Goal: Task Accomplishment & Management: Use online tool/utility

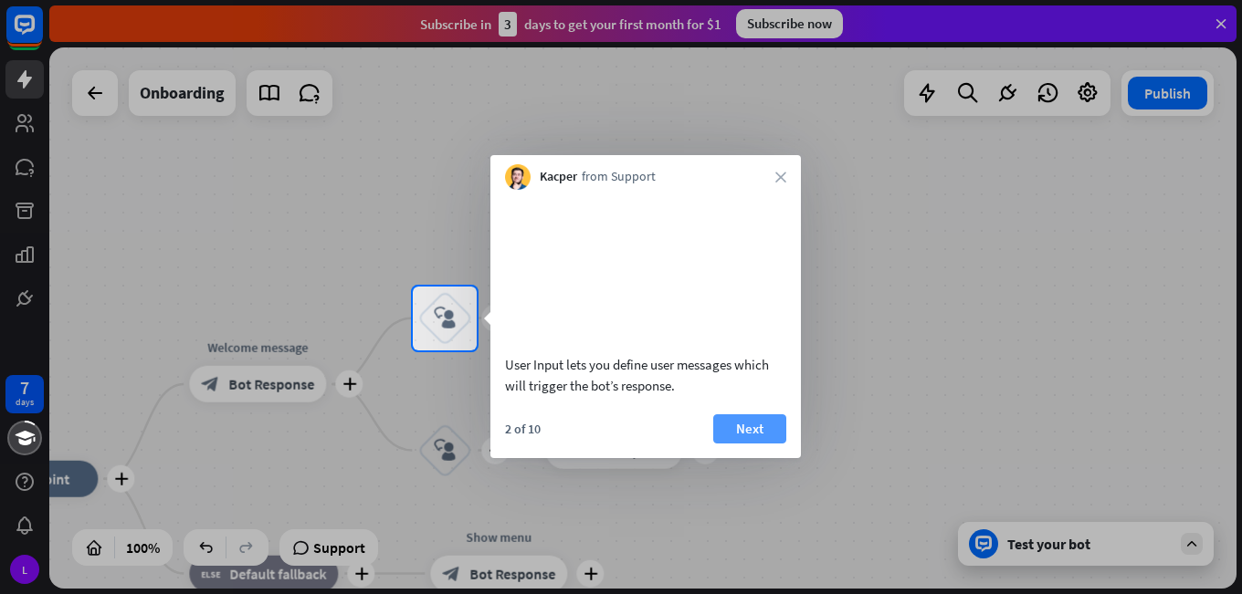
click at [760, 444] on button "Next" at bounding box center [749, 429] width 73 height 29
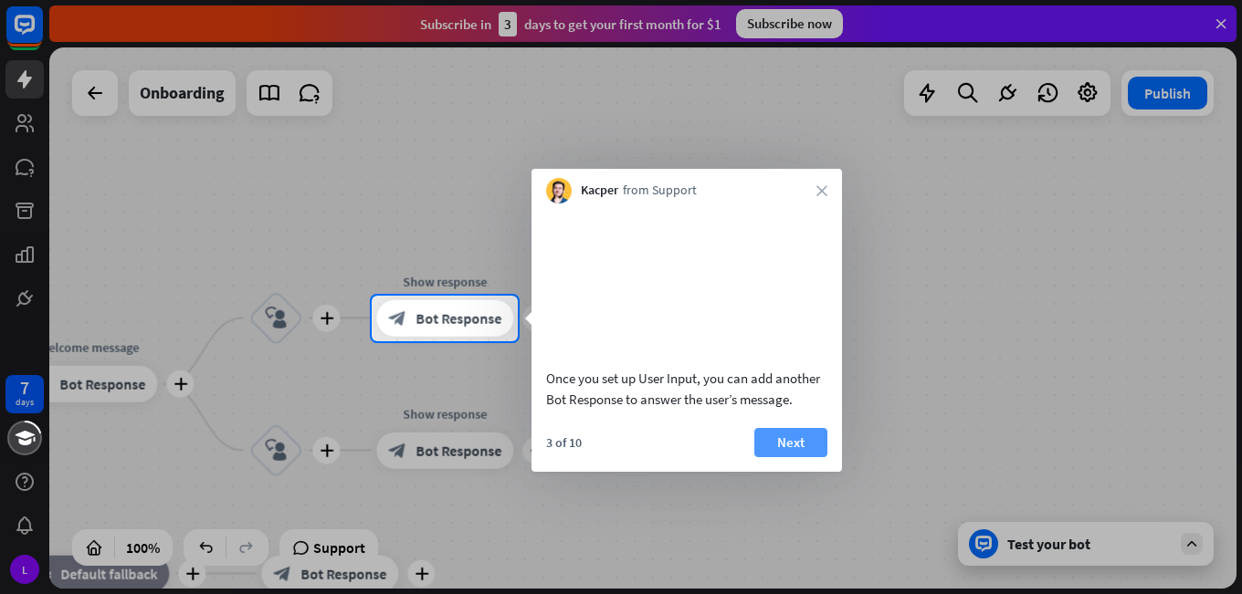
click at [793, 444] on button "Next" at bounding box center [790, 442] width 73 height 29
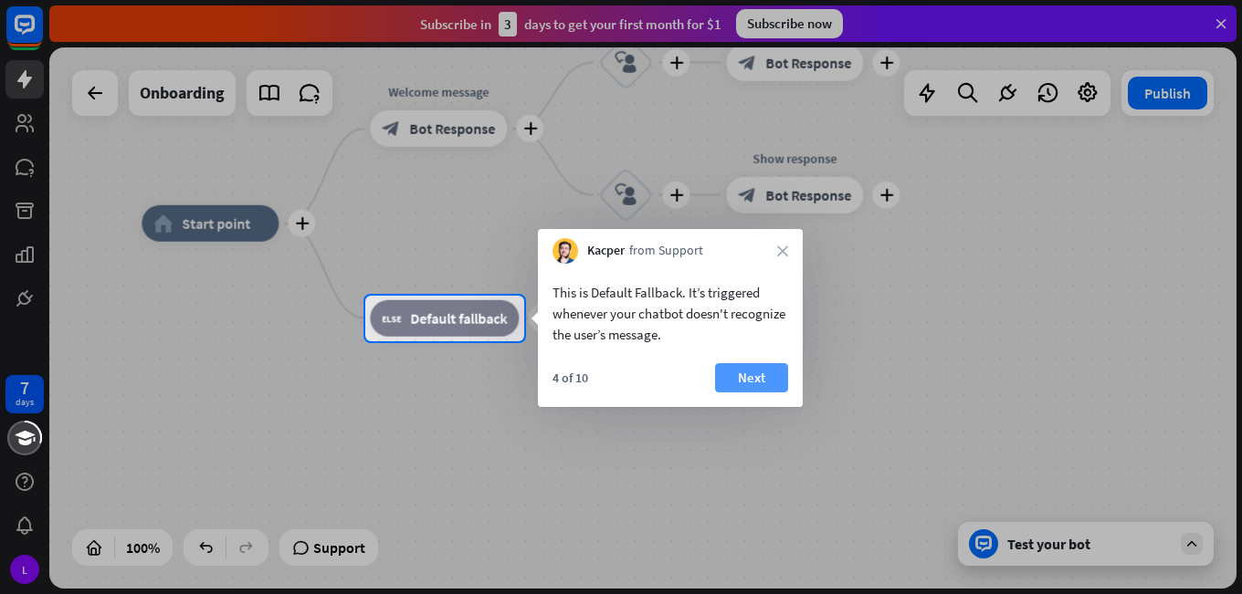
click at [751, 386] on button "Next" at bounding box center [751, 377] width 73 height 29
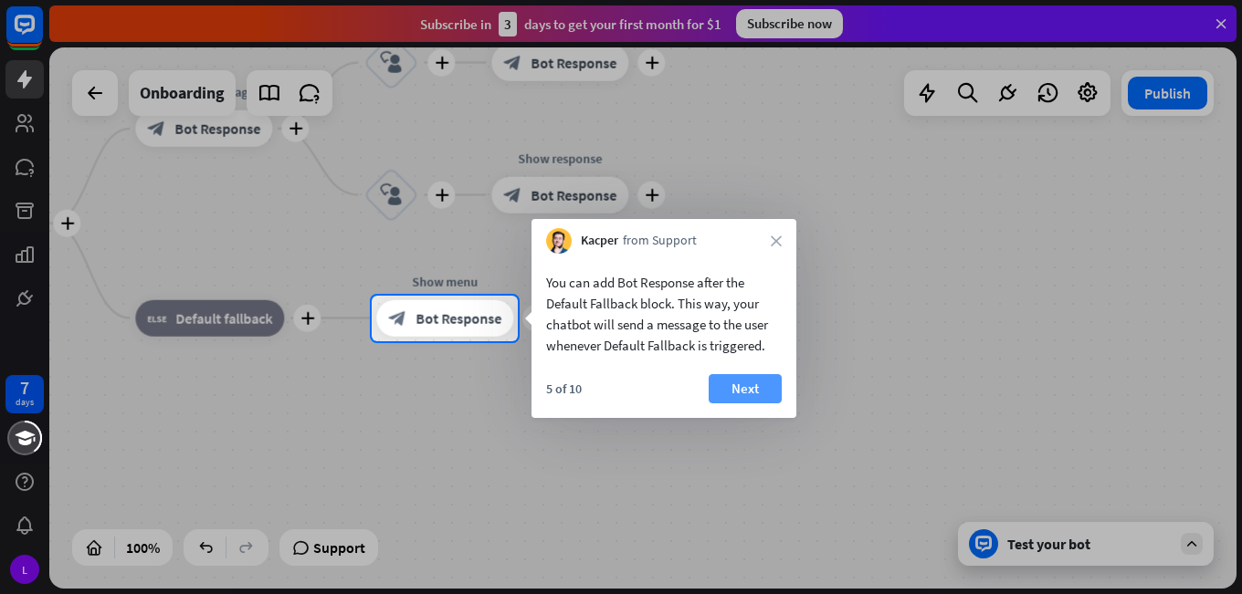
click at [716, 383] on button "Next" at bounding box center [744, 388] width 73 height 29
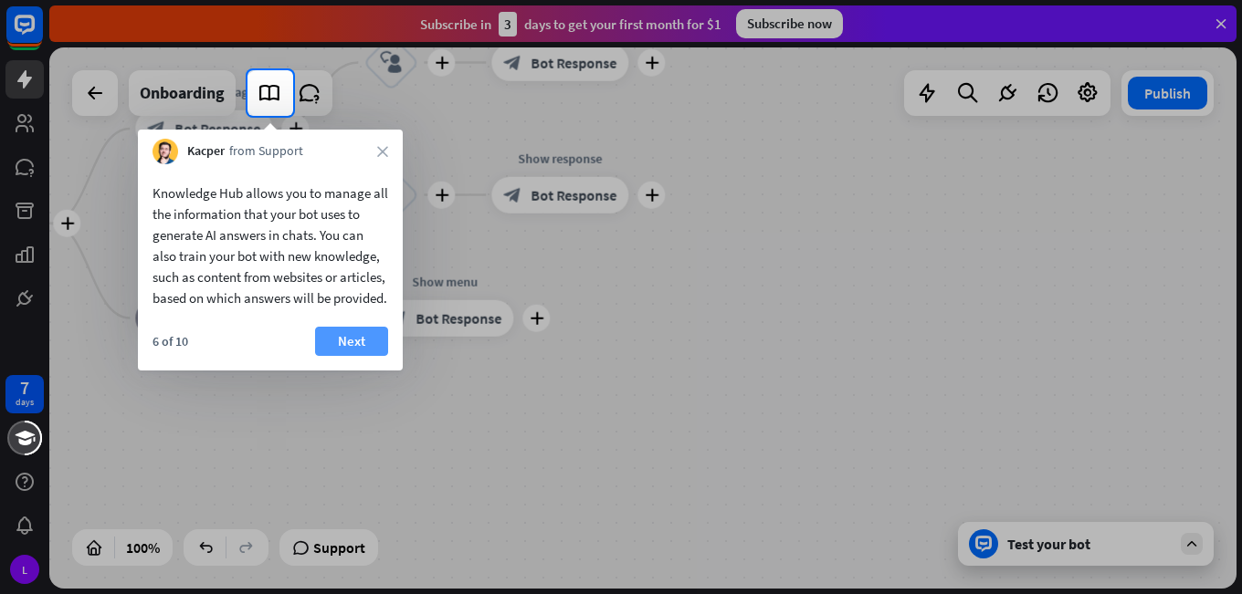
click at [331, 356] on button "Next" at bounding box center [351, 341] width 73 height 29
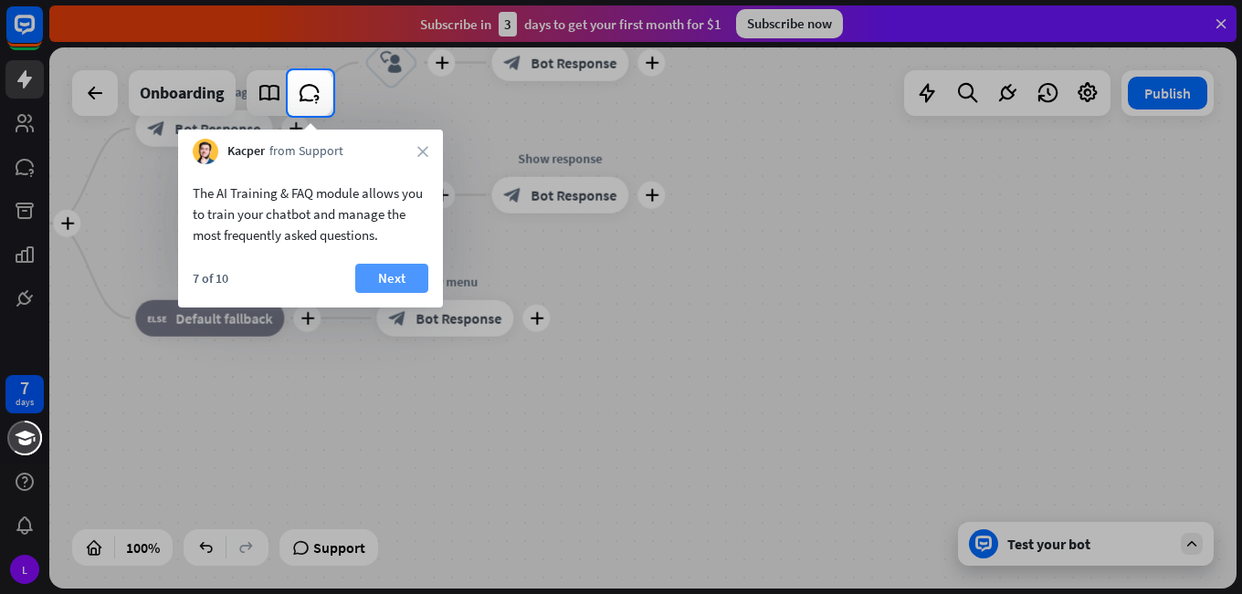
click at [409, 274] on button "Next" at bounding box center [391, 278] width 73 height 29
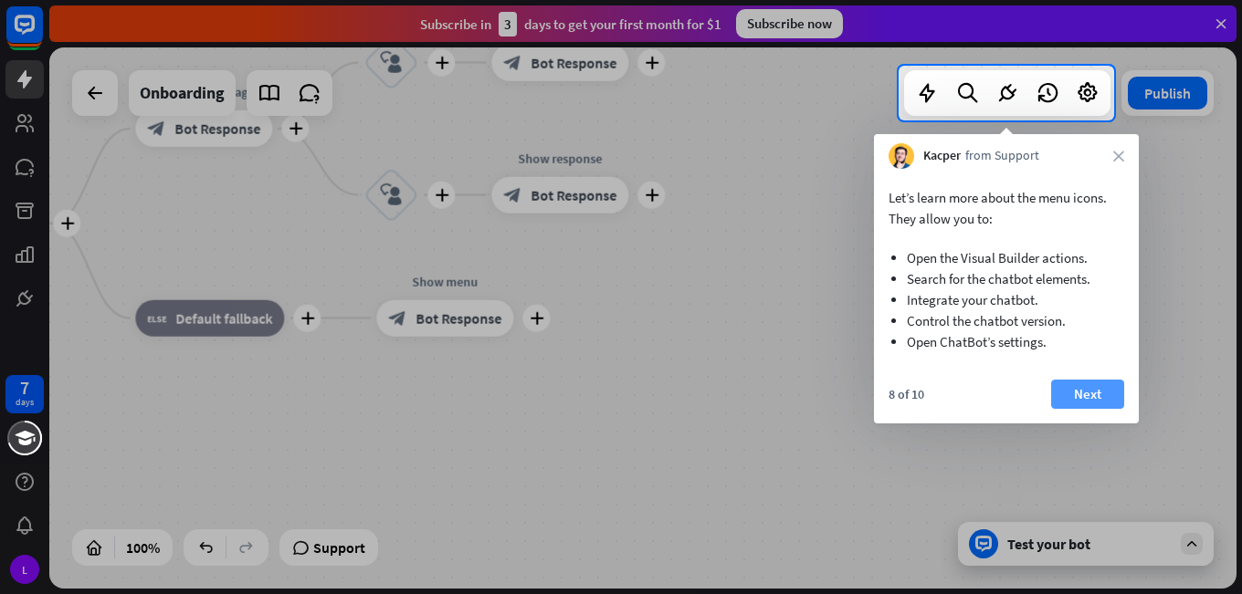
click at [1076, 397] on button "Next" at bounding box center [1087, 394] width 73 height 29
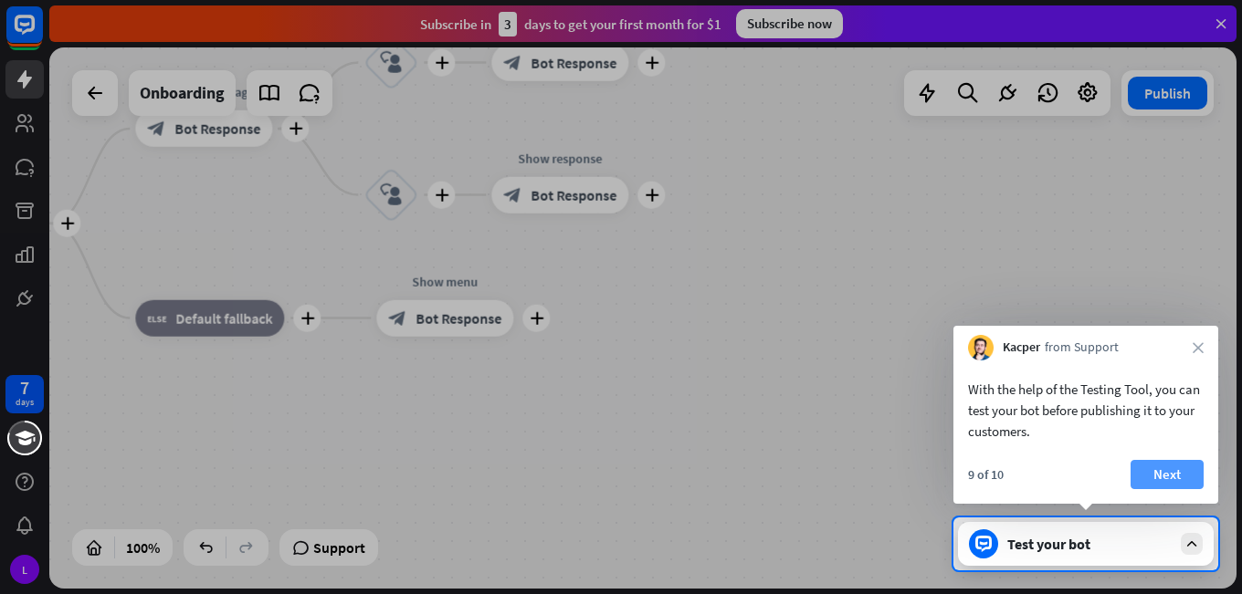
click at [1188, 472] on button "Next" at bounding box center [1166, 474] width 73 height 29
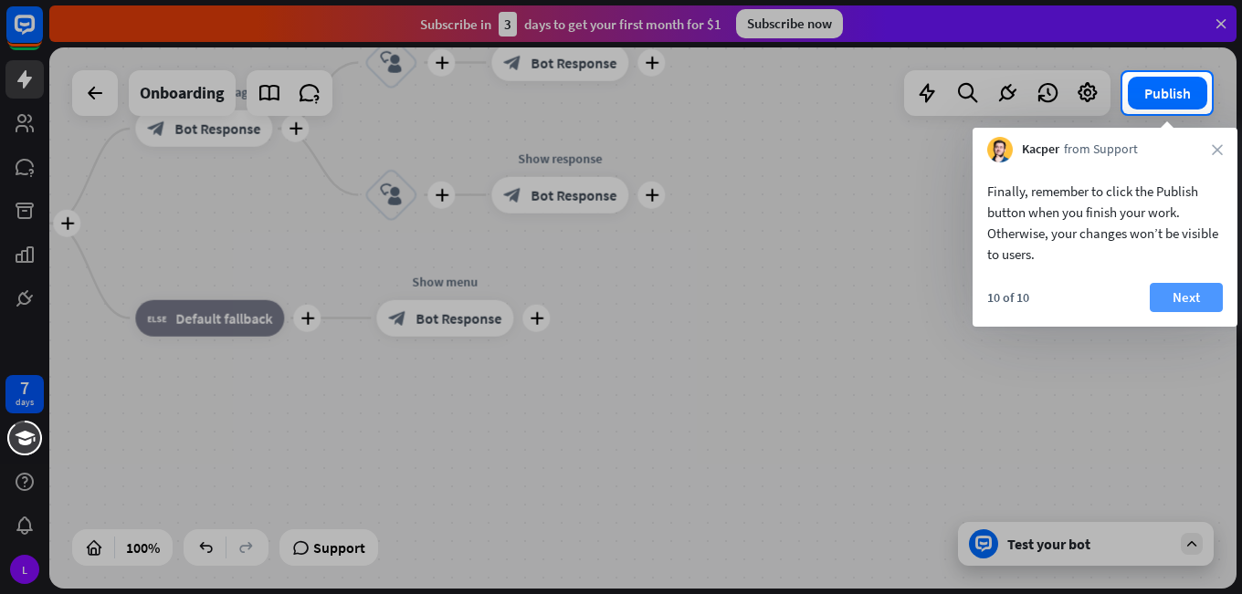
click at [1179, 300] on button "Next" at bounding box center [1185, 297] width 73 height 29
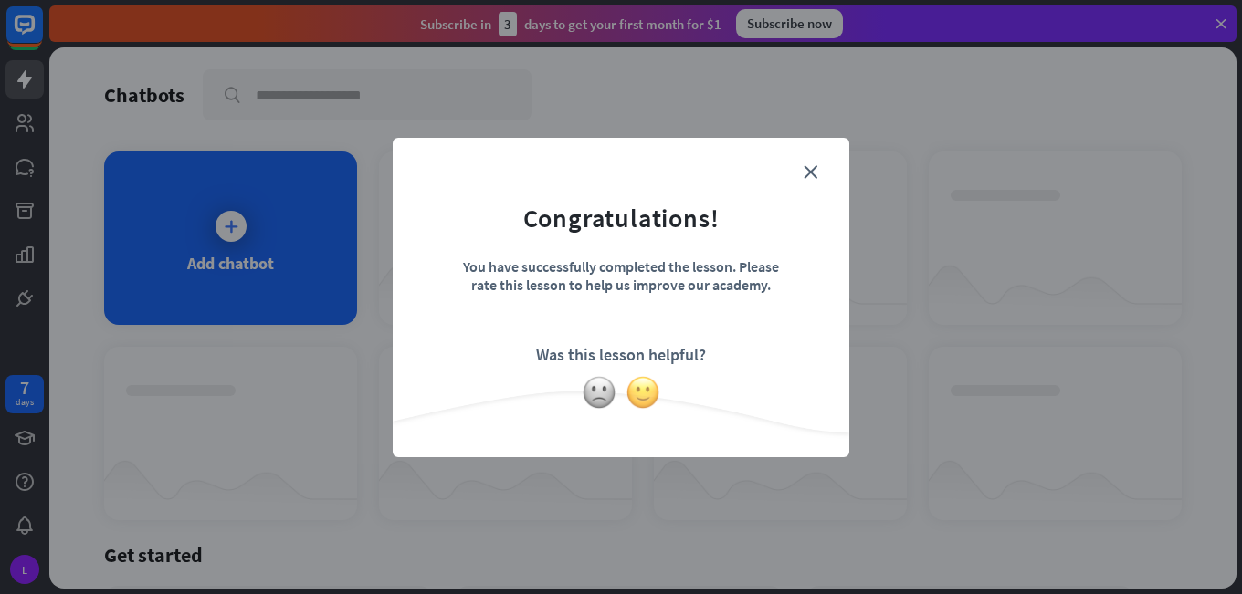
click at [650, 382] on img at bounding box center [642, 392] width 35 height 35
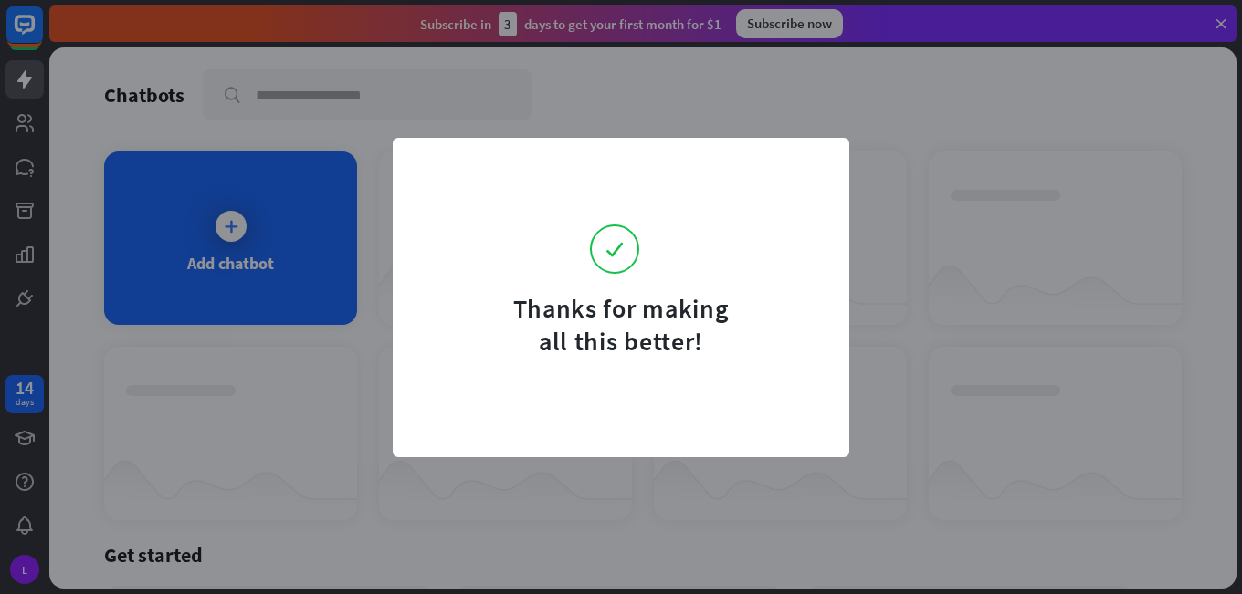
click at [834, 123] on div "Thanks for making all this better!" at bounding box center [621, 297] width 1242 height 594
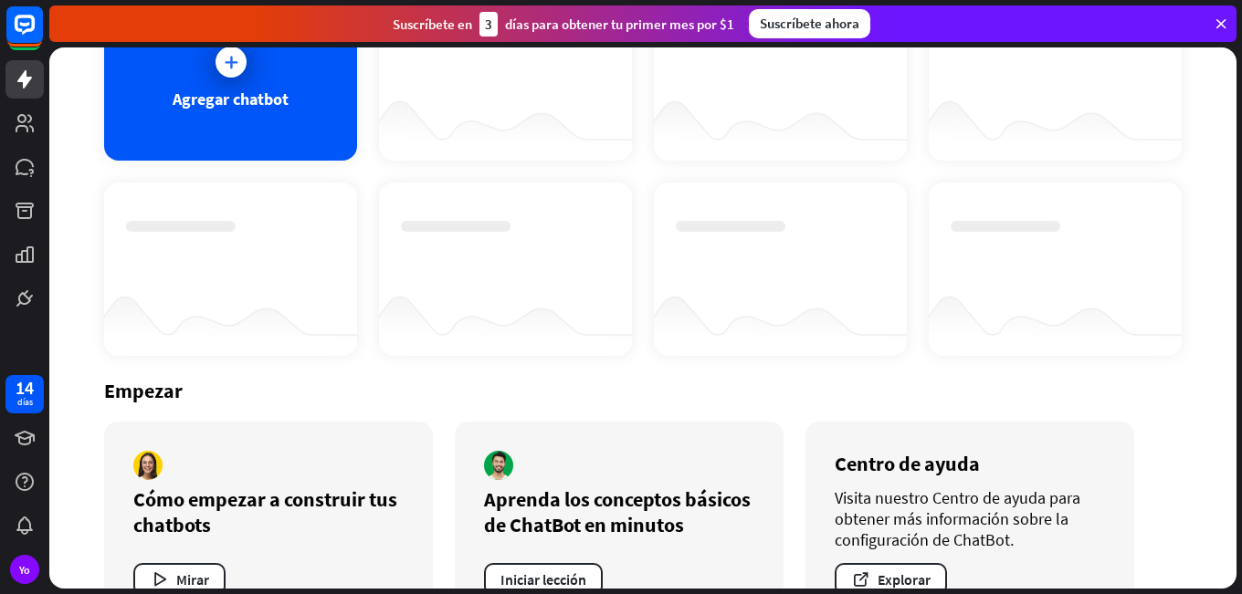
scroll to position [40, 0]
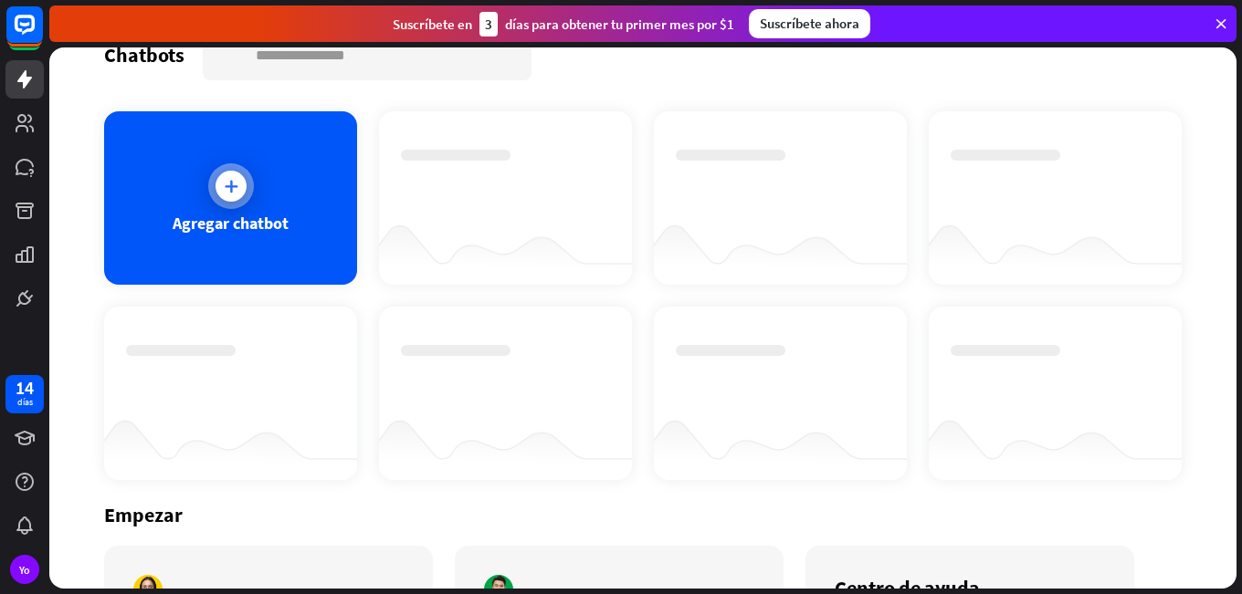
click at [215, 184] on div at bounding box center [230, 186] width 31 height 31
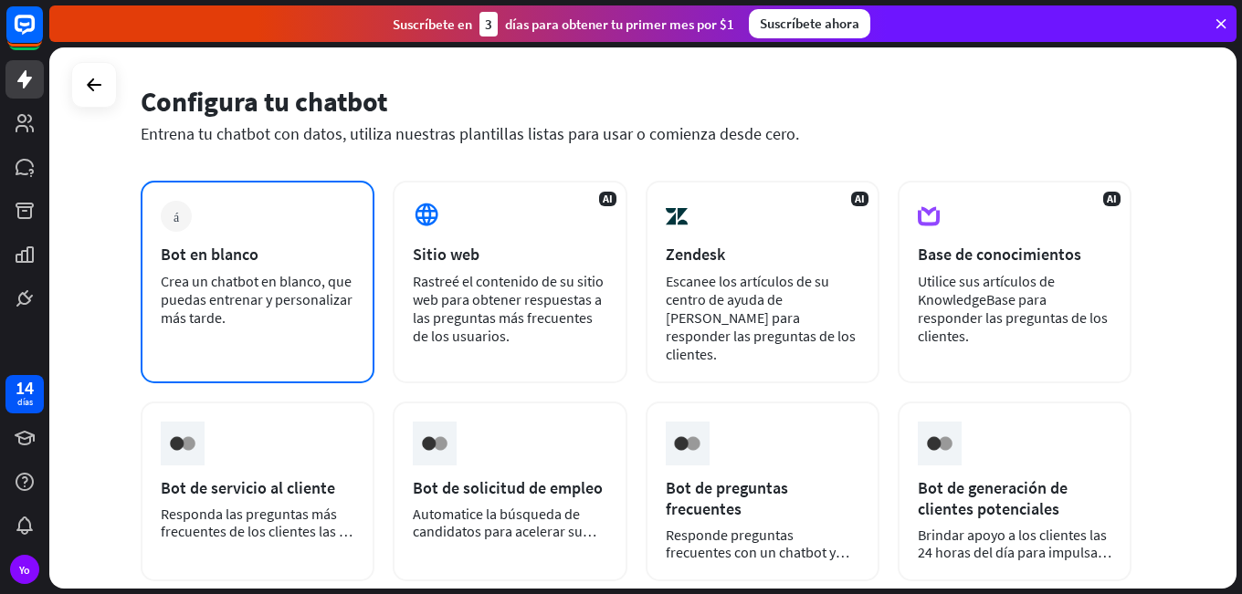
scroll to position [91, 0]
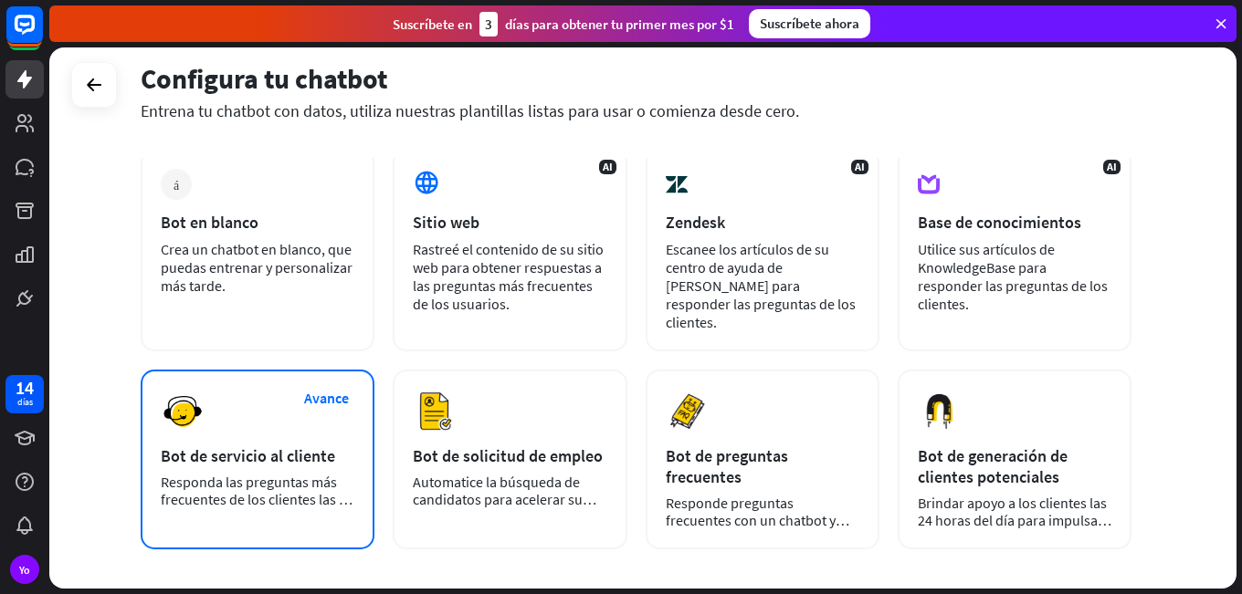
click at [288, 446] on font "Bot de servicio al cliente" at bounding box center [248, 456] width 174 height 21
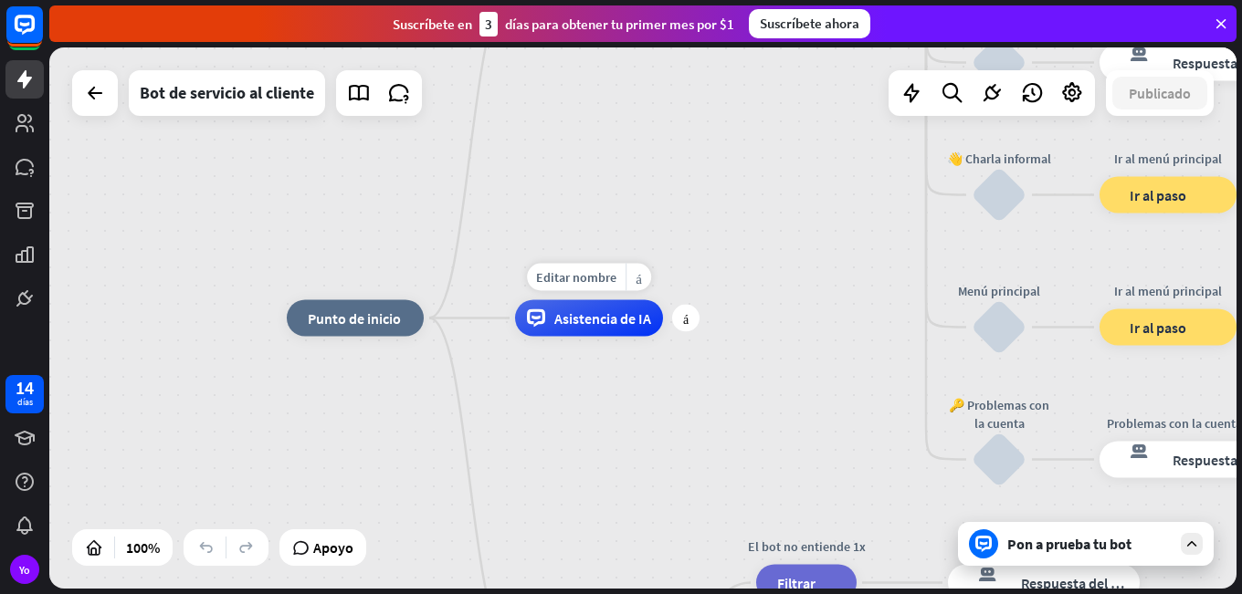
click at [597, 337] on div "Editar nombre más_amarillo más Asistencia de IA" at bounding box center [589, 318] width 148 height 37
click at [351, 321] on font "Punto de inicio" at bounding box center [354, 319] width 93 height 18
click at [362, 289] on div "Editar nombre" at bounding box center [342, 277] width 99 height 27
type input "*******"
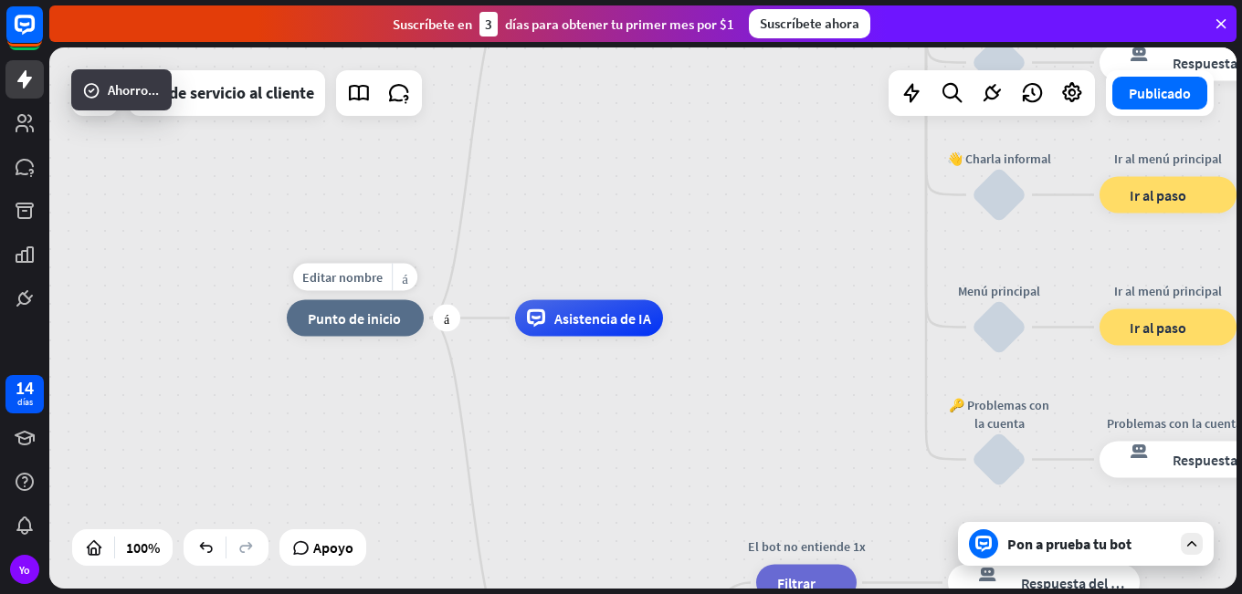
click at [350, 324] on font "Punto de inicio" at bounding box center [354, 319] width 93 height 18
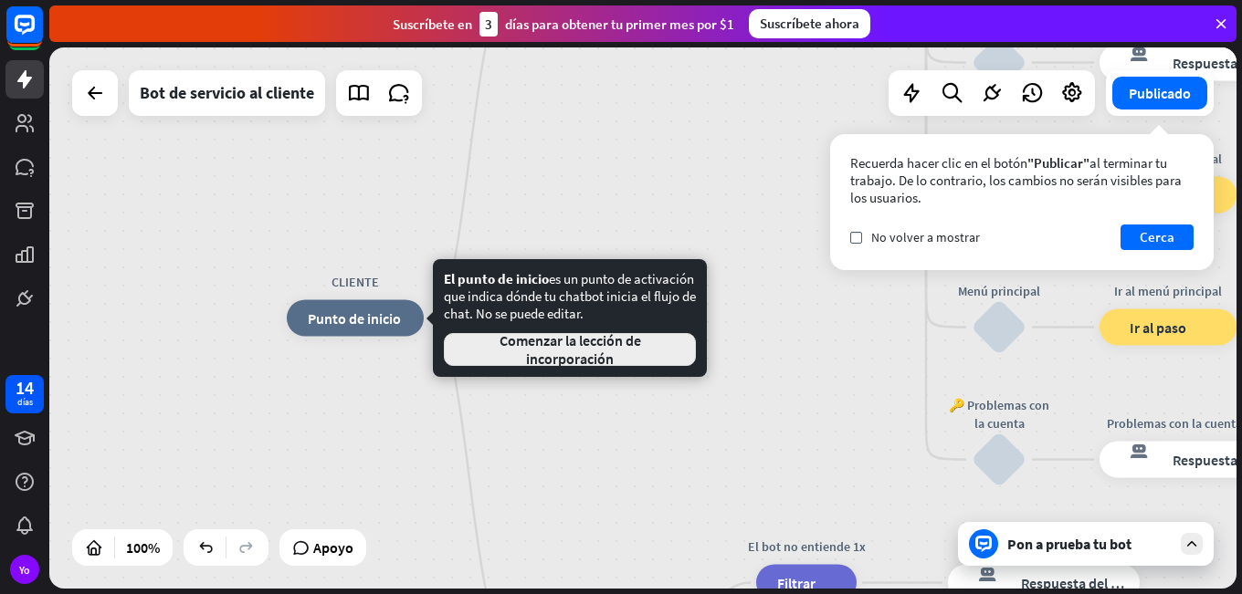
click at [515, 353] on font "Comenzar la lección de incorporación" at bounding box center [569, 349] width 221 height 37
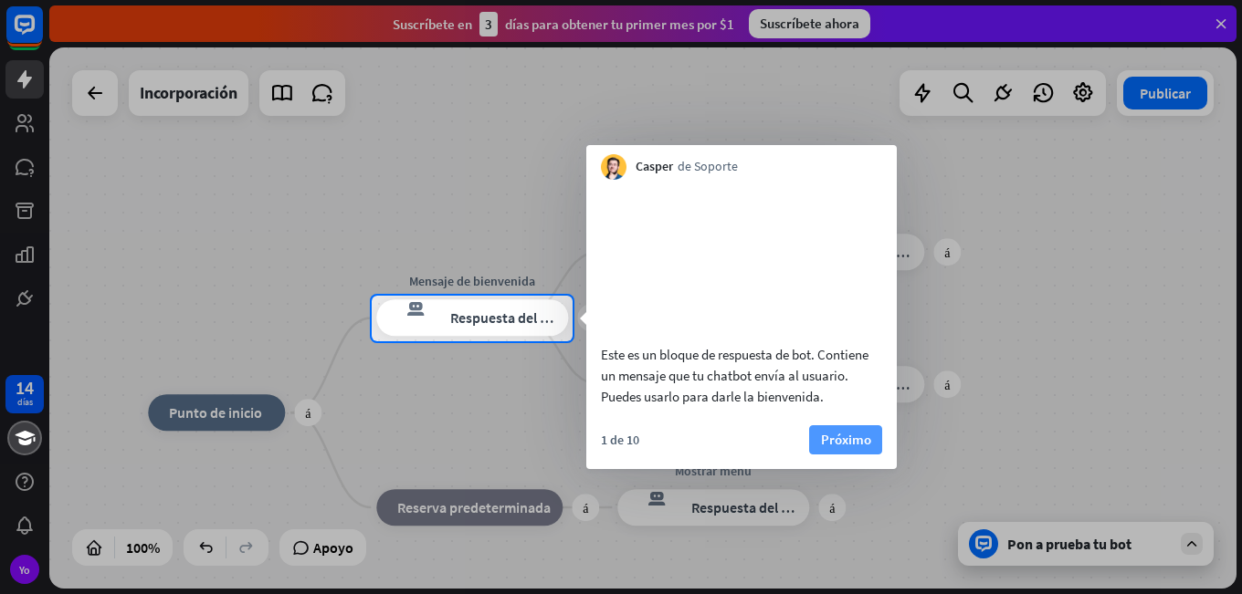
click at [866, 453] on font "Próximo" at bounding box center [846, 440] width 50 height 26
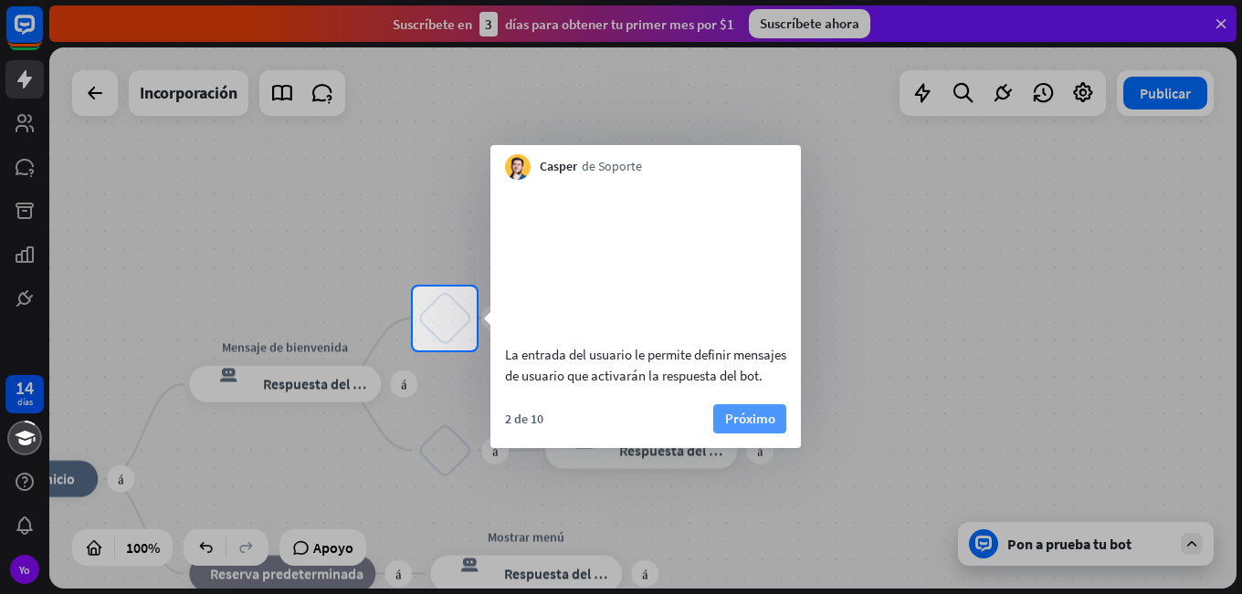
click at [745, 427] on font "Próximo" at bounding box center [750, 418] width 50 height 17
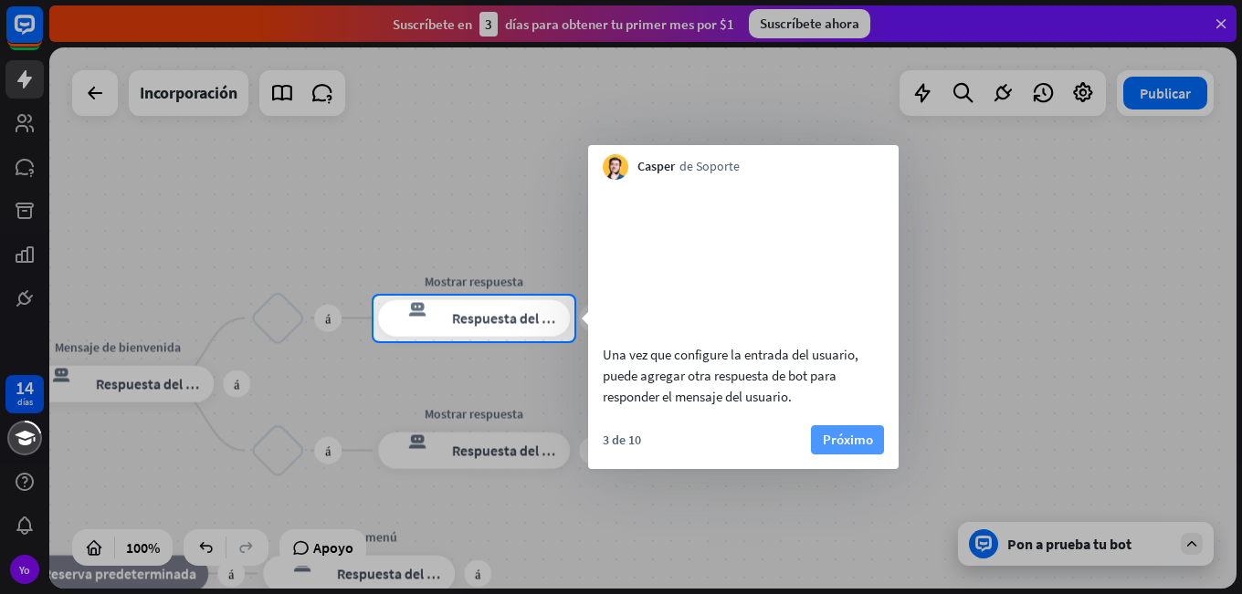
click at [827, 448] on font "Próximo" at bounding box center [848, 439] width 50 height 17
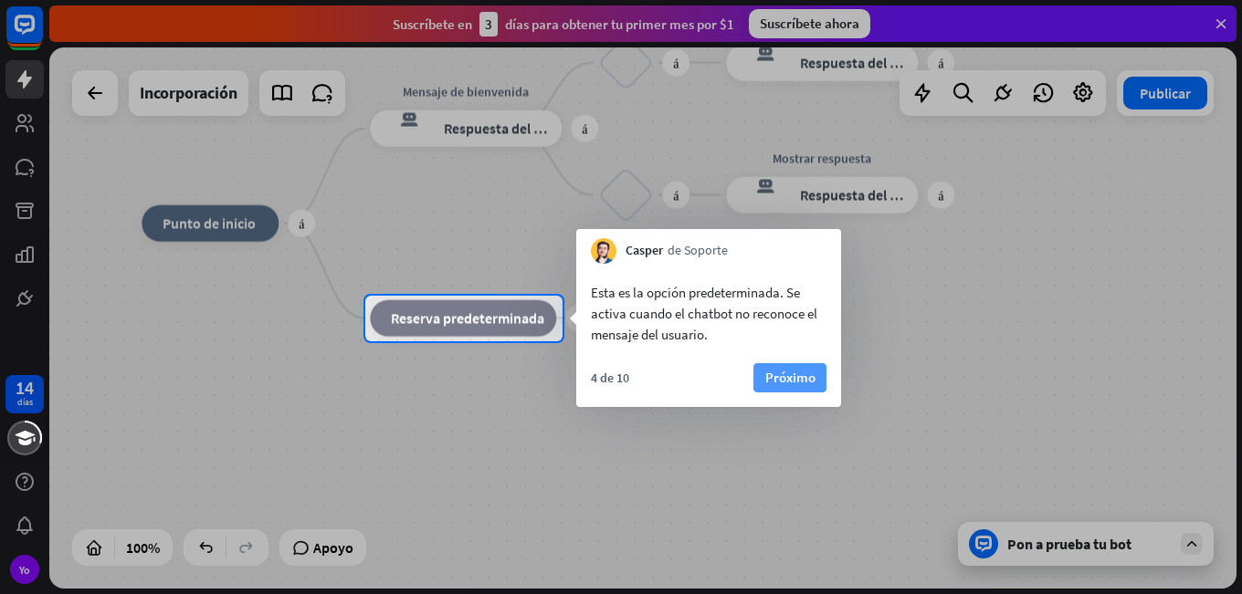
click at [784, 376] on font "Próximo" at bounding box center [790, 377] width 50 height 17
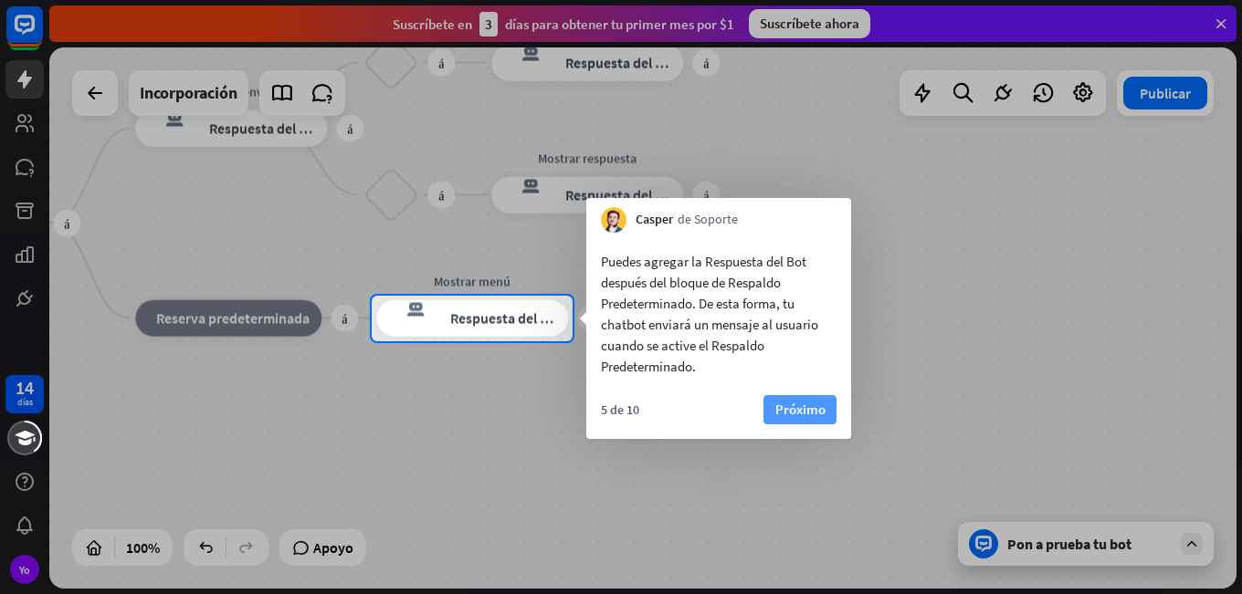
click at [803, 403] on font "Próximo" at bounding box center [800, 409] width 50 height 17
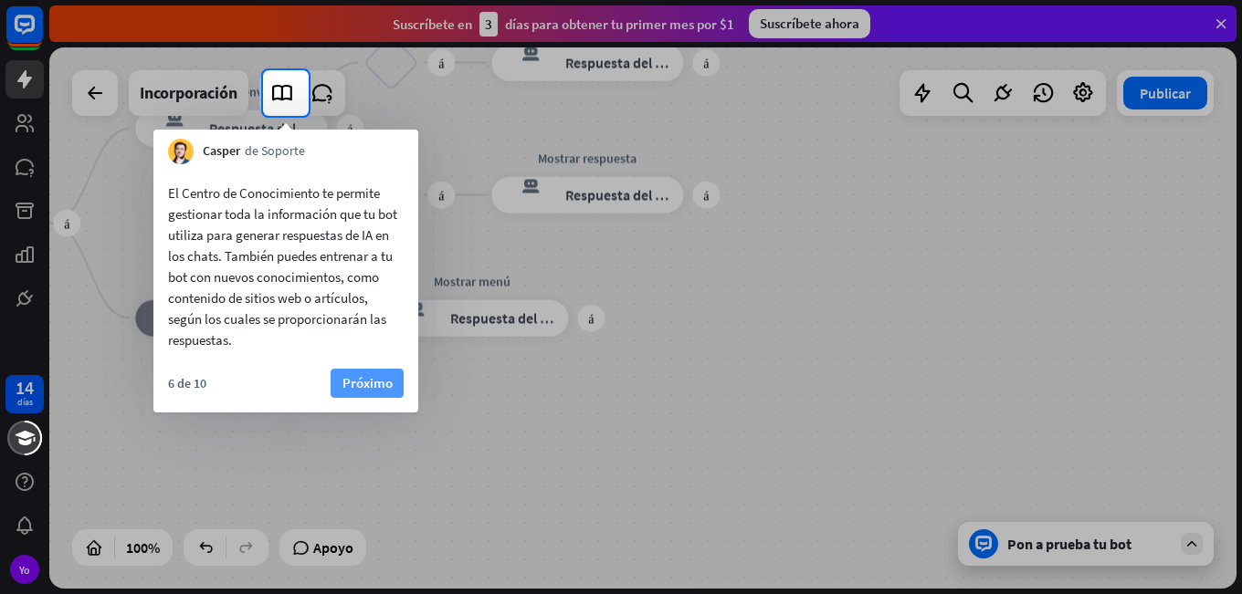
click at [363, 378] on font "Próximo" at bounding box center [367, 382] width 50 height 17
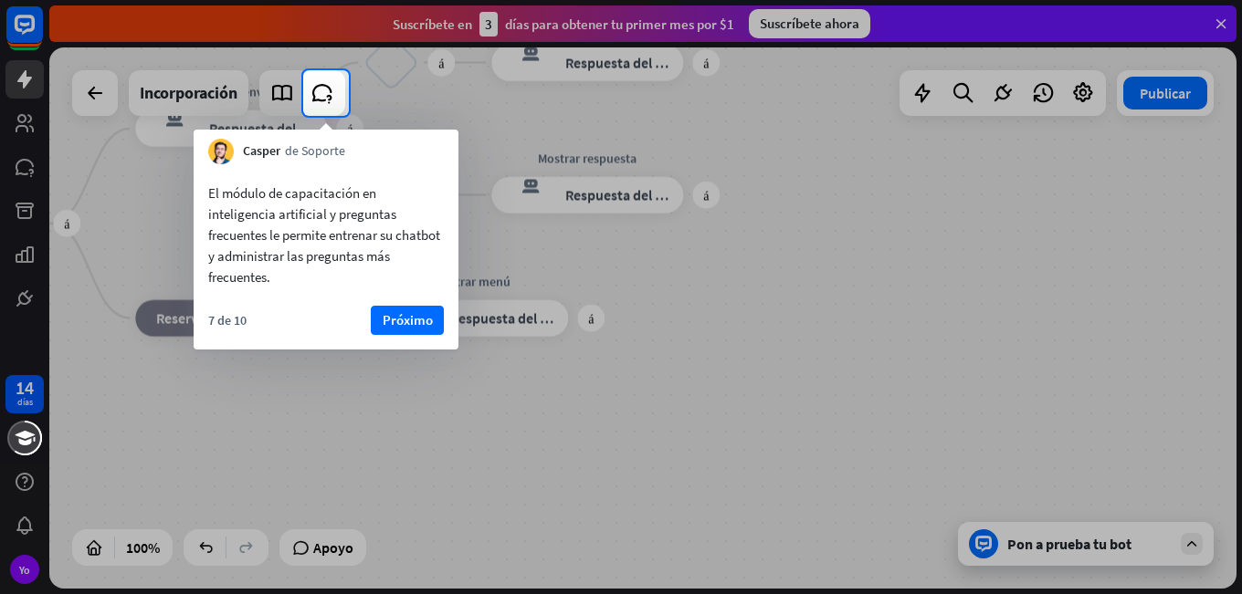
click at [411, 305] on div "El módulo de capacitación en inteligencia artificial y preguntas frecuentes le …" at bounding box center [326, 256] width 265 height 185
click at [390, 318] on font "Próximo" at bounding box center [408, 319] width 50 height 17
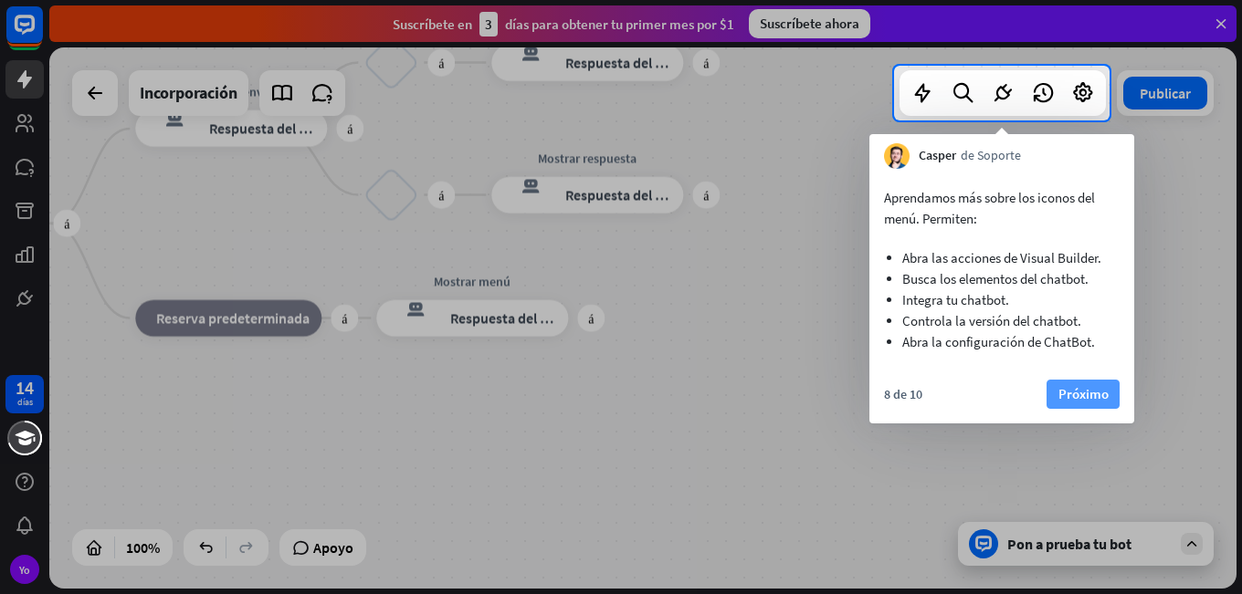
click at [1084, 392] on font "Próximo" at bounding box center [1083, 393] width 50 height 17
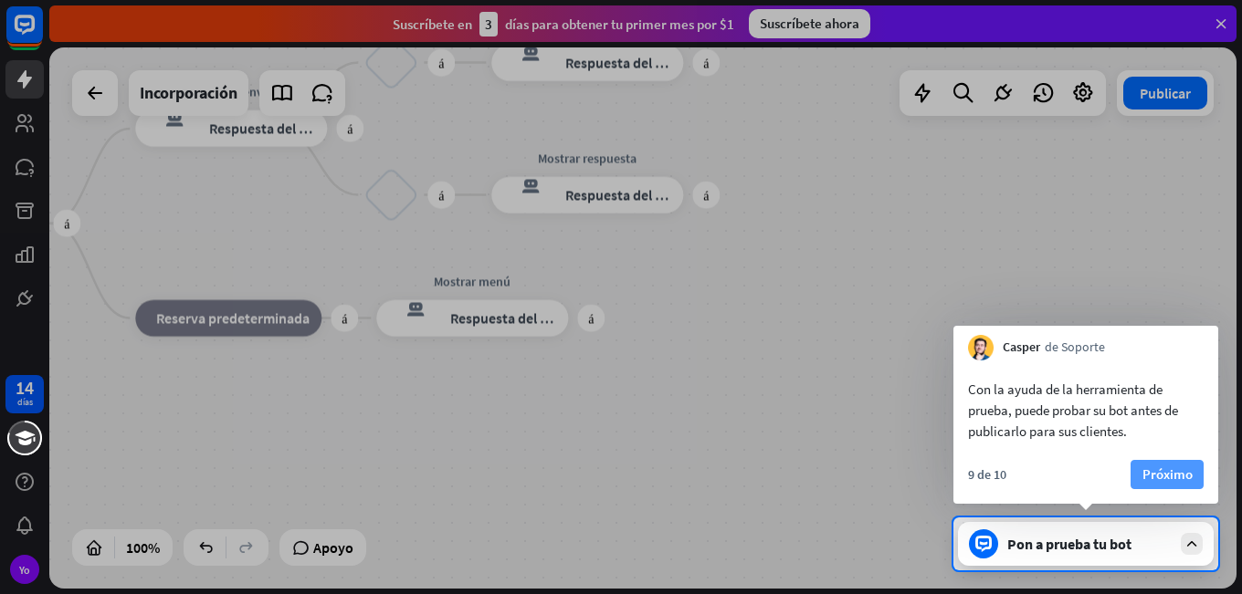
click at [1175, 479] on font "Próximo" at bounding box center [1167, 474] width 50 height 17
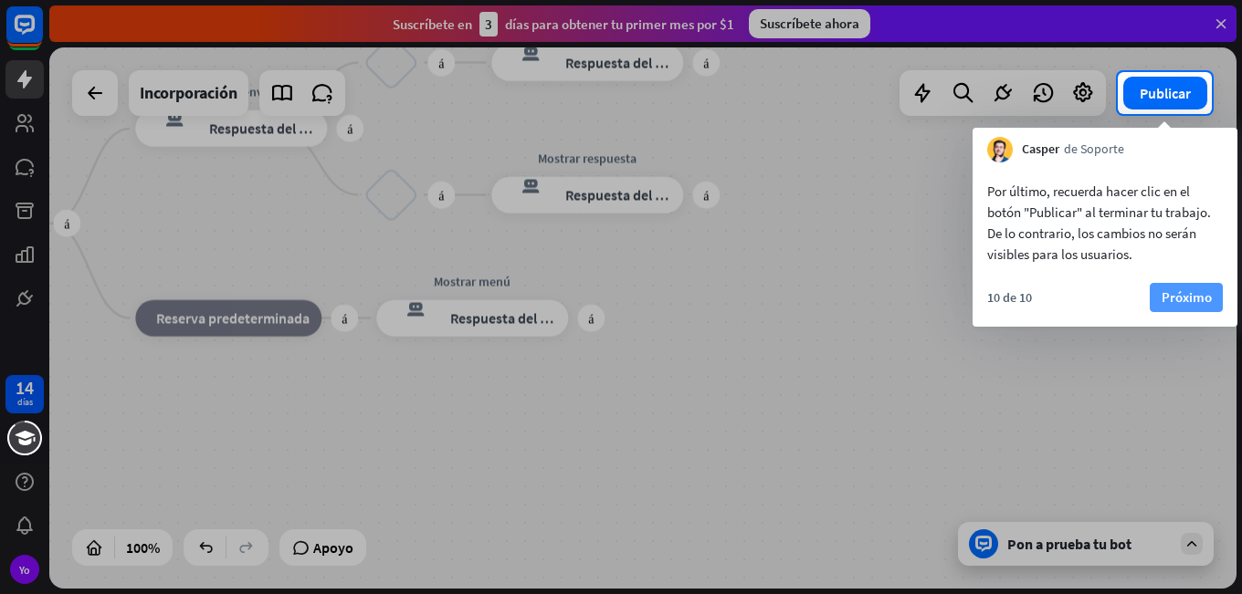
click at [1186, 295] on font "Próximo" at bounding box center [1186, 297] width 50 height 17
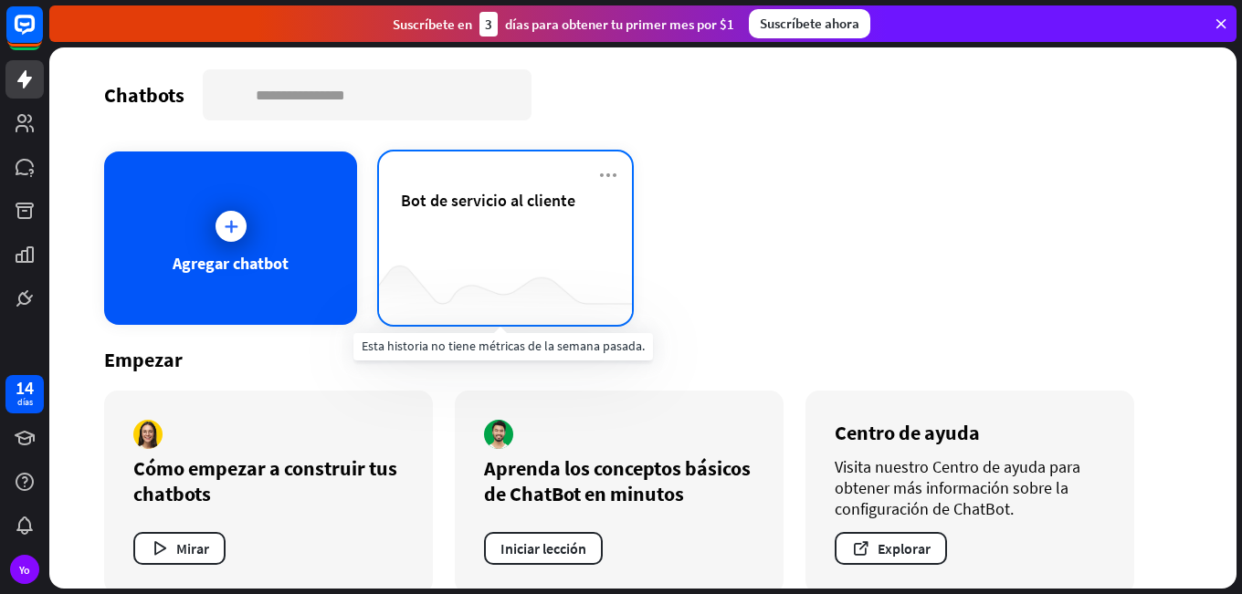
click at [448, 259] on div at bounding box center [505, 289] width 253 height 70
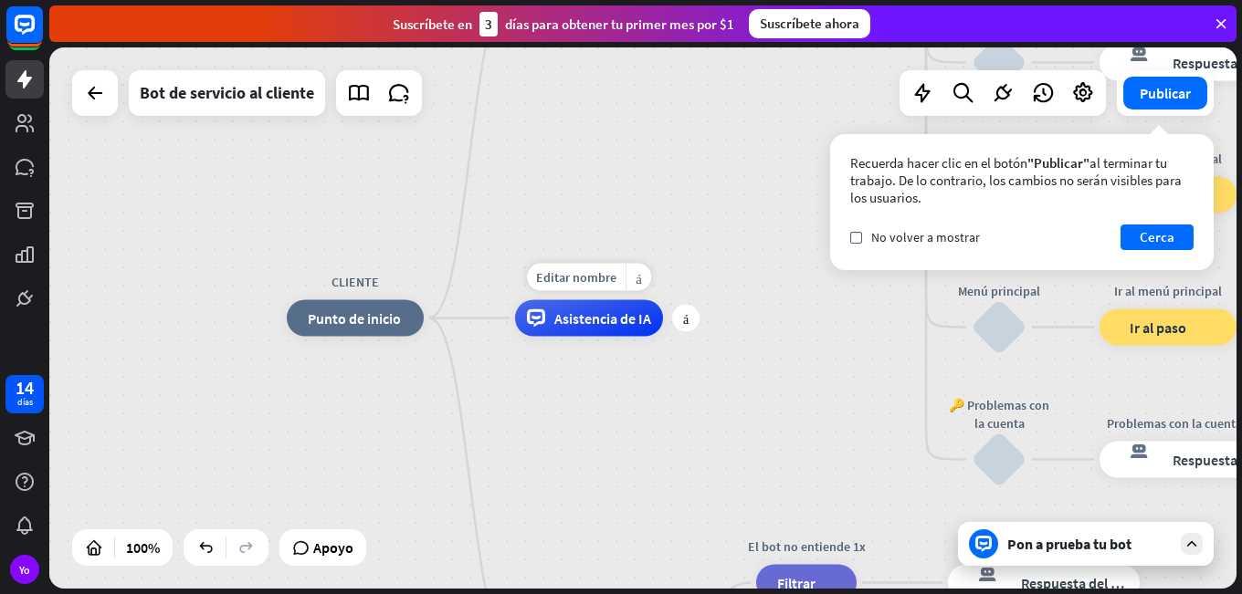
click at [564, 329] on div "Asistencia de IA" at bounding box center [589, 318] width 148 height 37
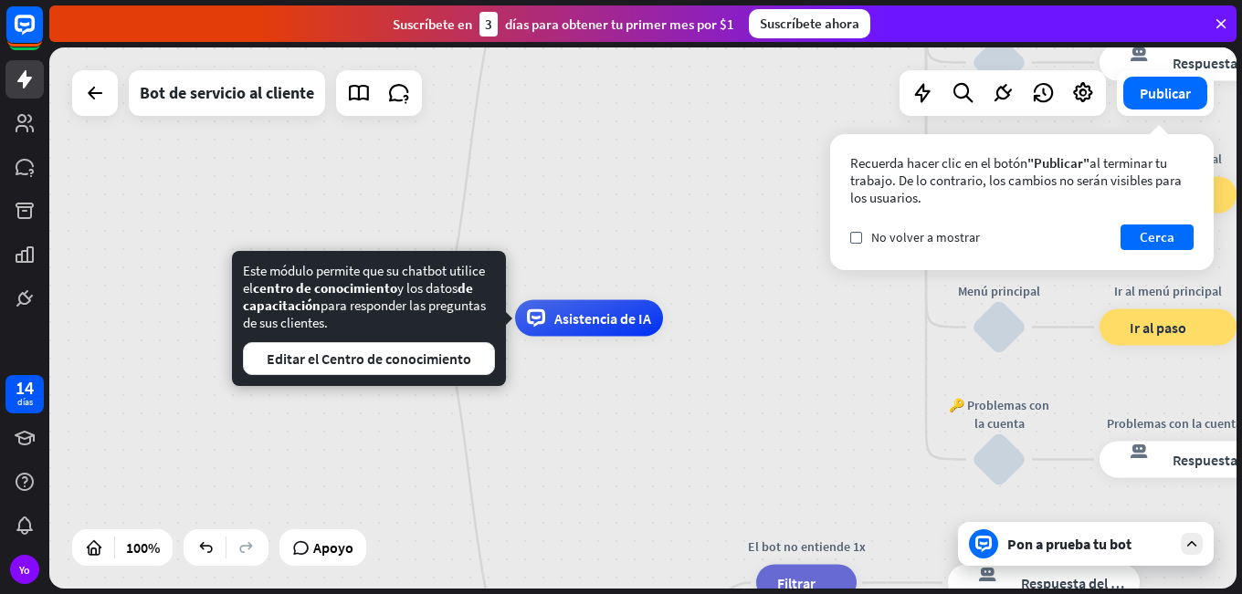
click at [515, 471] on div "CLIENTE inicio_2 Punto de inicio Mensaje de bienvenida respuesta del bot de blo…" at bounding box center [880, 589] width 1187 height 541
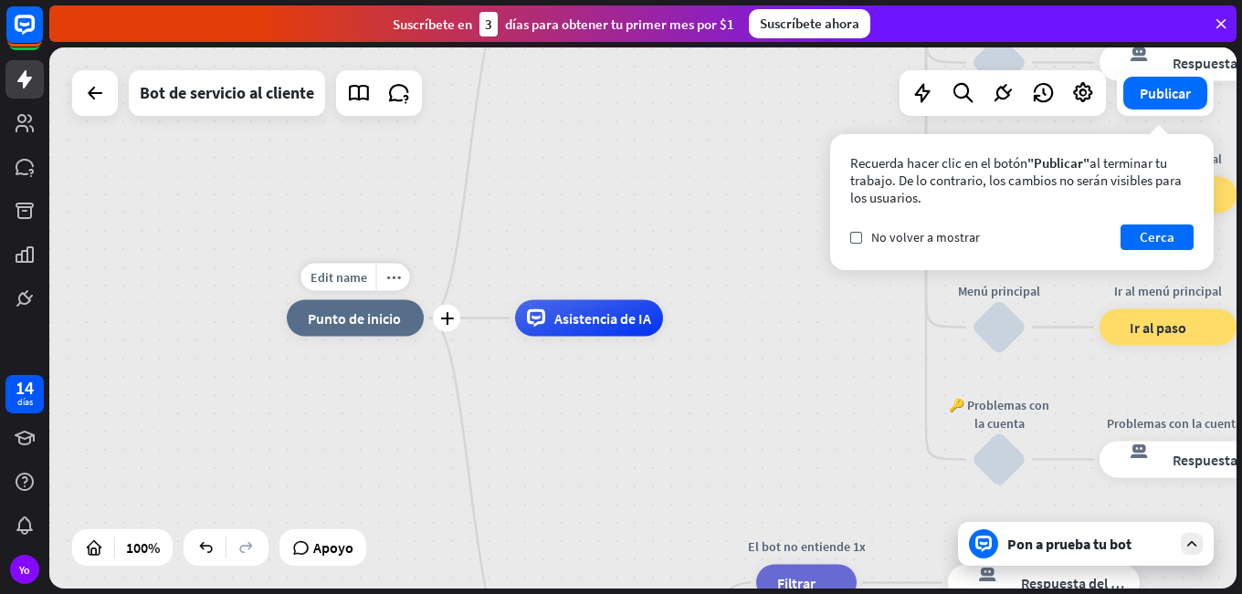
click at [412, 329] on div "inicio_2 Punto de inicio" at bounding box center [355, 318] width 137 height 37
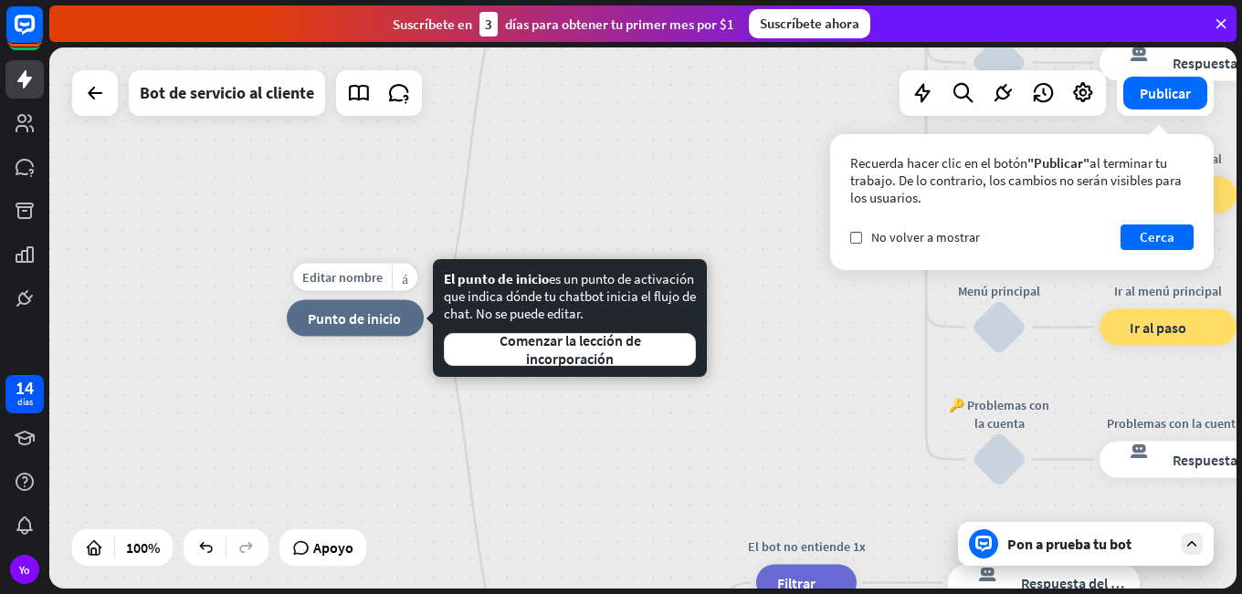
click at [384, 325] on font "Punto de inicio" at bounding box center [354, 319] width 93 height 18
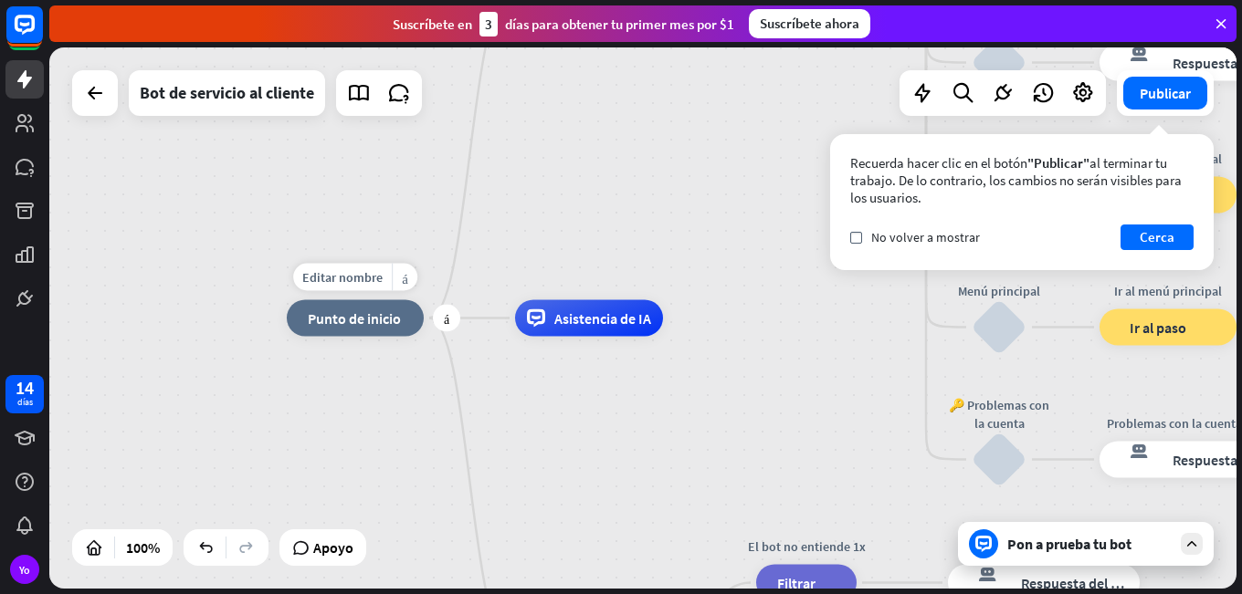
click at [365, 316] on font "Punto de inicio" at bounding box center [354, 319] width 93 height 18
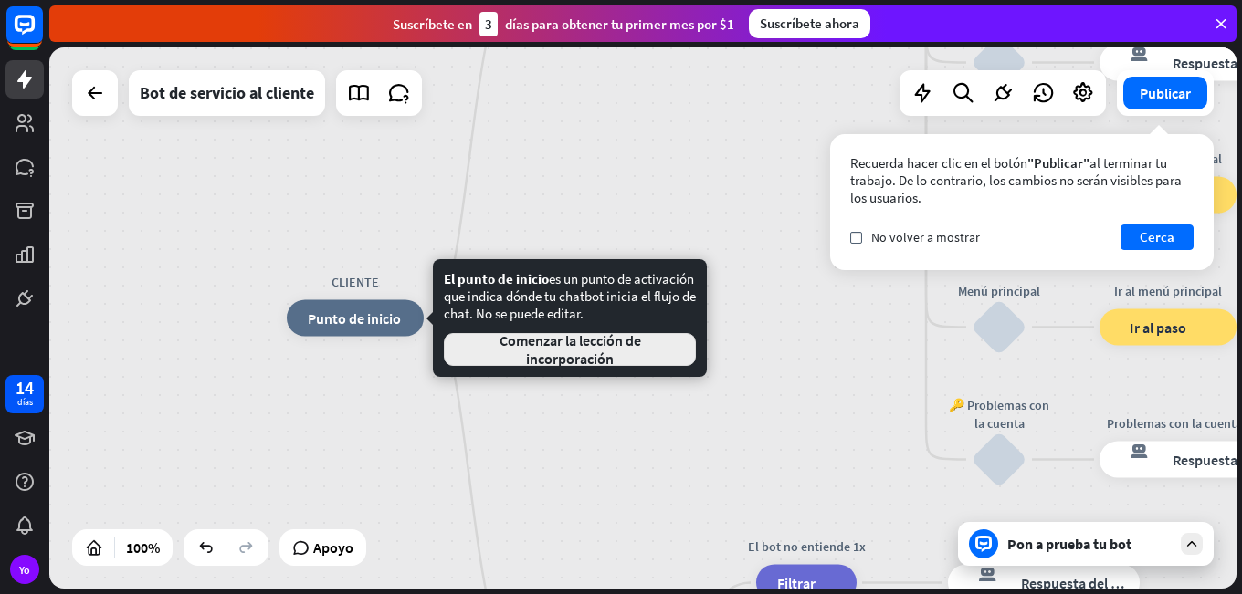
click at [474, 356] on font "Comenzar la lección de incorporación" at bounding box center [569, 349] width 221 height 37
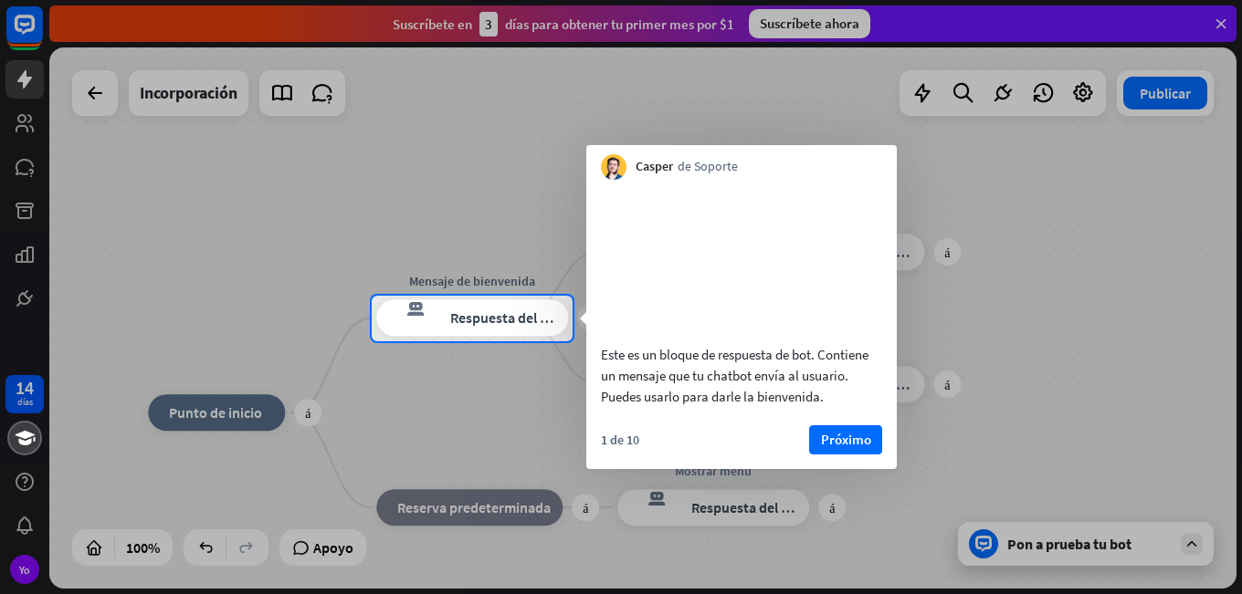
click at [868, 165] on div "[PERSON_NAME] de Soporte cerca" at bounding box center [741, 162] width 310 height 35
click at [471, 140] on div at bounding box center [621, 148] width 1242 height 296
click at [486, 332] on div "respuesta del bot de bloqueo Respuesta del bot" at bounding box center [472, 318] width 192 height 37
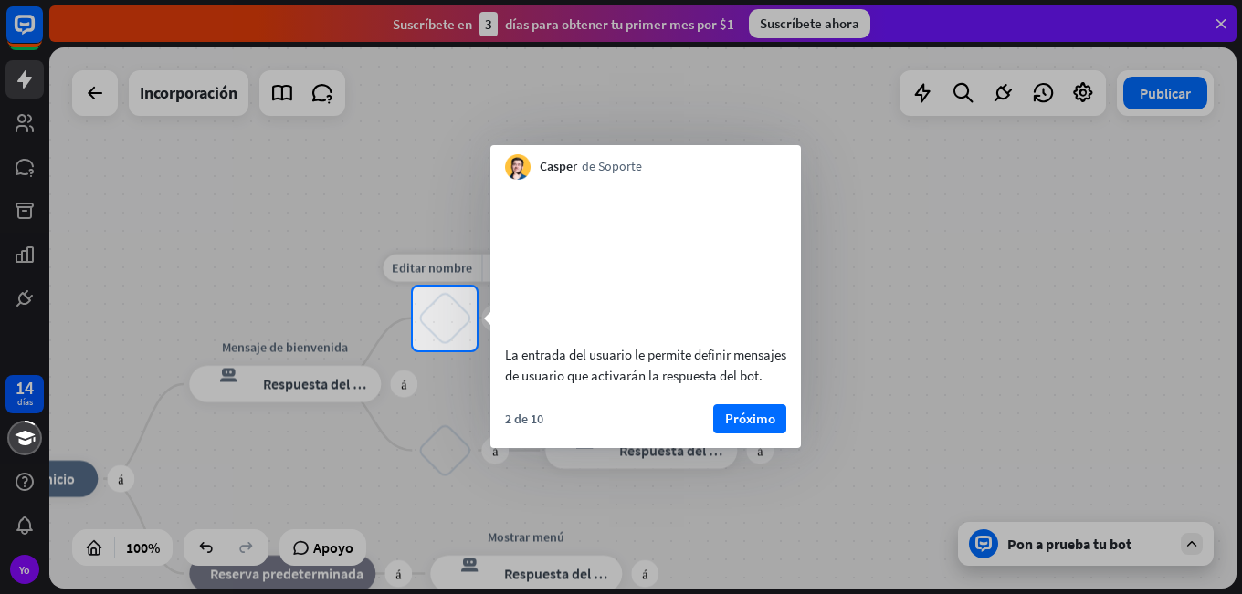
click at [449, 337] on div "bloquear_entrada_de_usuario" at bounding box center [444, 318] width 55 height 55
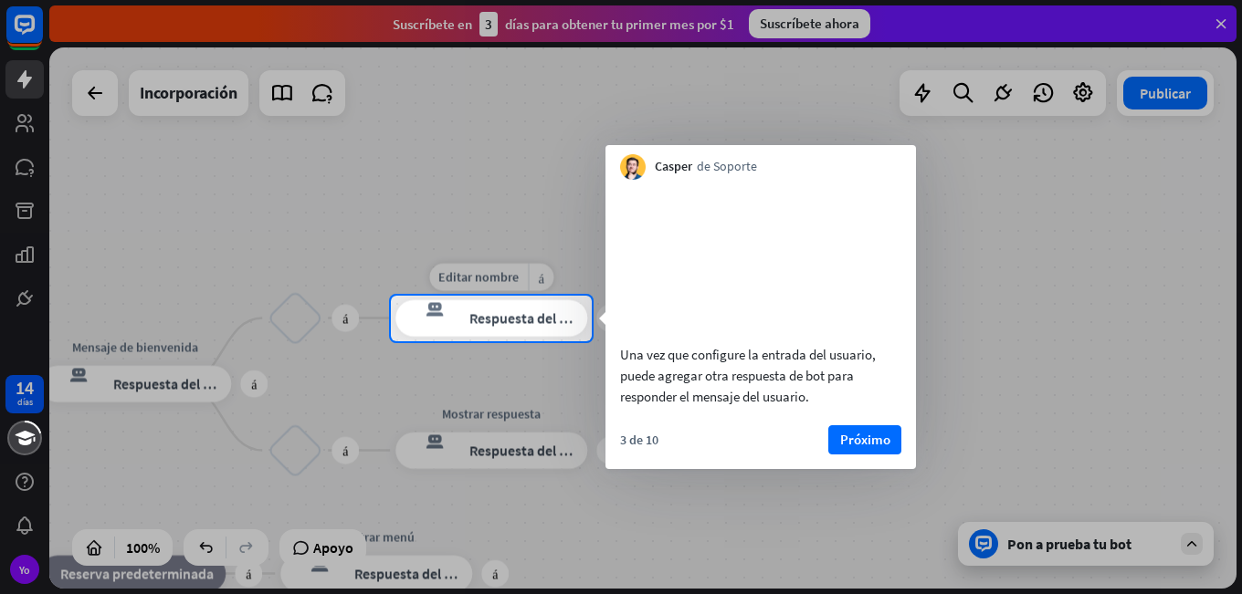
click at [530, 323] on font "Respuesta del bot" at bounding box center [524, 319] width 111 height 18
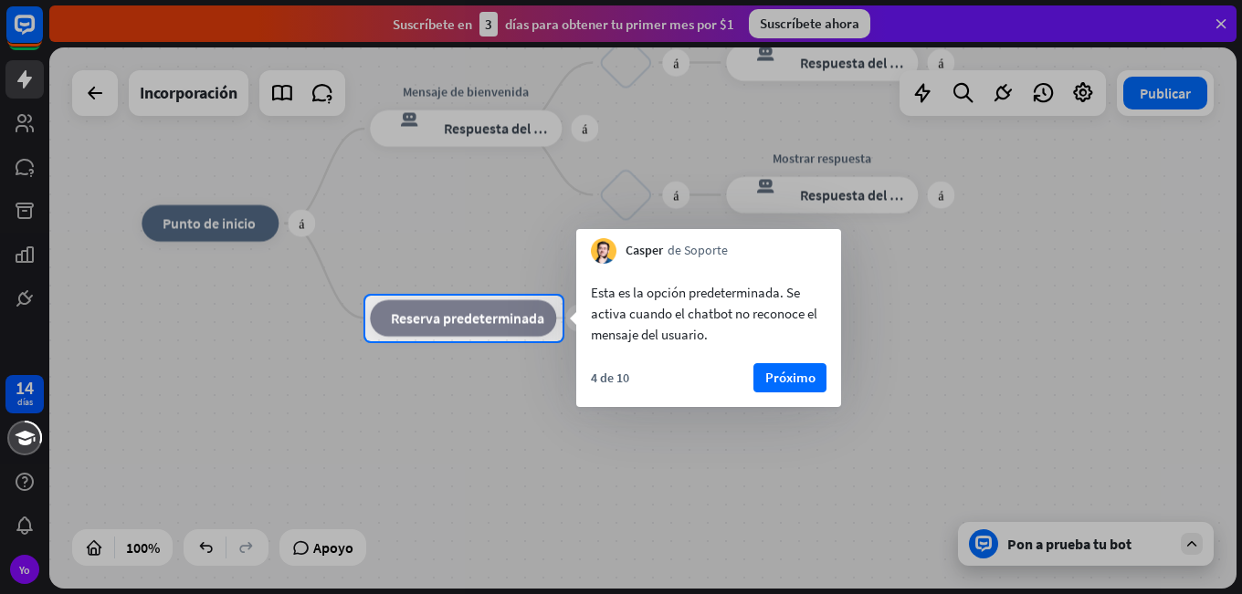
click at [504, 334] on div "bloque_de_retroceso Reserva predeterminada" at bounding box center [463, 318] width 186 height 37
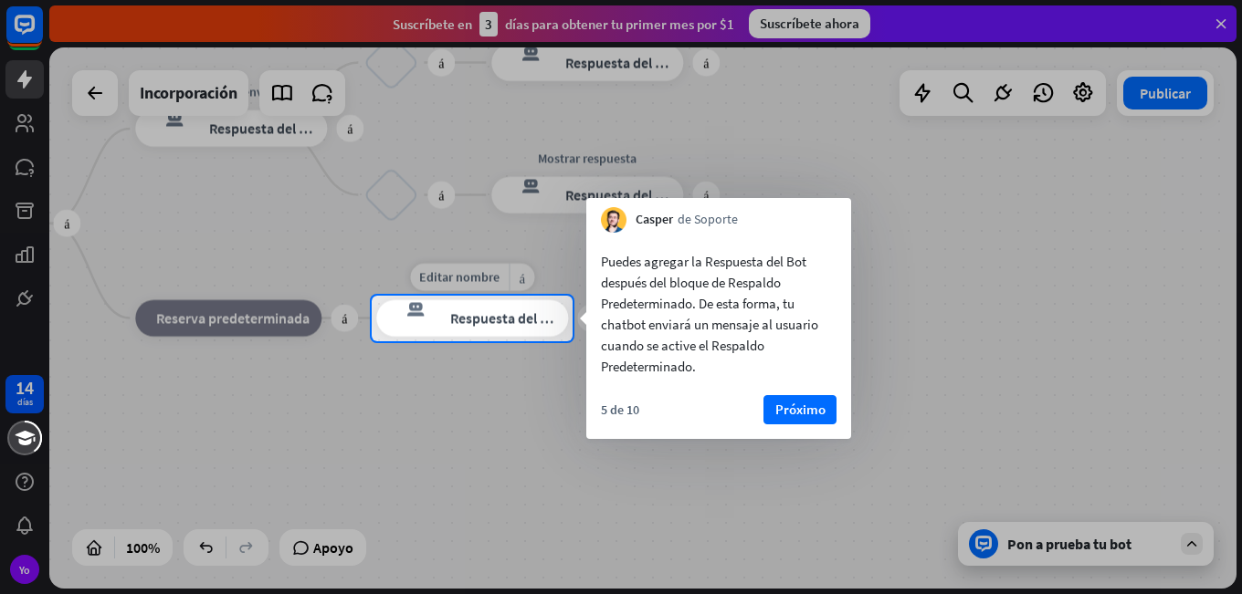
click at [410, 314] on font "respuesta del bot de bloqueo" at bounding box center [411, 309] width 46 height 18
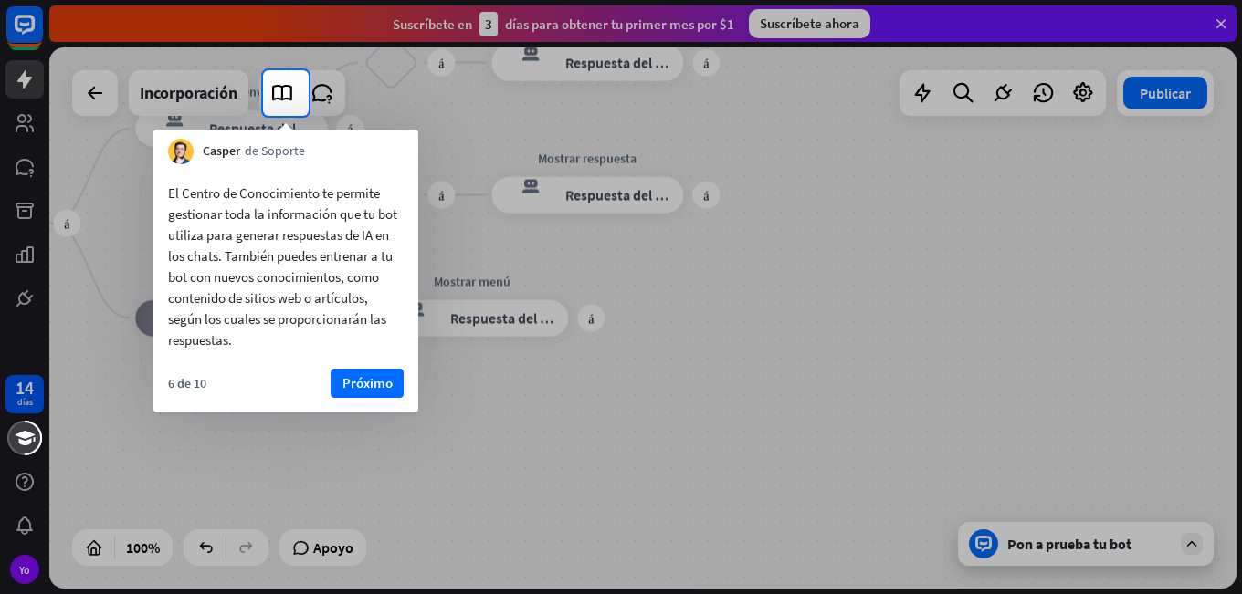
click at [213, 357] on div "El Centro de Conocimiento te permite gestionar toda la información que tu bot u…" at bounding box center [285, 261] width 265 height 195
click at [290, 98] on icon at bounding box center [282, 93] width 24 height 24
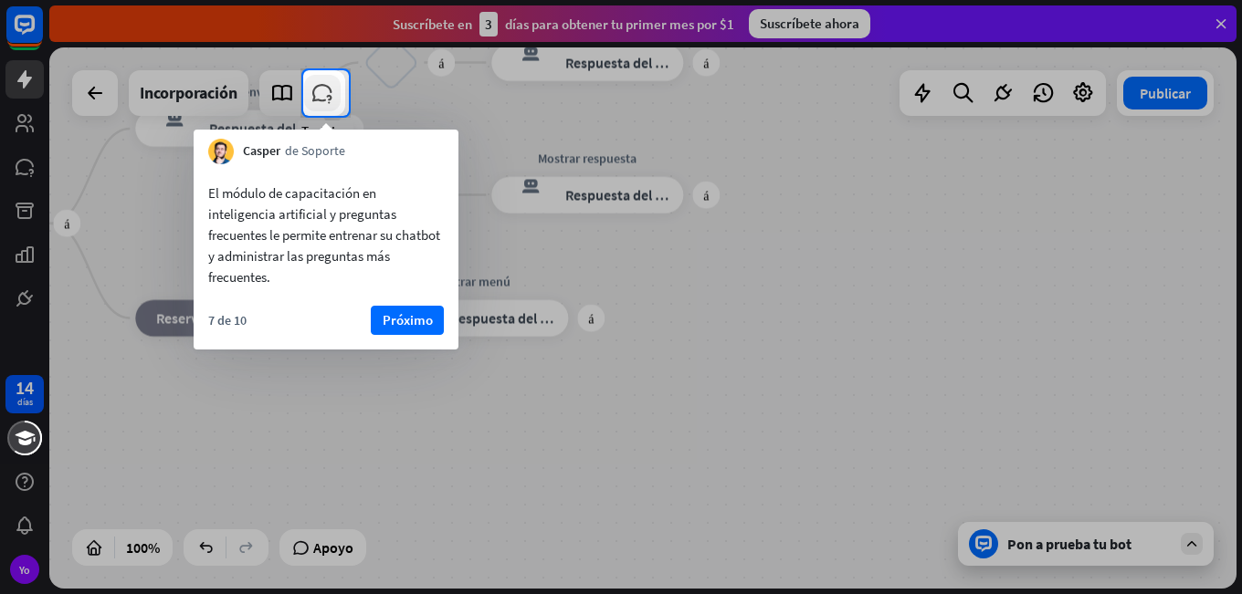
click at [322, 81] on icon at bounding box center [322, 93] width 24 height 24
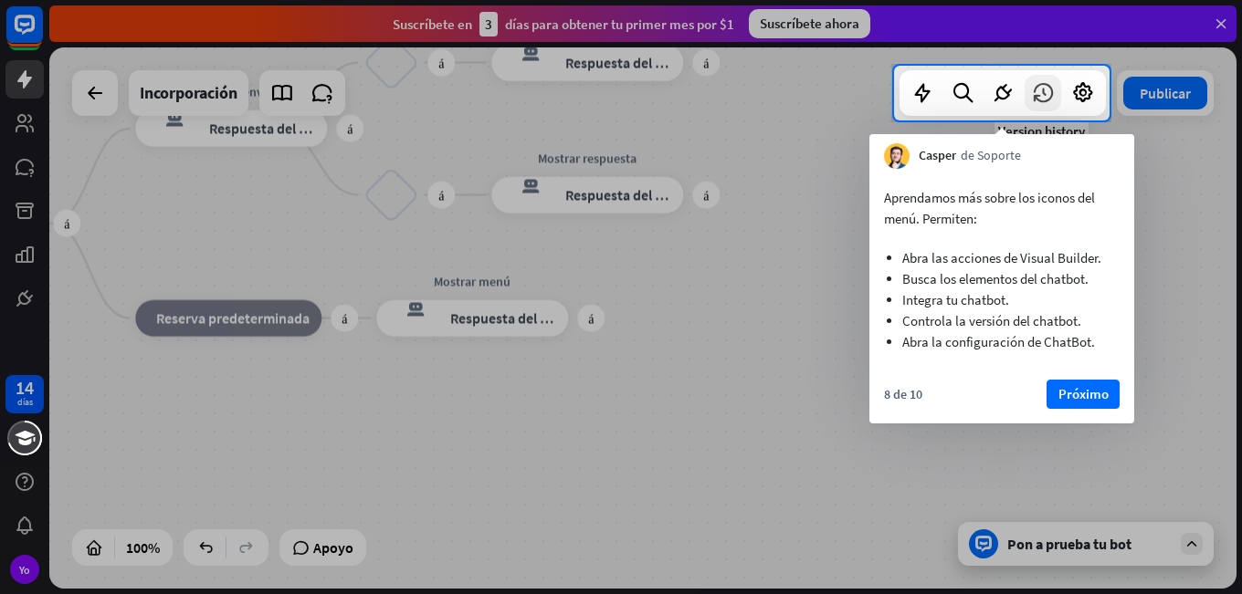
click at [1024, 95] on div at bounding box center [1042, 93] width 37 height 37
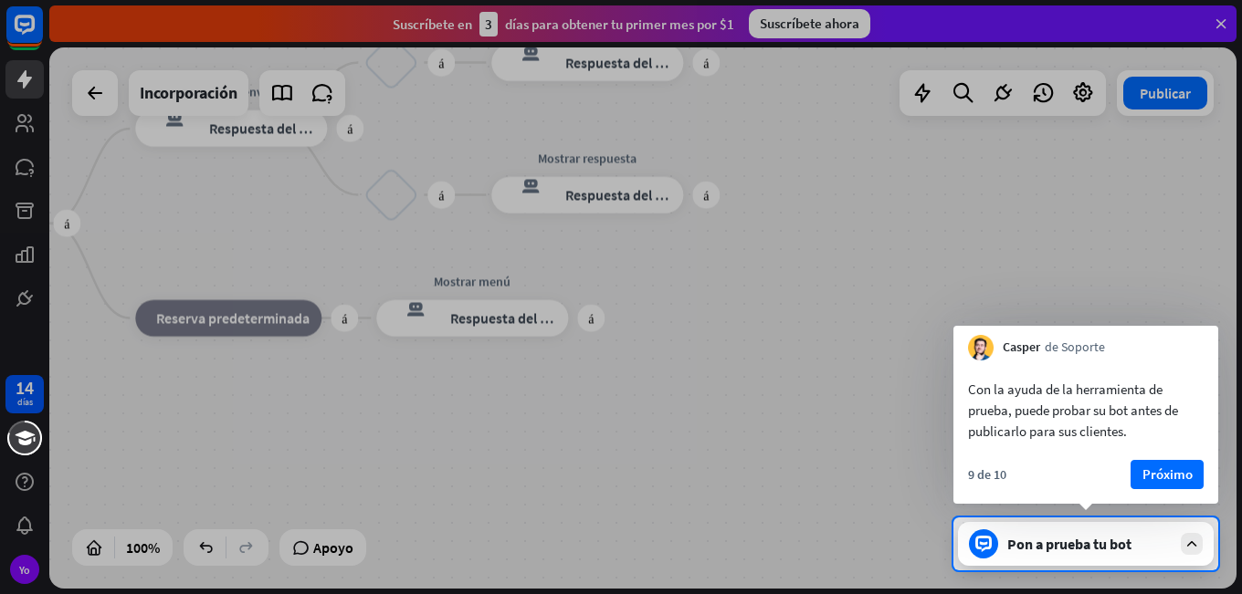
click at [1017, 534] on div "Pon a prueba tu bot" at bounding box center [1086, 544] width 256 height 44
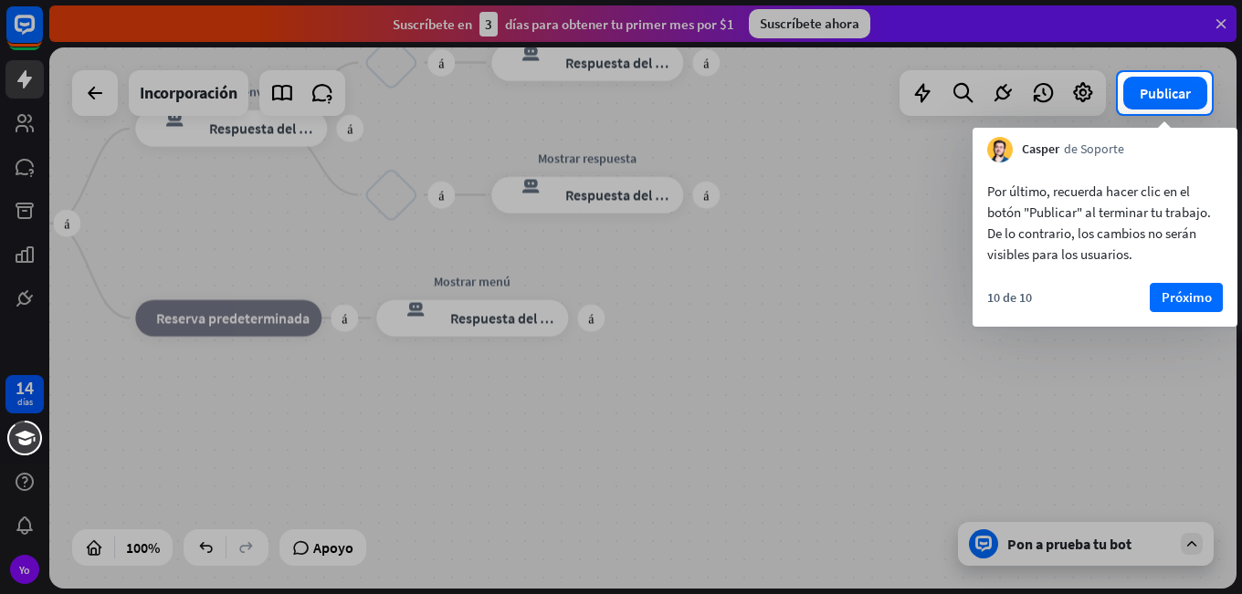
click at [797, 391] on div at bounding box center [621, 354] width 1242 height 480
drag, startPoint x: 797, startPoint y: 391, endPoint x: 966, endPoint y: 421, distance: 171.6
click at [1147, 91] on font "Publicar" at bounding box center [1164, 93] width 51 height 18
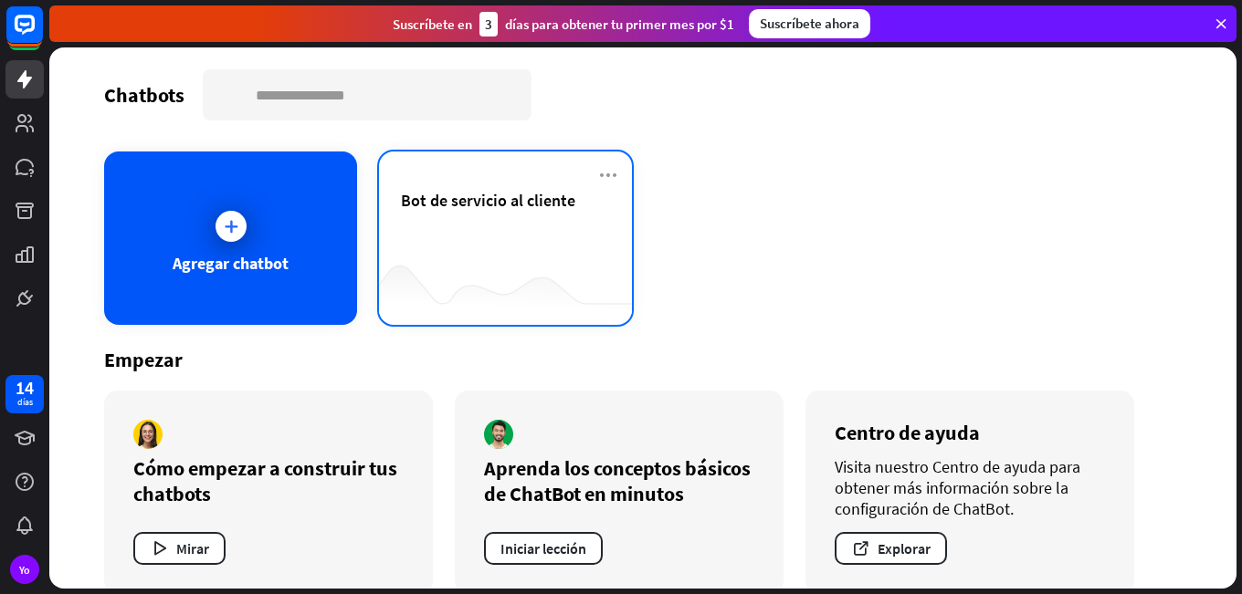
click at [483, 251] on div "Bot de servicio al cliente" at bounding box center [505, 222] width 209 height 64
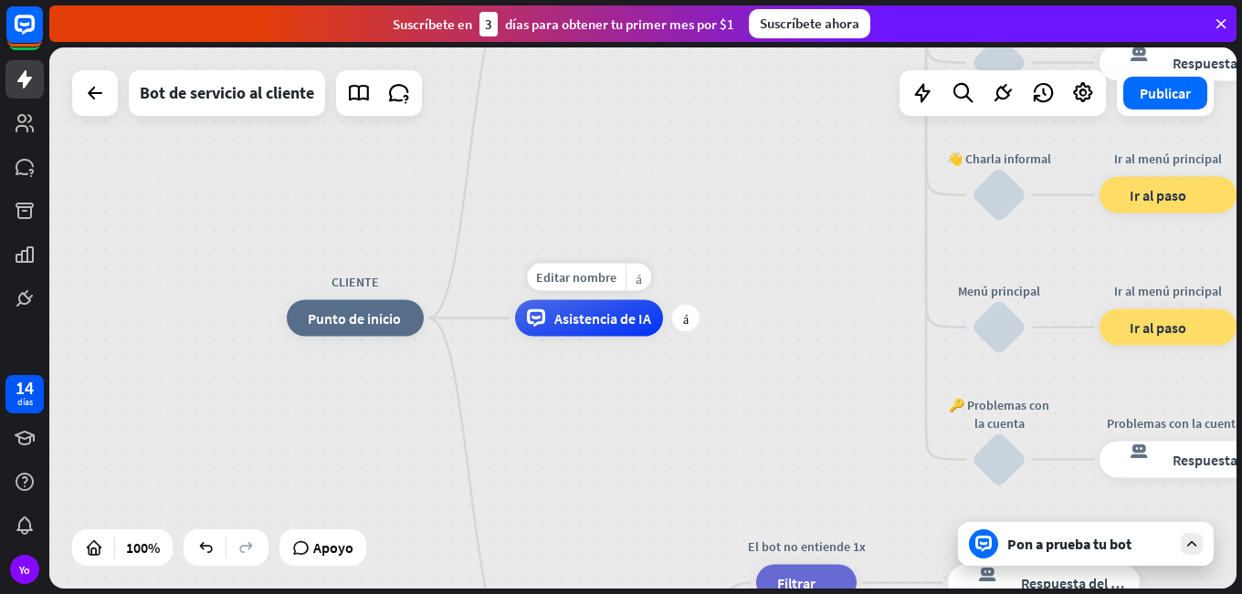
click at [593, 337] on div "Editar nombre más_amarillo más Asistencia de IA" at bounding box center [589, 318] width 148 height 37
click at [582, 334] on div "Asistencia de IA" at bounding box center [589, 318] width 148 height 37
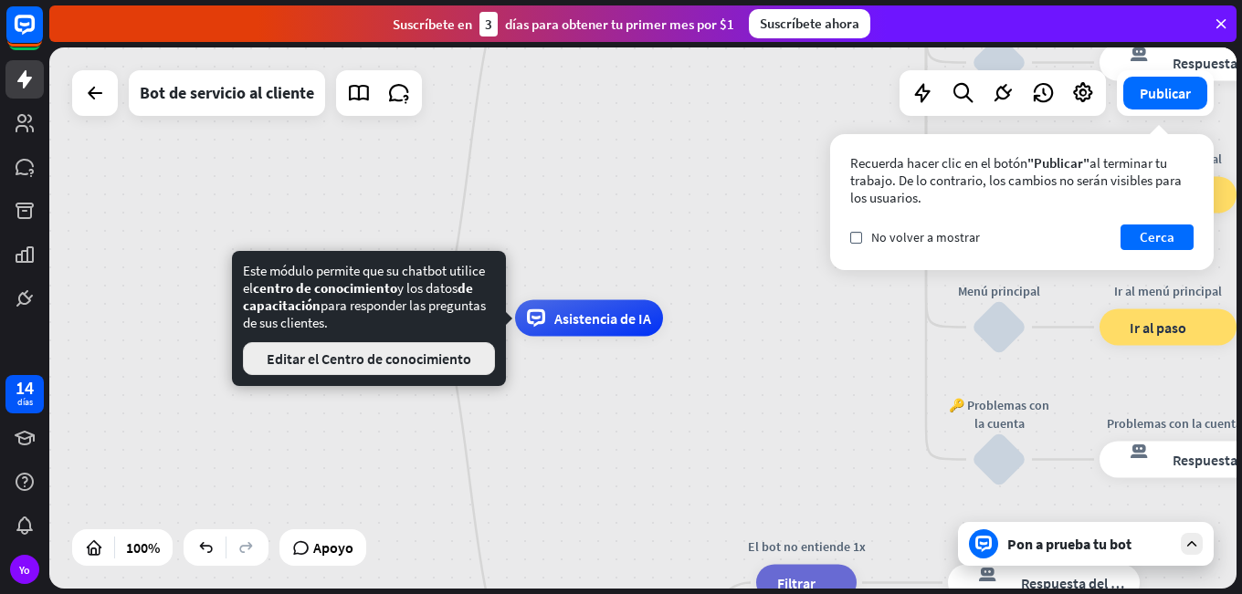
click at [383, 349] on button "Editar el Centro de conocimiento" at bounding box center [369, 358] width 252 height 33
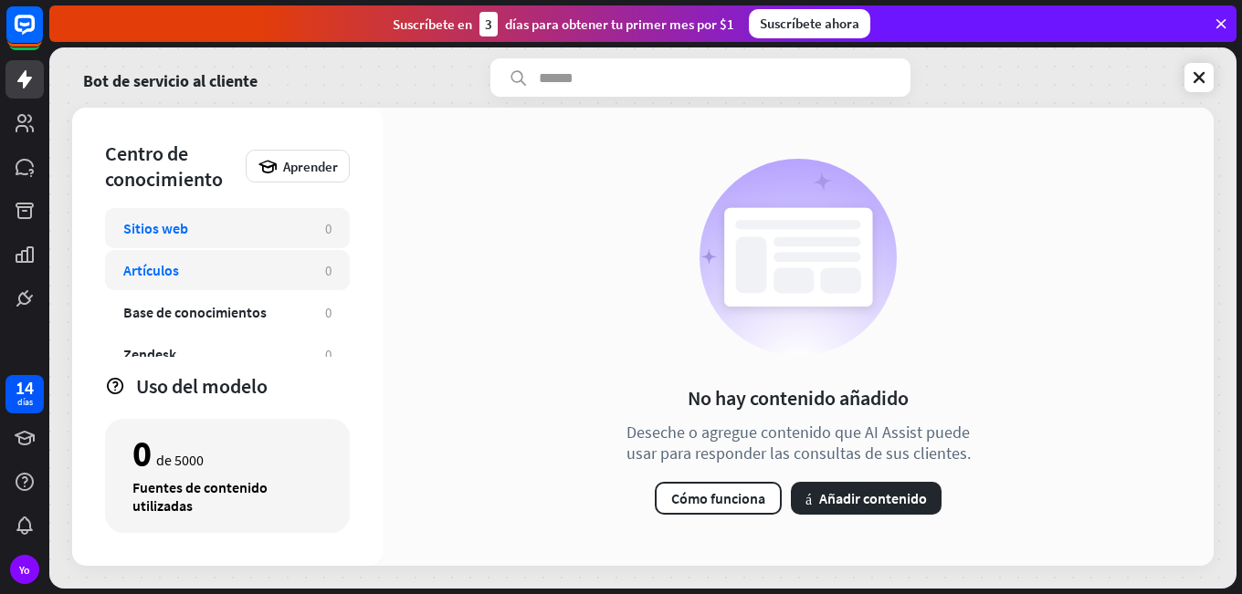
click at [152, 265] on font "Artículos" at bounding box center [151, 270] width 56 height 18
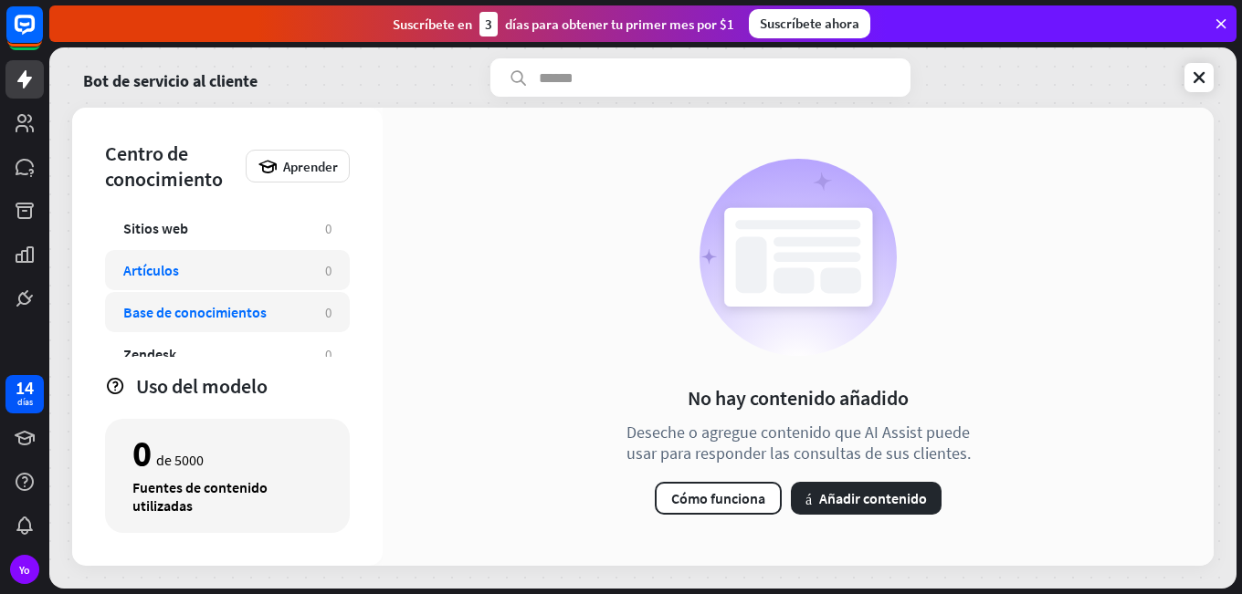
click at [194, 303] on font "Base de conocimientos" at bounding box center [194, 312] width 143 height 18
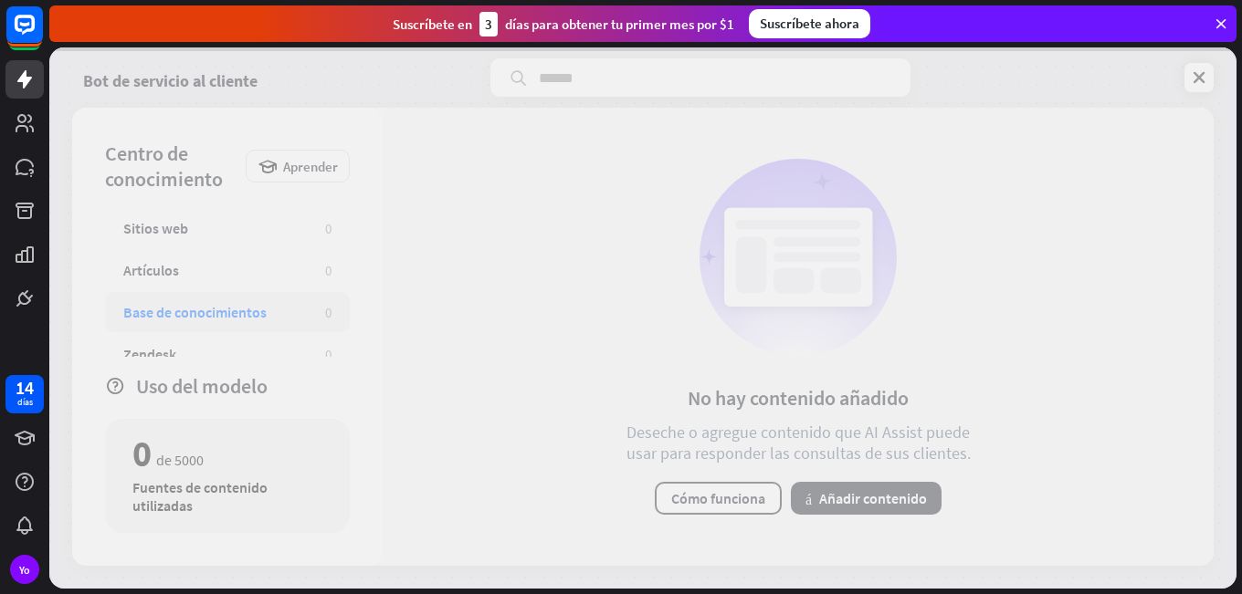
scroll to position [59, 0]
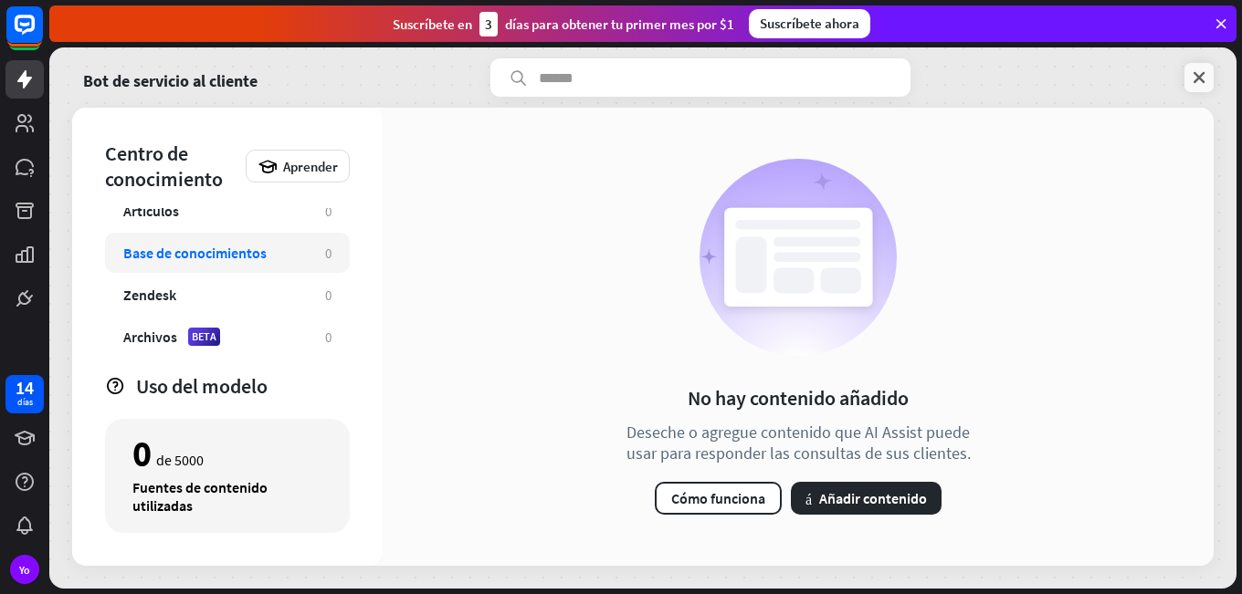
click at [1192, 68] on link at bounding box center [1198, 77] width 29 height 29
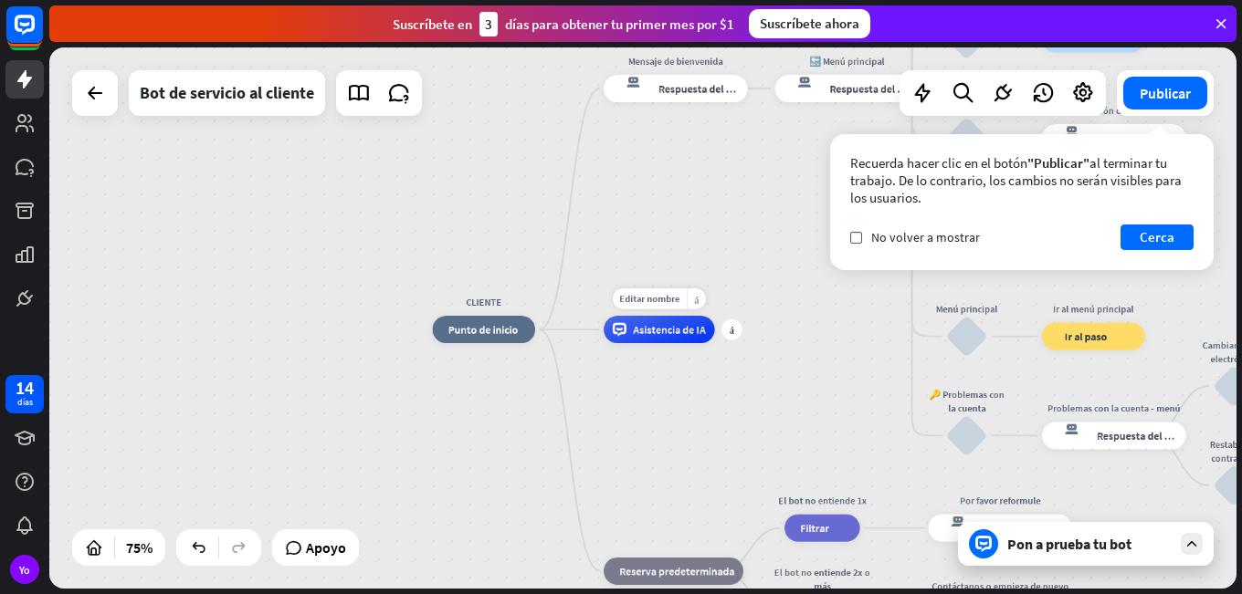
drag, startPoint x: 767, startPoint y: 364, endPoint x: 713, endPoint y: 350, distance: 55.8
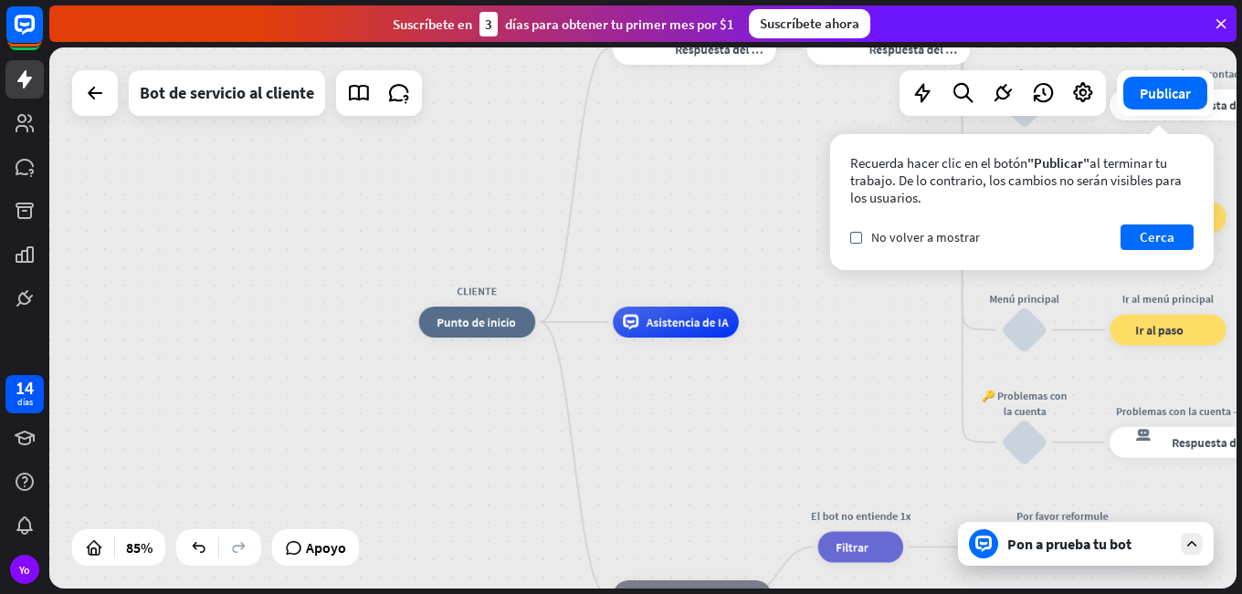
drag, startPoint x: 533, startPoint y: 385, endPoint x: 452, endPoint y: 388, distance: 81.3
drag, startPoint x: 655, startPoint y: 257, endPoint x: 657, endPoint y: 181, distance: 76.7
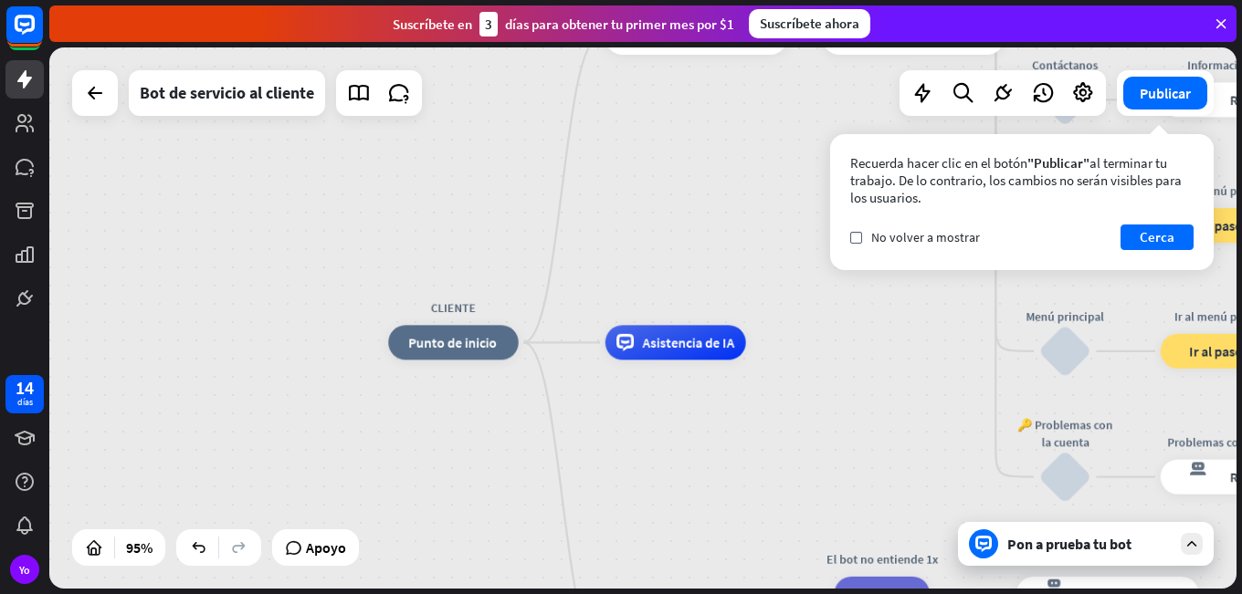
drag, startPoint x: 795, startPoint y: 452, endPoint x: 559, endPoint y: 362, distance: 252.8
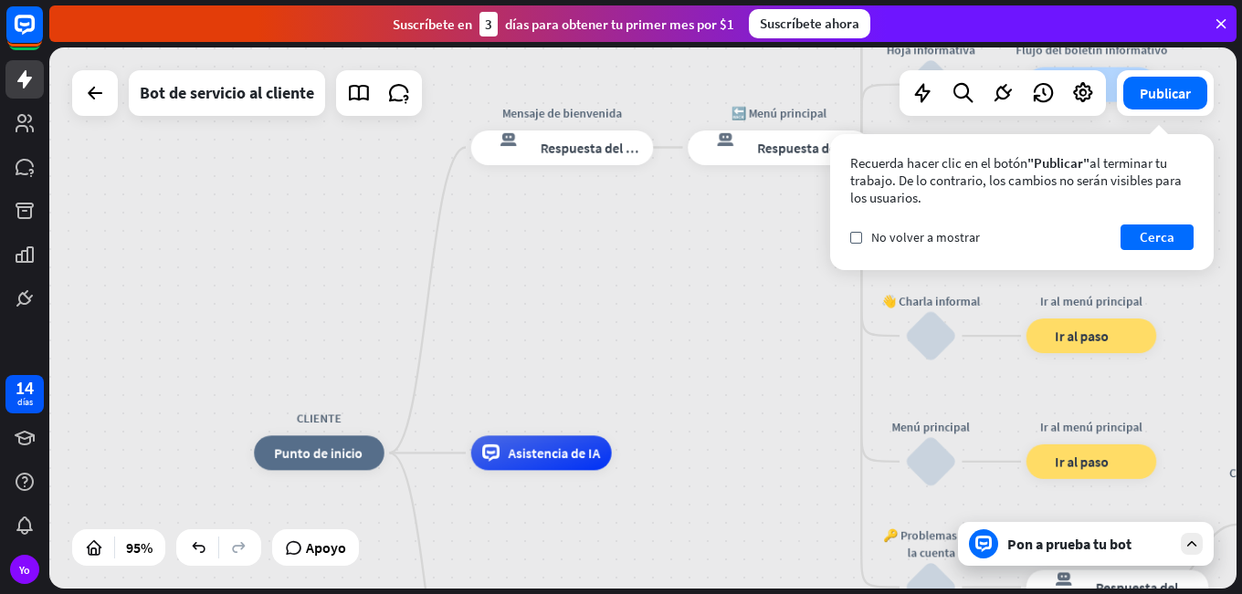
drag, startPoint x: 822, startPoint y: 356, endPoint x: 687, endPoint y: 467, distance: 173.8
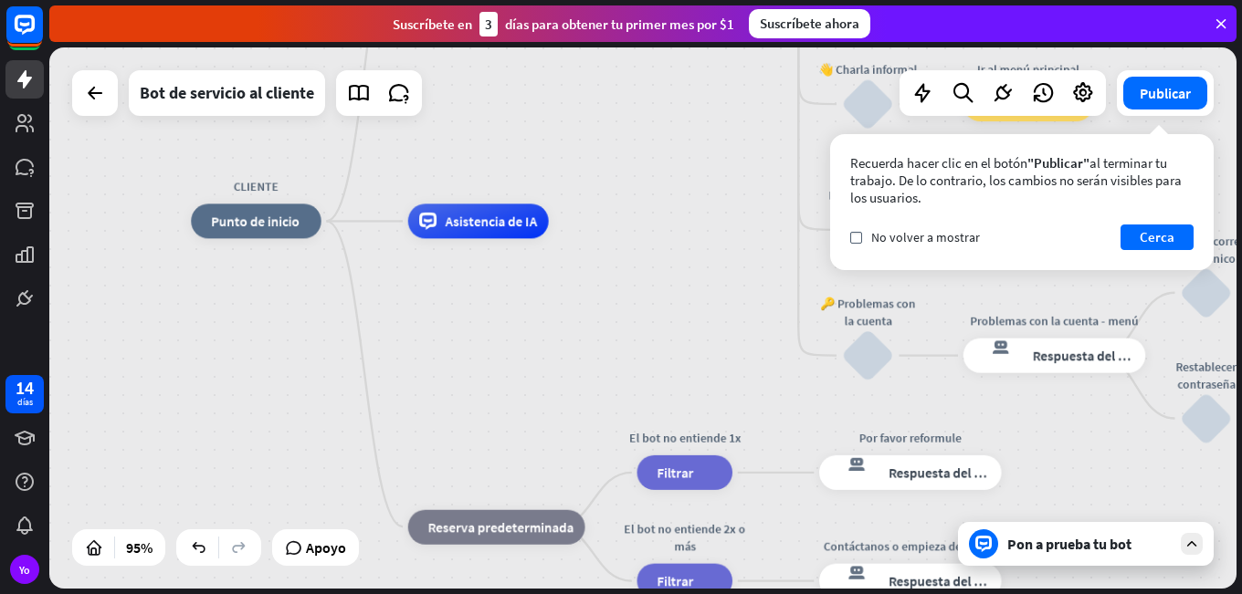
drag, startPoint x: 686, startPoint y: 295, endPoint x: 623, endPoint y: 63, distance: 240.3
click at [623, 63] on div "CLIENTE inicio_2 Punto de inicio Mensaje de bienvenida respuesta del bot de blo…" at bounding box center [642, 317] width 1187 height 541
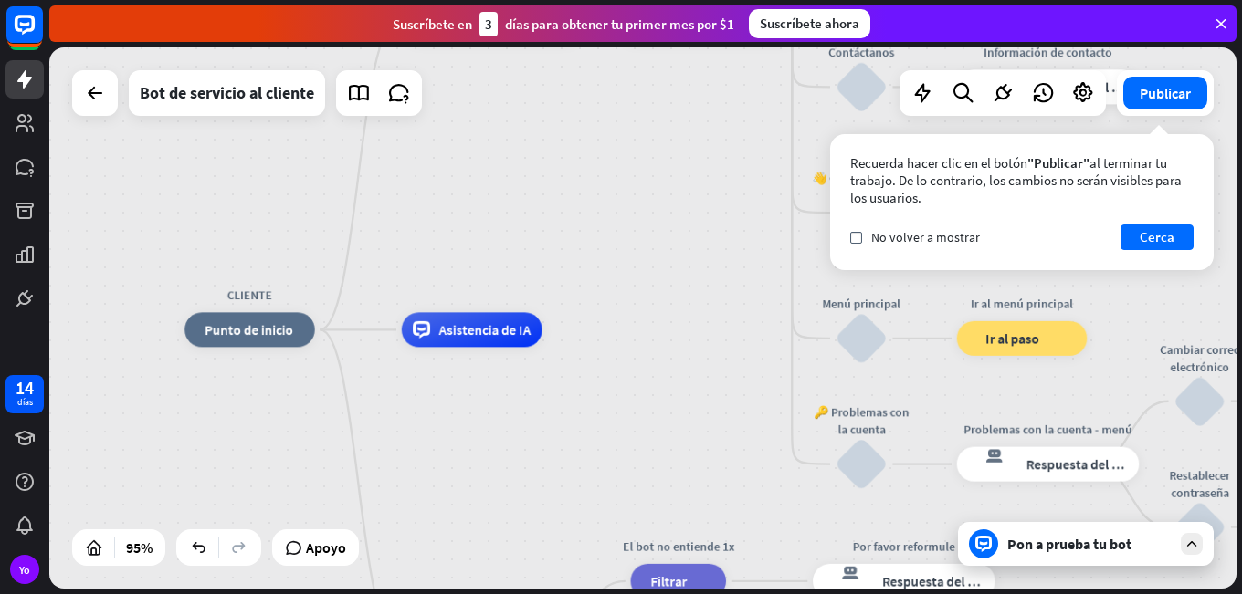
drag, startPoint x: 679, startPoint y: 370, endPoint x: 660, endPoint y: 598, distance: 229.1
click at [660, 593] on html "14 días Yo cerca Ayuda del producto Pinitos Comience a usar ChatBot Centro de a…" at bounding box center [621, 297] width 1242 height 594
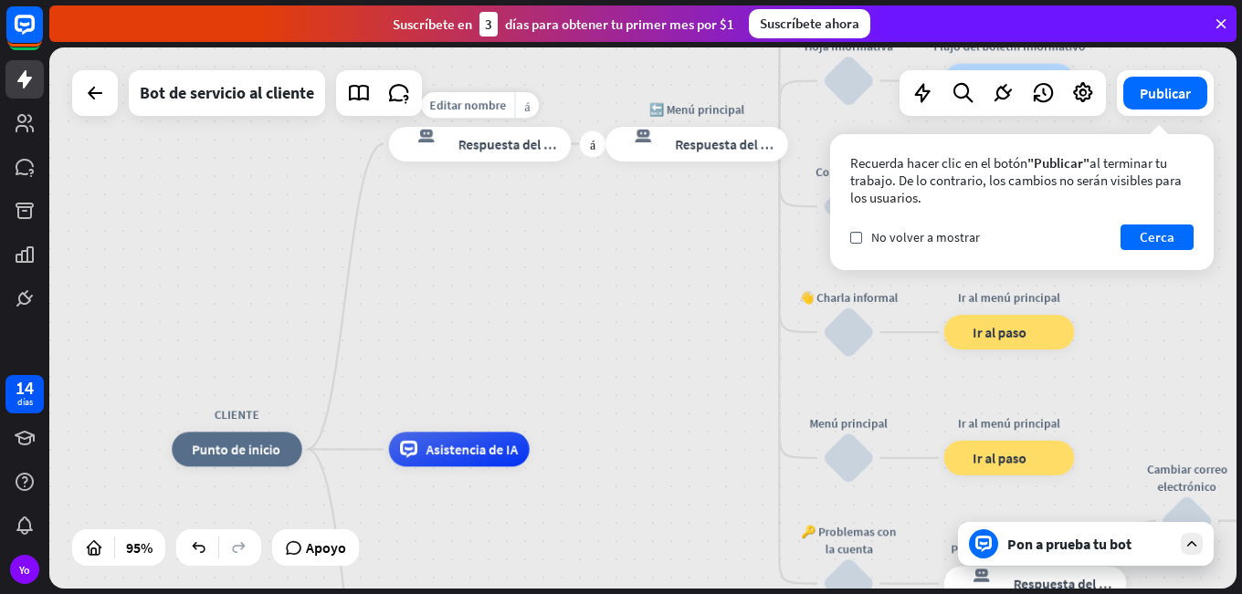
click at [499, 153] on div "respuesta del bot de bloqueo Respuesta del bot" at bounding box center [480, 143] width 183 height 35
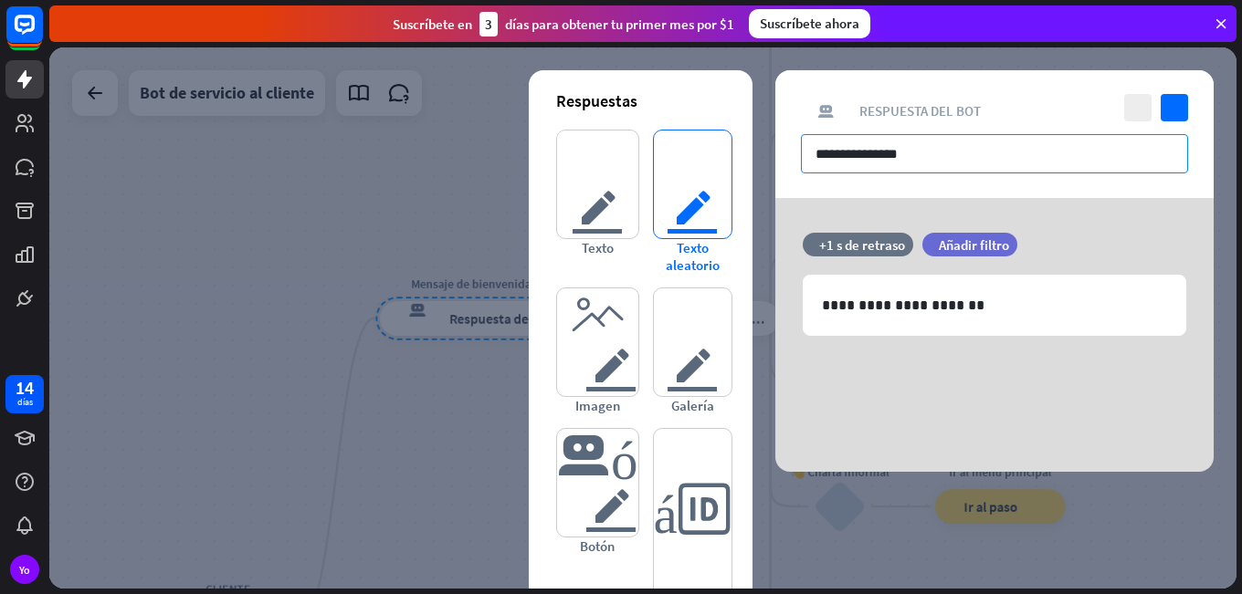
drag, startPoint x: 958, startPoint y: 163, endPoint x: 673, endPoint y: 211, distance: 288.8
click at [775, 211] on div "**********" at bounding box center [994, 271] width 438 height 402
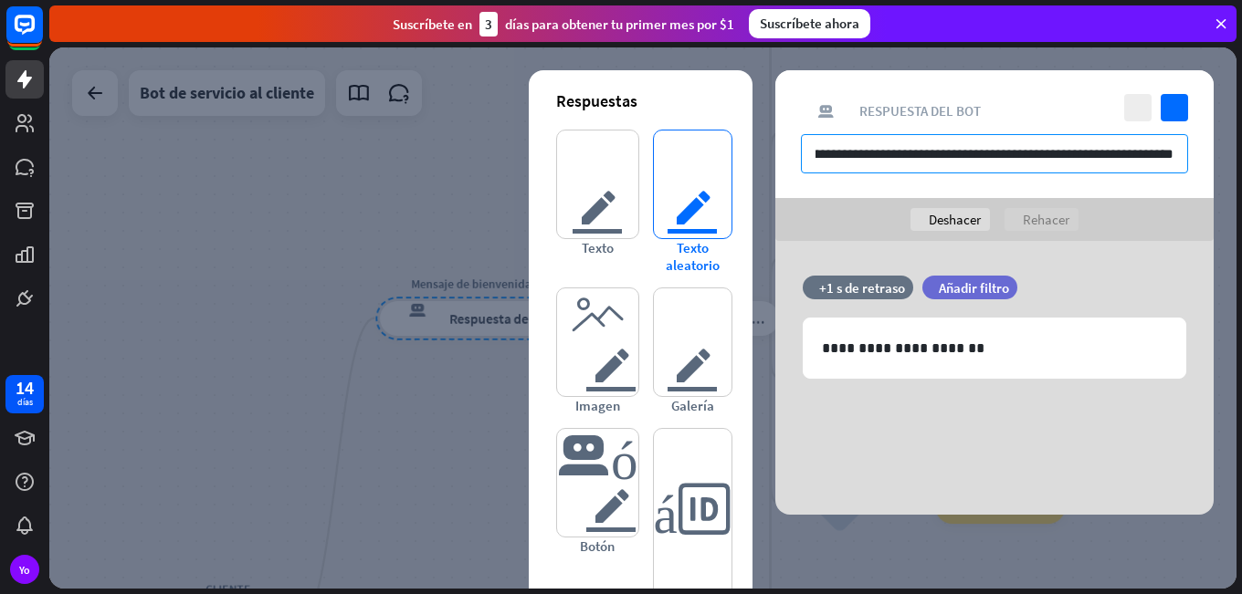
scroll to position [0, 45]
click at [1021, 156] on input "**********" at bounding box center [994, 153] width 387 height 39
click at [1055, 160] on input "**********" at bounding box center [994, 153] width 387 height 39
click at [1036, 157] on input "**********" at bounding box center [994, 153] width 387 height 39
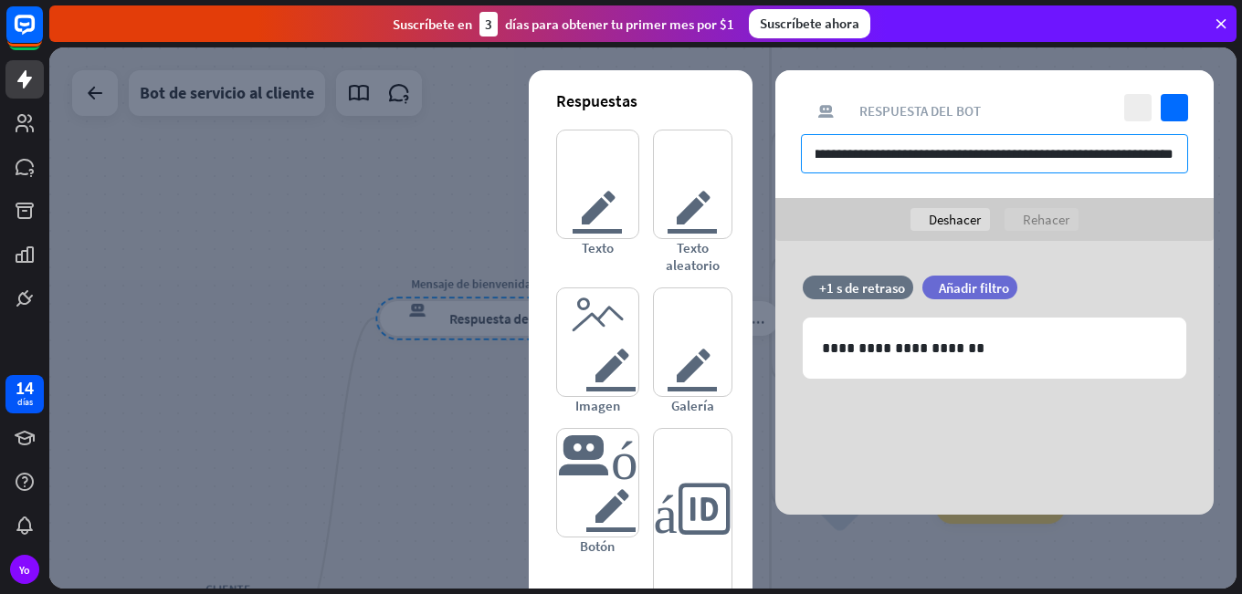
type input "**********"
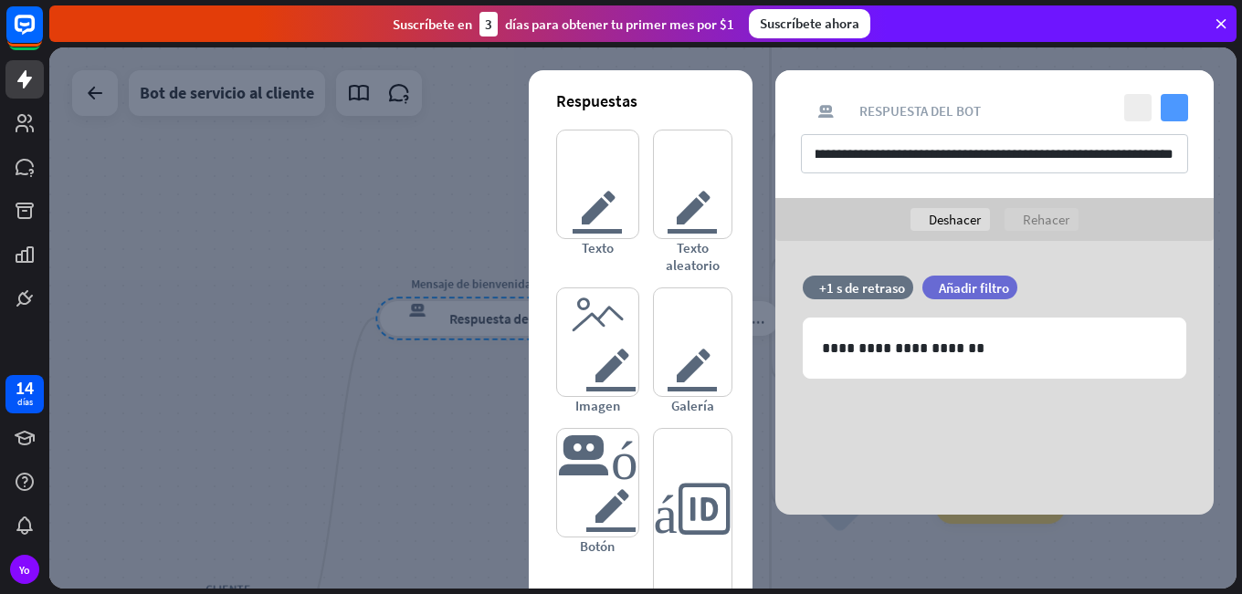
click at [1167, 111] on icon "controlar" at bounding box center [1173, 107] width 27 height 27
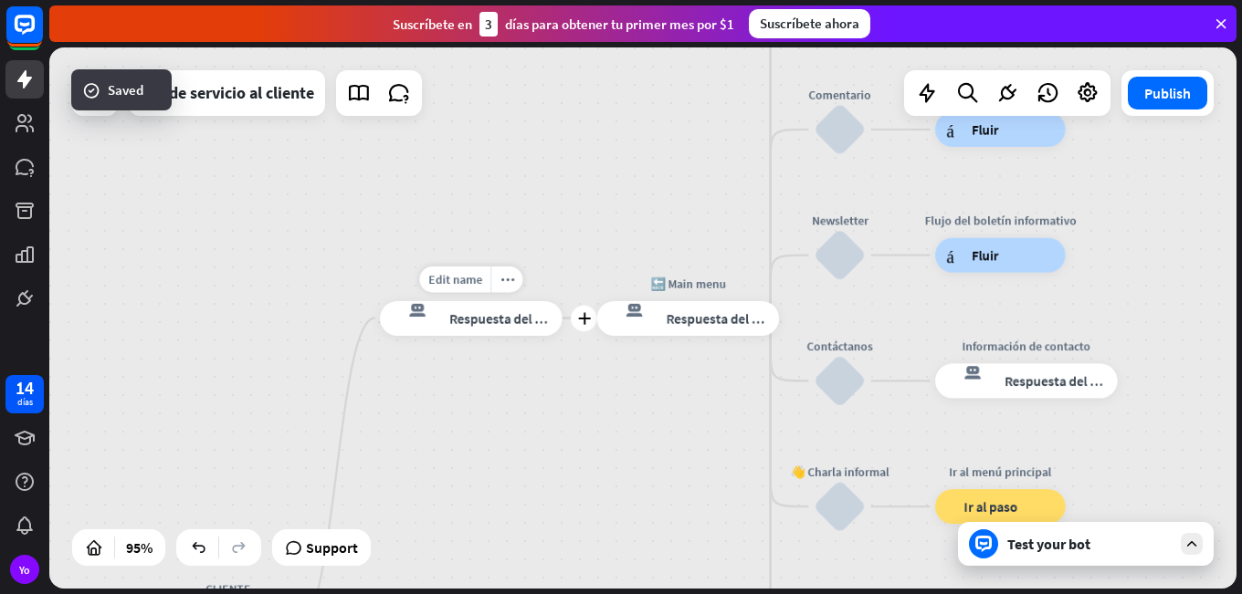
click at [467, 329] on div "respuesta del bot de bloqueo Respuesta del bot" at bounding box center [471, 318] width 183 height 35
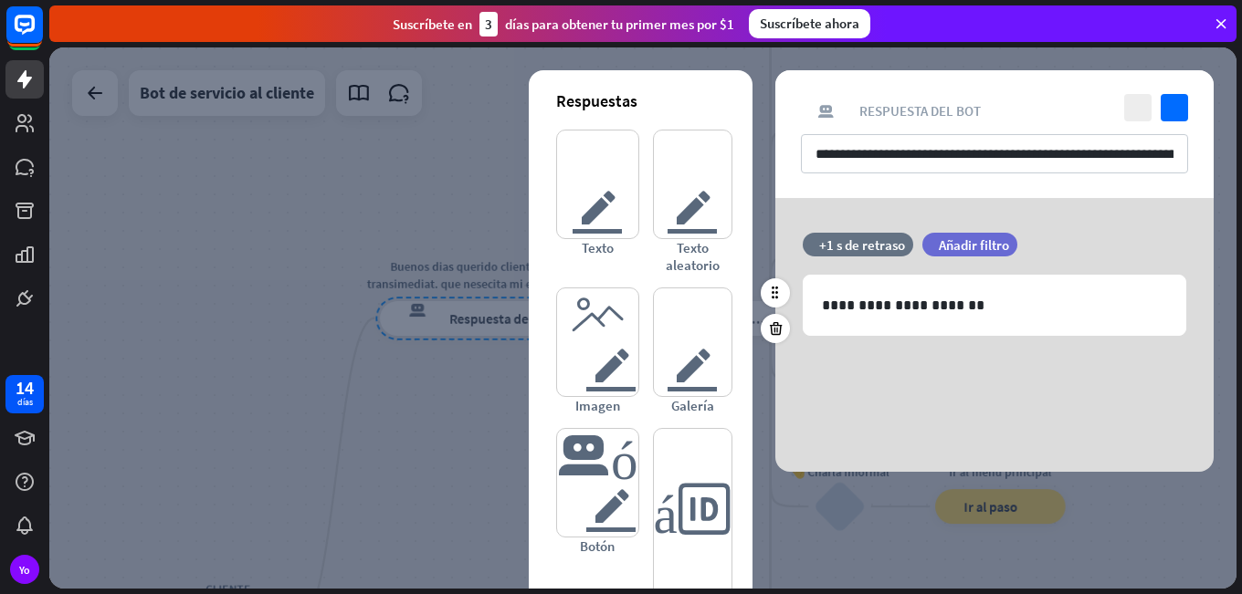
drag, startPoint x: 1132, startPoint y: 117, endPoint x: 926, endPoint y: 274, distance: 259.3
click at [926, 274] on div "**********" at bounding box center [994, 271] width 438 height 402
click at [580, 225] on font "texto del editor" at bounding box center [597, 185] width 53 height 108
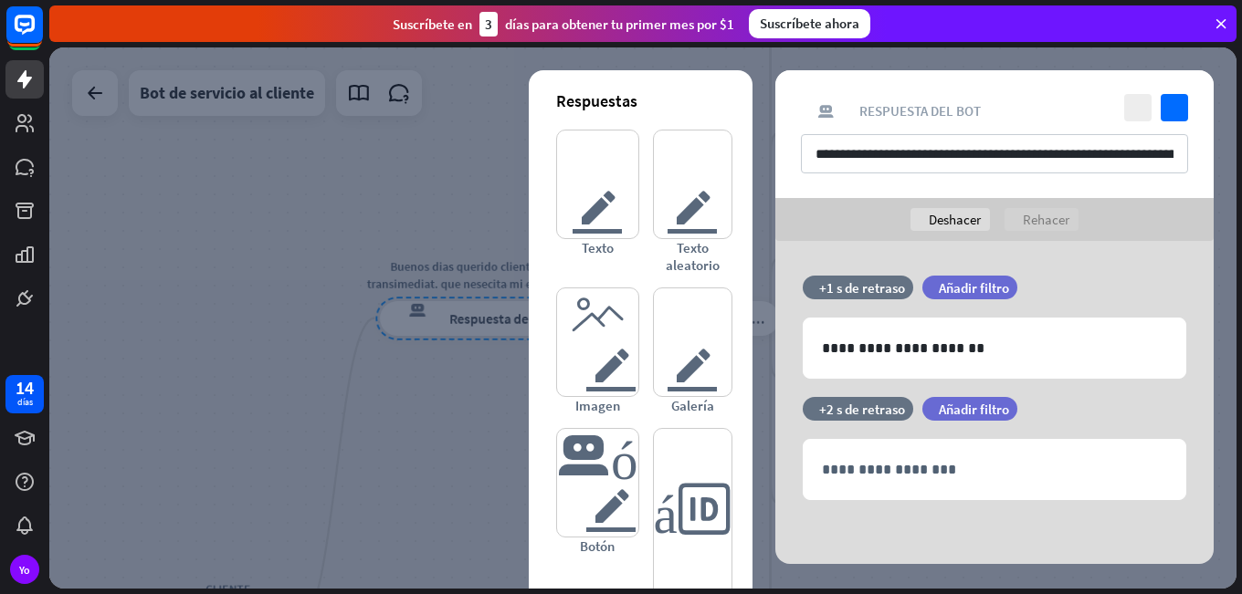
click at [194, 472] on div at bounding box center [642, 317] width 1187 height 541
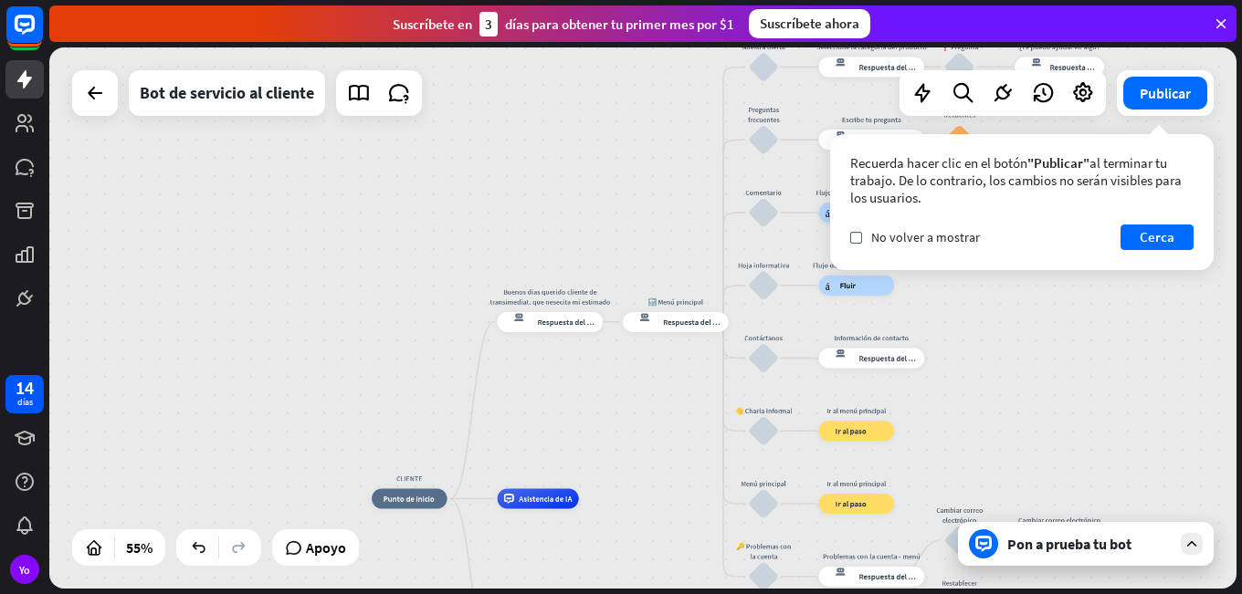
drag, startPoint x: 628, startPoint y: 388, endPoint x: 637, endPoint y: 264, distance: 124.5
click at [637, 265] on div "CLIENTE inicio_2 Punto de inicio Buenos dias querido cliente de transimediat. q…" at bounding box center [642, 317] width 1187 height 541
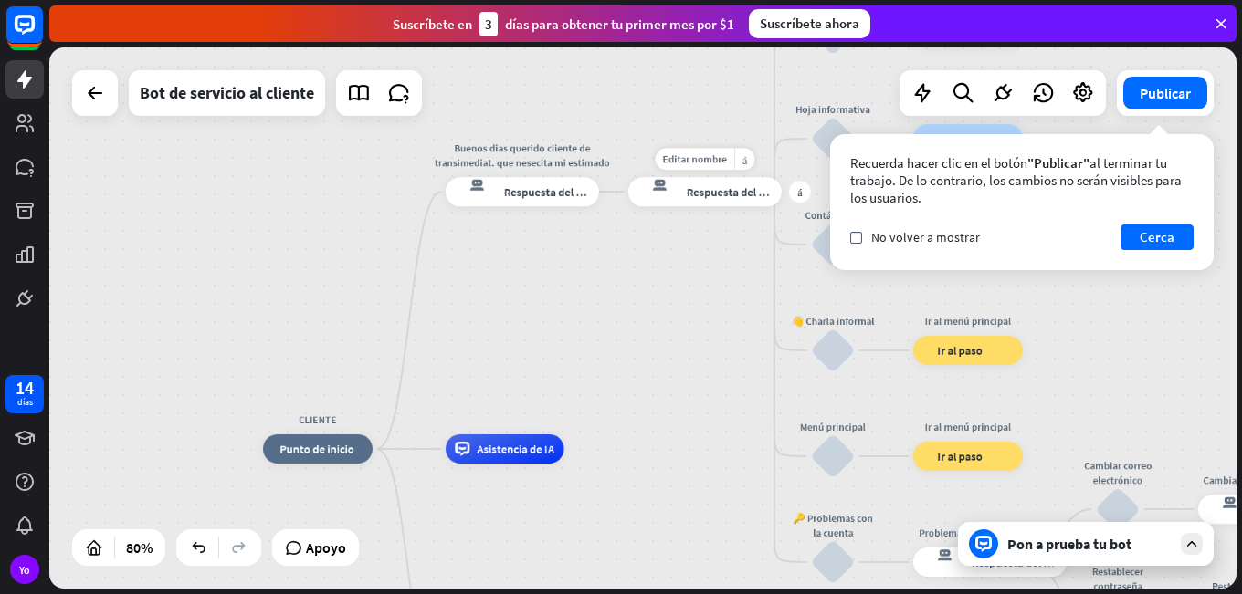
drag, startPoint x: 637, startPoint y: 264, endPoint x: 665, endPoint y: 320, distance: 62.1
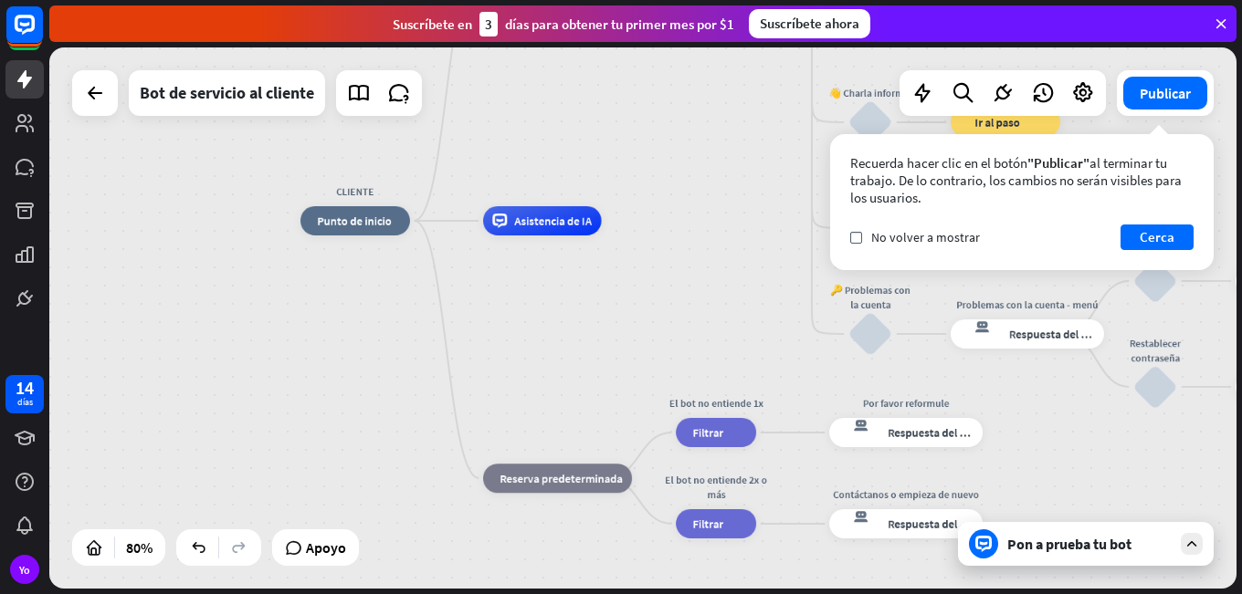
drag, startPoint x: 666, startPoint y: 355, endPoint x: 704, endPoint y: 127, distance: 231.3
click at [704, 127] on div "CLIENTE inicio_2 Punto de inicio Buenos dias querido cliente de transimediat. q…" at bounding box center [642, 317] width 1187 height 541
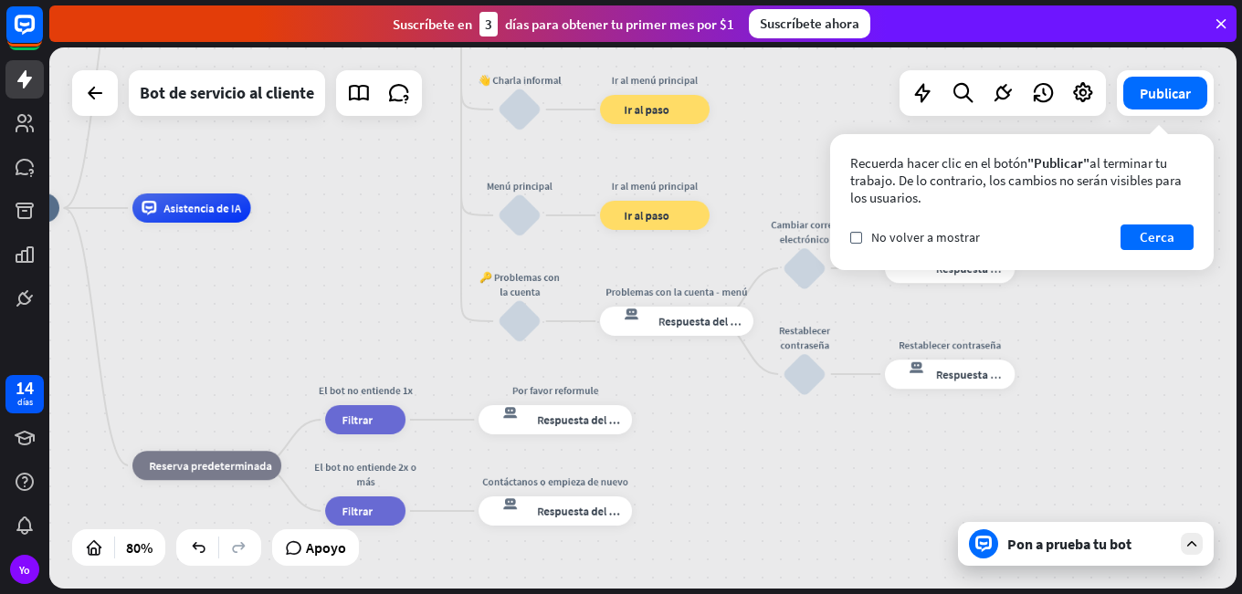
drag, startPoint x: 718, startPoint y: 331, endPoint x: 367, endPoint y: 319, distance: 350.8
click at [367, 319] on div "CLIENTE inicio_2 Punto de inicio Buenos dias querido cliente de transimediat. q…" at bounding box center [425, 424] width 950 height 433
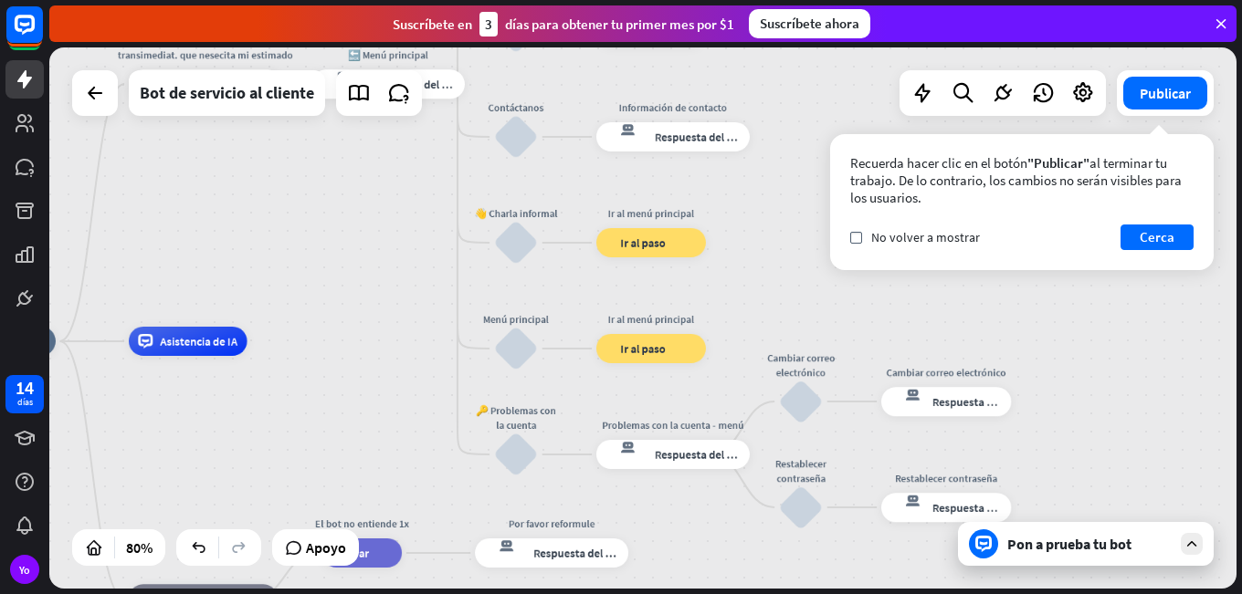
drag, startPoint x: 806, startPoint y: 464, endPoint x: 834, endPoint y: 597, distance: 136.3
click at [834, 593] on html "14 días Yo cerca Ayuda del producto Pinitos Comience a usar ChatBot Centro de a…" at bounding box center [621, 297] width 1242 height 594
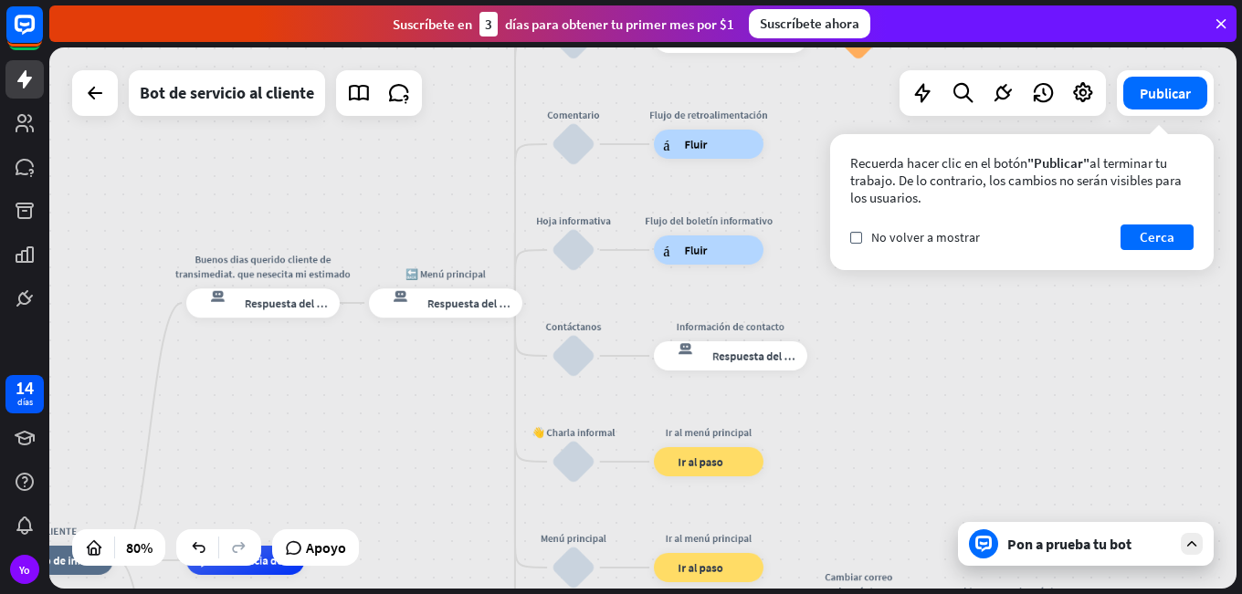
drag, startPoint x: 799, startPoint y: 277, endPoint x: 998, endPoint y: 557, distance: 343.8
click at [843, 489] on div "CLIENTE inicio_2 Punto de inicio Buenos dias querido cliente de transimediat. q…" at bounding box center [642, 317] width 1187 height 541
click at [1048, 550] on font "Pon a prueba tu bot" at bounding box center [1069, 544] width 124 height 18
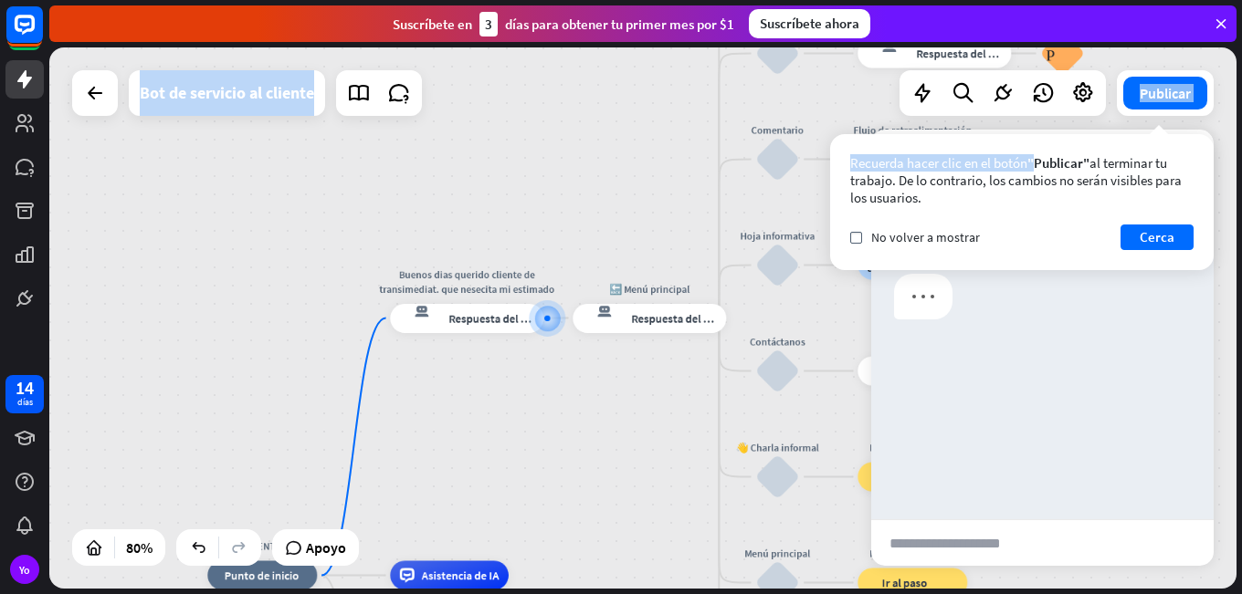
drag, startPoint x: 1034, startPoint y: 155, endPoint x: 825, endPoint y: 180, distance: 210.5
click at [825, 180] on div "CLIENTE inicio_2 Punto de inicio Buenos dias querido cliente de transimediat. q…" at bounding box center [642, 317] width 1187 height 541
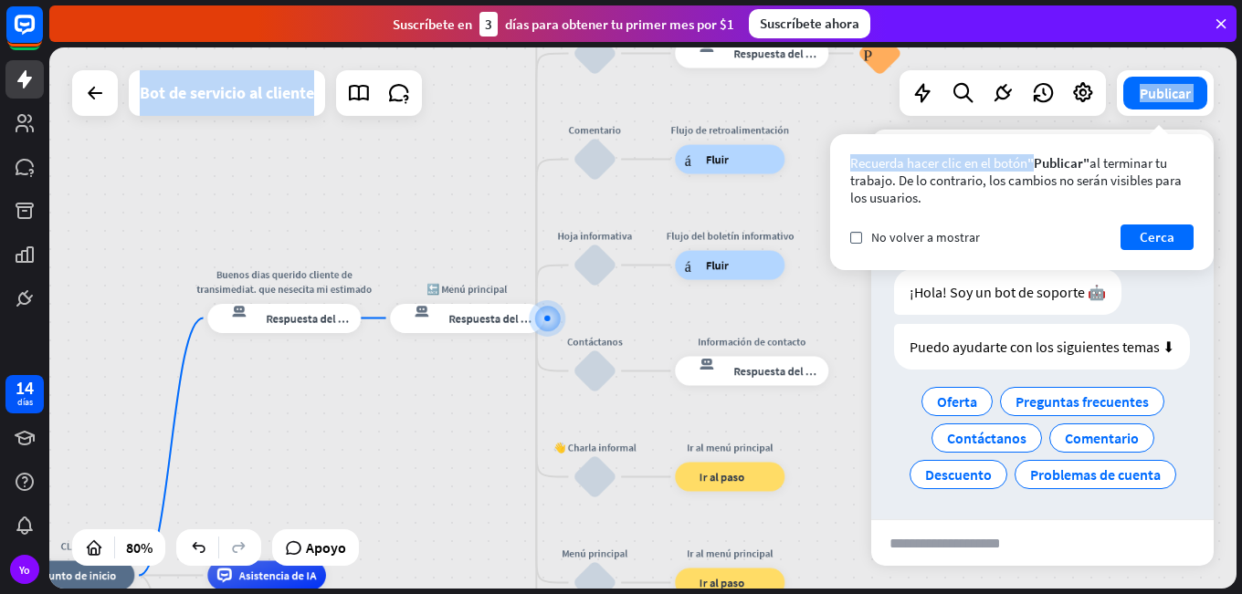
scroll to position [5, 0]
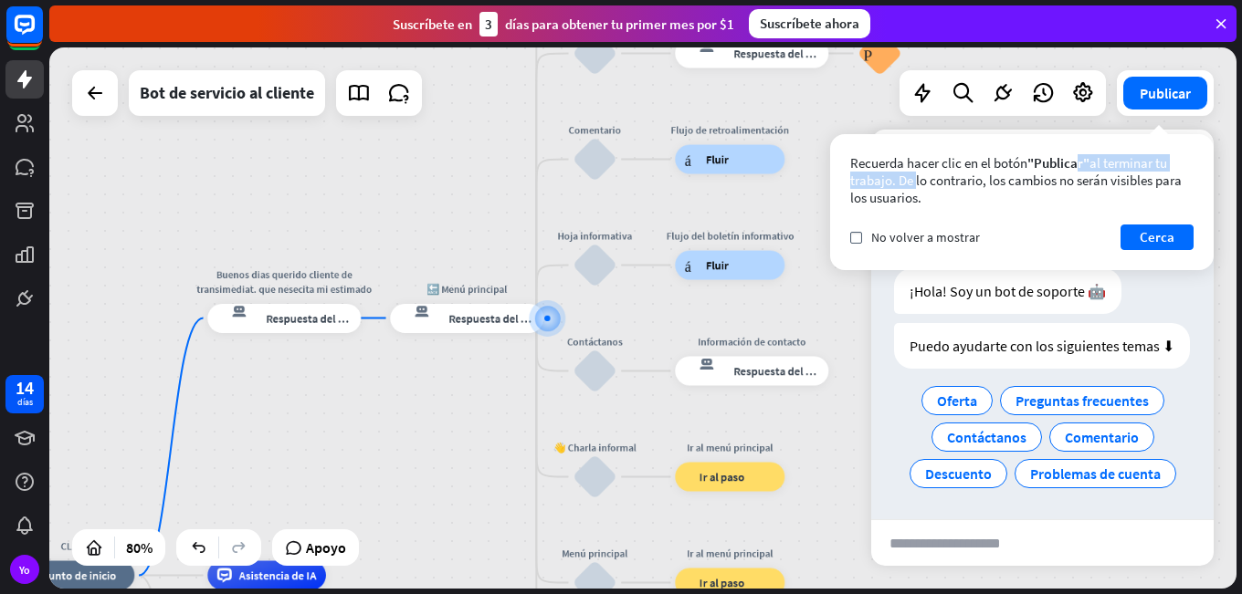
drag, startPoint x: 1167, startPoint y: 148, endPoint x: 1081, endPoint y: 148, distance: 85.8
click at [1081, 148] on div "Recuerda hacer clic en el botón "Publicar" al terminar tu trabajo. De lo contra…" at bounding box center [1021, 202] width 383 height 136
click at [1151, 229] on font "Cerca" at bounding box center [1156, 236] width 35 height 17
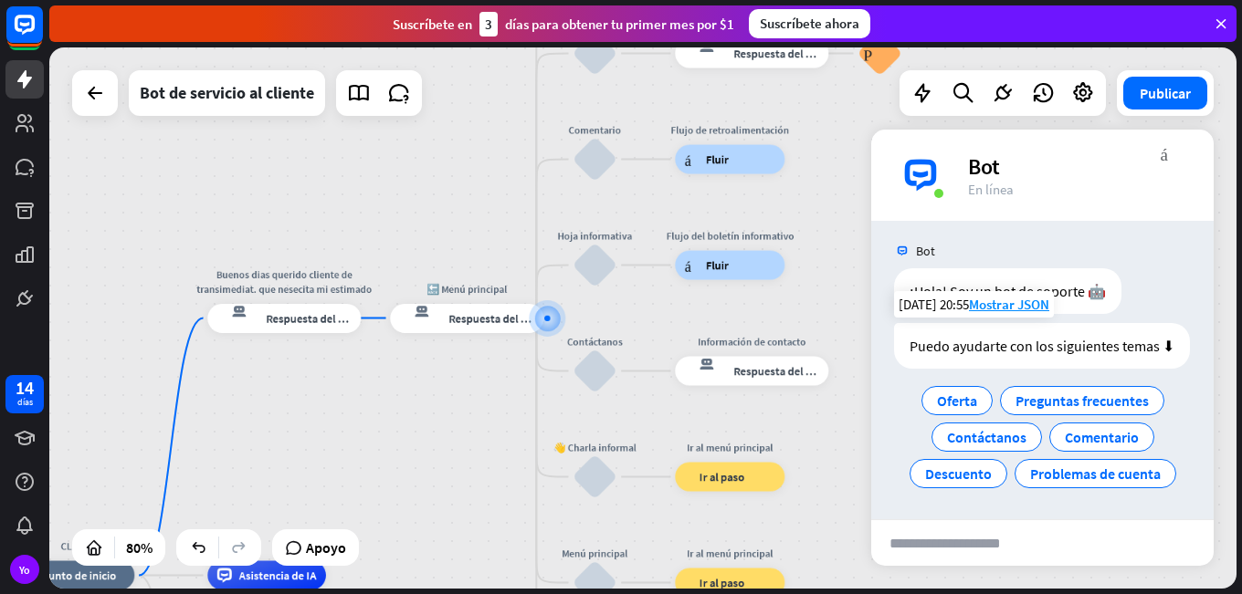
scroll to position [24, 0]
click at [971, 541] on input "text" at bounding box center [960, 543] width 179 height 46
type input "**********"
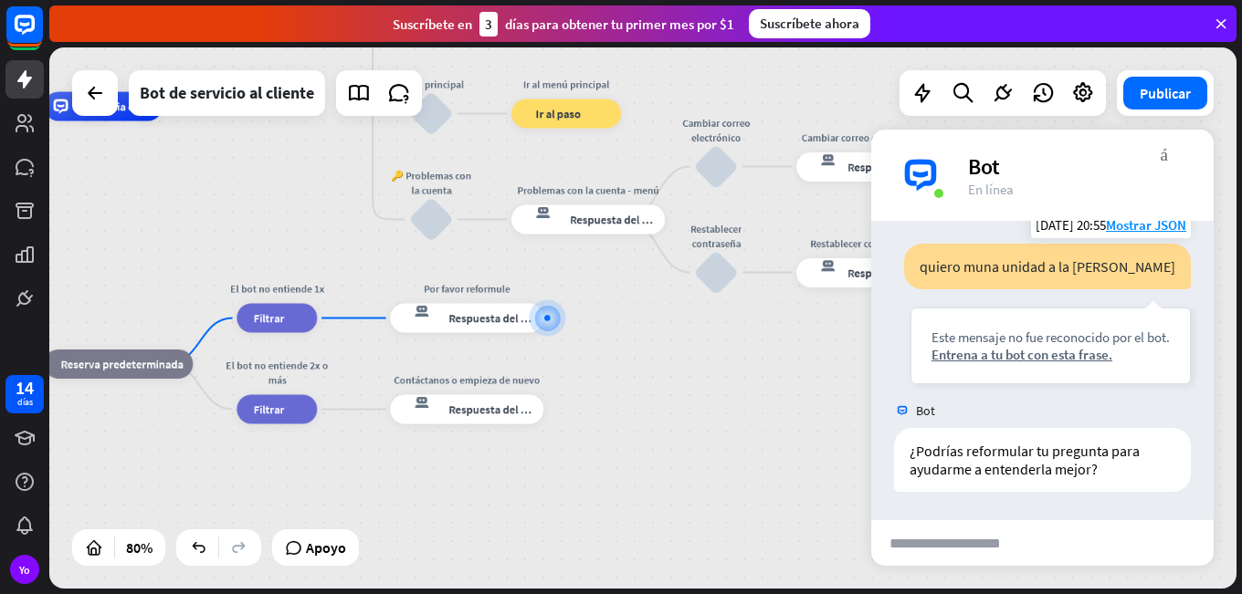
scroll to position [210, 0]
drag, startPoint x: 671, startPoint y: 457, endPoint x: 731, endPoint y: 469, distance: 61.6
click at [513, 333] on div "Editar nombre más_amarillo más Por favor reformule respuesta del bot de bloqueo…" at bounding box center [466, 318] width 153 height 29
click at [541, 326] on div at bounding box center [547, 318] width 15 height 15
click at [504, 320] on font "Respuesta del bot" at bounding box center [493, 318] width 89 height 15
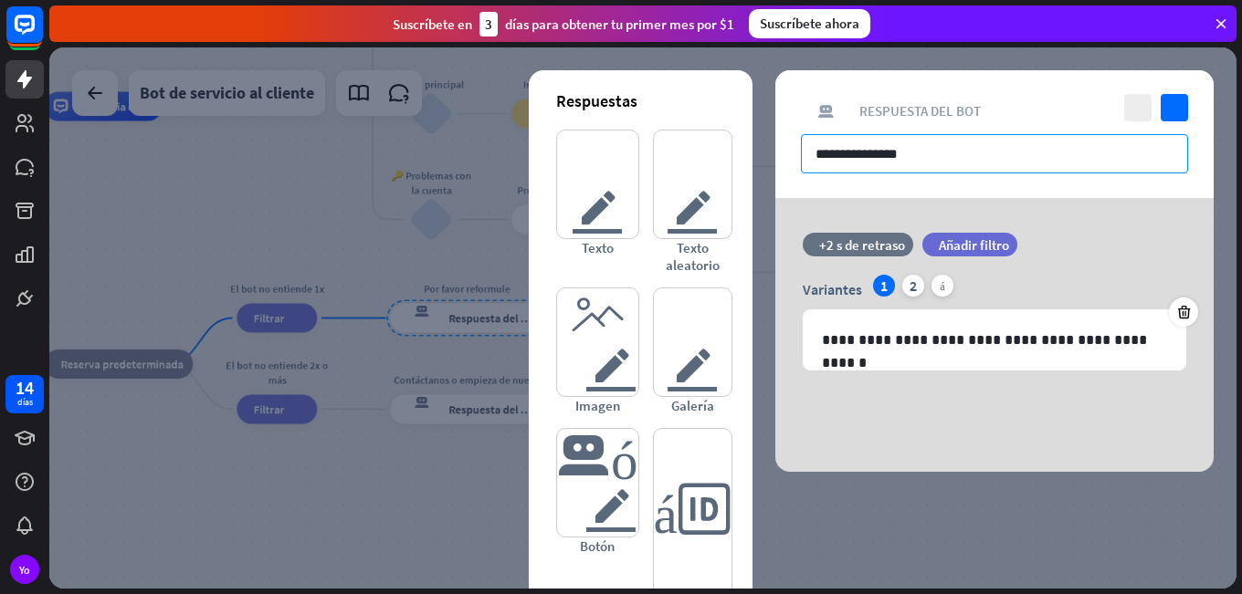
drag, startPoint x: 992, startPoint y: 170, endPoint x: 735, endPoint y: 194, distance: 258.6
click at [775, 194] on div "**********" at bounding box center [994, 271] width 438 height 402
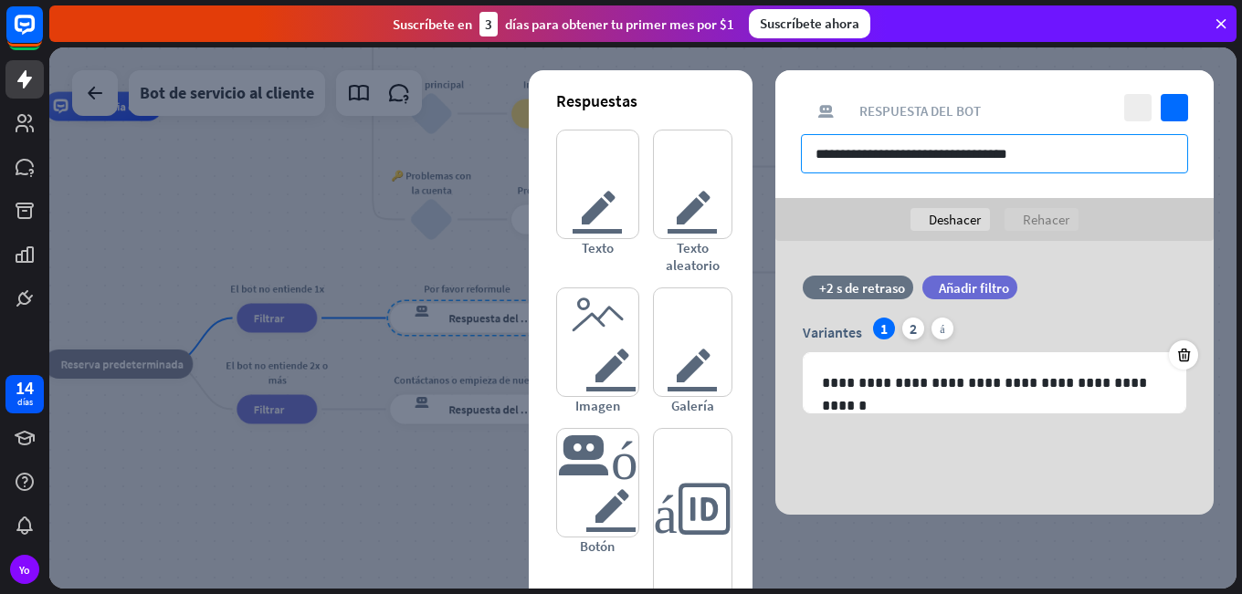
type input "**********"
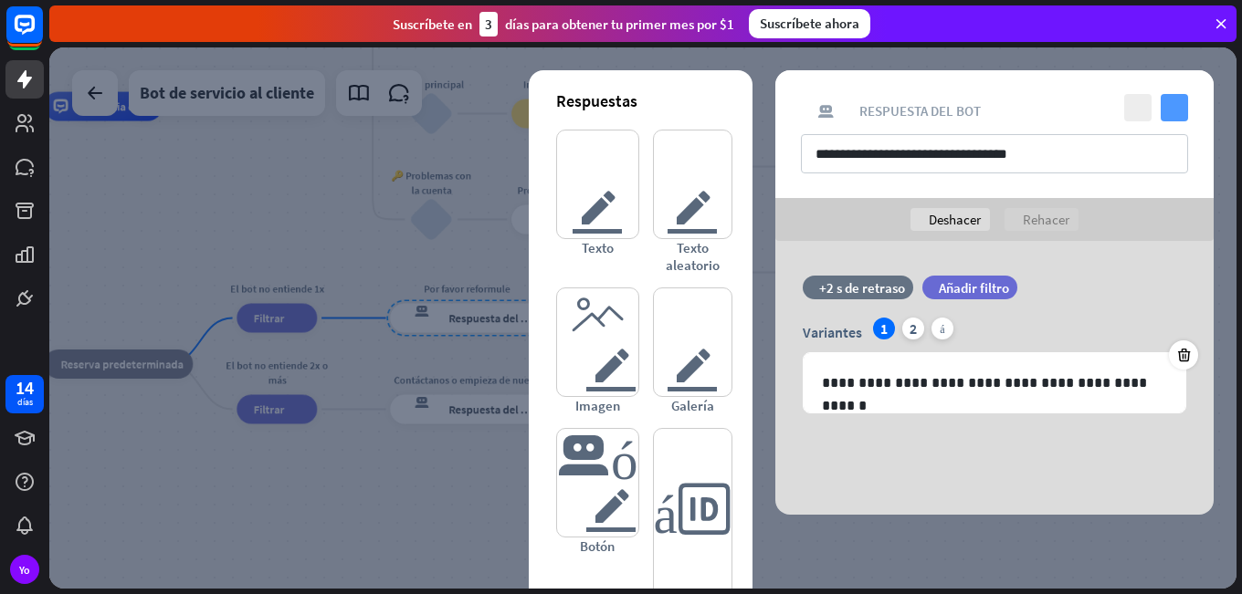
click at [1181, 104] on icon "controlar" at bounding box center [1173, 107] width 27 height 27
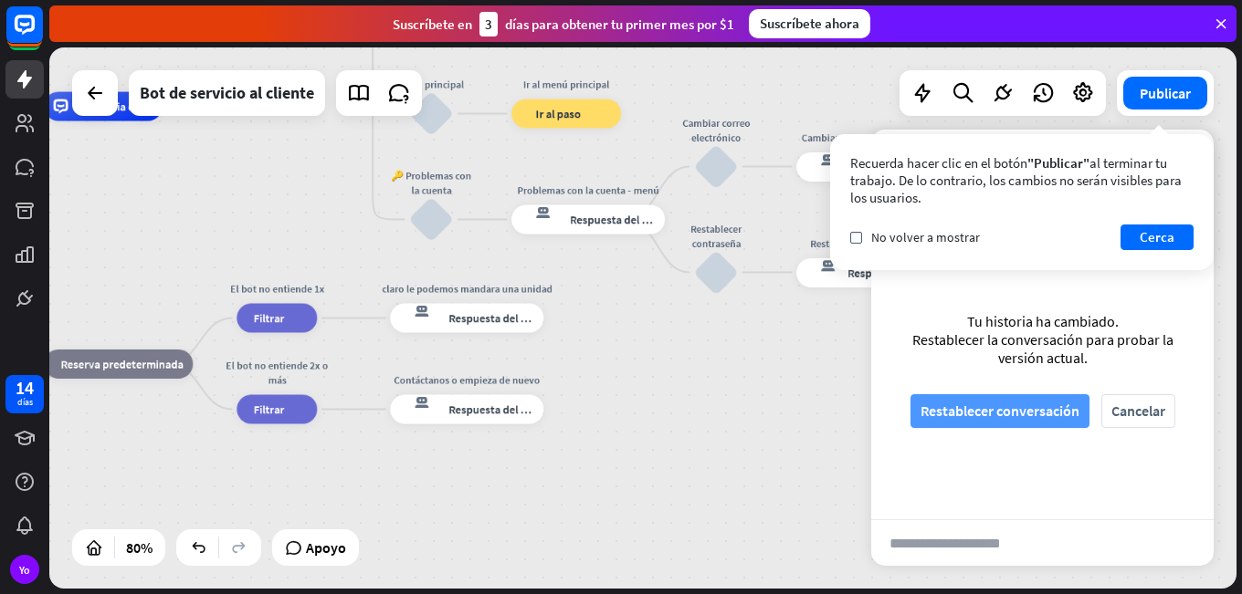
click at [1064, 419] on font "Restablecer conversación" at bounding box center [999, 411] width 159 height 18
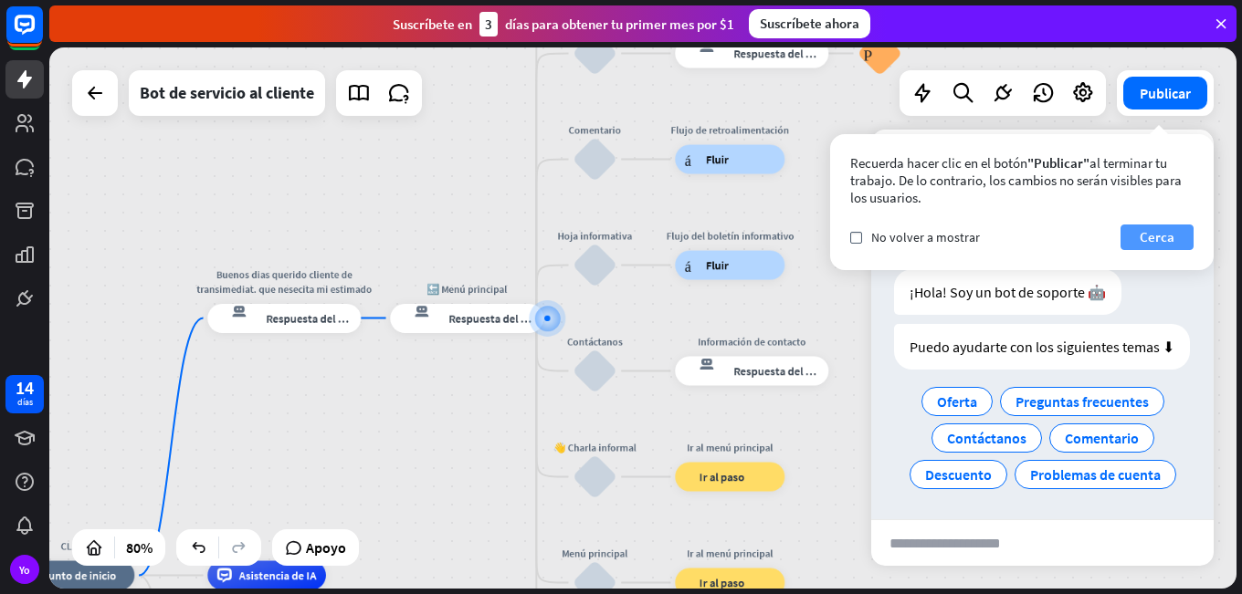
scroll to position [5, 0]
click at [1148, 231] on font "Cerca" at bounding box center [1156, 236] width 35 height 17
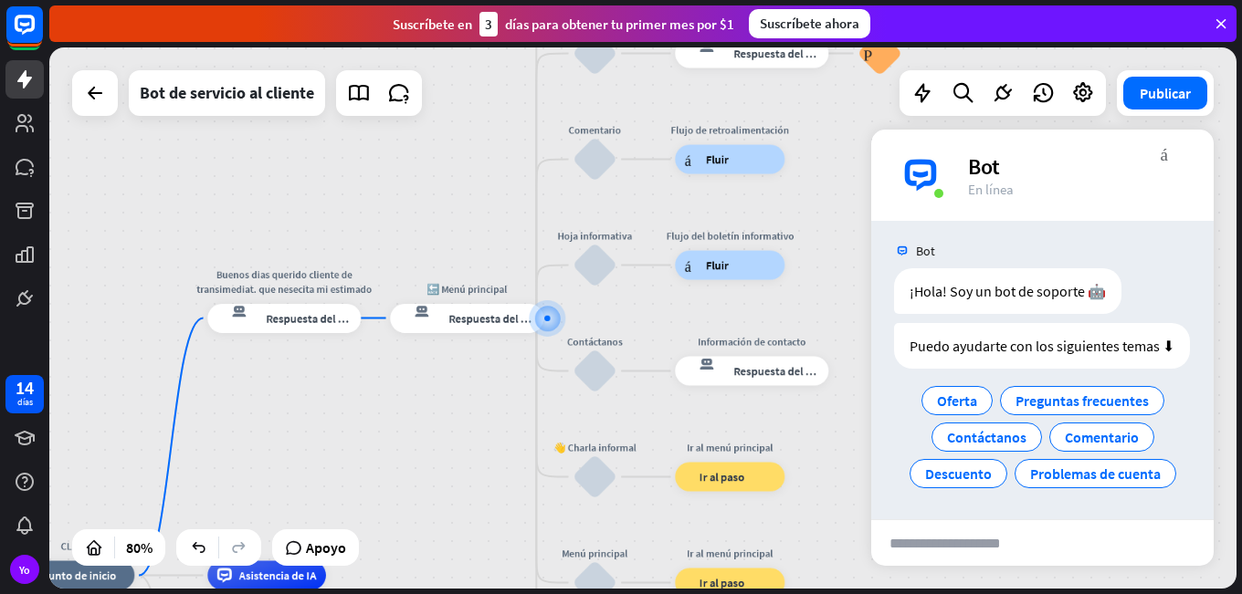
click at [944, 534] on input "text" at bounding box center [960, 543] width 179 height 46
type input "**********"
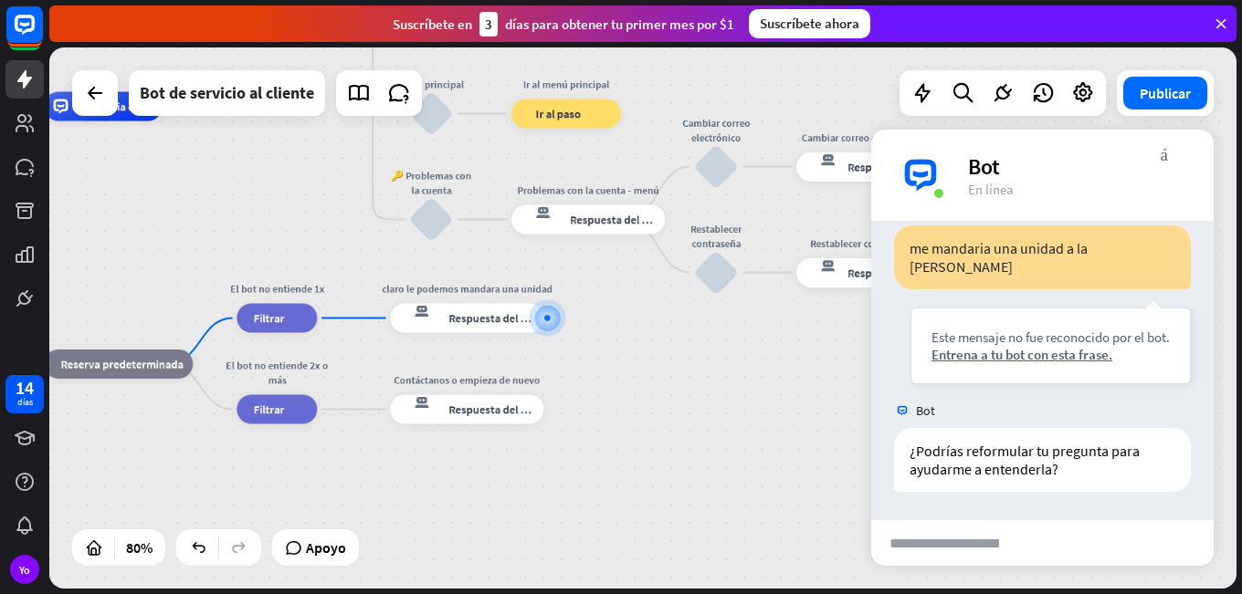
scroll to position [210, 0]
drag, startPoint x: 583, startPoint y: 478, endPoint x: 644, endPoint y: 480, distance: 60.3
drag, startPoint x: 614, startPoint y: 416, endPoint x: 633, endPoint y: 414, distance: 18.5
drag, startPoint x: 316, startPoint y: 358, endPoint x: 386, endPoint y: 367, distance: 70.9
drag, startPoint x: 243, startPoint y: 182, endPoint x: 293, endPoint y: 207, distance: 56.3
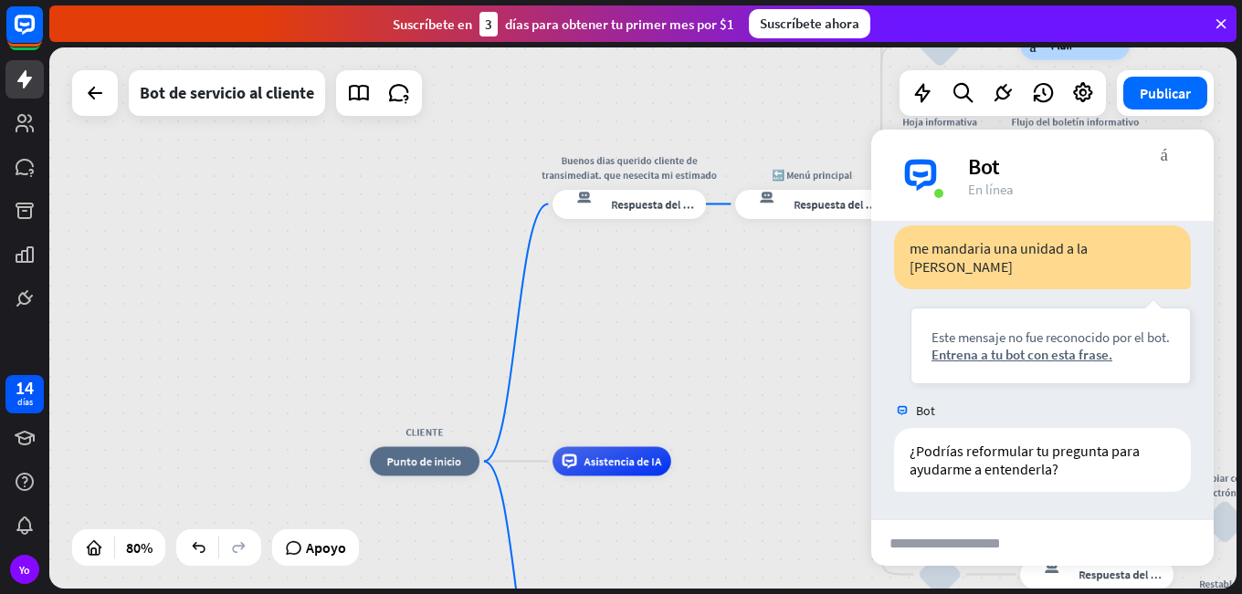
drag, startPoint x: 293, startPoint y: 207, endPoint x: 802, endPoint y: 562, distance: 620.3
click at [625, 205] on font "Respuesta del bot" at bounding box center [655, 204] width 89 height 15
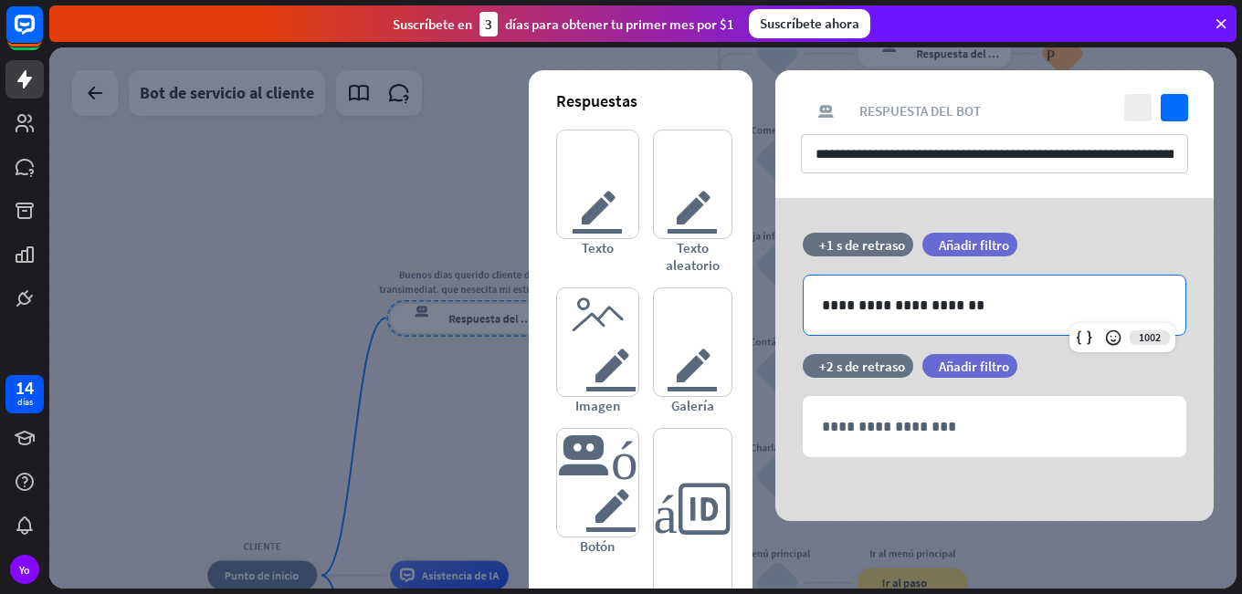
drag, startPoint x: 975, startPoint y: 321, endPoint x: 759, endPoint y: 321, distance: 216.4
click at [759, 321] on div "**********" at bounding box center [994, 359] width 484 height 323
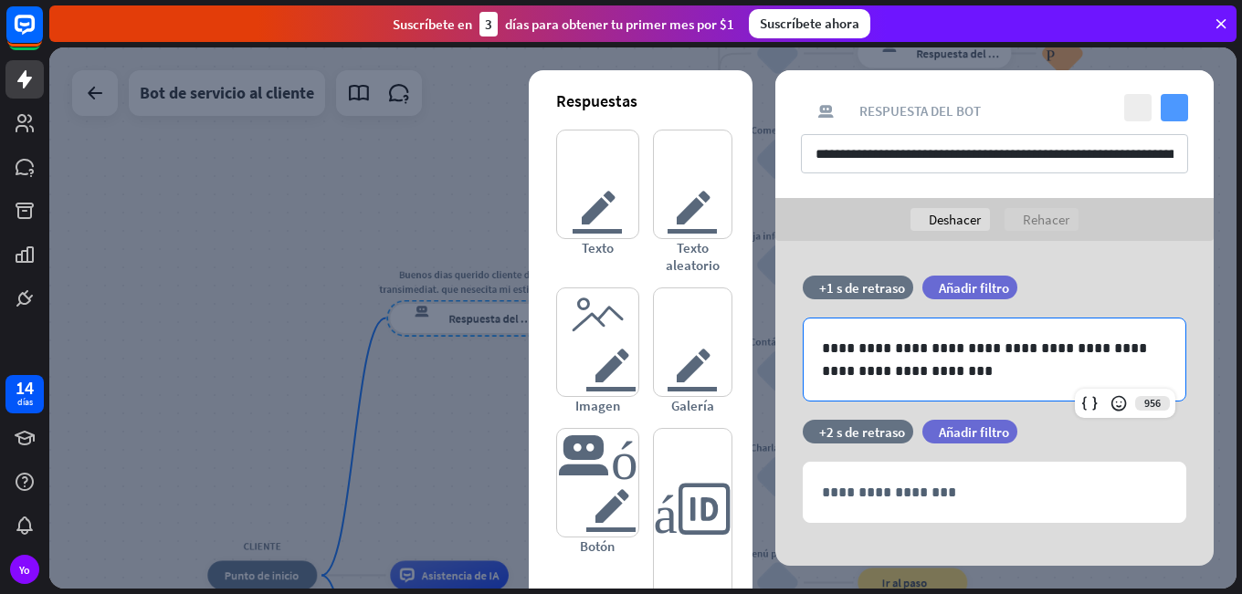
click at [1186, 106] on icon "controlar" at bounding box center [1173, 107] width 27 height 27
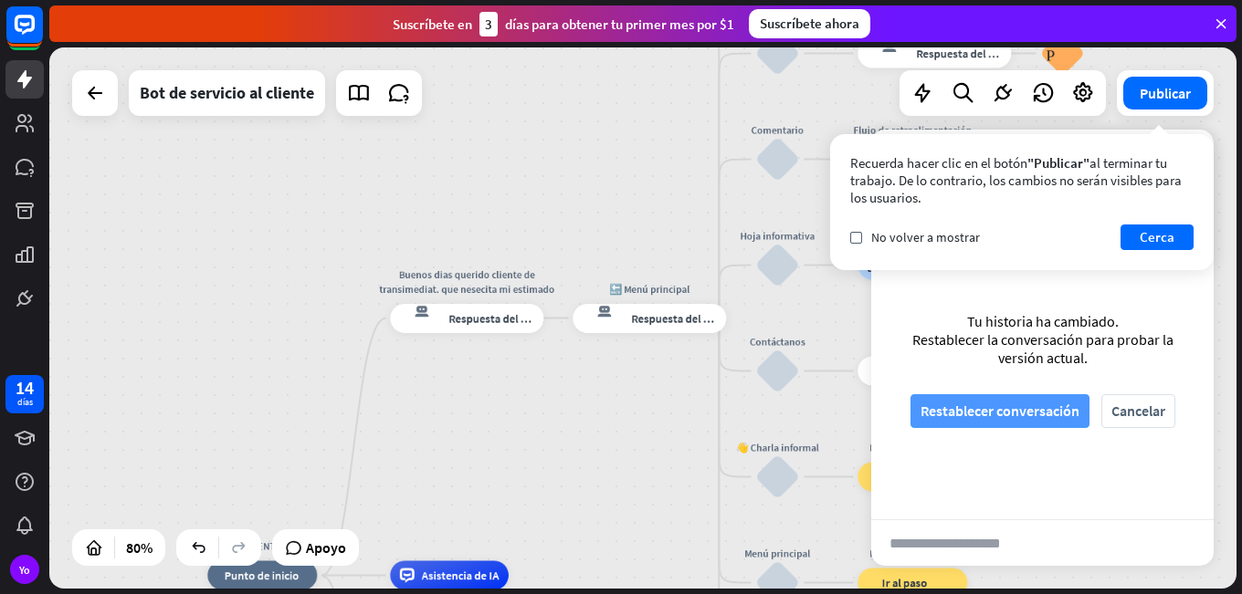
click at [975, 408] on font "Restablecer conversación" at bounding box center [999, 411] width 159 height 18
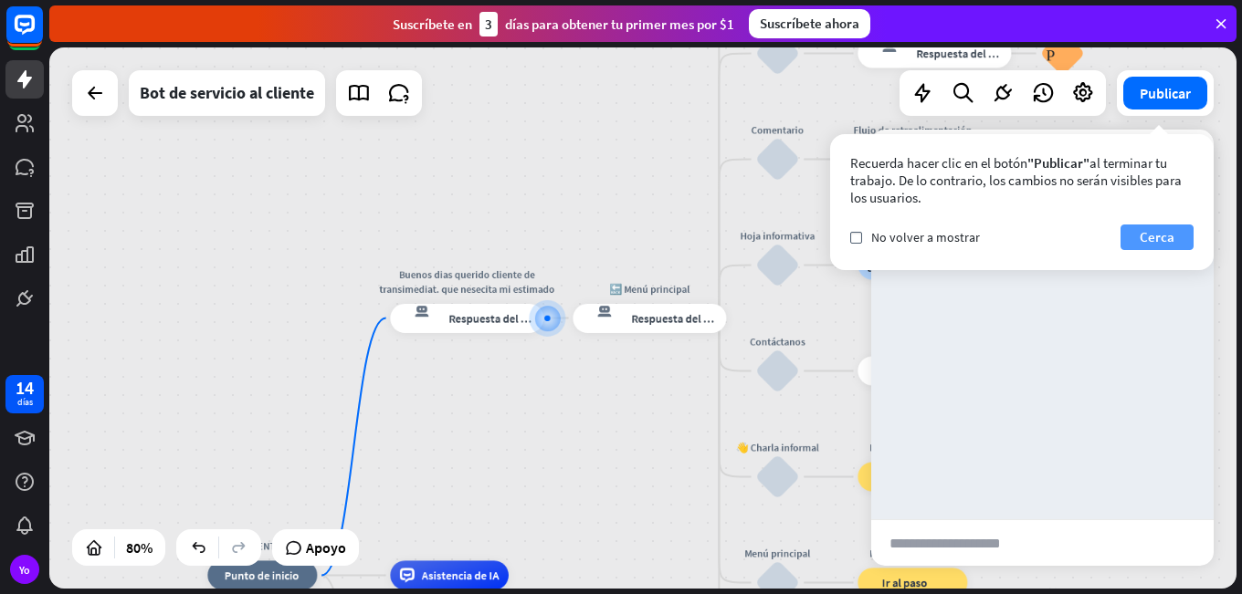
click at [1153, 236] on font "Cerca" at bounding box center [1156, 236] width 35 height 17
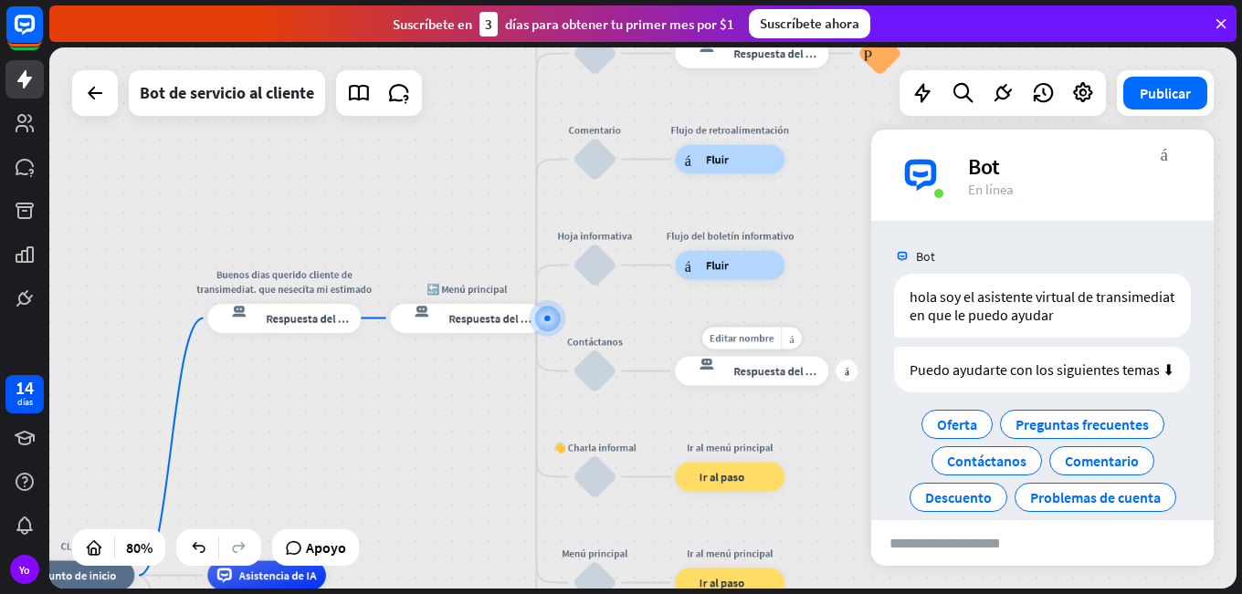
scroll to position [24, 0]
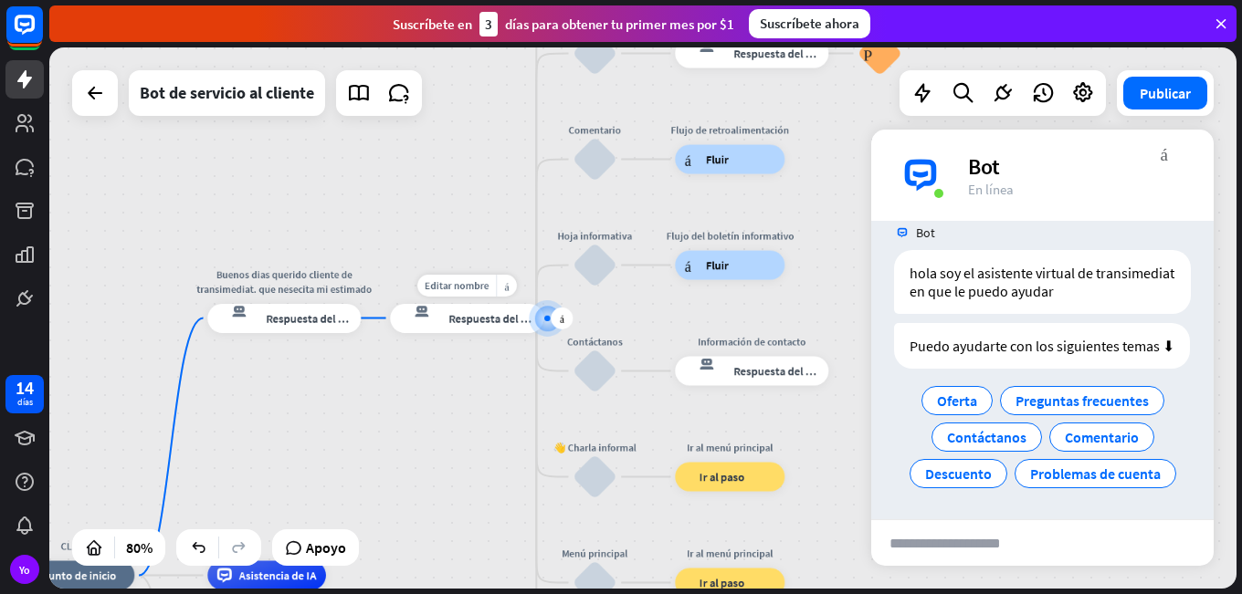
click at [451, 316] on font "Respuesta del bot" at bounding box center [493, 318] width 89 height 15
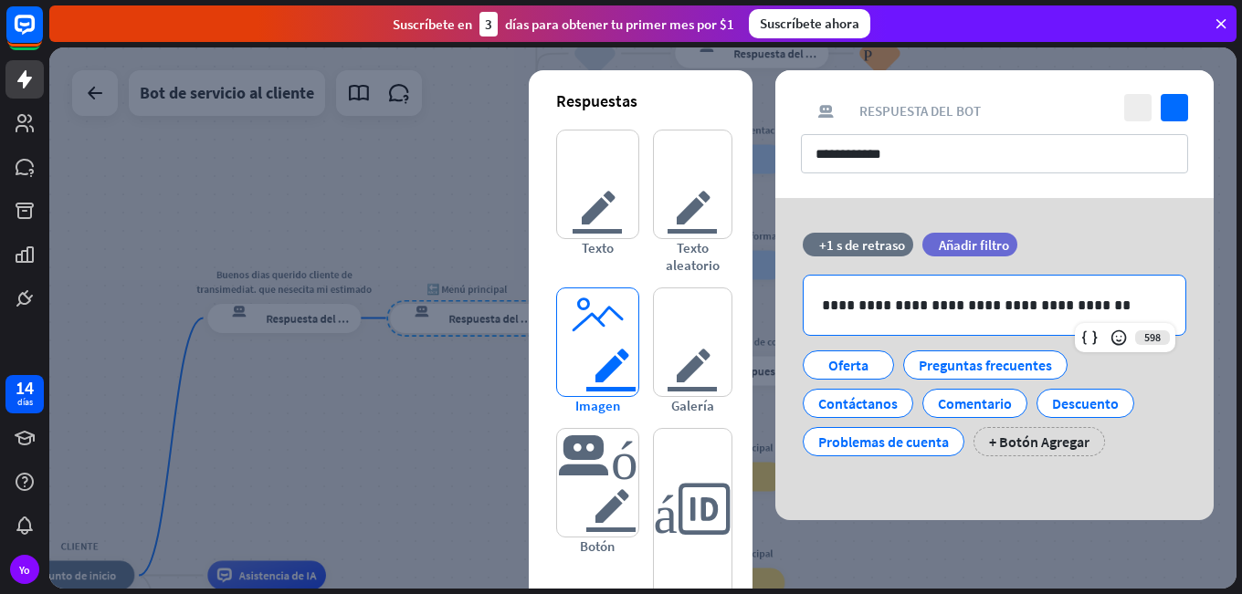
drag, startPoint x: 1110, startPoint y: 308, endPoint x: 597, endPoint y: 328, distance: 513.5
click at [775, 328] on div "**********" at bounding box center [994, 359] width 438 height 322
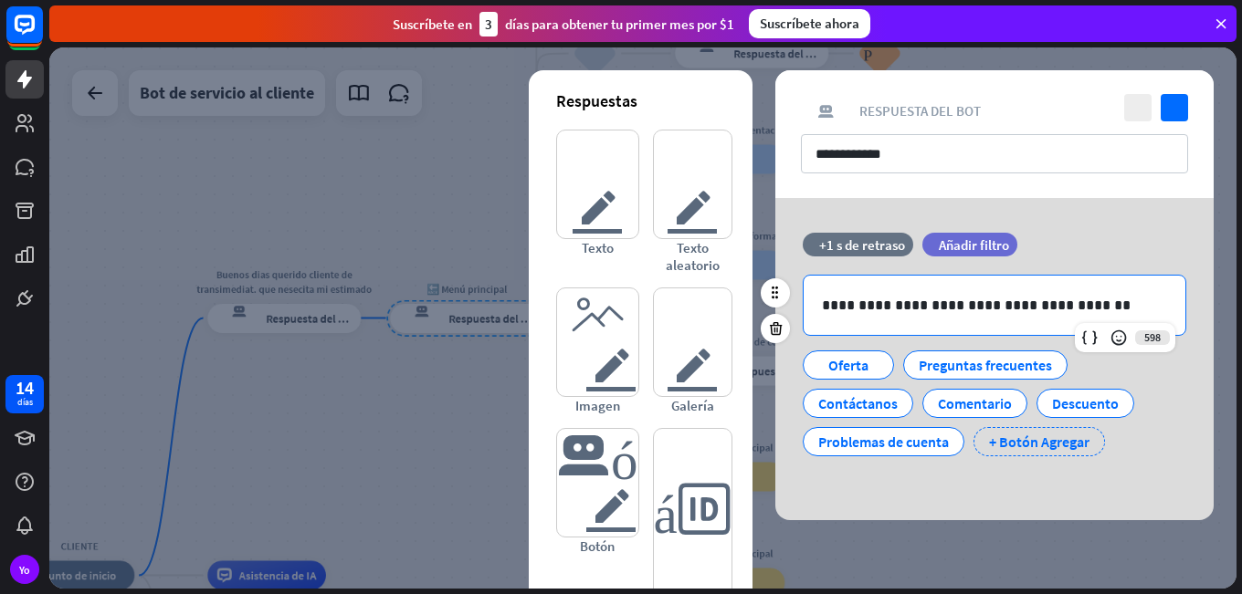
click at [1023, 436] on font "+ Botón Agregar" at bounding box center [1039, 442] width 100 height 18
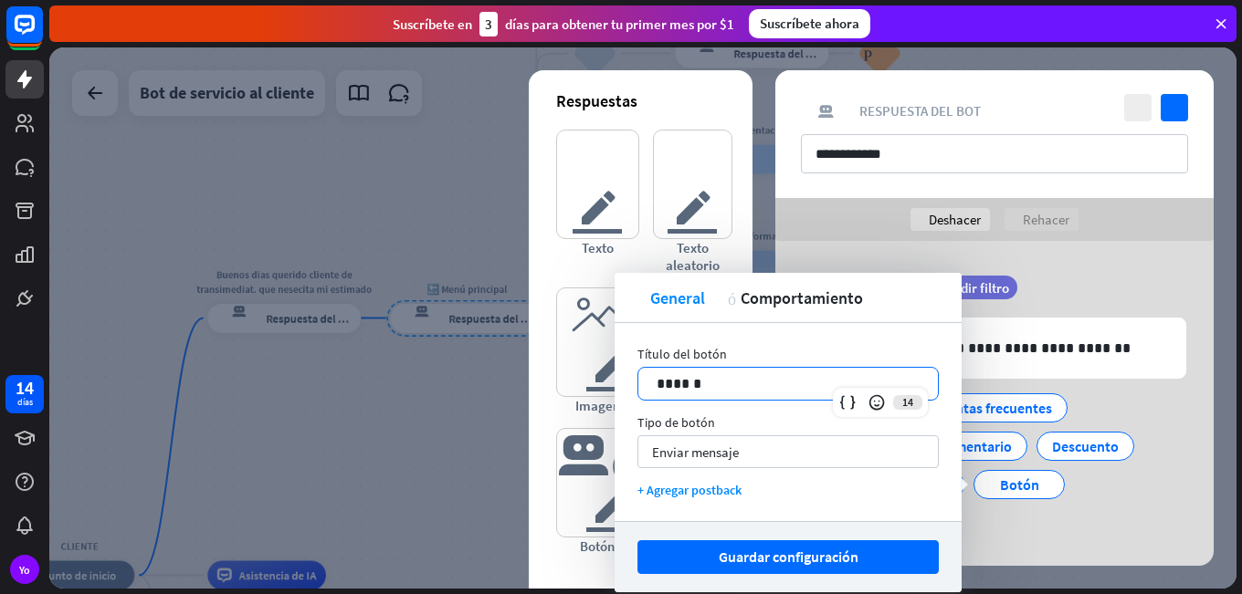
drag, startPoint x: 768, startPoint y: 396, endPoint x: 637, endPoint y: 396, distance: 130.6
click at [637, 396] on div "******" at bounding box center [787, 384] width 301 height 34
click at [668, 386] on p "**********" at bounding box center [787, 384] width 263 height 23
click at [758, 444] on div "Enviar mensaje flecha_abajo" at bounding box center [787, 452] width 301 height 33
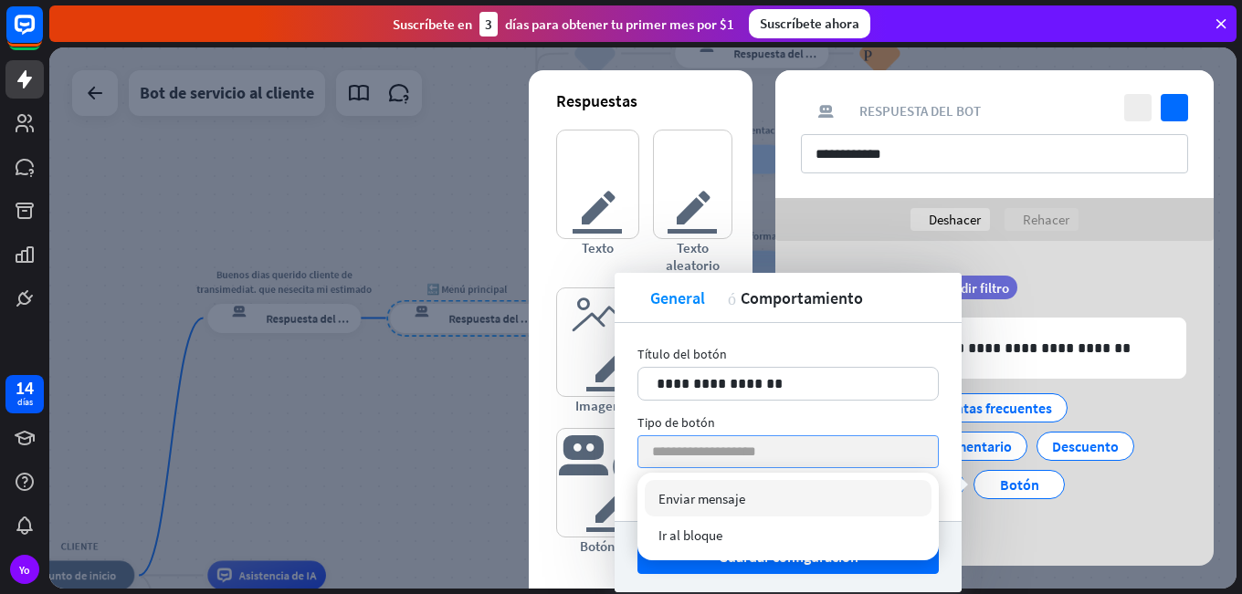
click at [768, 447] on input "search" at bounding box center [783, 451] width 263 height 31
click at [751, 492] on div "Enviar mensaje comprobado" at bounding box center [788, 498] width 287 height 37
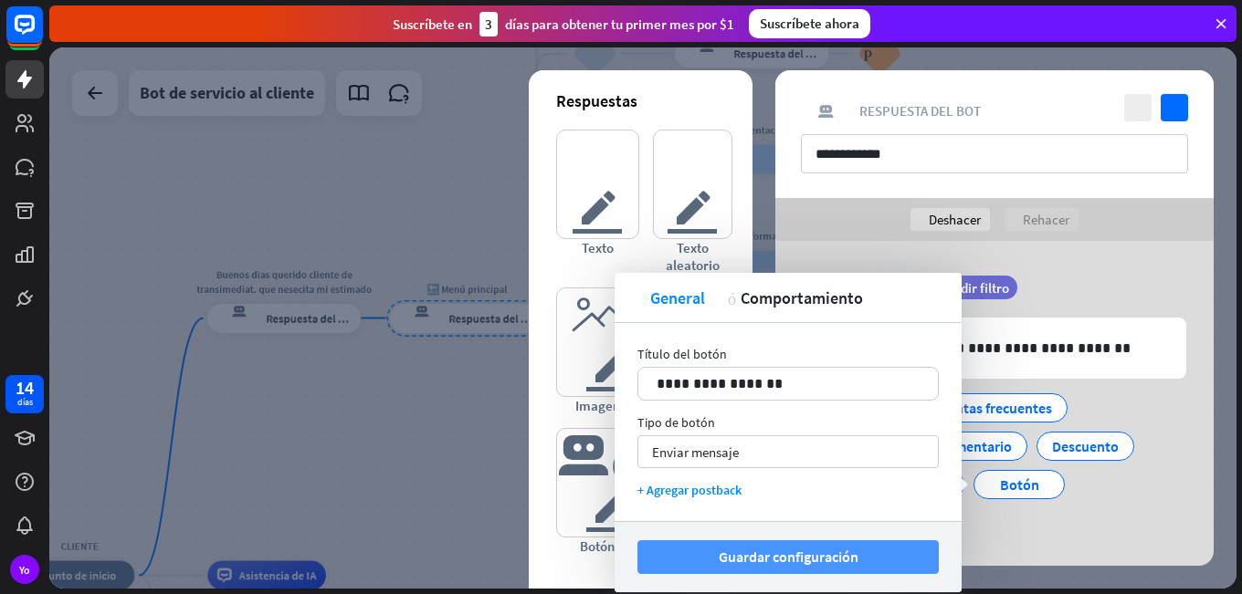
click at [774, 564] on font "Guardar configuración" at bounding box center [789, 557] width 140 height 18
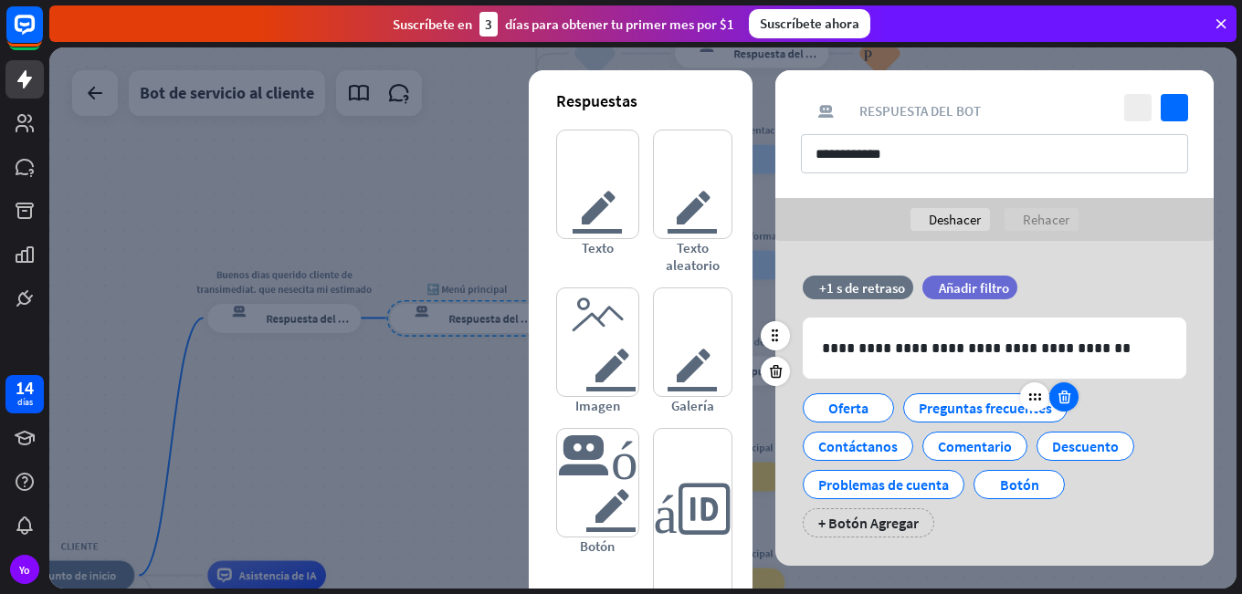
click at [1073, 403] on div at bounding box center [1063, 397] width 29 height 29
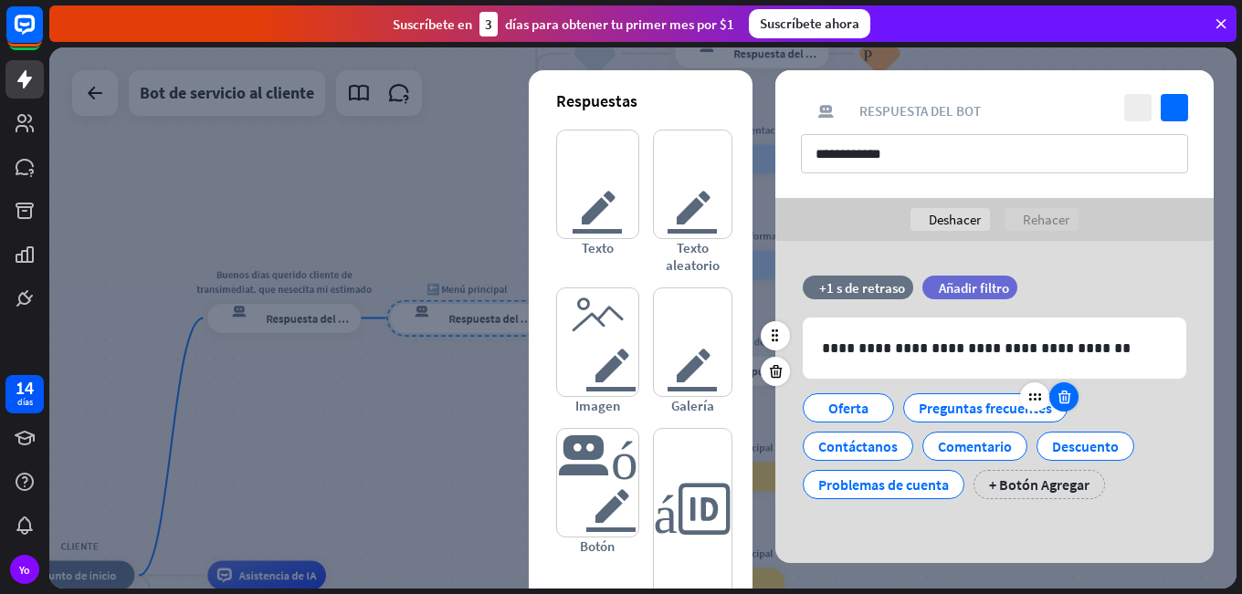
click at [1071, 403] on icon at bounding box center [1063, 397] width 17 height 16
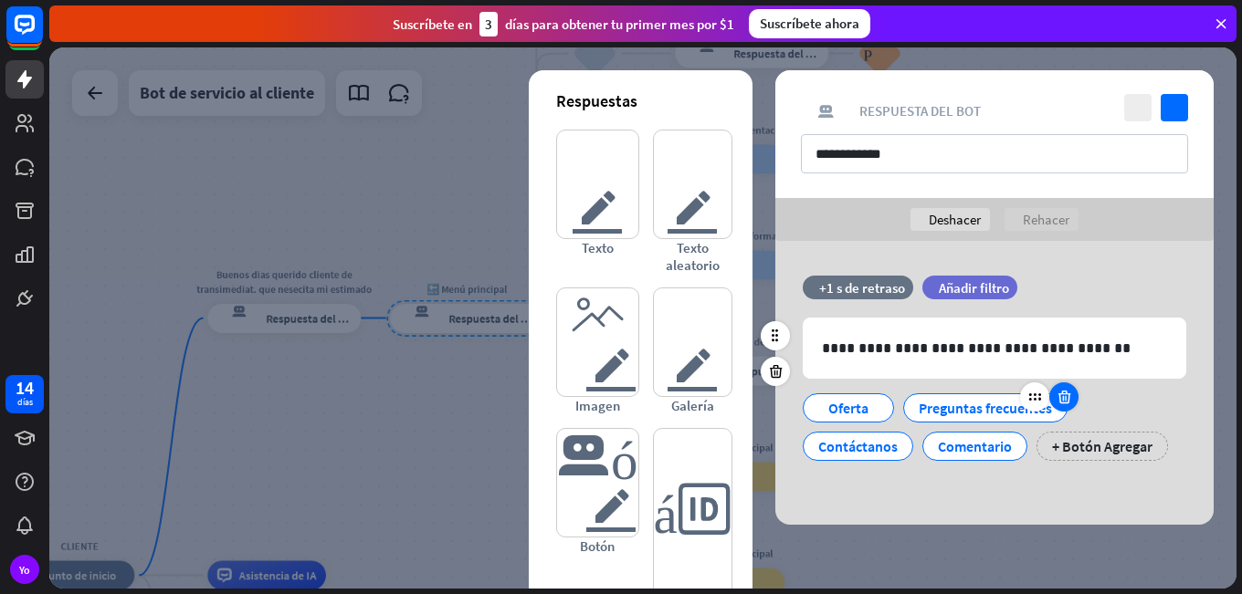
click at [1071, 403] on icon at bounding box center [1063, 397] width 17 height 16
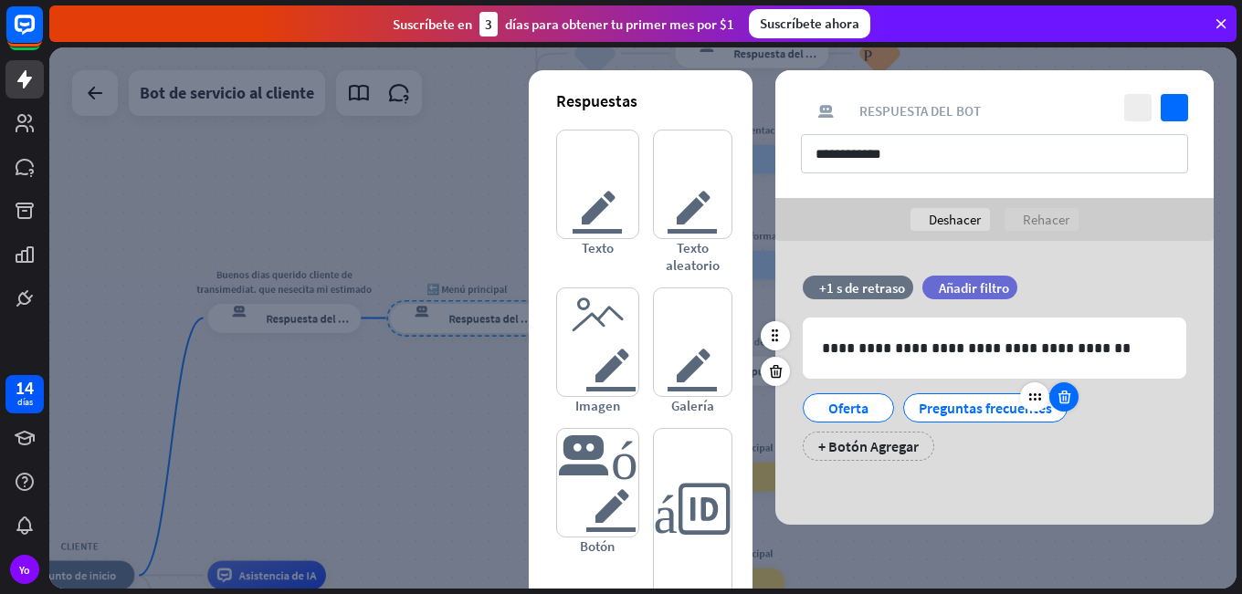
click at [1071, 403] on icon at bounding box center [1063, 397] width 17 height 16
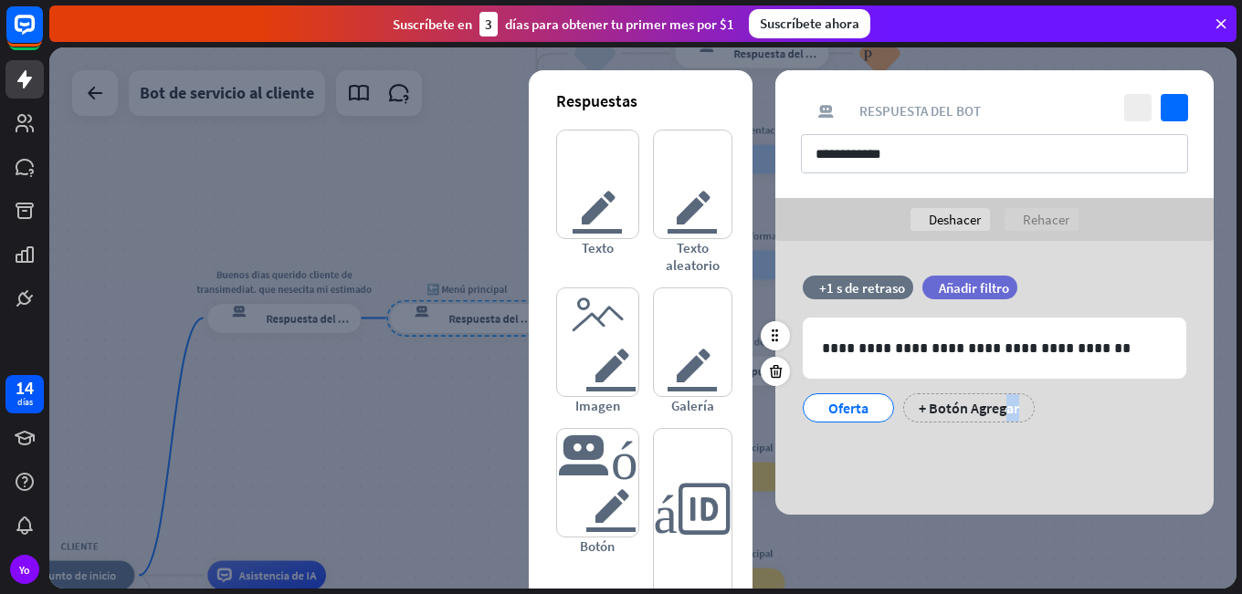
click at [1071, 403] on div "Oferta + Botón Agregar" at bounding box center [989, 403] width 383 height 38
click at [844, 484] on div "**********" at bounding box center [994, 378] width 438 height 274
click at [764, 369] on div at bounding box center [775, 371] width 29 height 29
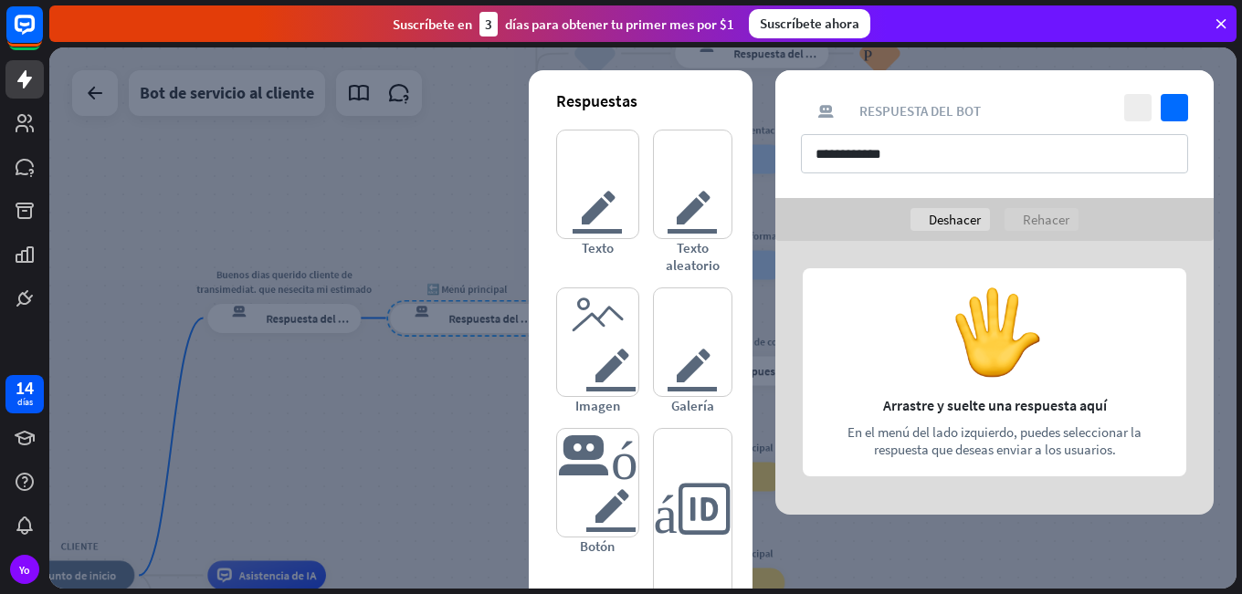
click at [926, 309] on div at bounding box center [994, 378] width 438 height 274
click at [1040, 223] on font "Rehacer" at bounding box center [1046, 219] width 47 height 17
click at [918, 218] on div "deshacer Deshacer" at bounding box center [949, 219] width 79 height 23
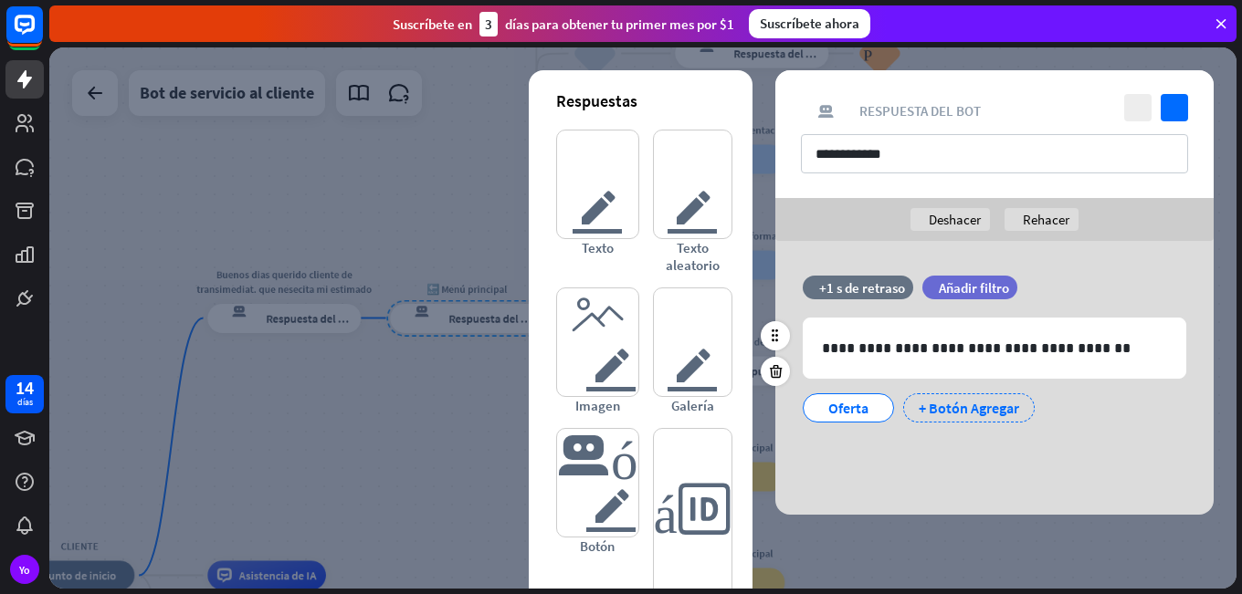
click at [998, 409] on font "+ Botón Agregar" at bounding box center [968, 408] width 100 height 18
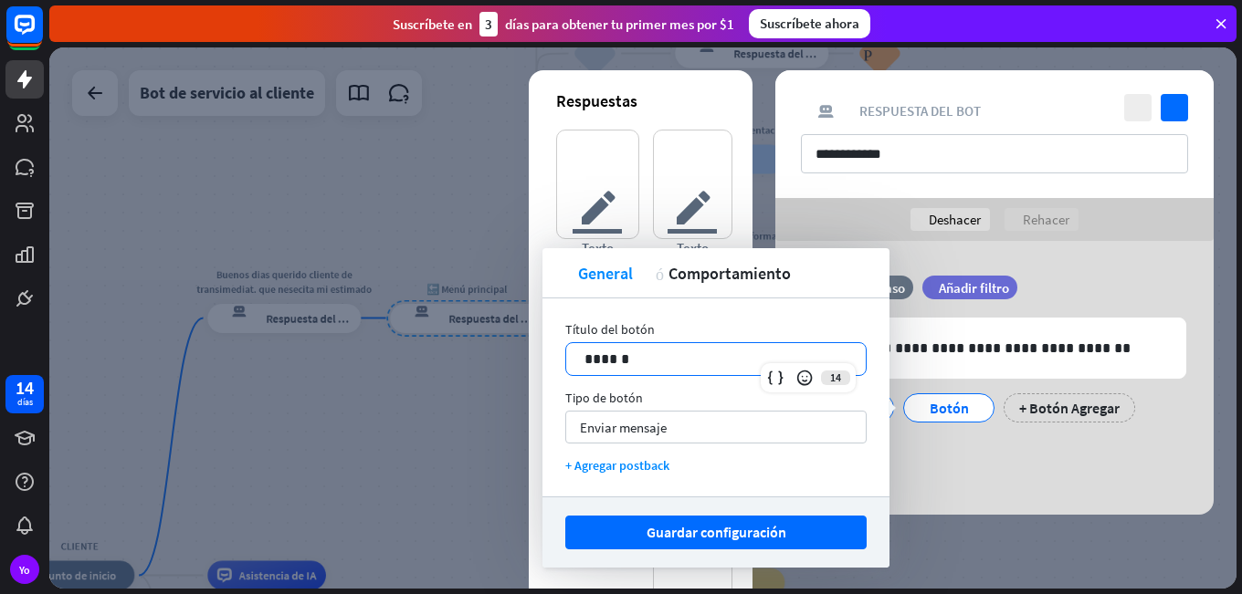
drag, startPoint x: 674, startPoint y: 368, endPoint x: 514, endPoint y: 368, distance: 159.8
click at [514, 368] on body "14 días Yo cerca Ayuda del producto Pinitos Comience a usar ChatBot Centro de a…" at bounding box center [621, 297] width 1242 height 594
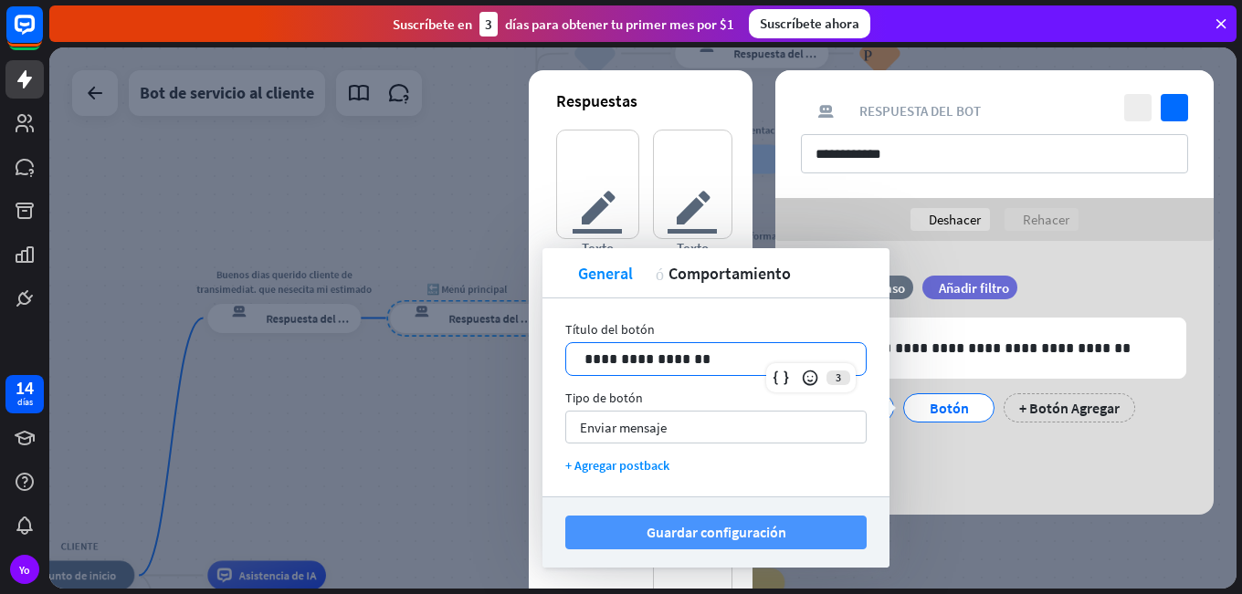
click at [790, 541] on button "Guardar configuración" at bounding box center [715, 533] width 301 height 34
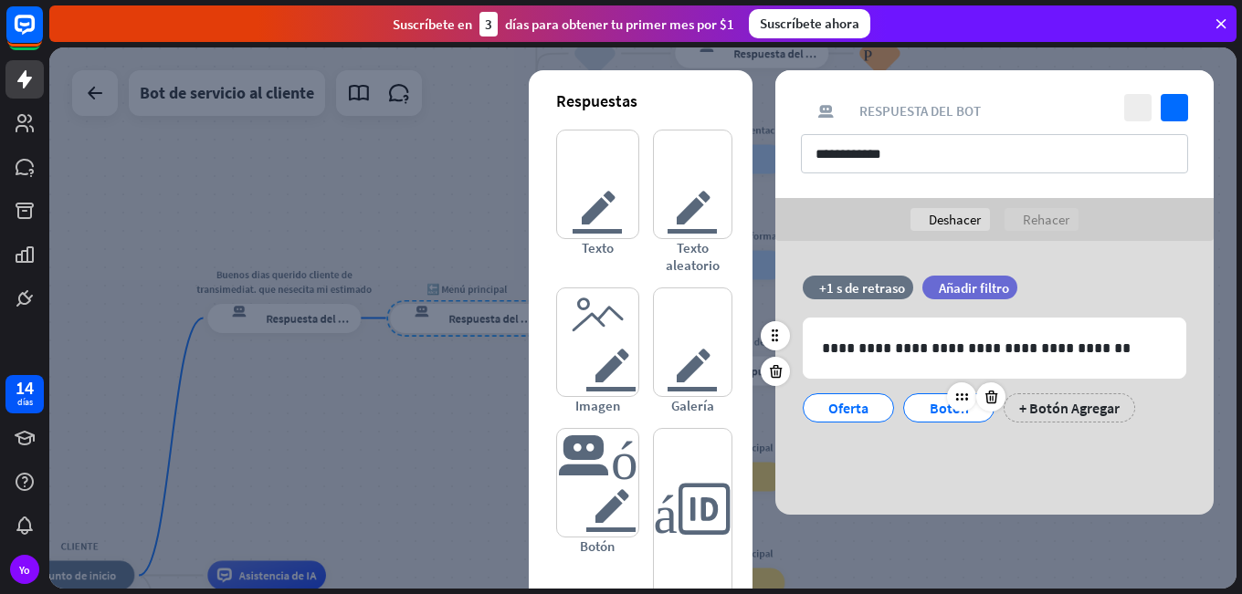
click at [932, 413] on font "Botón" at bounding box center [948, 408] width 39 height 18
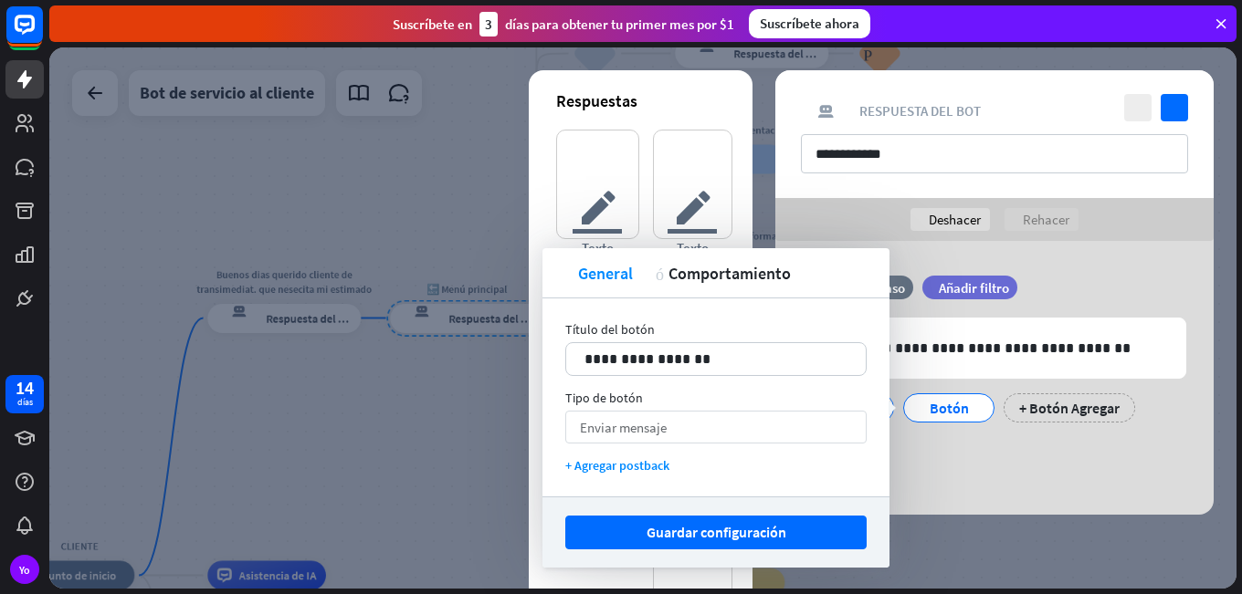
click at [771, 432] on div "Enviar mensaje flecha_abajo" at bounding box center [715, 427] width 301 height 33
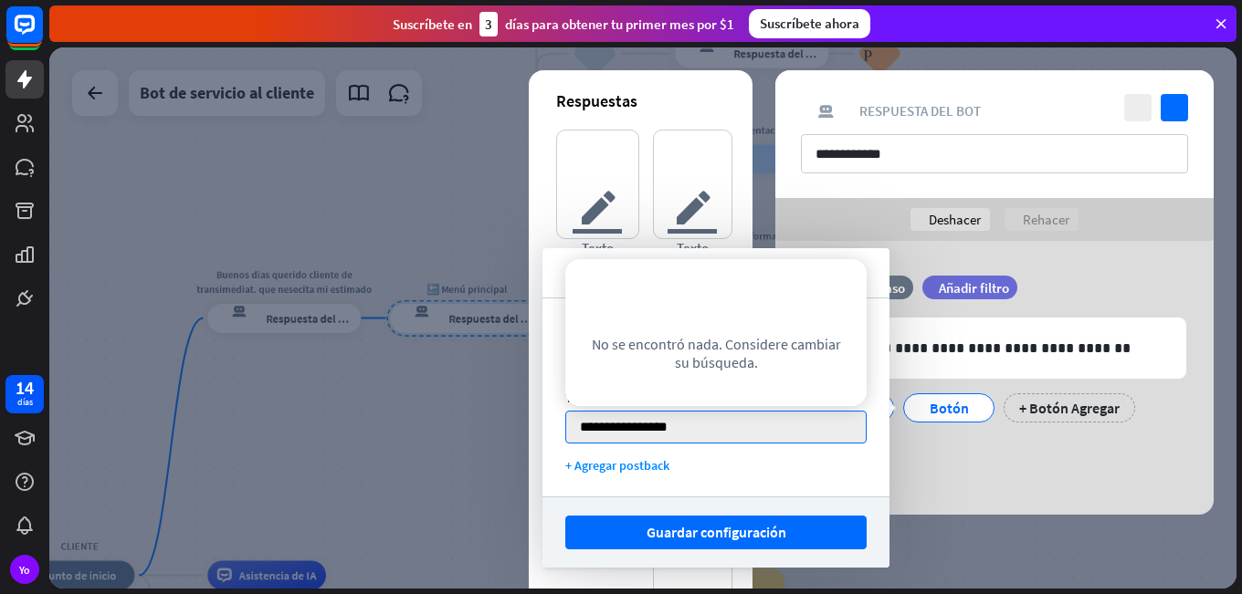
type input "**********"
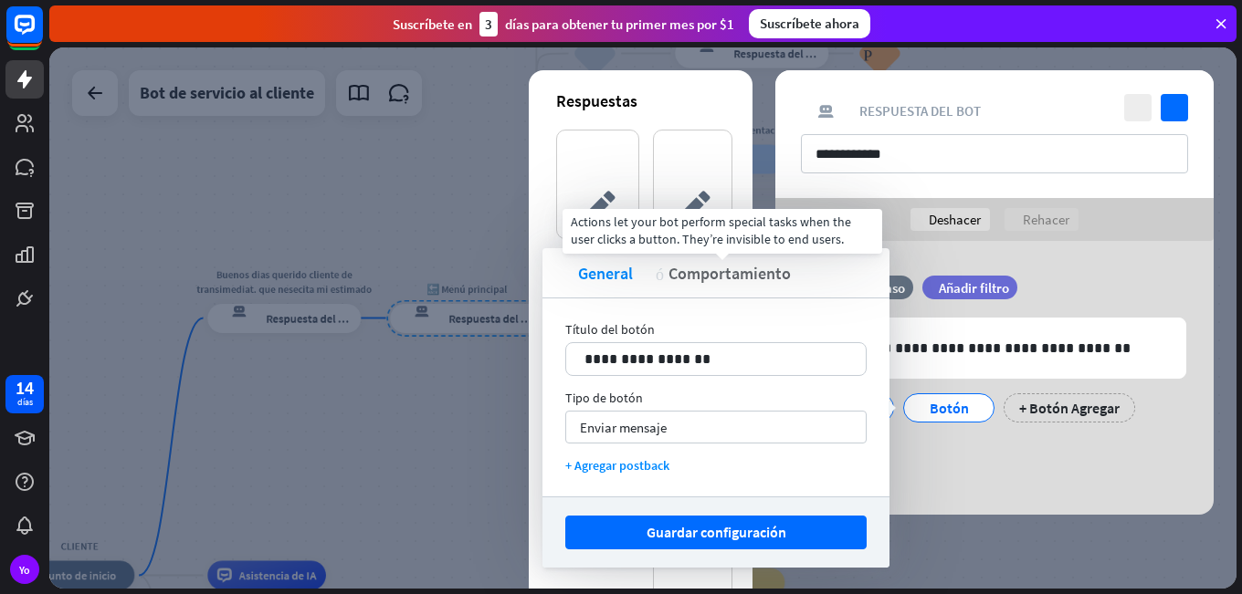
click at [698, 279] on font "Comportamiento" at bounding box center [729, 273] width 122 height 21
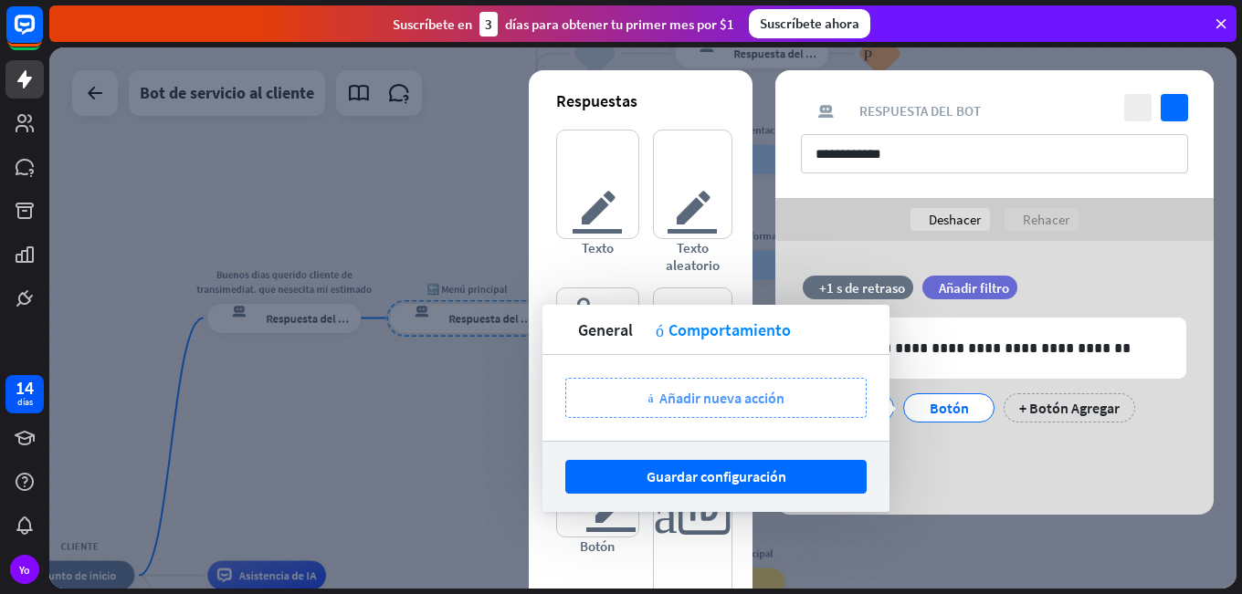
click at [669, 415] on div "más Añadir nueva acción" at bounding box center [715, 398] width 301 height 40
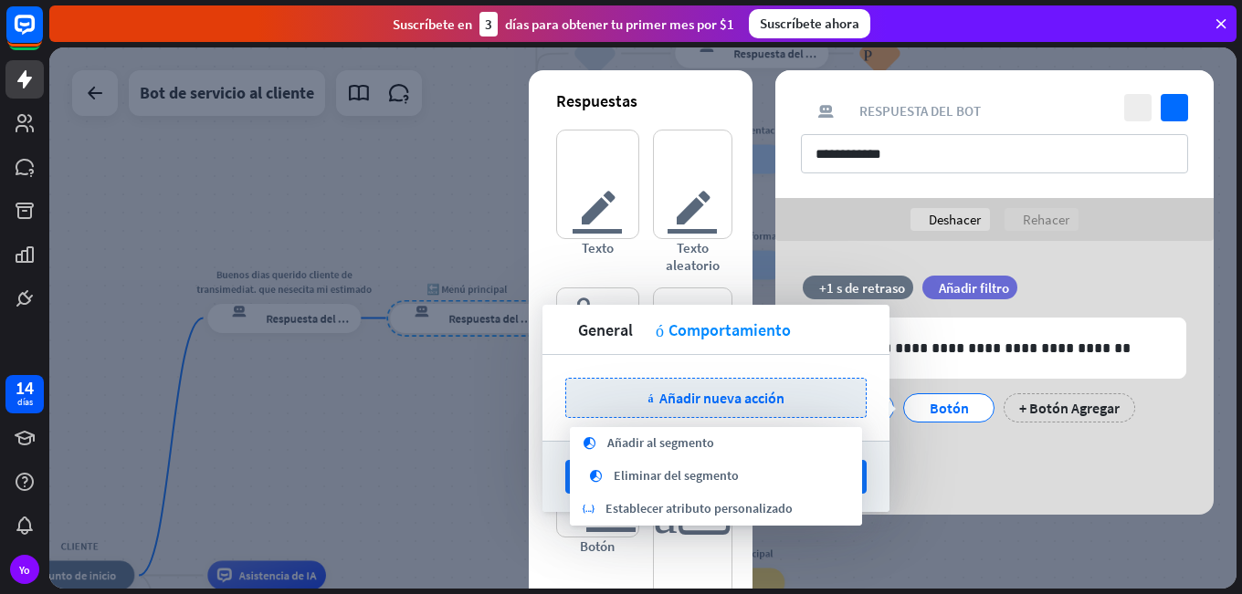
click at [1013, 495] on div "**********" at bounding box center [994, 378] width 438 height 274
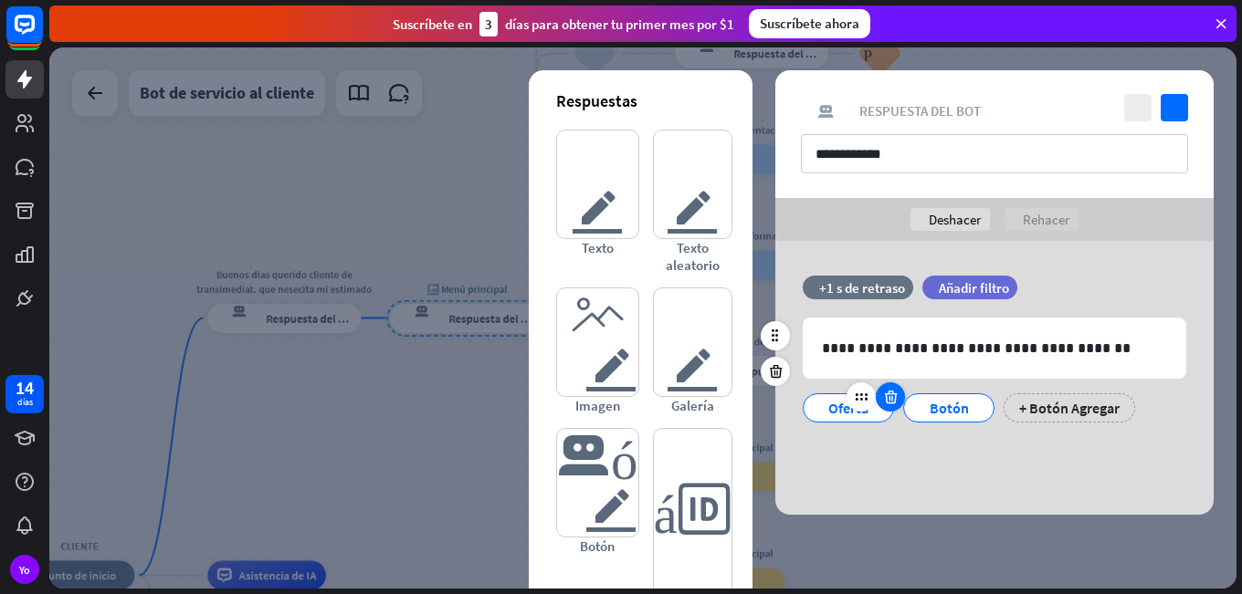
click at [885, 400] on icon at bounding box center [890, 397] width 17 height 16
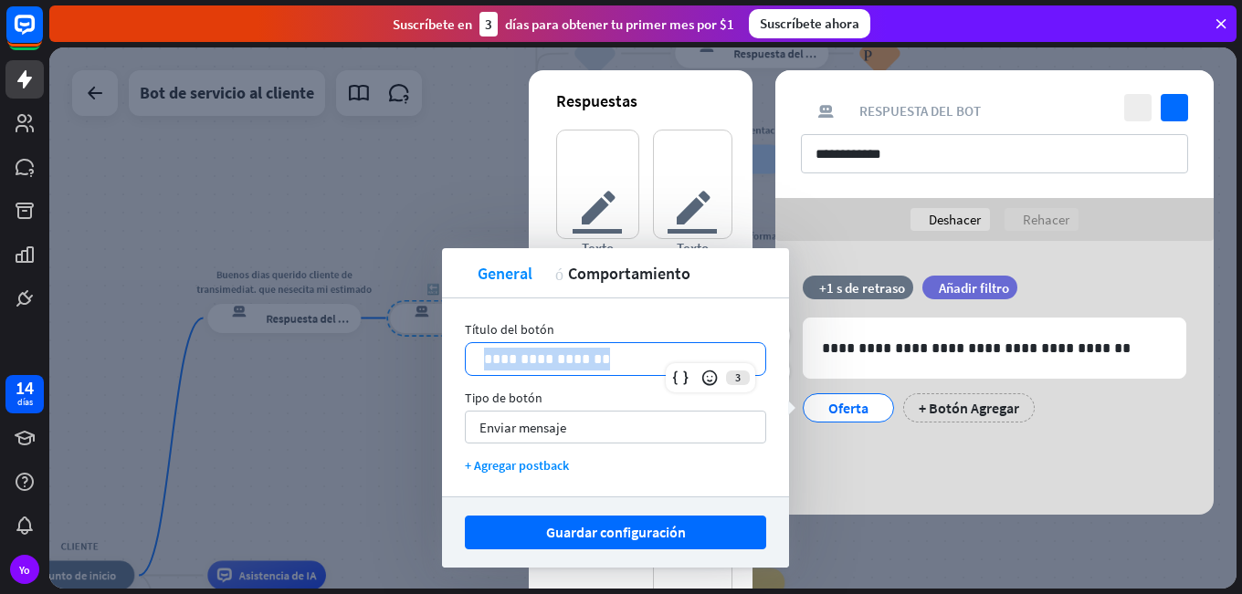
drag, startPoint x: 582, startPoint y: 356, endPoint x: 451, endPoint y: 343, distance: 132.1
click at [451, 343] on div "**********" at bounding box center [615, 398] width 347 height 198
copy p "**********"
click at [517, 429] on font "Enviar mensaje" at bounding box center [522, 427] width 87 height 17
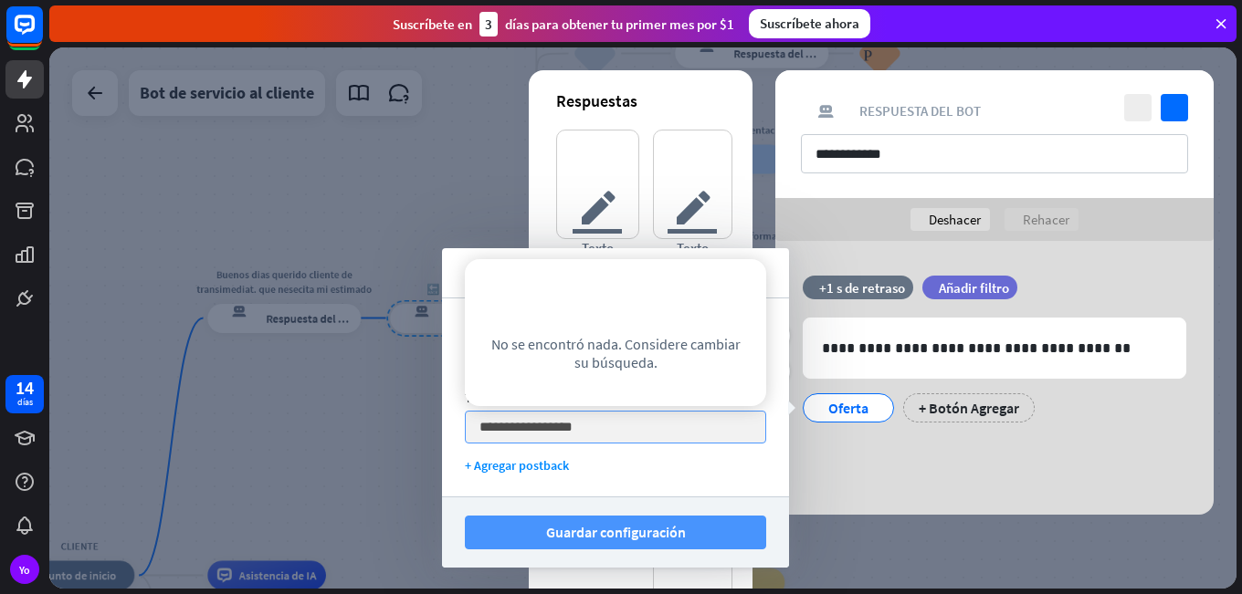
type input "**********"
click at [576, 529] on font "Guardar configuración" at bounding box center [616, 532] width 140 height 18
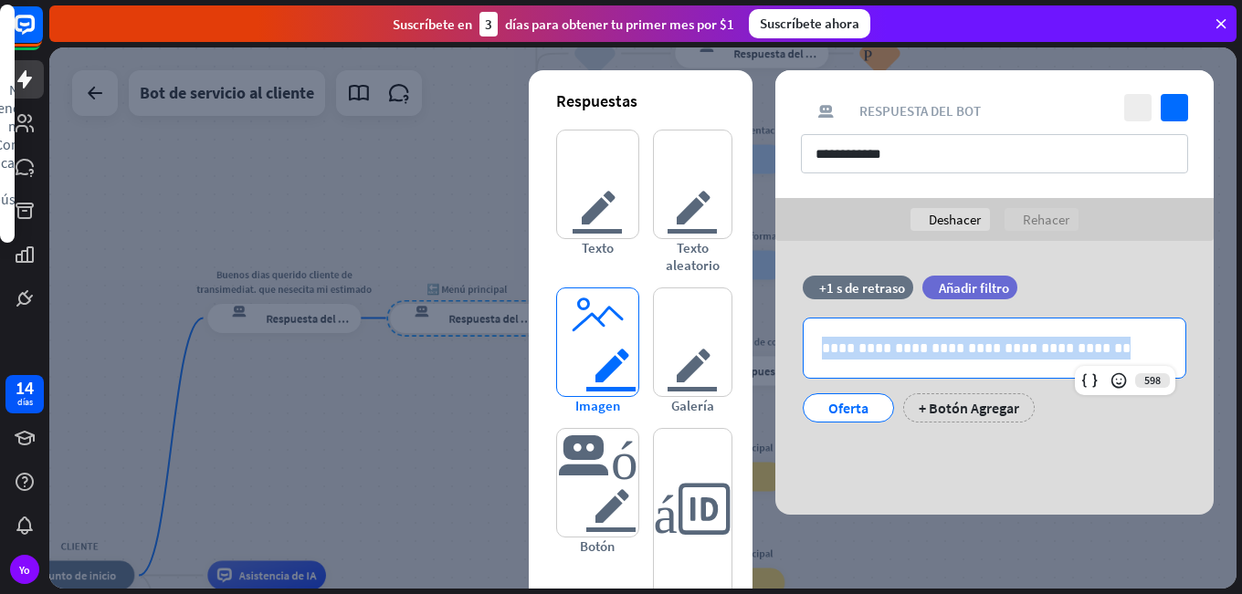
drag, startPoint x: 1104, startPoint y: 341, endPoint x: 611, endPoint y: 344, distance: 493.0
click at [775, 344] on div "**********" at bounding box center [994, 378] width 438 height 274
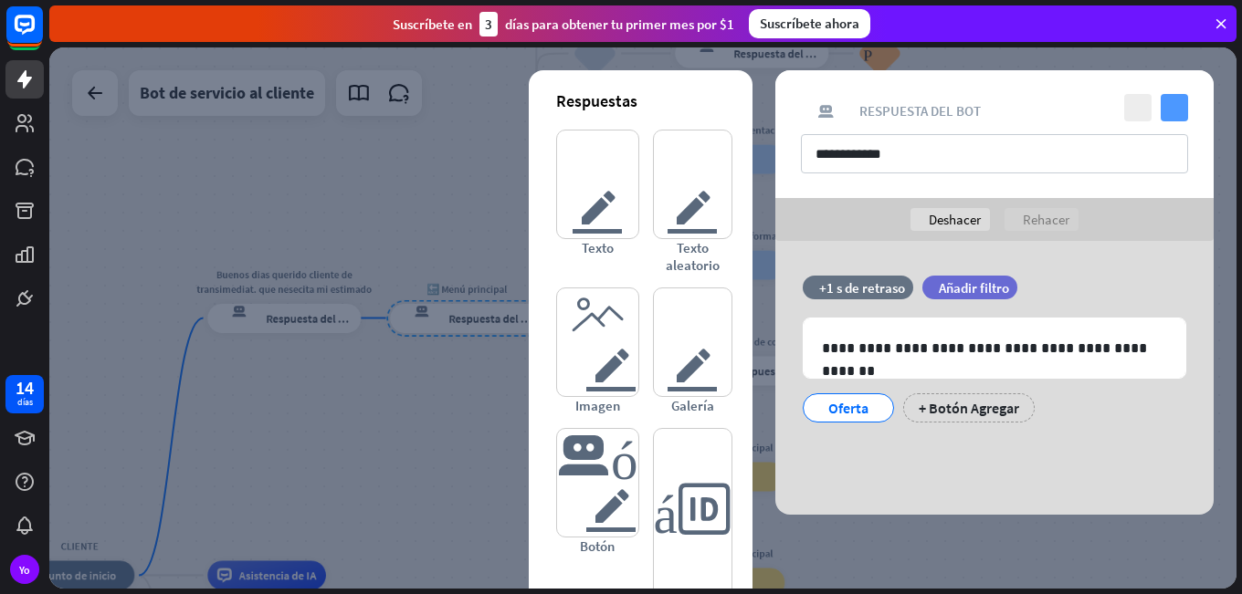
click at [1175, 103] on icon "controlar" at bounding box center [1173, 107] width 27 height 27
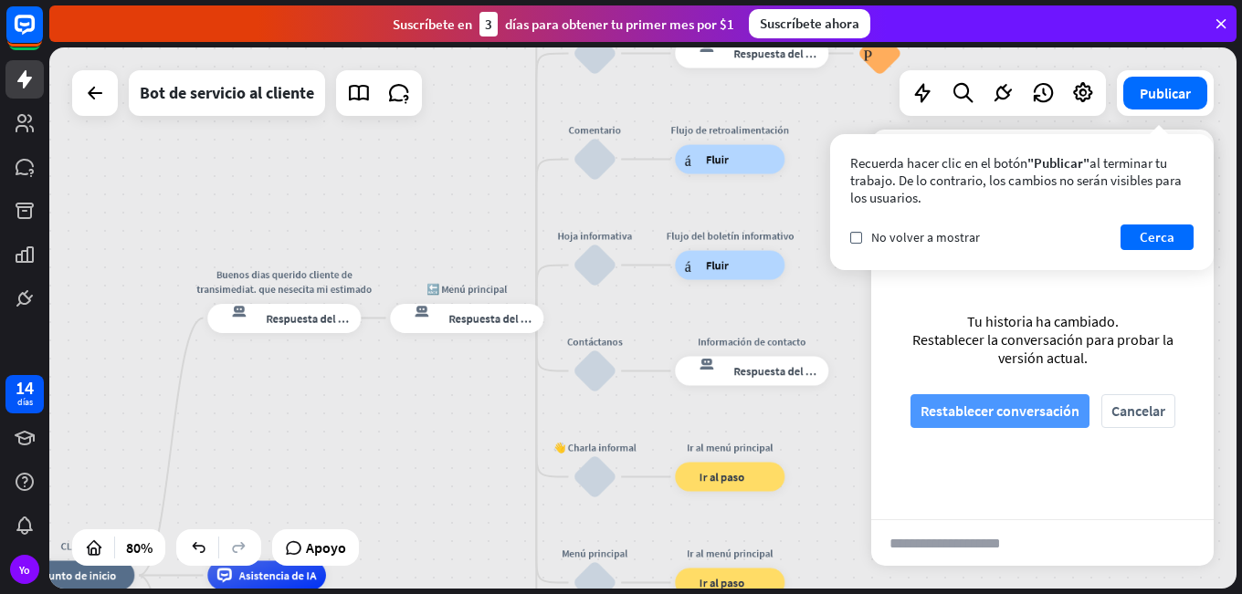
click at [941, 413] on font "Restablecer conversación" at bounding box center [999, 411] width 159 height 18
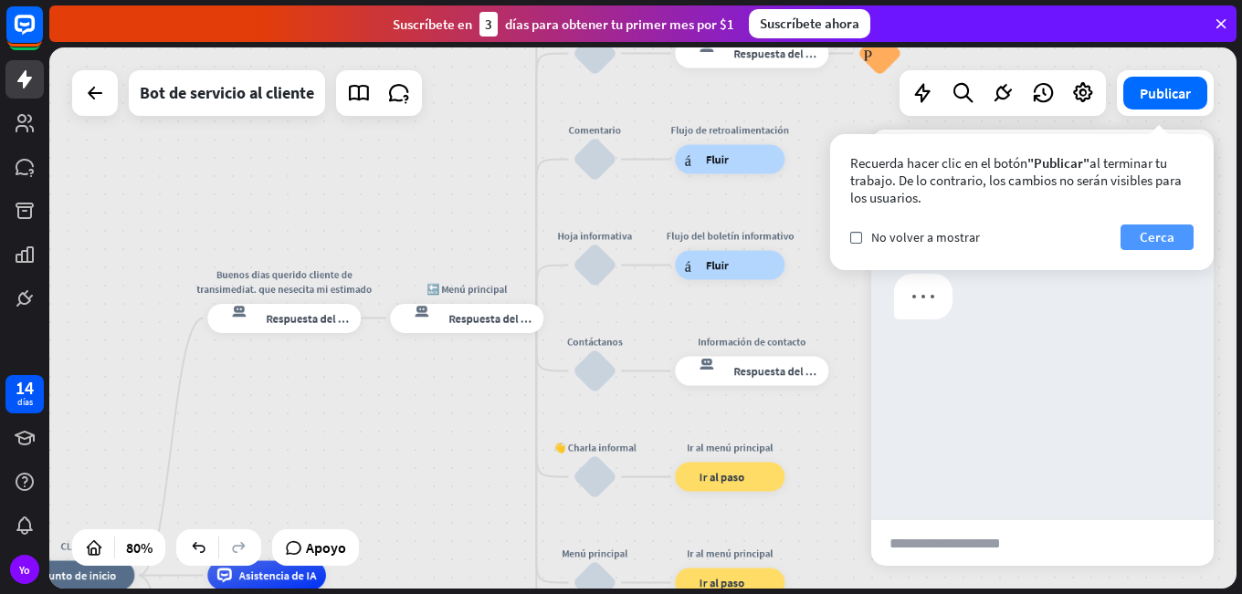
click at [1169, 236] on font "Cerca" at bounding box center [1156, 236] width 35 height 17
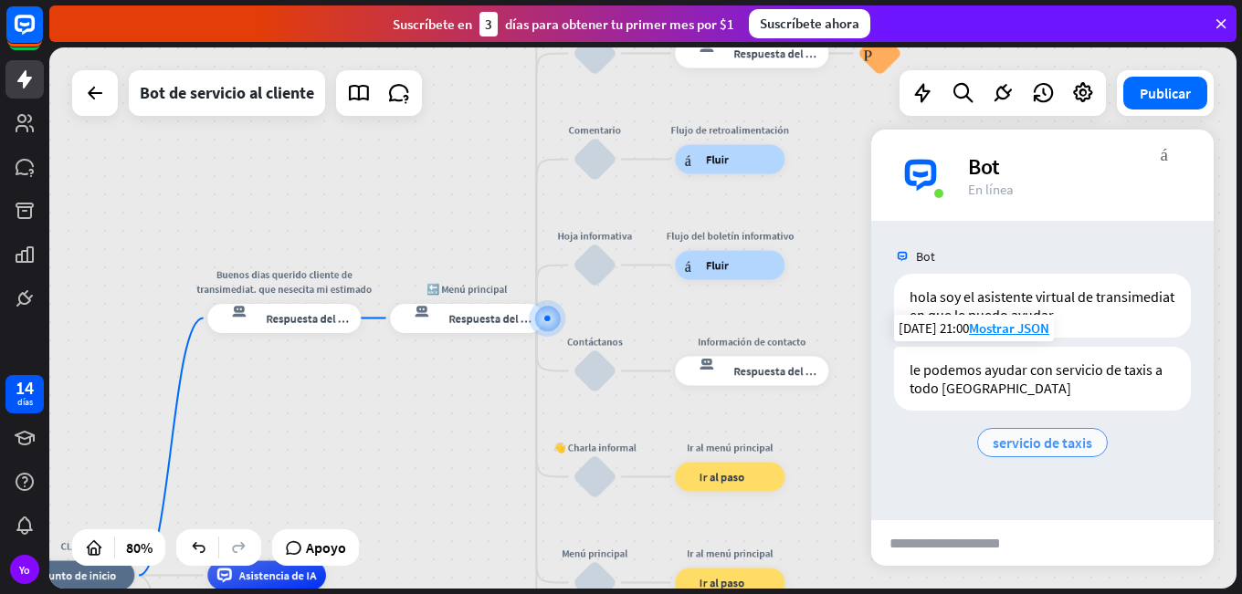
click at [1030, 442] on span "servicio de taxis" at bounding box center [1042, 443] width 100 height 18
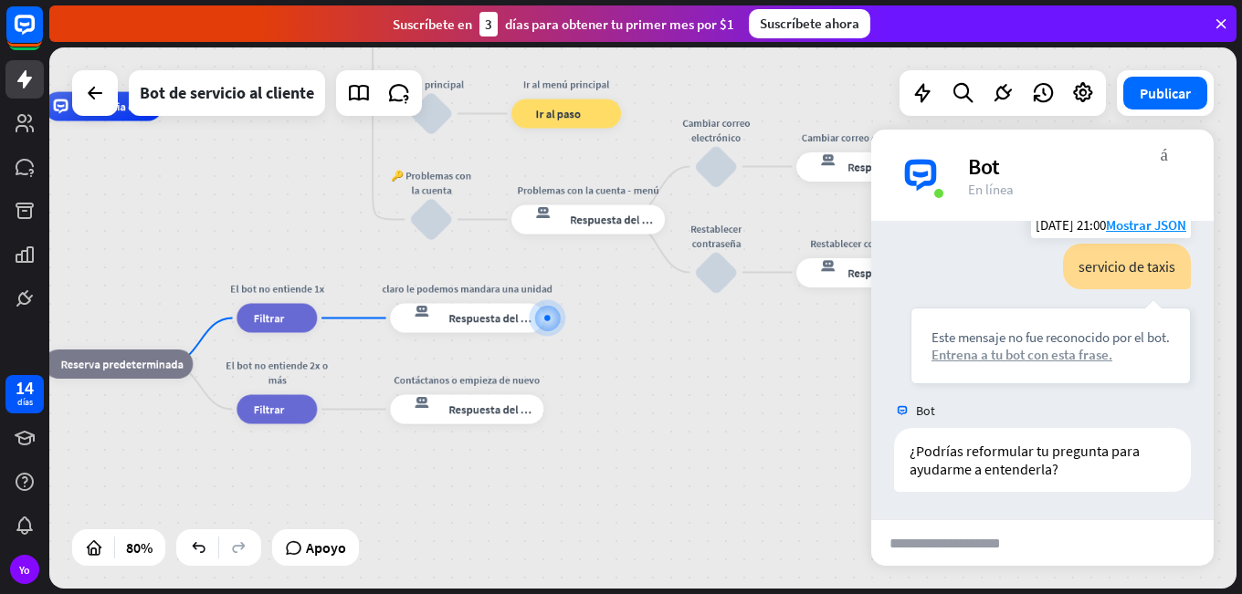
scroll to position [228, 0]
click at [541, 333] on div "Editar nombre más_amarillo más respuesta del bot de bloqueo Respuesta del bot" at bounding box center [466, 318] width 153 height 29
click at [511, 330] on div "respuesta del bot de bloqueo Respuesta del bot" at bounding box center [466, 318] width 153 height 29
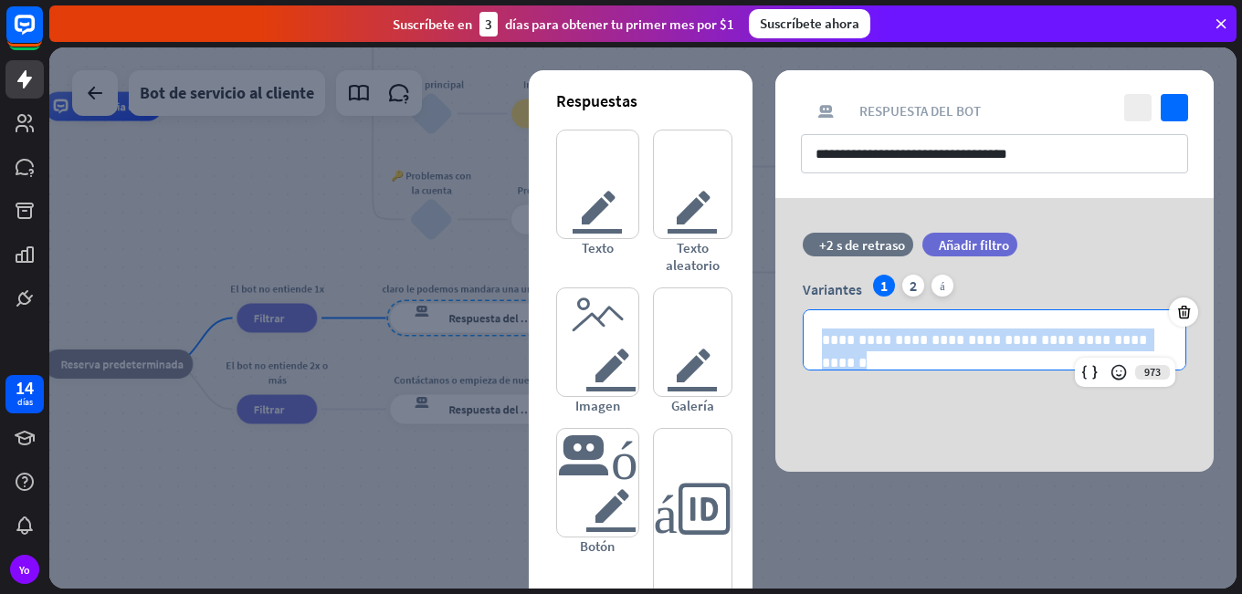
drag, startPoint x: 1164, startPoint y: 342, endPoint x: 499, endPoint y: 334, distance: 664.7
click at [499, 334] on div "**********" at bounding box center [642, 317] width 1187 height 541
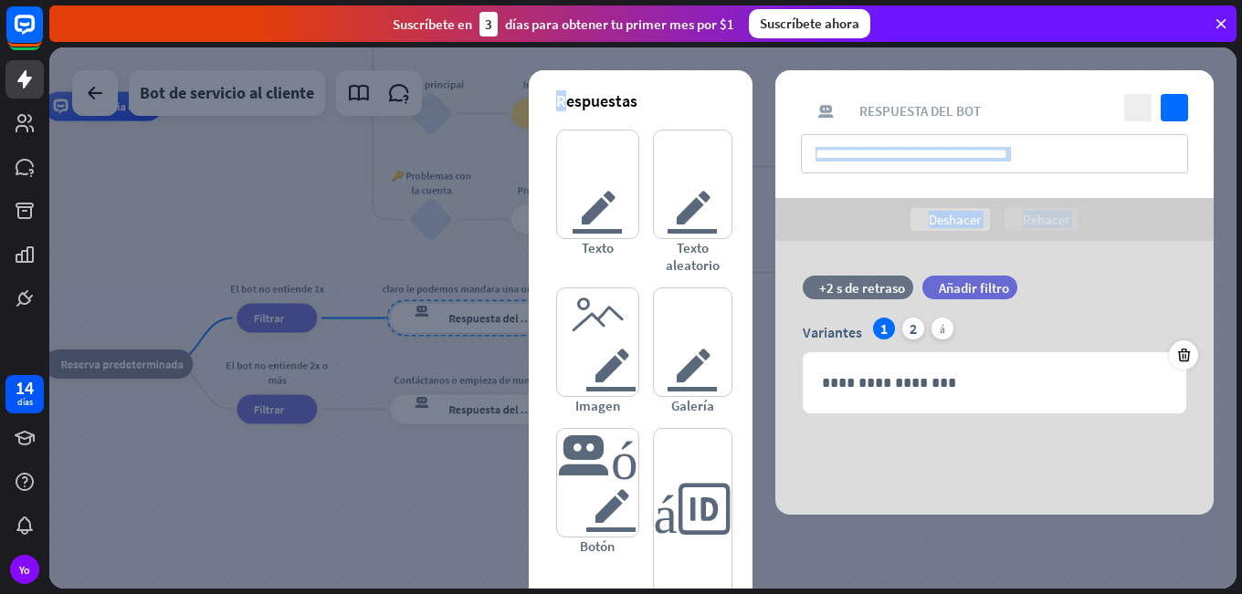
drag, startPoint x: 1073, startPoint y: 133, endPoint x: 562, endPoint y: 79, distance: 514.1
click at [775, 79] on div "**********" at bounding box center [994, 292] width 438 height 445
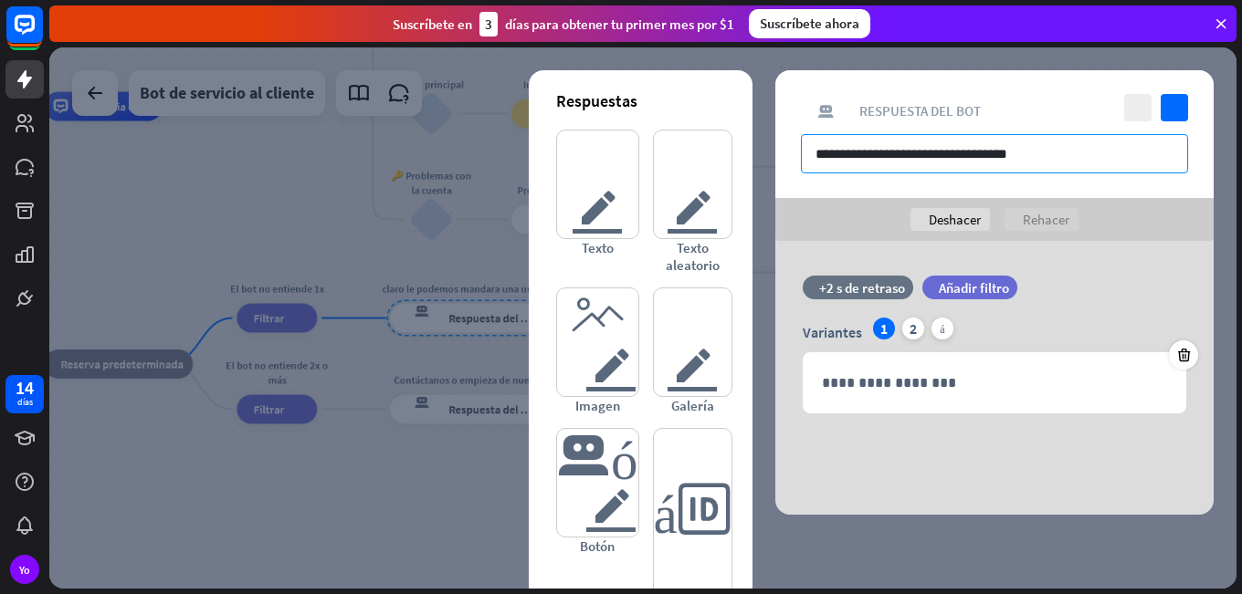
drag, startPoint x: 1080, startPoint y: 163, endPoint x: 754, endPoint y: 174, distance: 326.1
click at [754, 174] on div "**********" at bounding box center [642, 317] width 1187 height 541
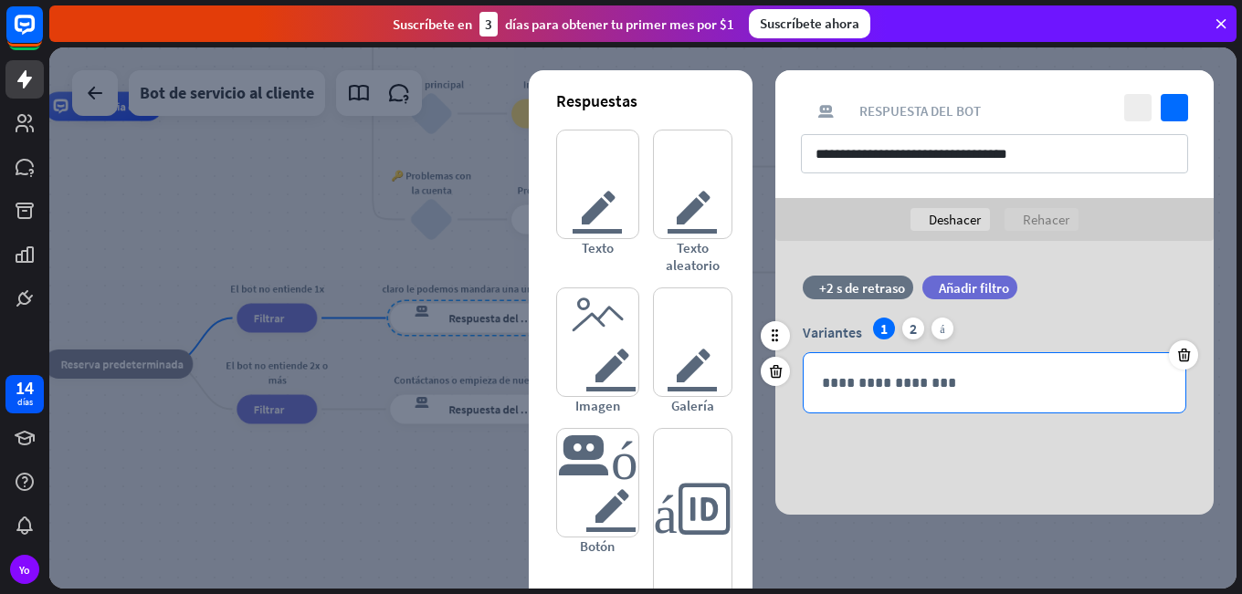
click at [898, 389] on p "**********" at bounding box center [994, 383] width 345 height 23
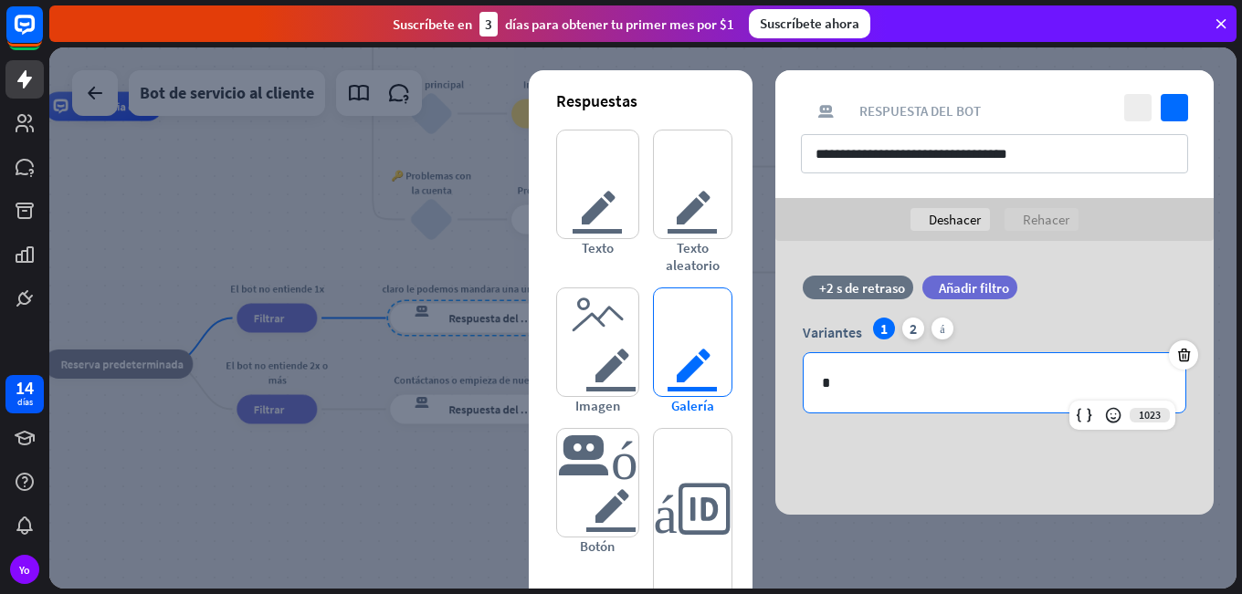
drag, startPoint x: 904, startPoint y: 393, endPoint x: 689, endPoint y: 404, distance: 214.8
click at [775, 404] on div "Respuestas texto del editor Texto texto del editor Texto aleatorio imagen del e…" at bounding box center [994, 378] width 438 height 274
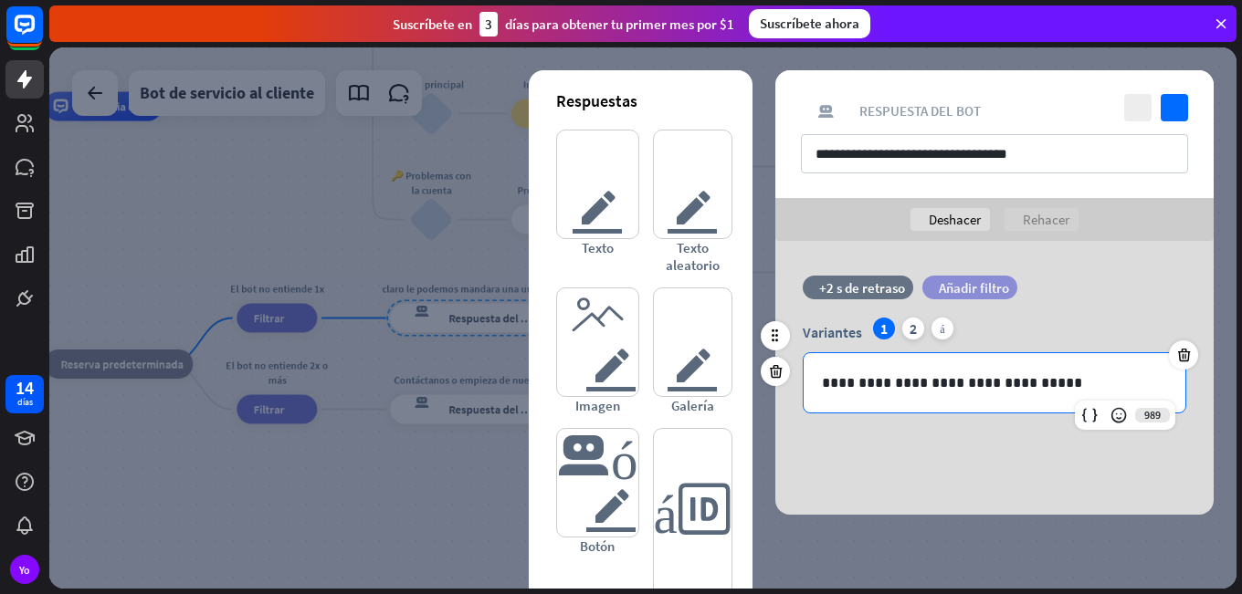
click at [971, 291] on font "Añadir filtro" at bounding box center [974, 287] width 70 height 17
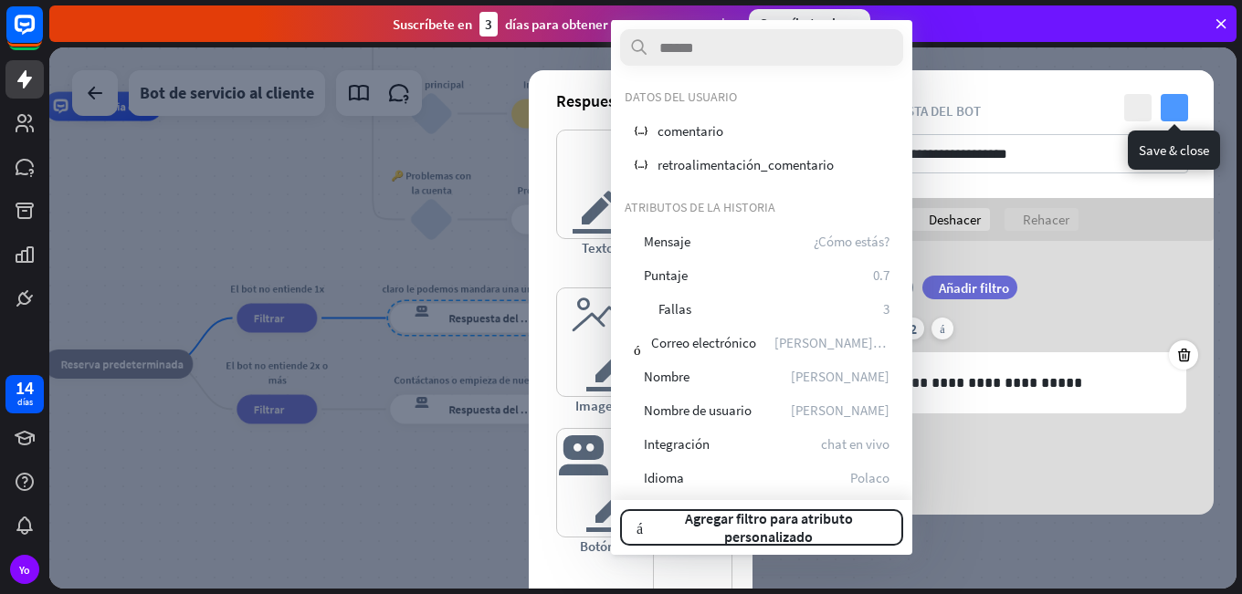
click at [1170, 107] on icon "controlar" at bounding box center [1173, 107] width 27 height 27
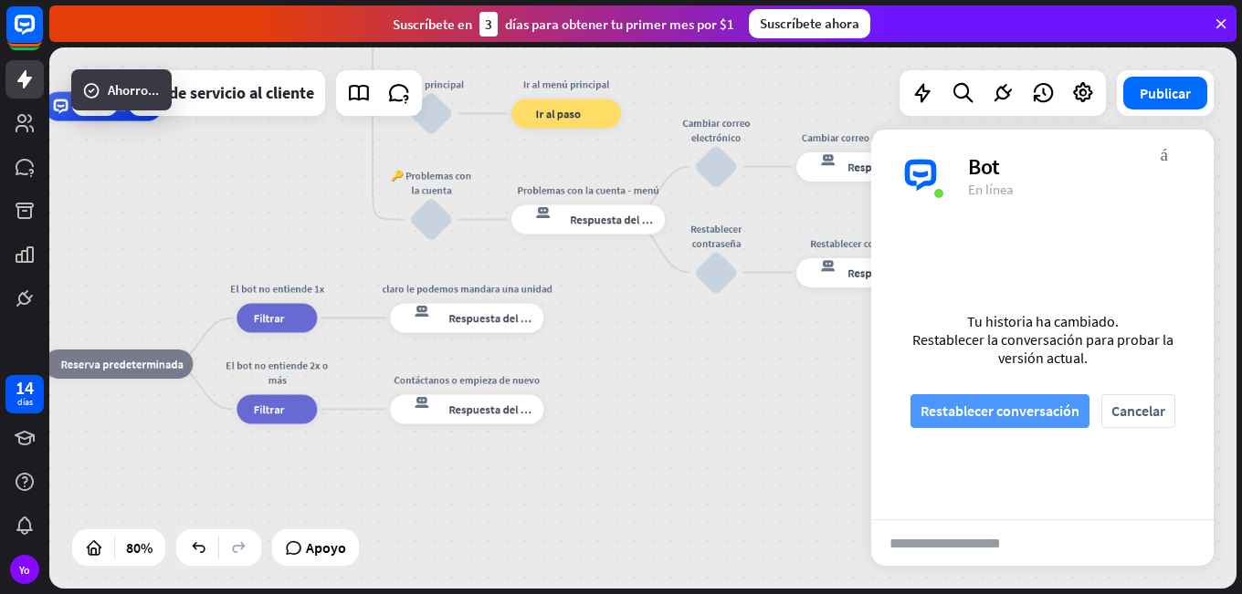
click at [971, 418] on font "Restablecer conversación" at bounding box center [999, 411] width 159 height 18
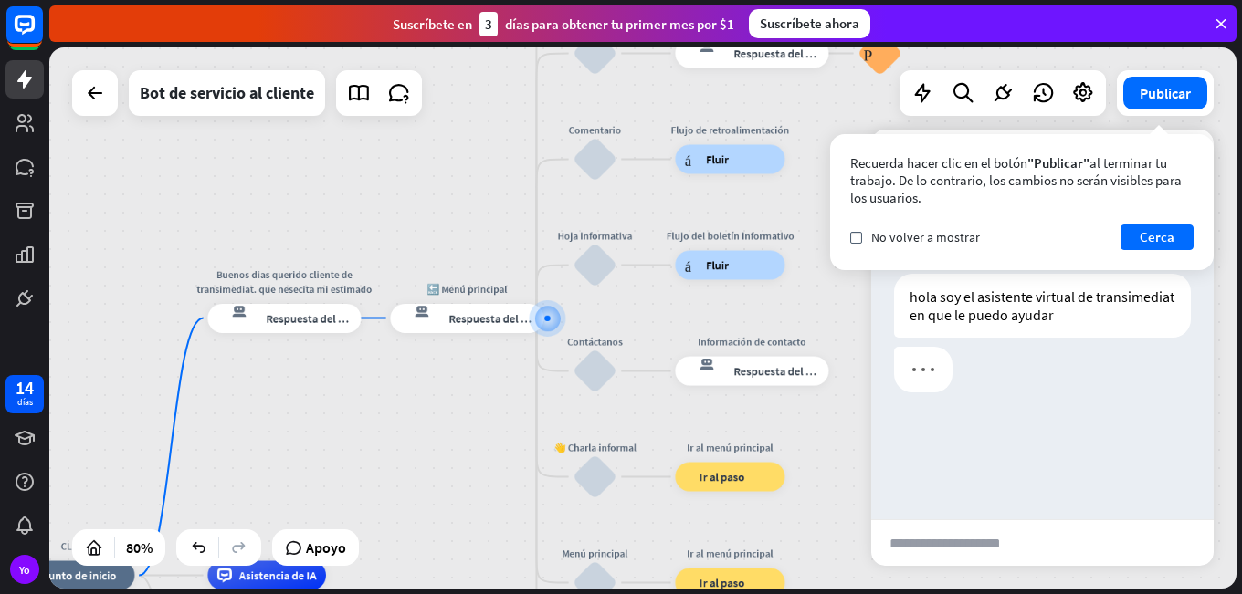
click at [864, 228] on div "controlar No volver a mostrar Cerca" at bounding box center [1021, 238] width 343 height 26
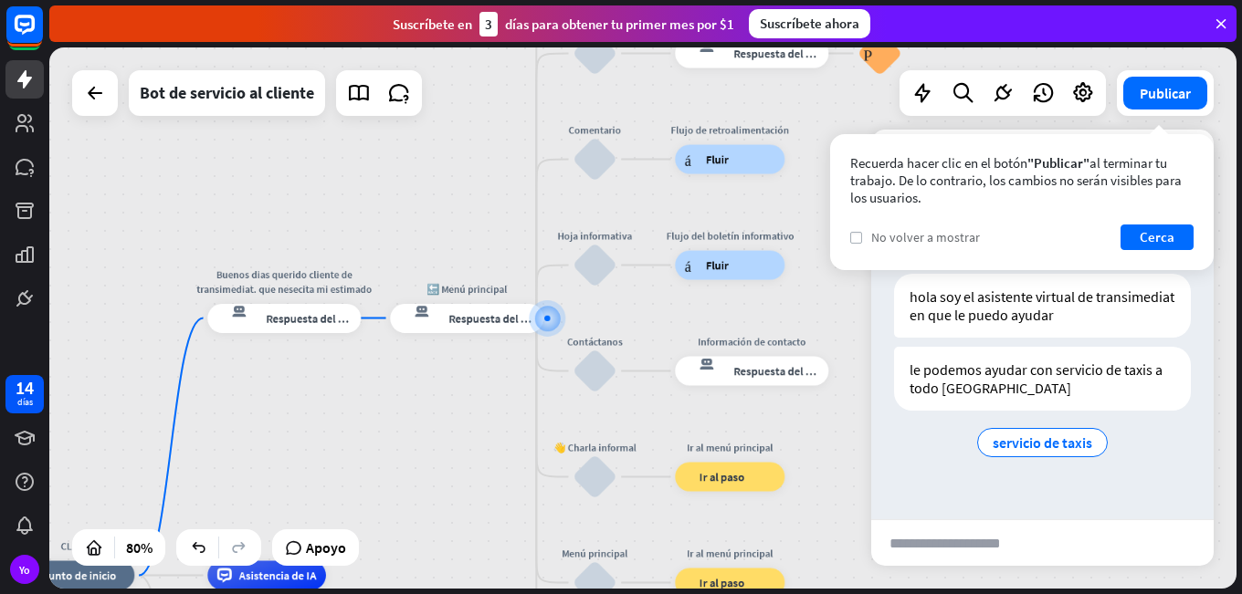
click at [853, 242] on label "controlar" at bounding box center [856, 238] width 12 height 12
click at [1141, 233] on font "Cerca" at bounding box center [1156, 236] width 35 height 17
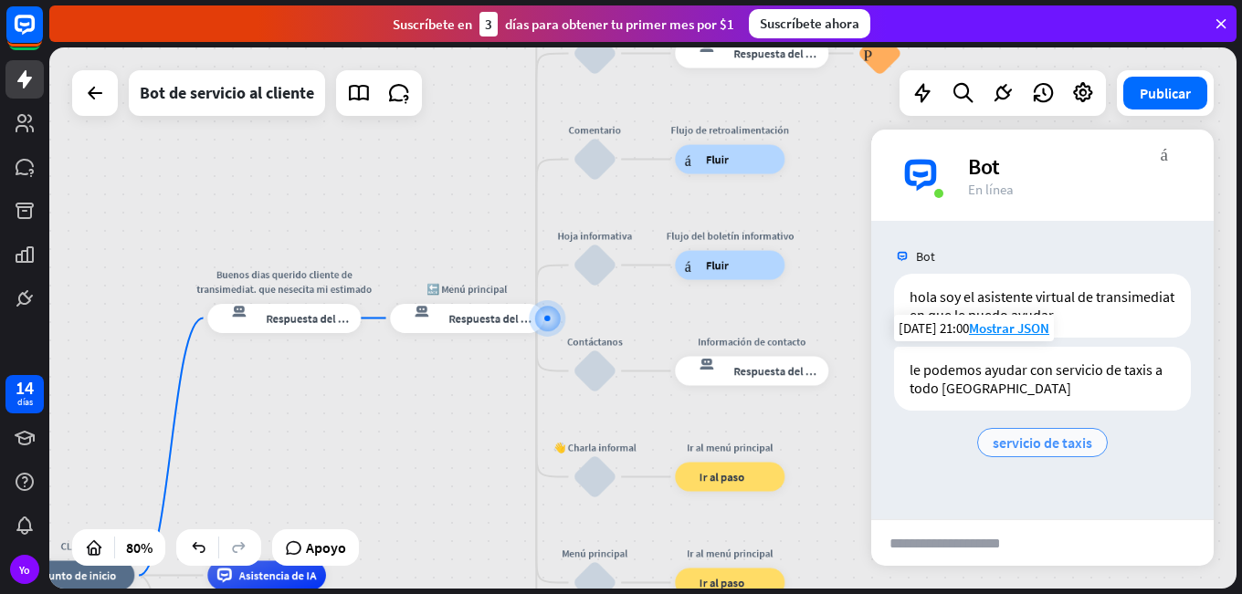
click at [1014, 447] on font "servicio de taxis" at bounding box center [1042, 443] width 100 height 18
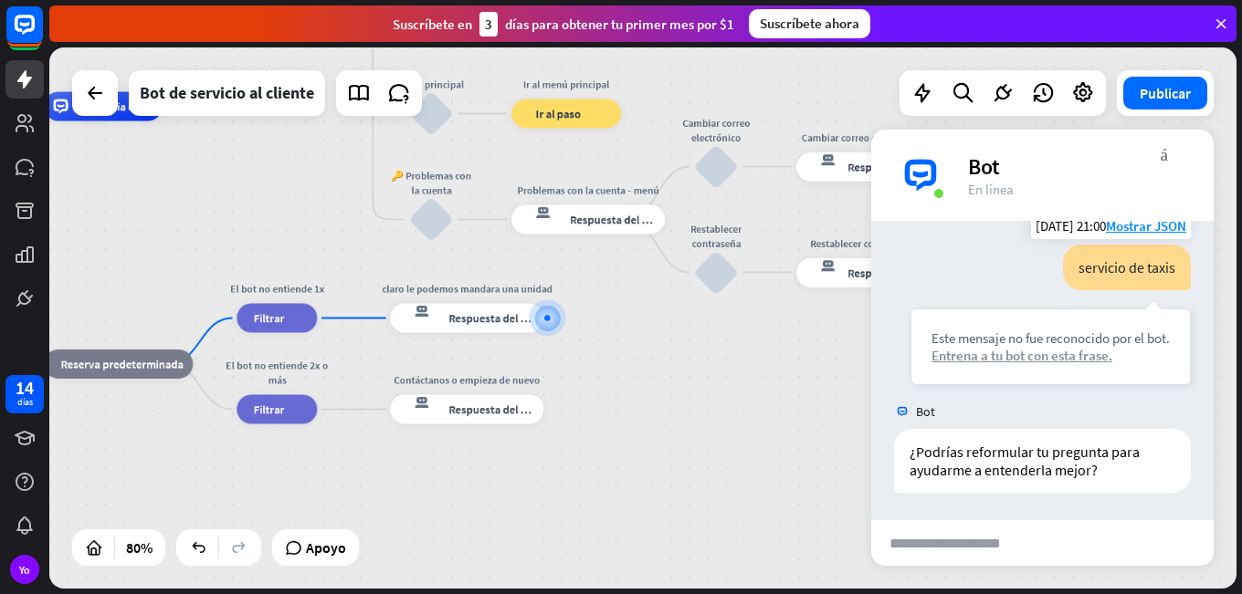
scroll to position [228, 0]
click at [950, 357] on font "Entrena a tu bot con esta frase." at bounding box center [1021, 354] width 181 height 17
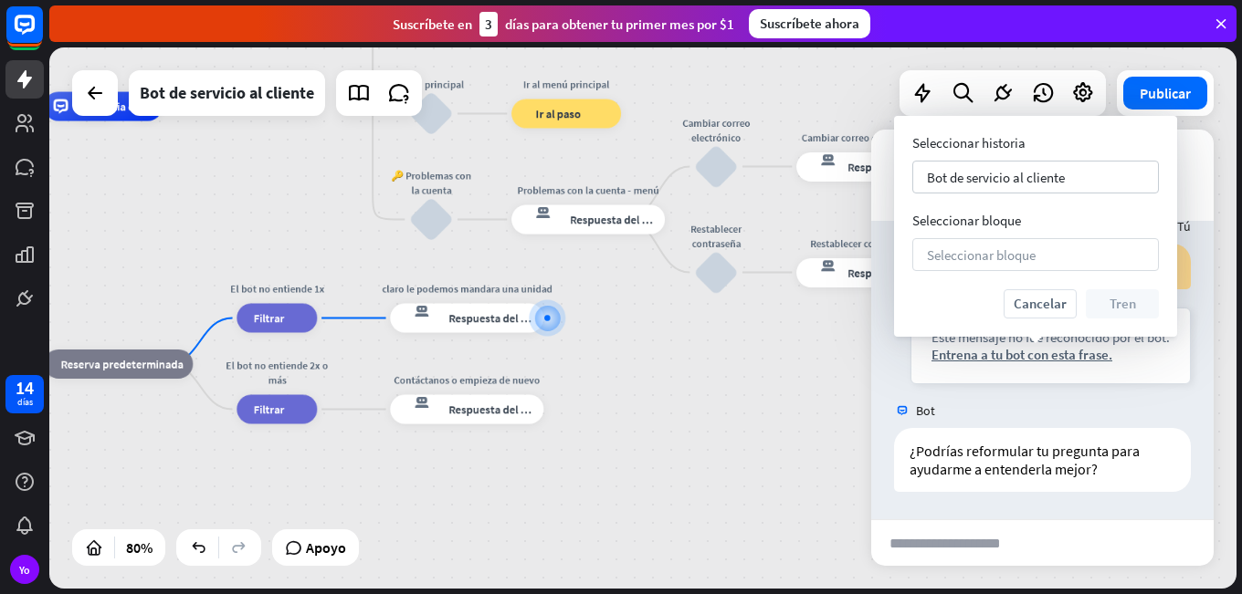
click at [1050, 258] on div "Seleccionar bloque flecha_abajo" at bounding box center [1035, 254] width 247 height 33
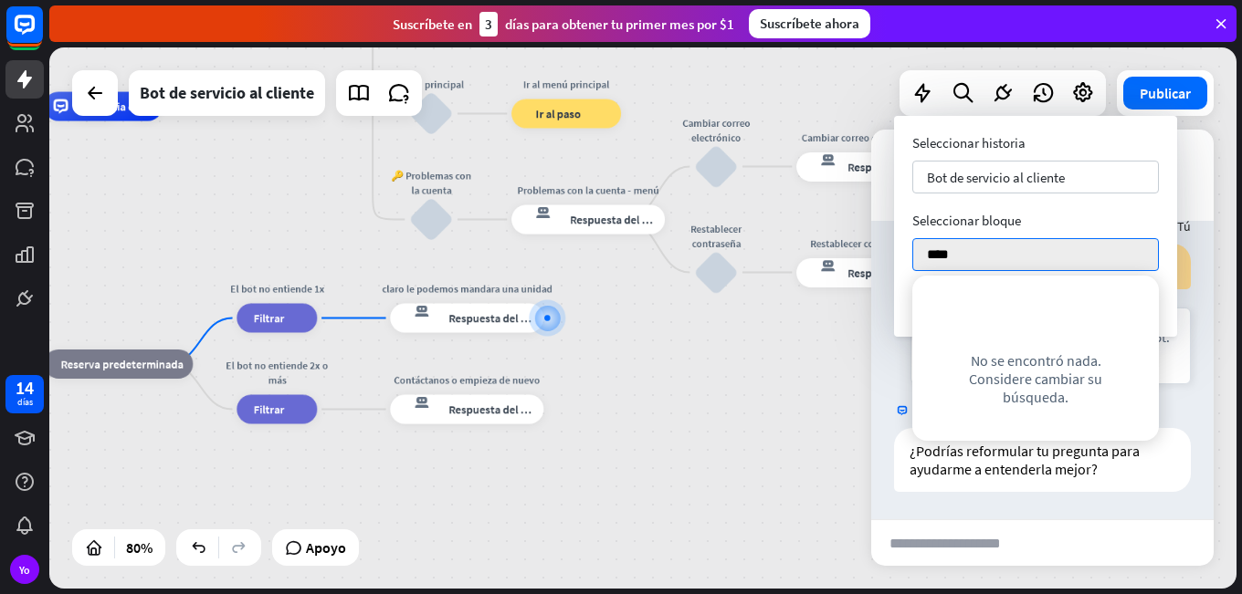
type input "*****"
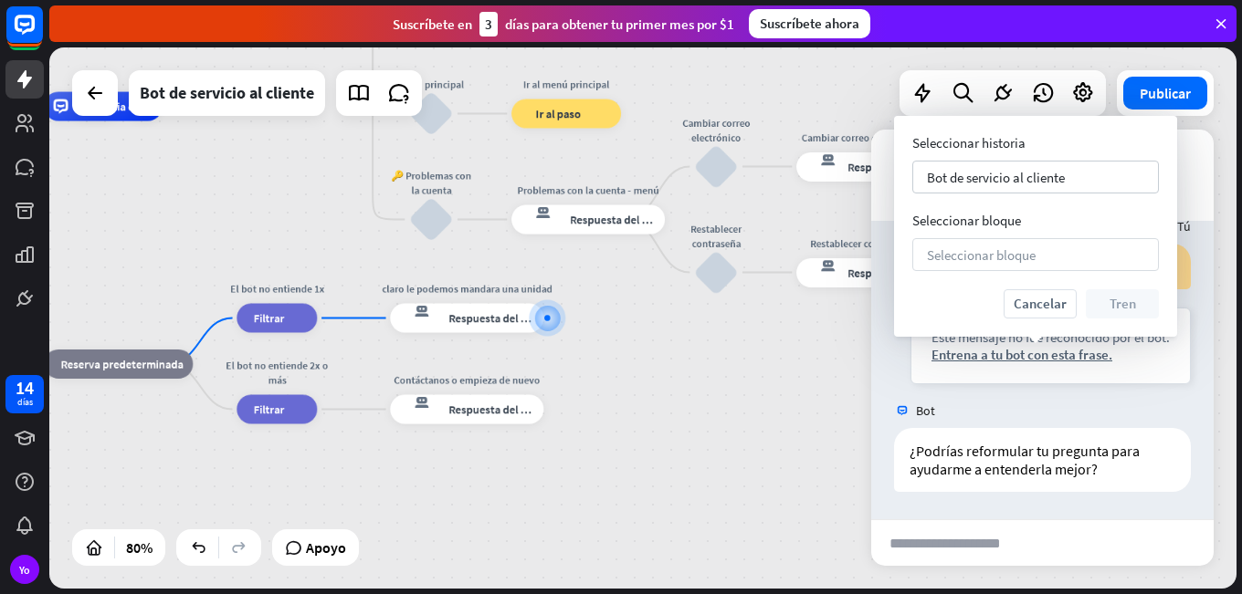
click at [1056, 252] on div "Seleccionar bloque flecha_abajo" at bounding box center [1035, 254] width 247 height 33
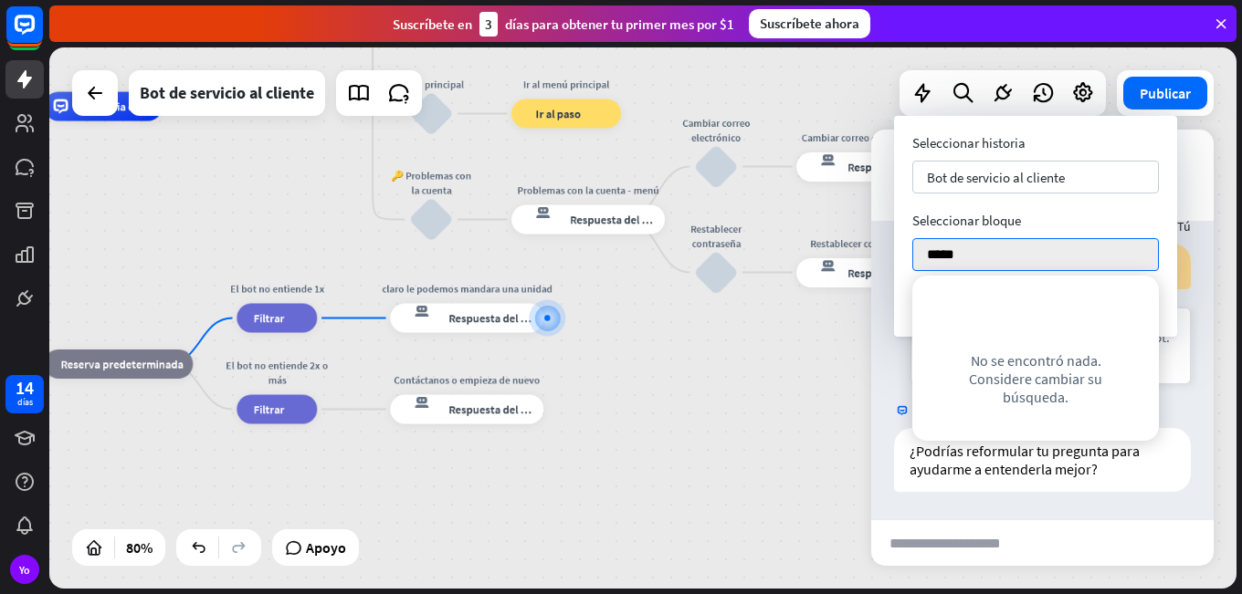
type input "*****"
click at [915, 292] on div "buscar No se encontró nada. Considere cambiar su búsqueda." at bounding box center [1035, 358] width 247 height 165
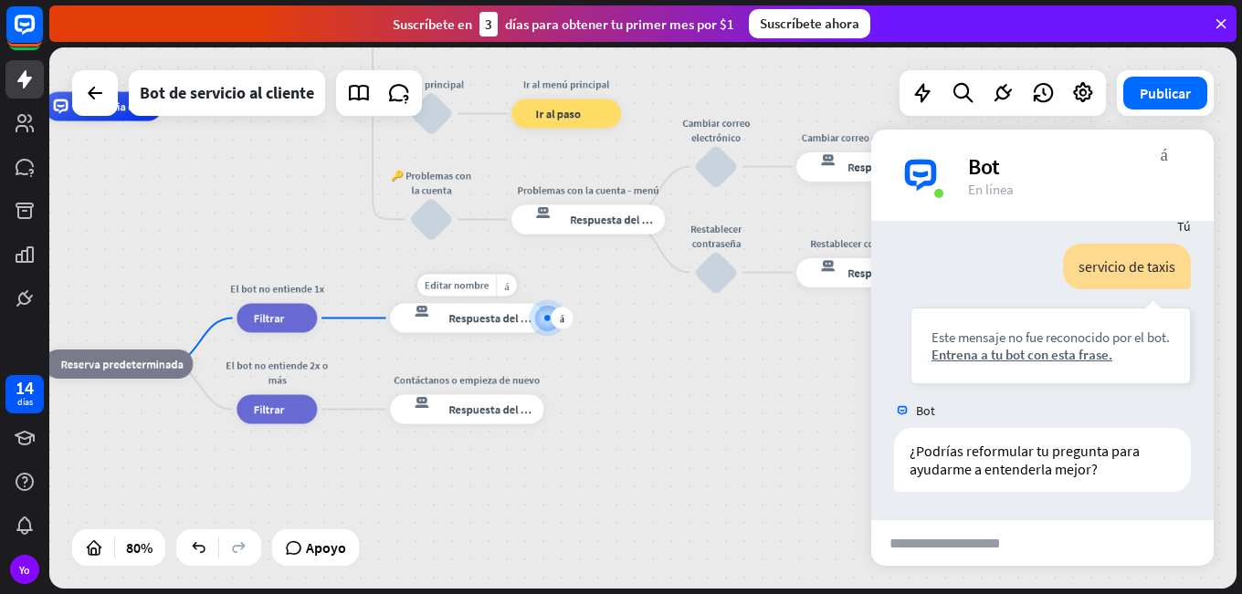
click at [508, 331] on div "respuesta del bot de bloqueo Respuesta del bot" at bounding box center [466, 318] width 153 height 29
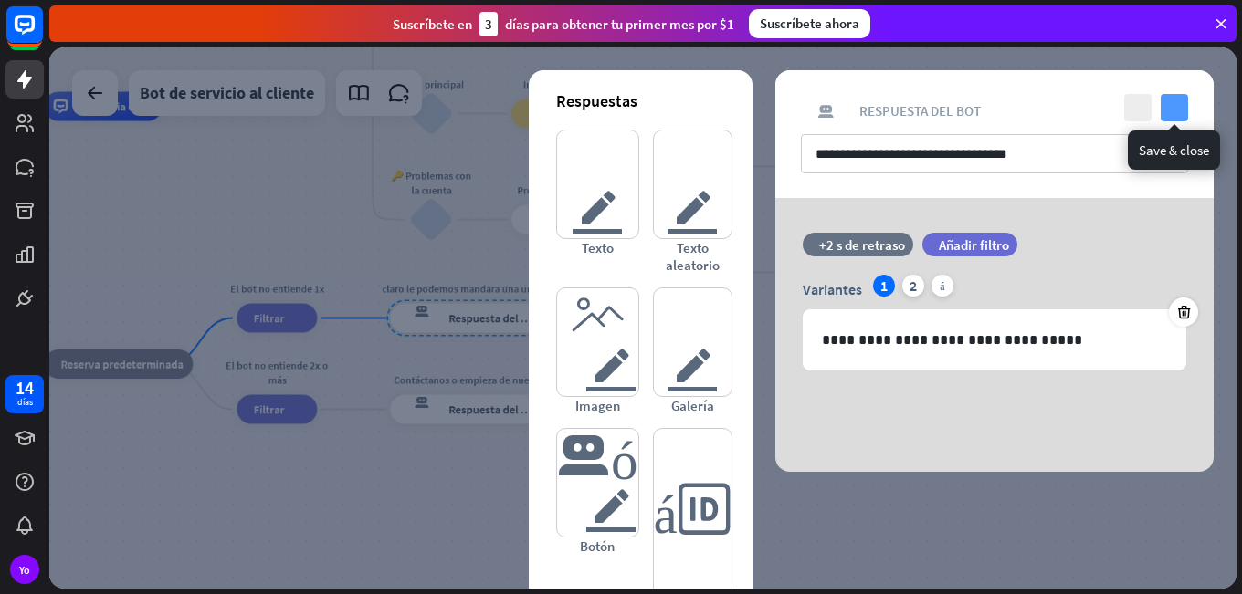
click at [1181, 108] on icon "controlar" at bounding box center [1173, 107] width 27 height 27
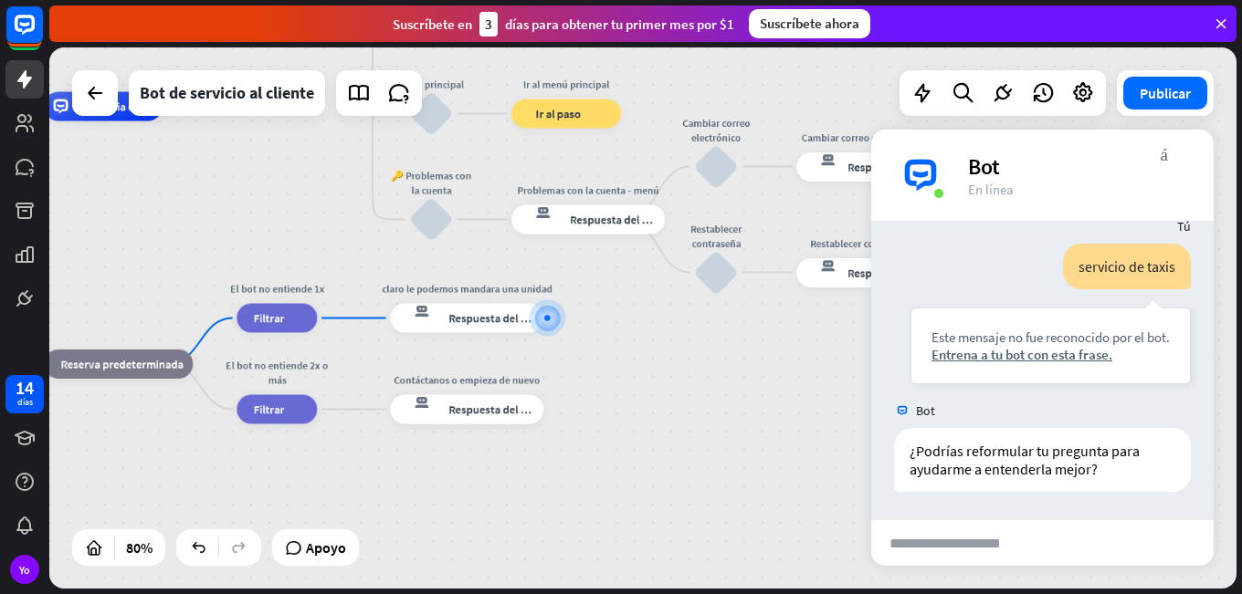
drag, startPoint x: 475, startPoint y: 523, endPoint x: 655, endPoint y: 509, distance: 180.4
click at [473, 423] on div "respuesta del bot de bloqueo Respuesta del bot" at bounding box center [466, 409] width 153 height 29
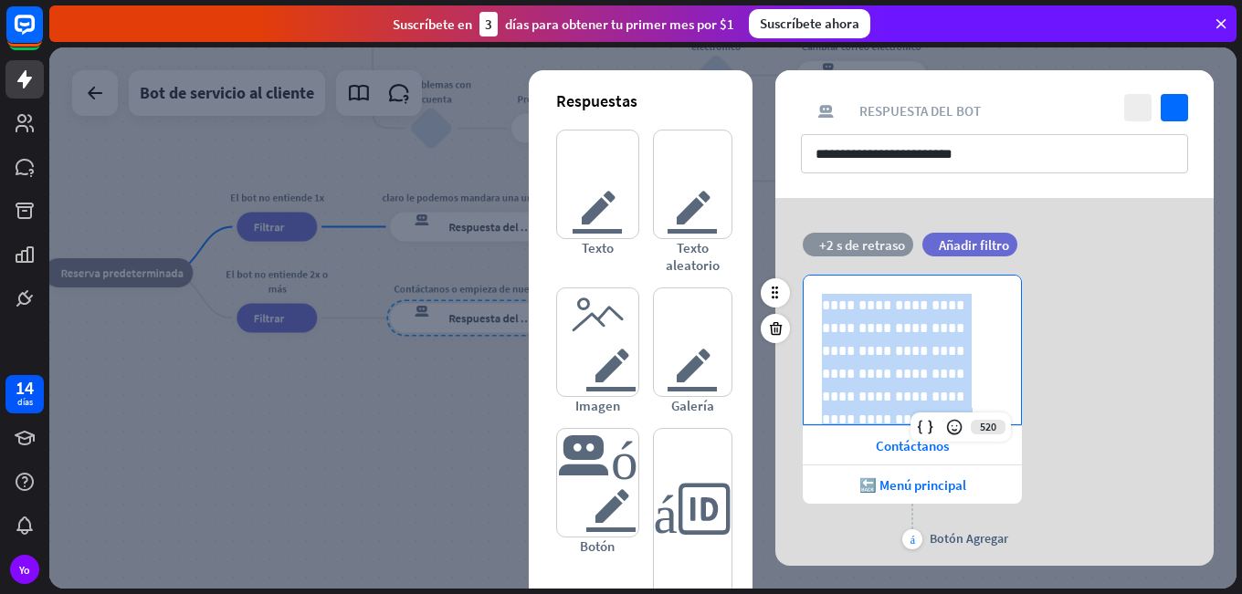
drag, startPoint x: 974, startPoint y: 392, endPoint x: 811, endPoint y: 254, distance: 213.8
click at [812, 254] on div "**********" at bounding box center [994, 403] width 438 height 340
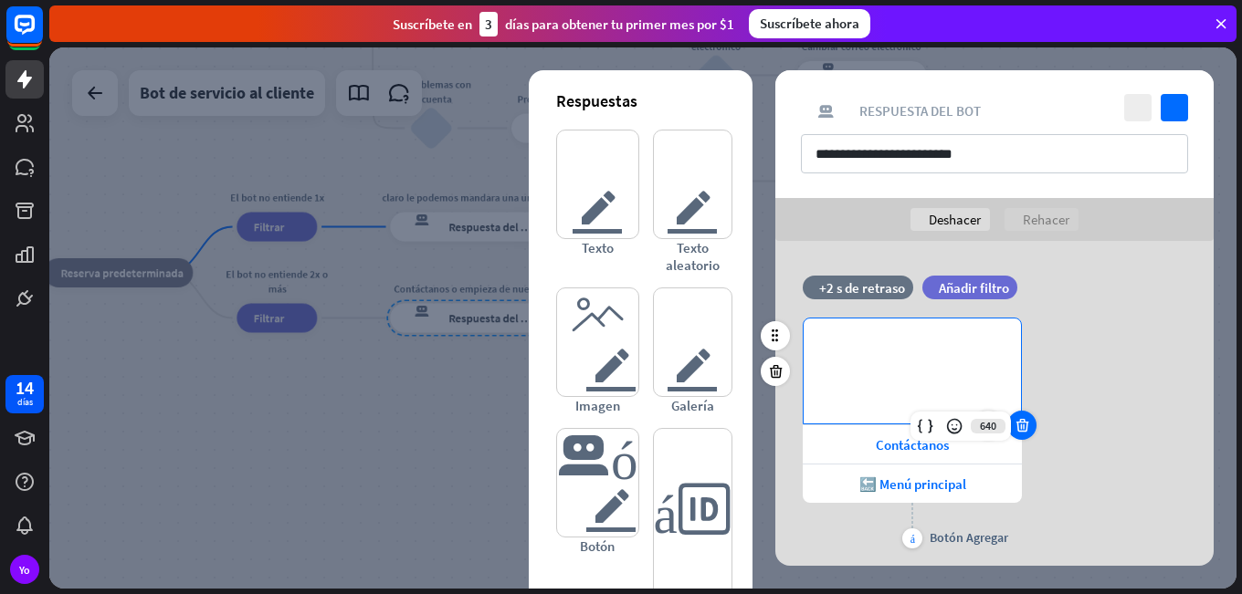
click at [1018, 422] on icon at bounding box center [1021, 425] width 17 height 16
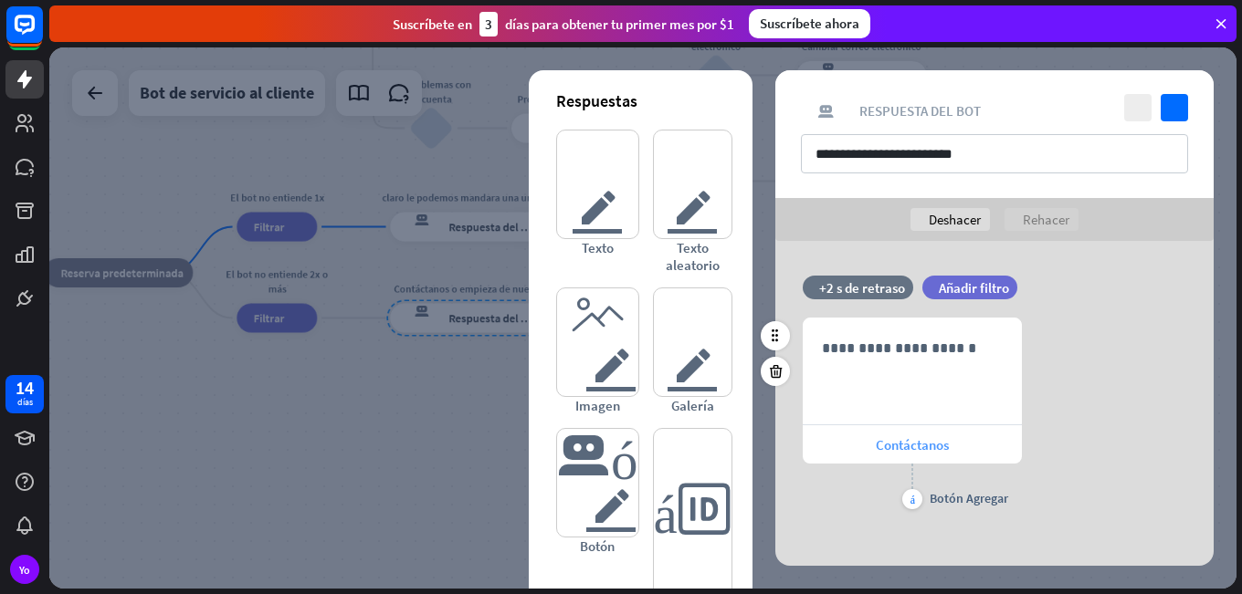
click at [906, 441] on font "Contáctanos" at bounding box center [912, 444] width 73 height 17
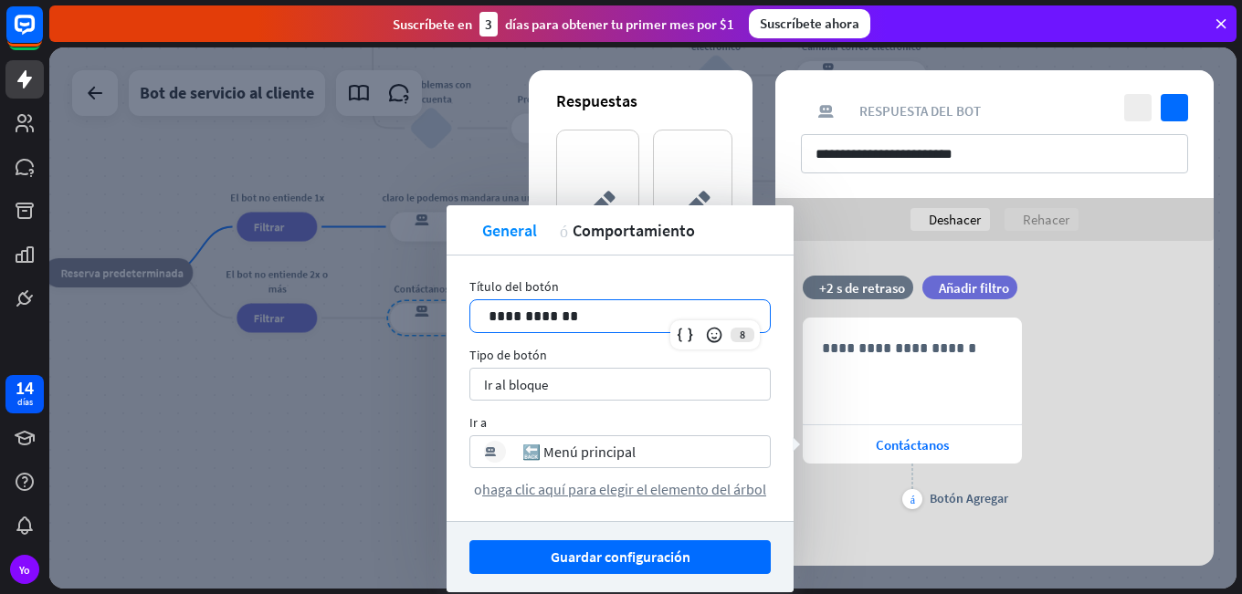
drag, startPoint x: 622, startPoint y: 320, endPoint x: 399, endPoint y: 320, distance: 222.8
click at [399, 320] on body "14 días Yo cerca Ayuda del producto Pinitos Comience a usar ChatBot Centro de a…" at bounding box center [621, 297] width 1242 height 594
drag, startPoint x: 583, startPoint y: 316, endPoint x: 465, endPoint y: 310, distance: 118.9
click at [465, 310] on div "**********" at bounding box center [619, 389] width 347 height 266
drag, startPoint x: 663, startPoint y: 439, endPoint x: 467, endPoint y: 463, distance: 196.8
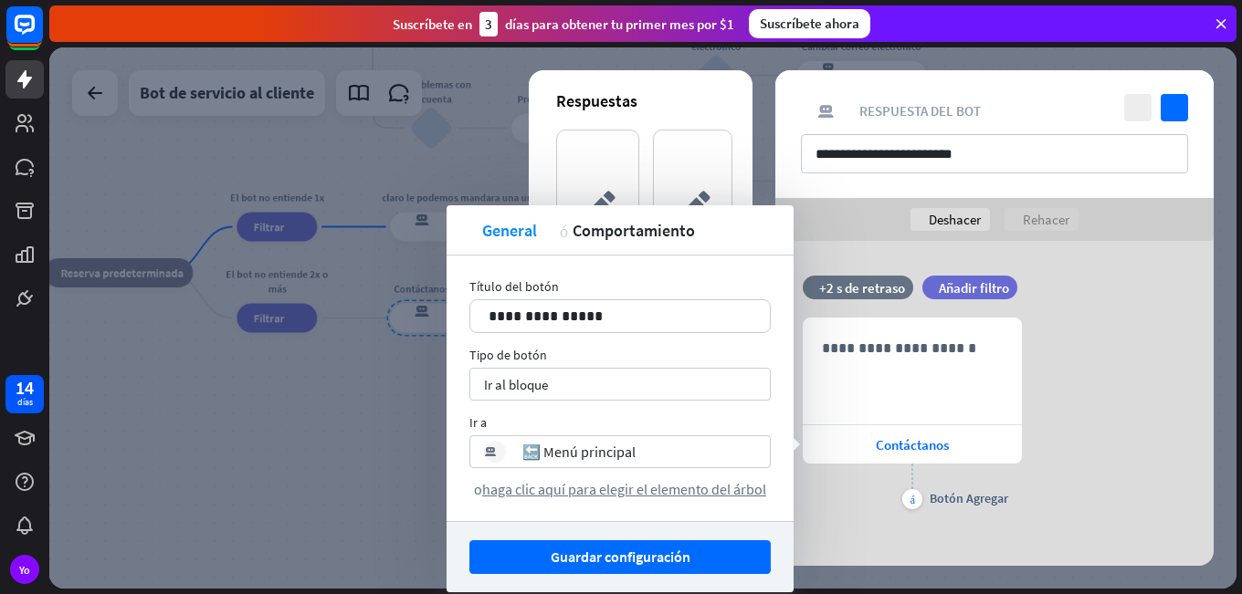
click at [467, 463] on div "**********" at bounding box center [619, 389] width 347 height 266
drag, startPoint x: 643, startPoint y: 453, endPoint x: 524, endPoint y: 436, distance: 119.8
click at [524, 436] on div "respuesta del bot de bloqueo 🔙 Menú principal flecha_abajo" at bounding box center [619, 452] width 301 height 33
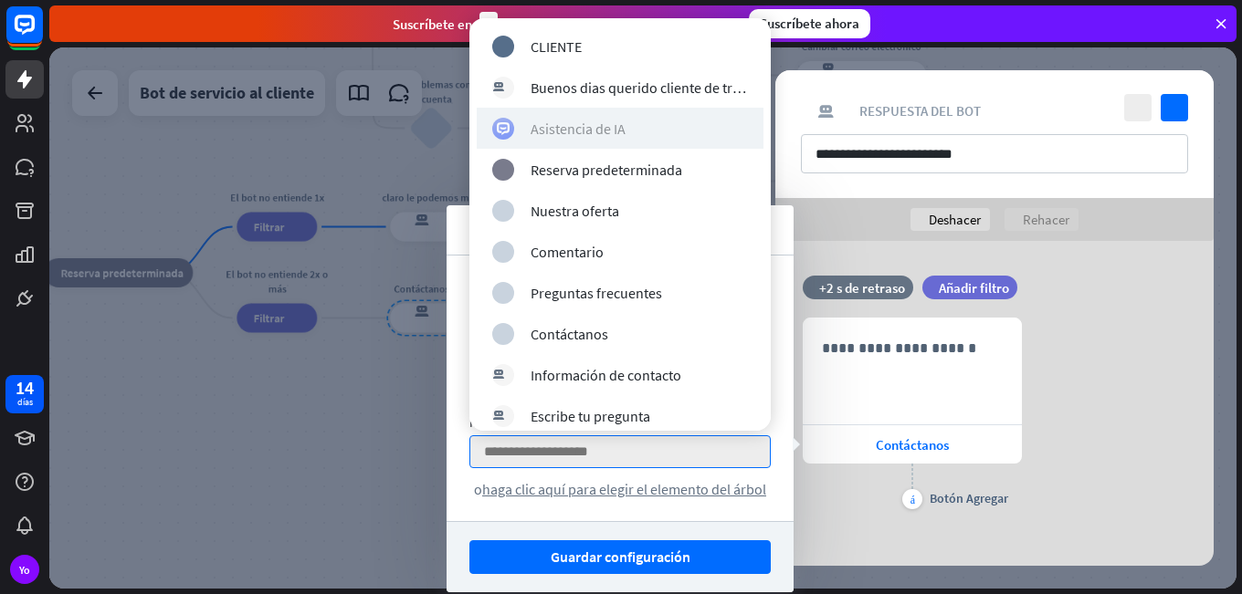
click at [612, 129] on font "Asistencia de IA" at bounding box center [577, 129] width 95 height 18
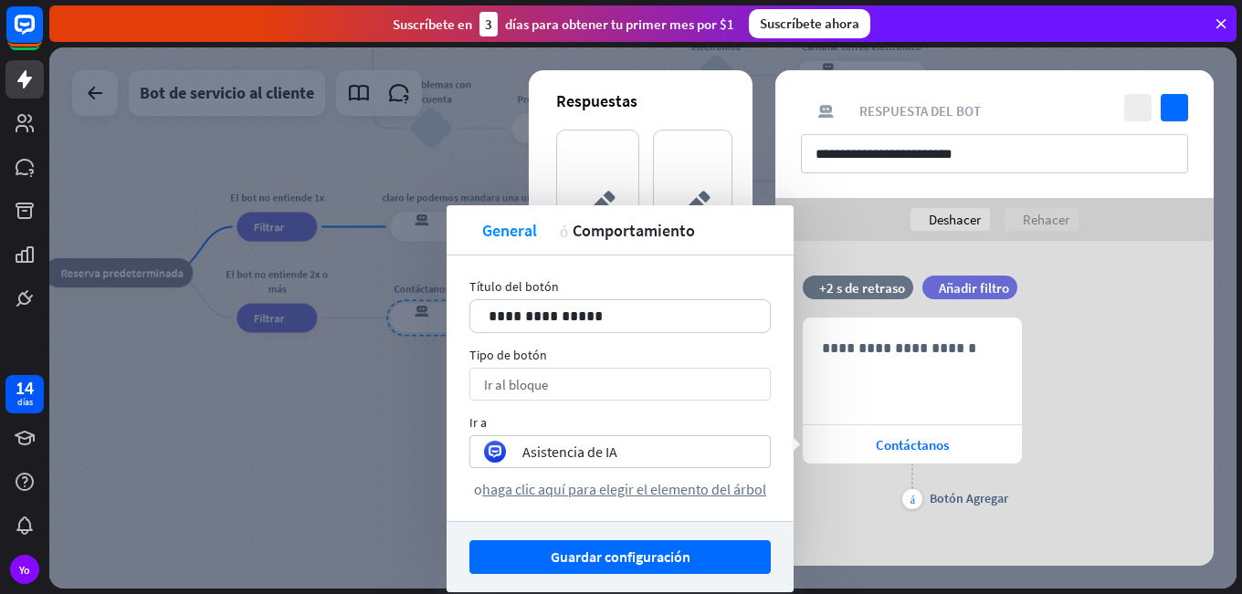
click at [554, 377] on div "Ir al bloque flecha_abajo" at bounding box center [619, 384] width 301 height 33
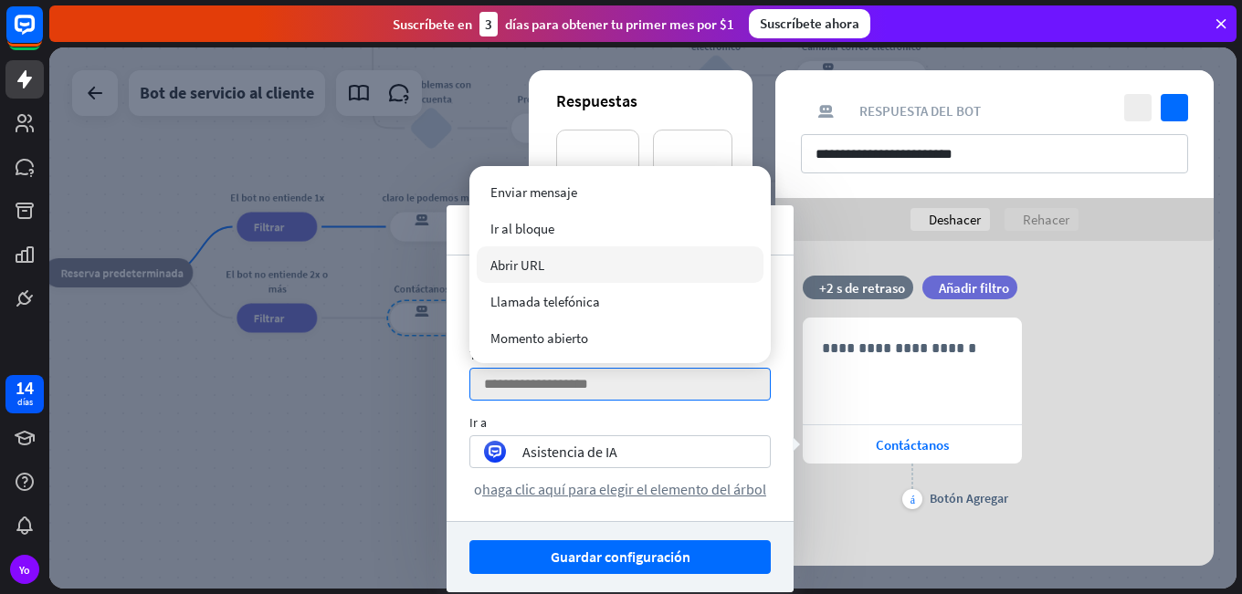
click at [553, 257] on div "Abrir URL" at bounding box center [620, 265] width 287 height 37
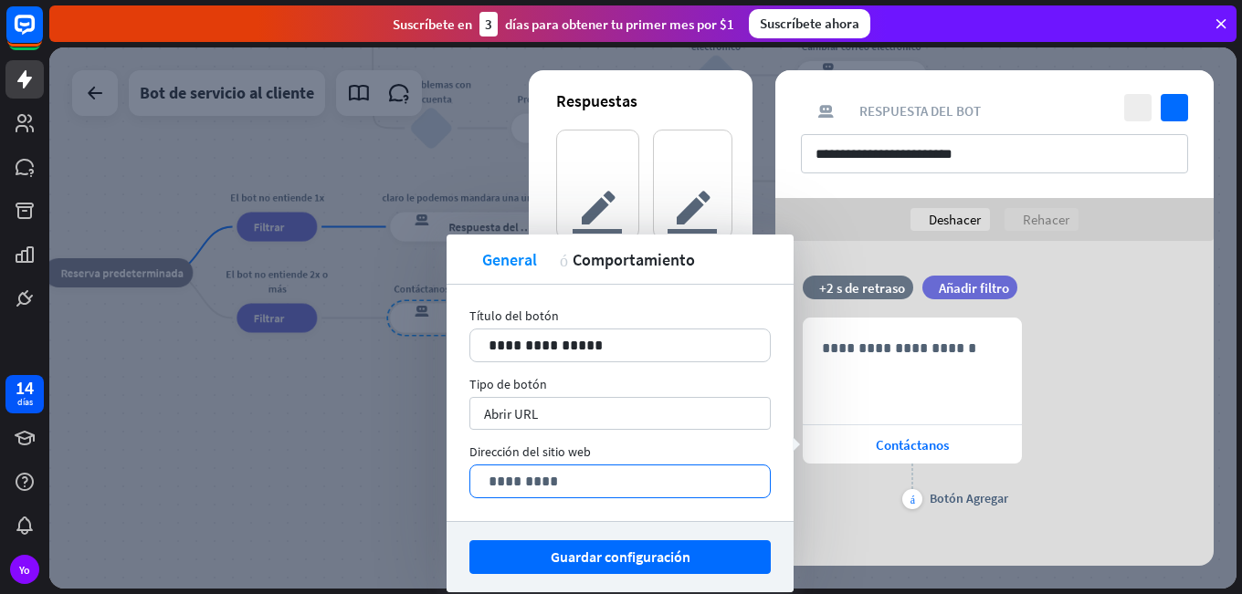
click at [542, 475] on p "*********" at bounding box center [619, 481] width 263 height 23
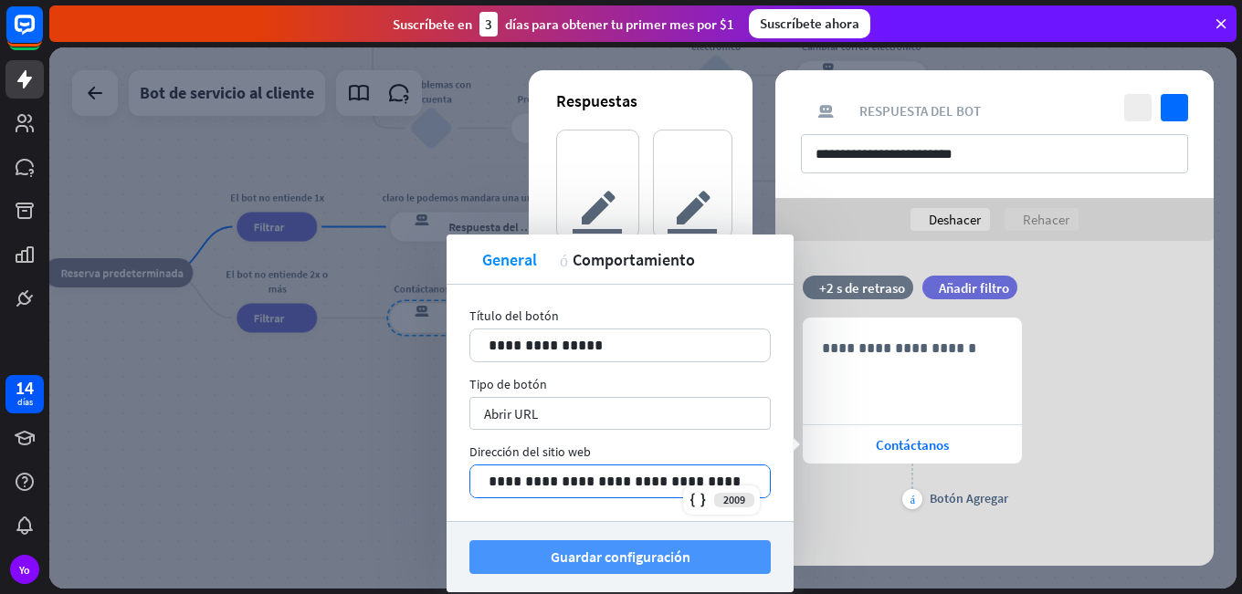
click at [672, 561] on font "Guardar configuración" at bounding box center [621, 557] width 140 height 18
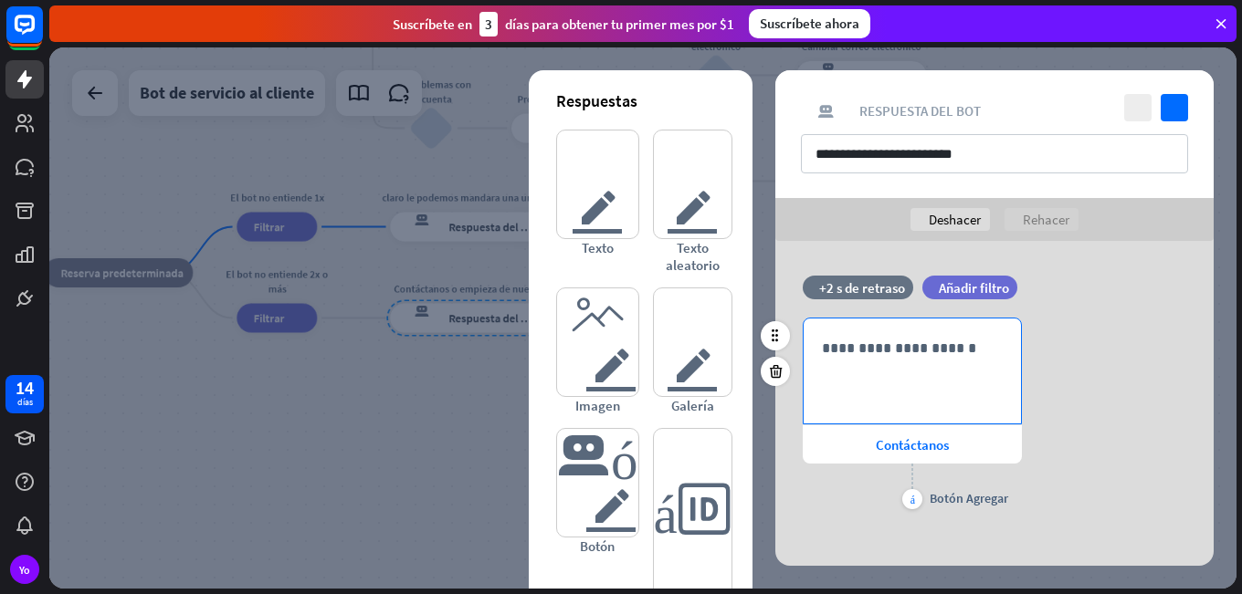
click at [887, 371] on div "**********" at bounding box center [911, 371] width 217 height 105
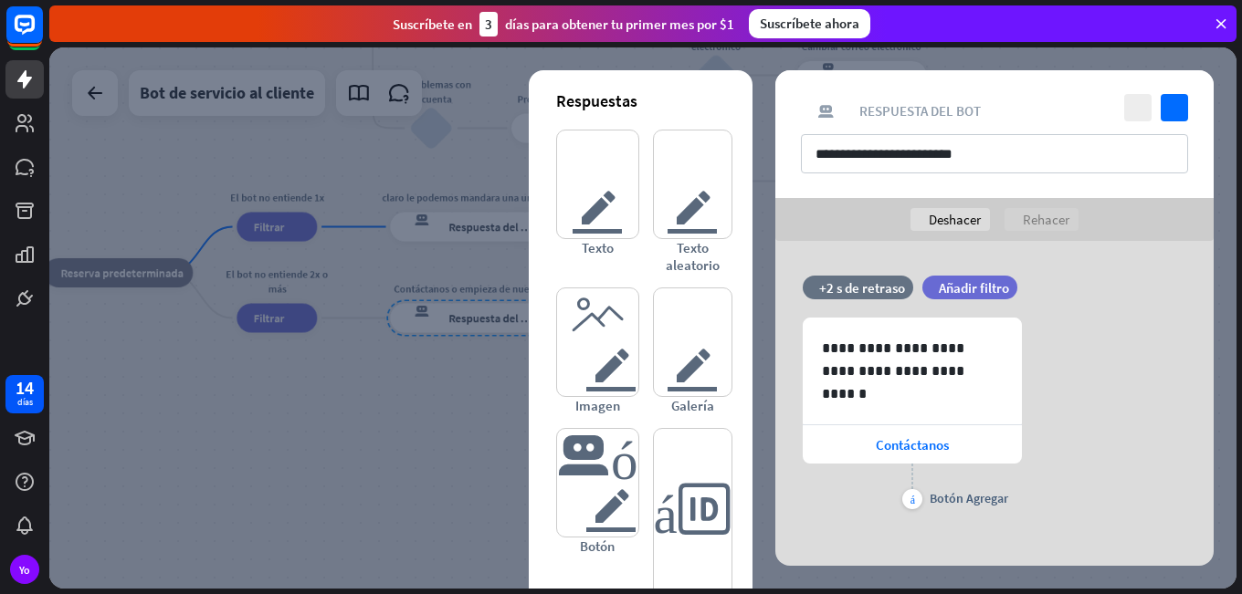
click at [1197, 113] on div "**********" at bounding box center [994, 134] width 438 height 128
click at [1181, 109] on icon "controlar" at bounding box center [1173, 107] width 27 height 27
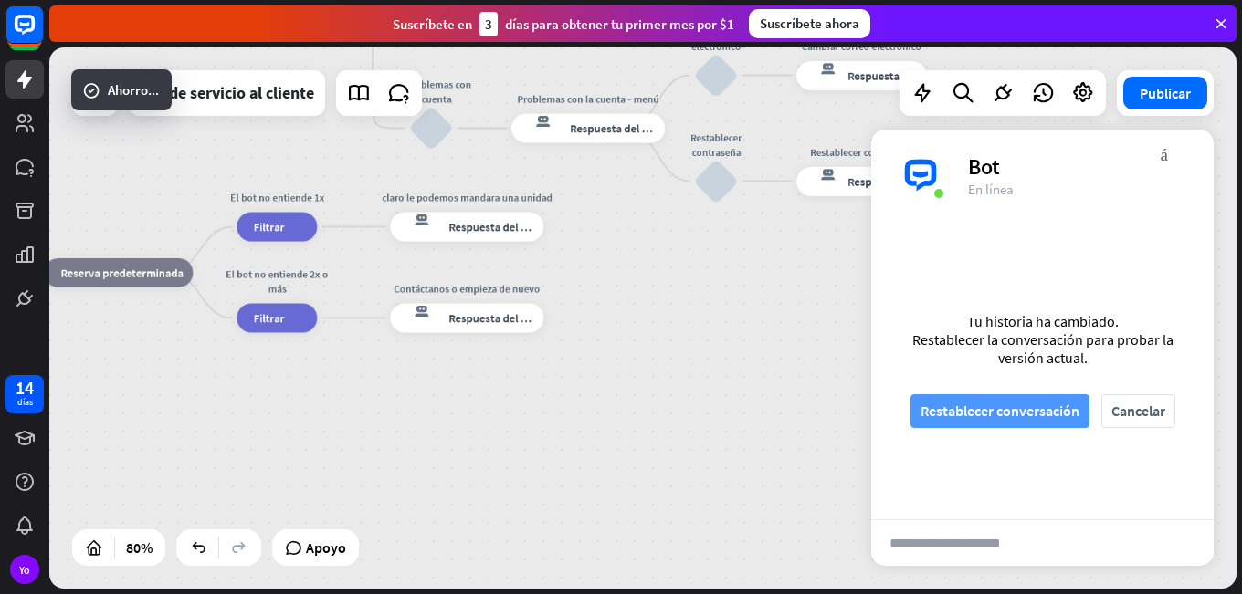
click at [938, 397] on font "Restablecer conversación" at bounding box center [999, 411] width 159 height 32
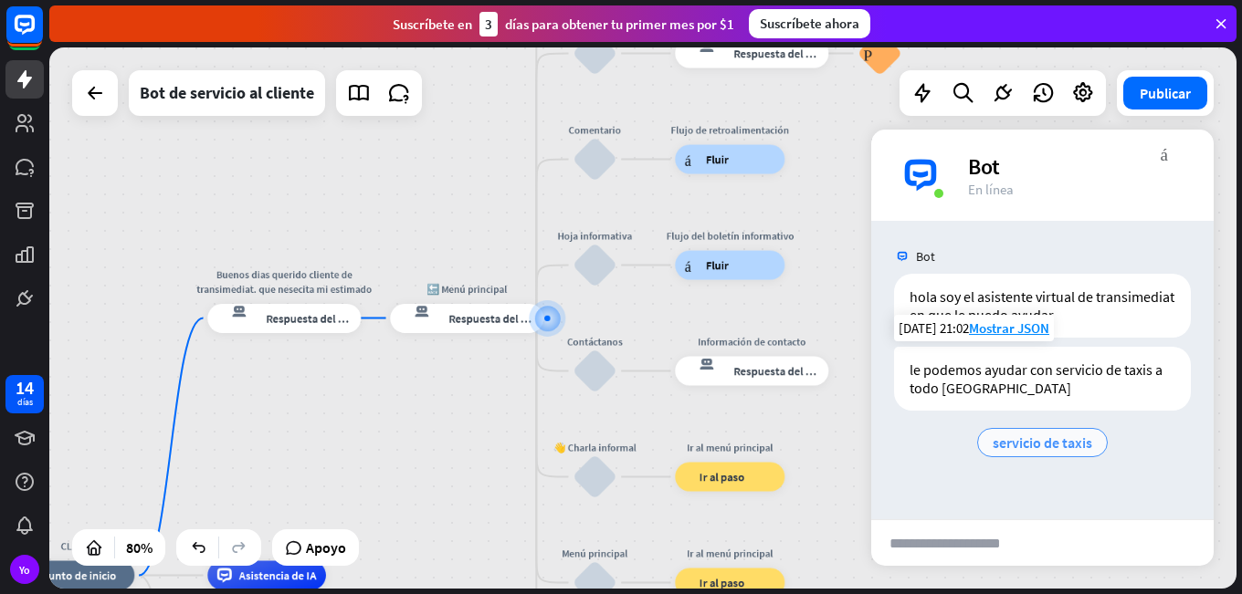
click at [997, 432] on div "servicio de taxis" at bounding box center [1042, 442] width 131 height 29
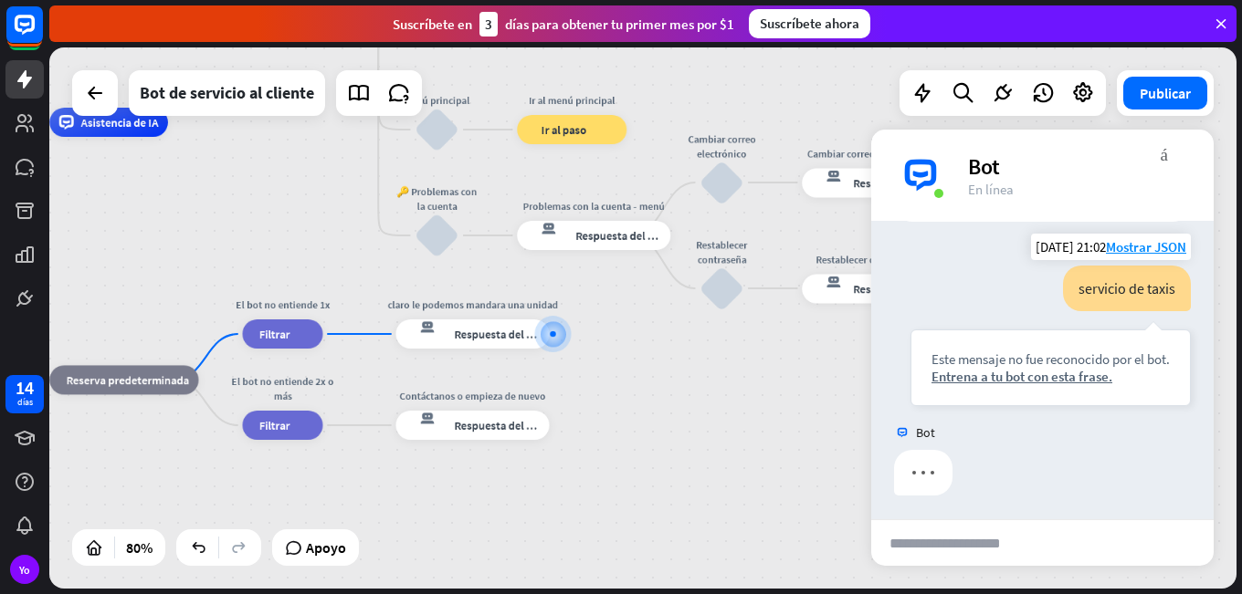
scroll to position [210, 0]
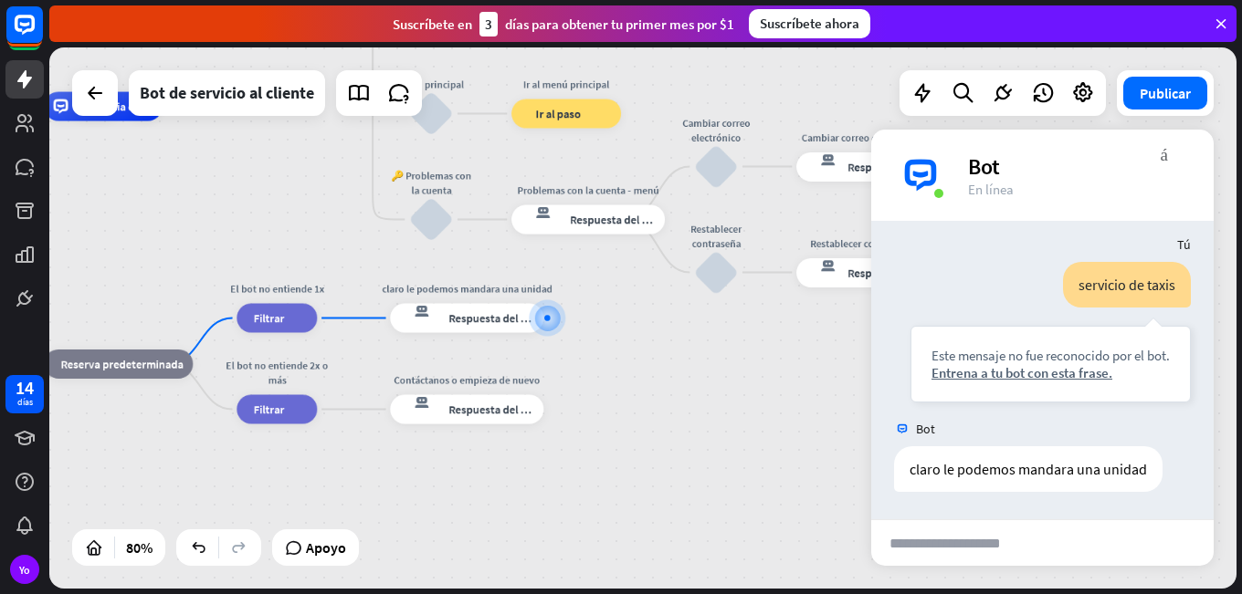
click at [1073, 557] on div "archivo adjunto de bloque enviar" at bounding box center [1042, 543] width 342 height 47
click at [1052, 543] on div "archivo adjunto de bloque" at bounding box center [1059, 543] width 19 height 42
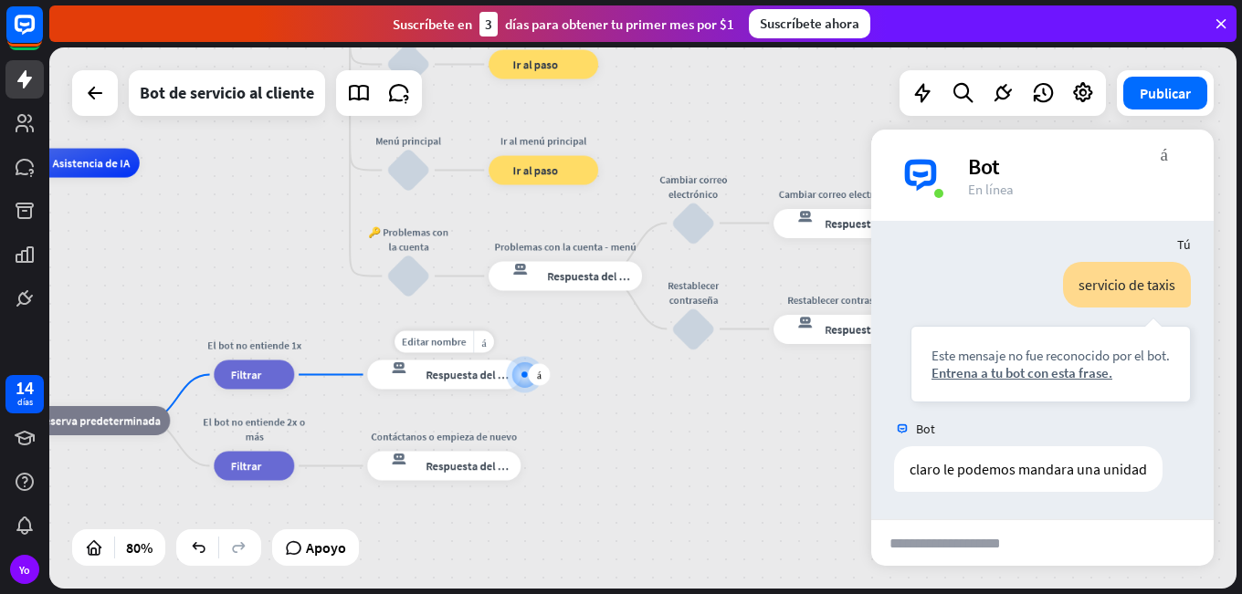
drag, startPoint x: 493, startPoint y: 341, endPoint x: 470, endPoint y: 398, distance: 61.0
click at [470, 390] on div "Editar nombre más_amarillo más respuesta del bot de bloqueo Respuesta del bot" at bounding box center [443, 375] width 153 height 29
click at [328, 370] on div "CLIENTE inicio_2 Punto de inicio Buenos dias querido cliente de transimediat. q…" at bounding box center [313, 379] width 950 height 433
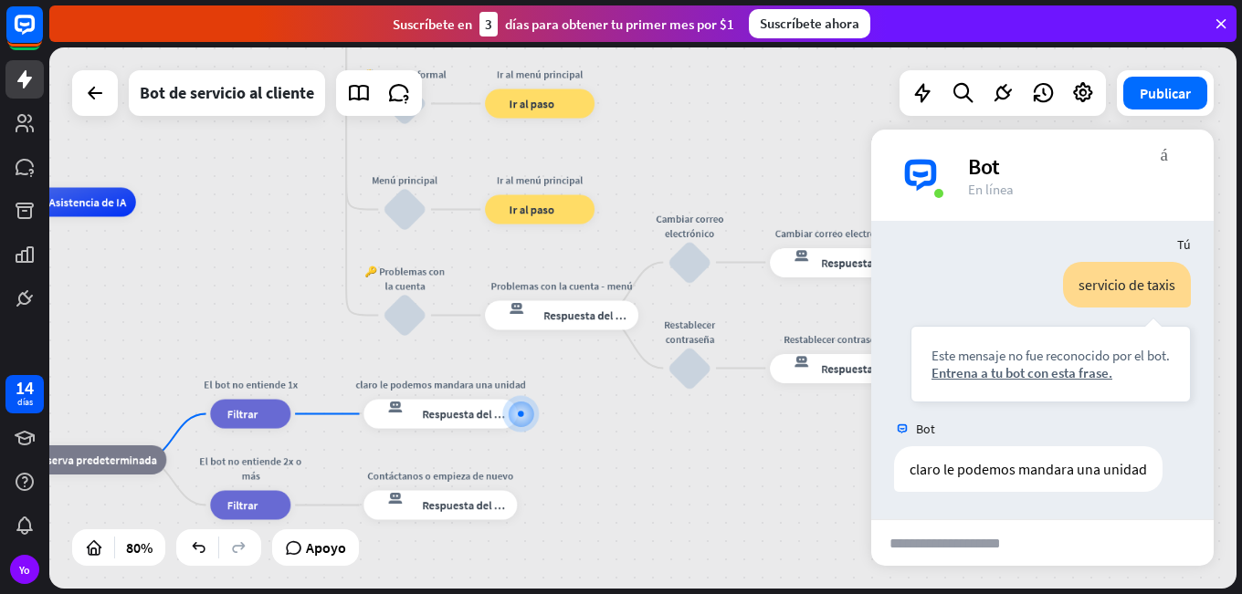
drag, startPoint x: 328, startPoint y: 381, endPoint x: 324, endPoint y: 420, distance: 39.4
click at [324, 420] on div "CLIENTE inicio_2 Punto de inicio Buenos dias querido cliente de transimediat. q…" at bounding box center [310, 419] width 950 height 433
click at [303, 415] on div "más" at bounding box center [309, 415] width 22 height 22
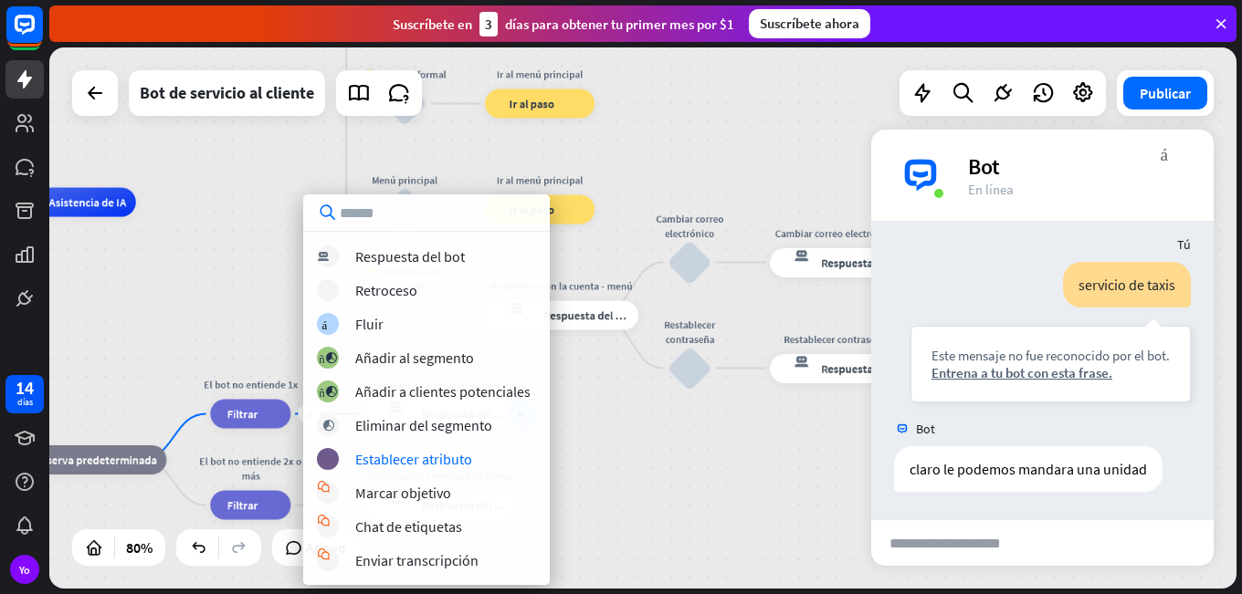
click at [698, 480] on div "CLIENTE inicio_2 Punto de inicio Buenos dias querido cliente de transimediat. q…" at bounding box center [310, 419] width 950 height 433
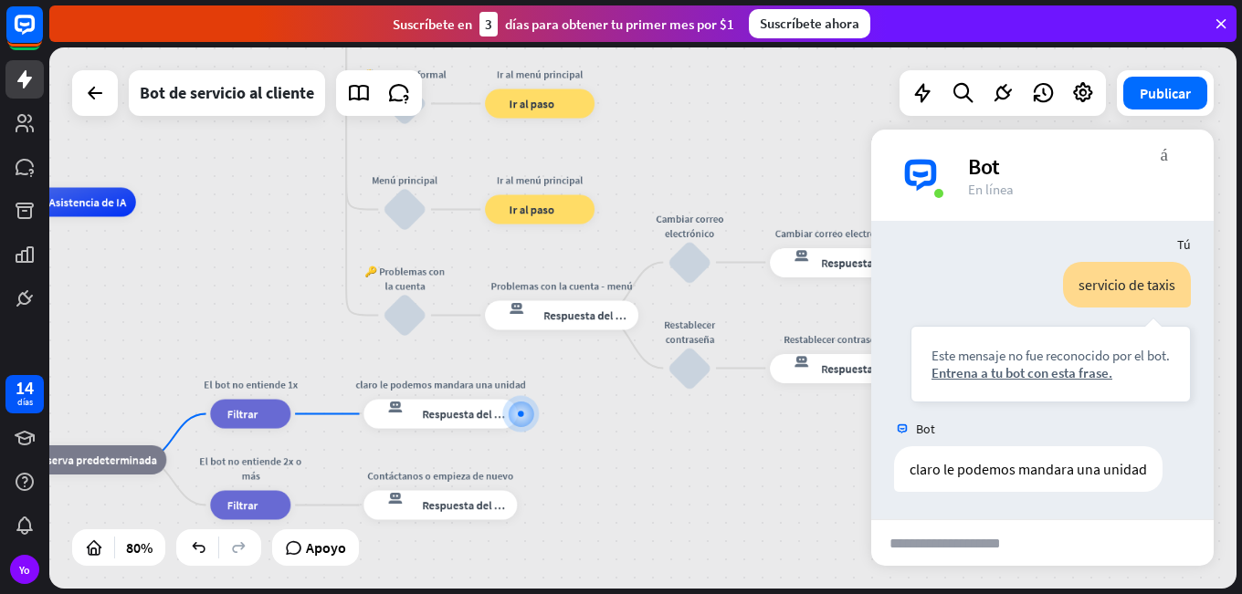
drag, startPoint x: 419, startPoint y: 509, endPoint x: 565, endPoint y: 418, distance: 171.8
click at [565, 418] on div "CLIENTE inicio_2 Punto de inicio Buenos dias querido cliente de transimediat. q…" at bounding box center [310, 419] width 950 height 433
drag, startPoint x: 255, startPoint y: 507, endPoint x: 617, endPoint y: 432, distance: 370.1
click at [617, 432] on div "CLIENTE inicio_2 Punto de inicio Buenos dias querido cliente de transimediat. q…" at bounding box center [310, 419] width 950 height 433
drag, startPoint x: 193, startPoint y: 466, endPoint x: 214, endPoint y: 466, distance: 21.0
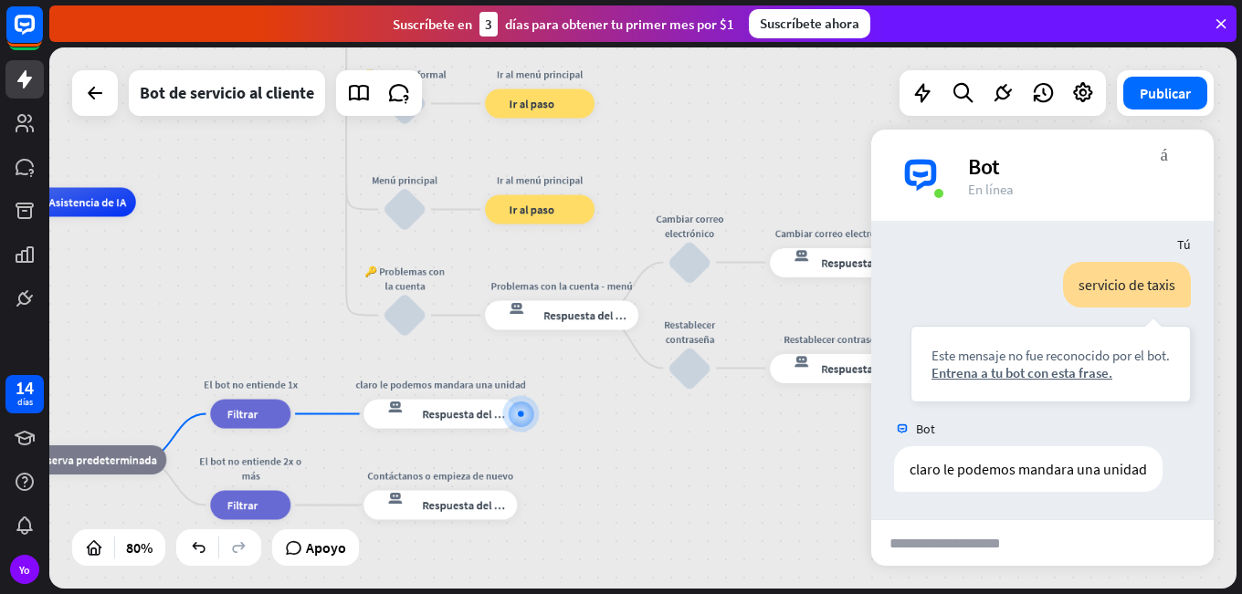
drag, startPoint x: 118, startPoint y: 509, endPoint x: 205, endPoint y: 511, distance: 87.7
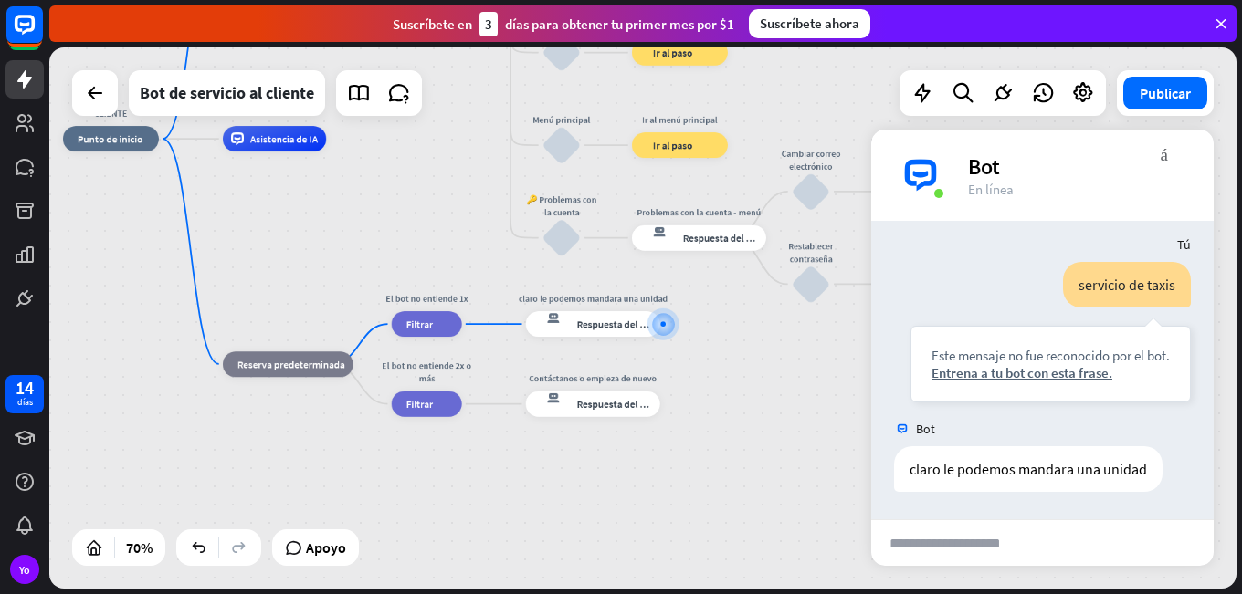
drag, startPoint x: 189, startPoint y: 428, endPoint x: 328, endPoint y: 320, distance: 175.7
click at [328, 322] on div "CLIENTE inicio_2 Punto de inicio Buenos dias querido cliente de transimediat. q…" at bounding box center [478, 328] width 831 height 379
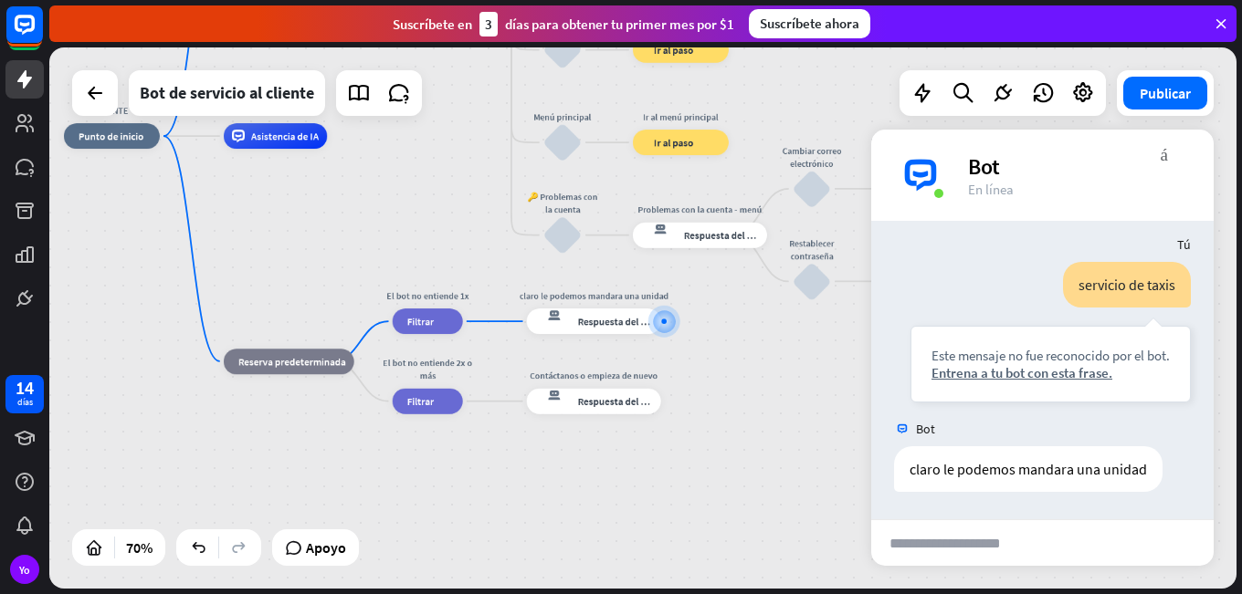
drag, startPoint x: 598, startPoint y: 396, endPoint x: 725, endPoint y: 319, distance: 148.8
click at [725, 319] on div "CLIENTE inicio_2 Punto de inicio Buenos dias querido cliente de transimediat. q…" at bounding box center [479, 325] width 831 height 379
click at [613, 402] on font "Respuesta del bot" at bounding box center [617, 401] width 78 height 13
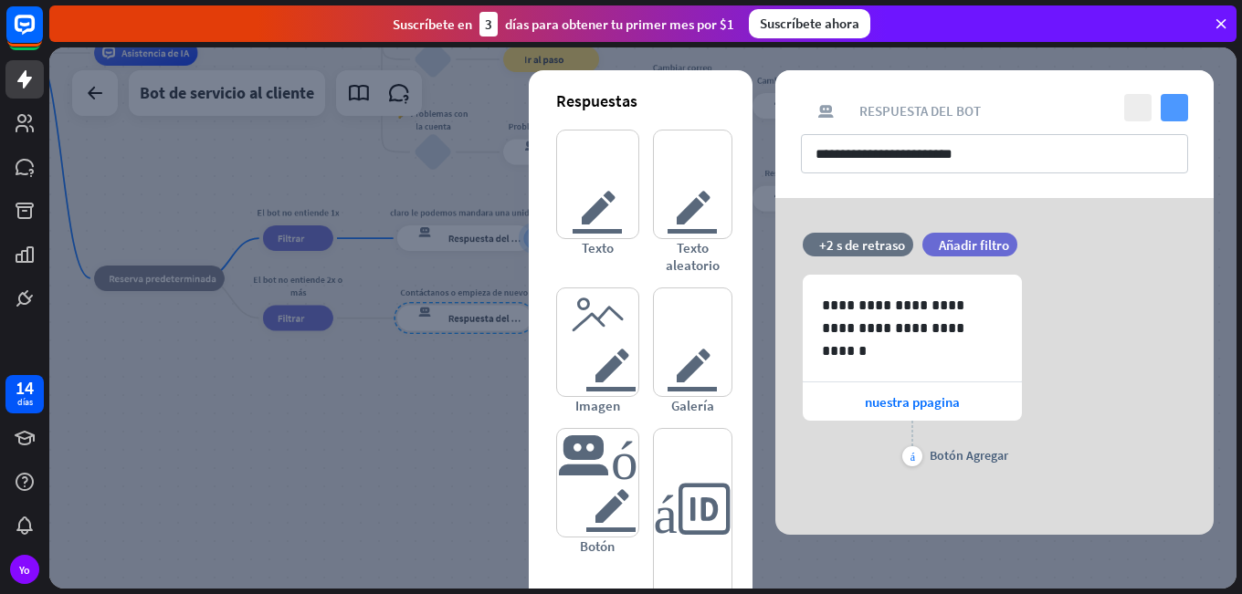
click at [1172, 110] on icon "controlar" at bounding box center [1173, 107] width 27 height 27
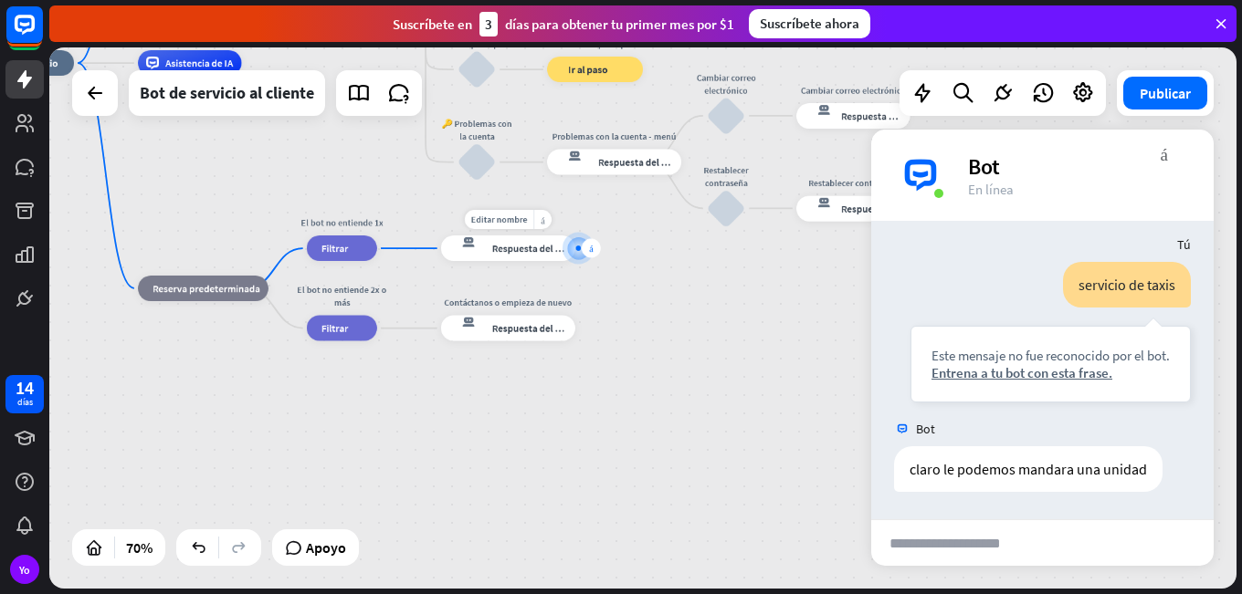
drag, startPoint x: 533, startPoint y: 234, endPoint x: 601, endPoint y: 244, distance: 68.3
click at [584, 244] on div at bounding box center [578, 248] width 13 height 13
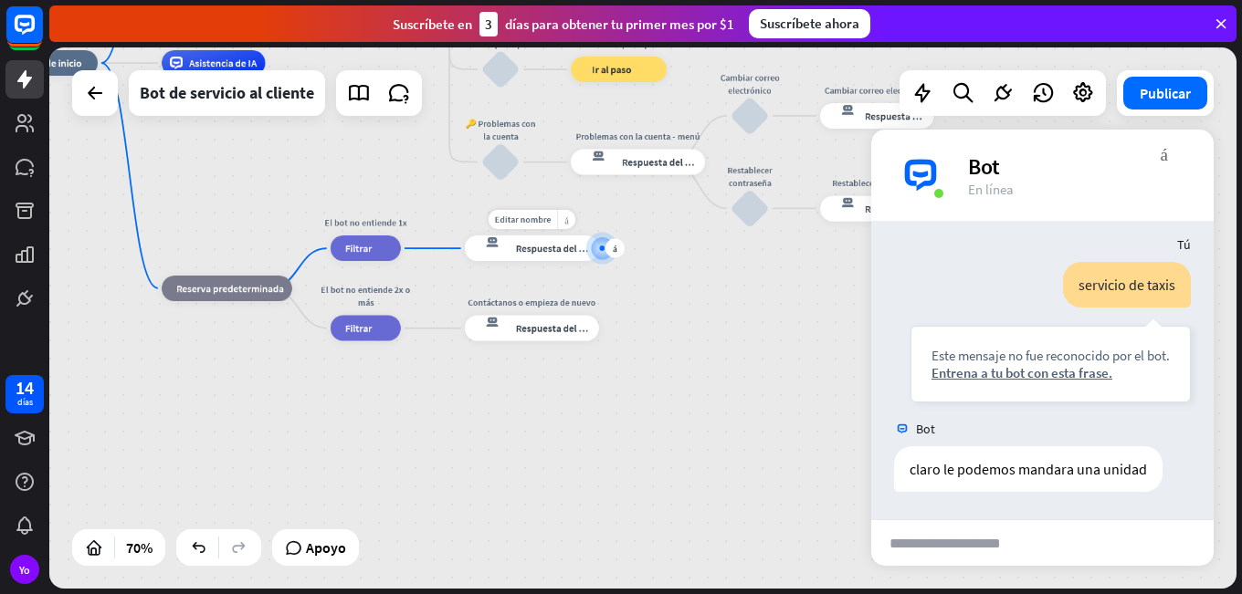
click at [600, 242] on div at bounding box center [601, 248] width 13 height 13
click at [605, 247] on div "más" at bounding box center [614, 248] width 19 height 19
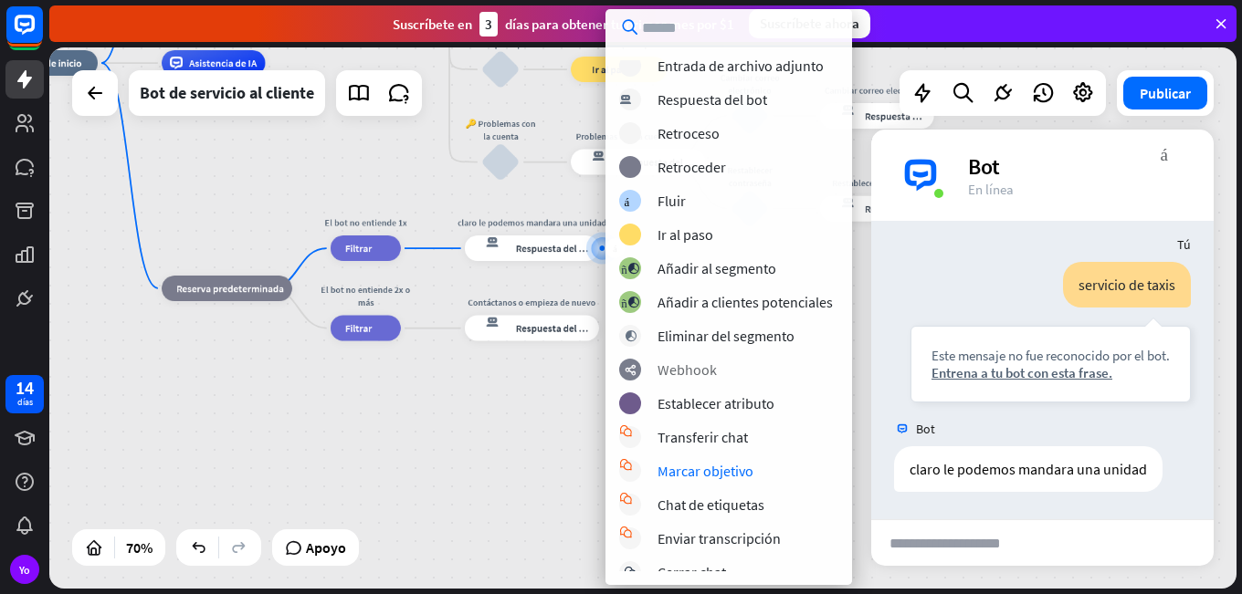
scroll to position [91, 0]
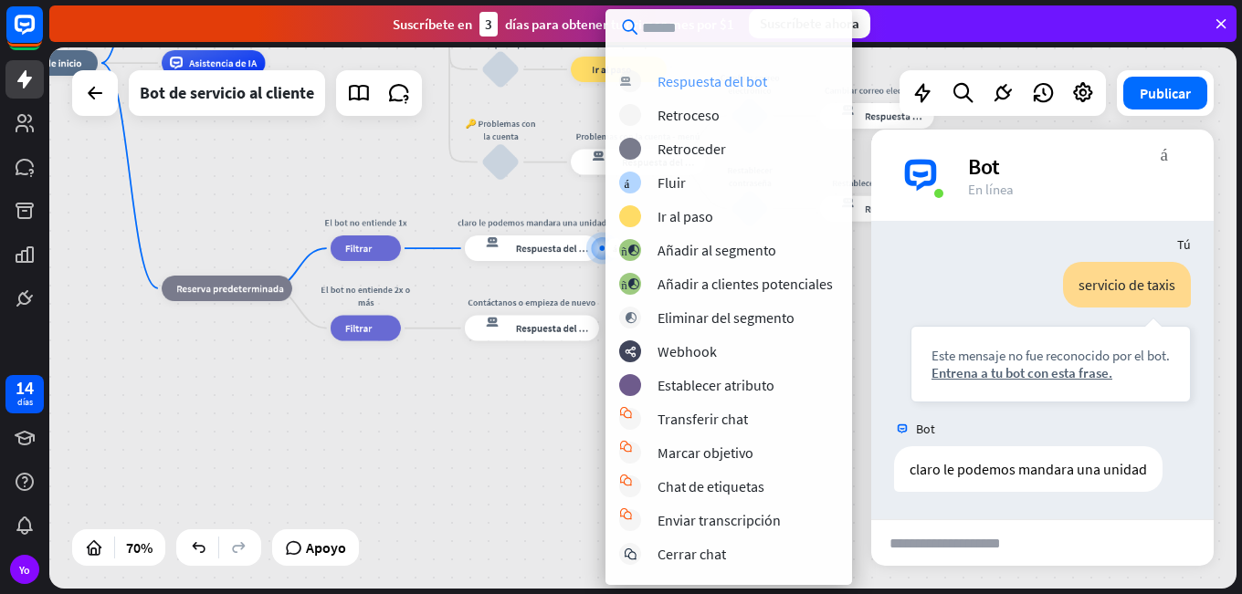
click at [672, 88] on font "Respuesta del bot" at bounding box center [712, 81] width 110 height 18
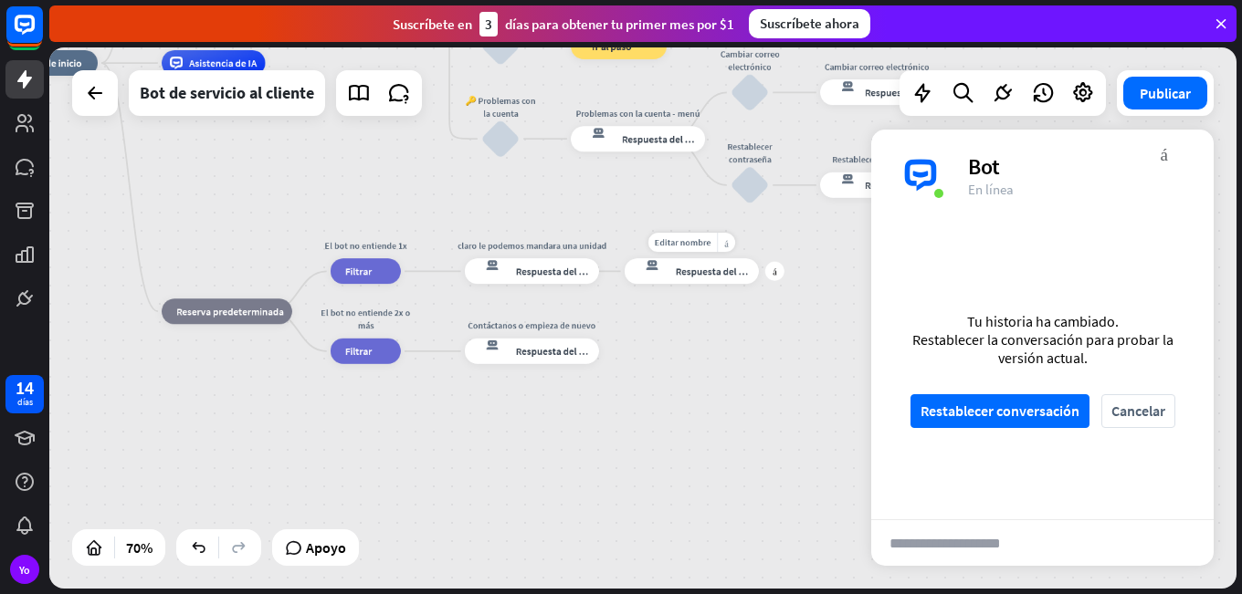
click at [694, 270] on font "Respuesta del bot" at bounding box center [715, 271] width 78 height 13
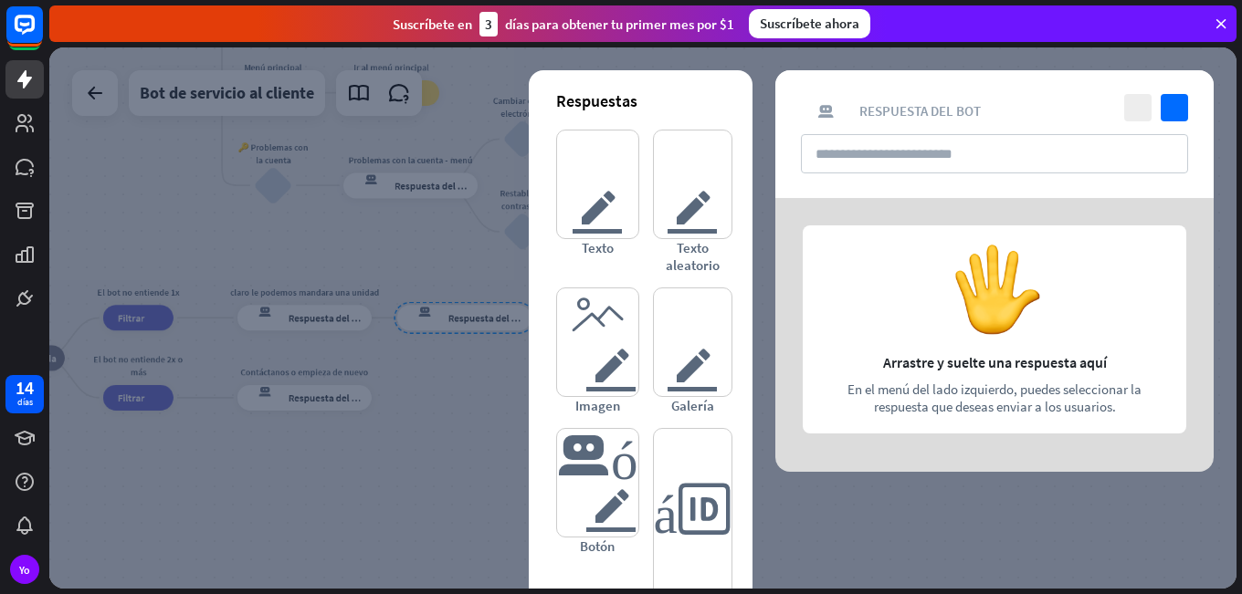
drag, startPoint x: 885, startPoint y: 321, endPoint x: 950, endPoint y: 320, distance: 64.8
click at [950, 320] on div at bounding box center [994, 335] width 438 height 274
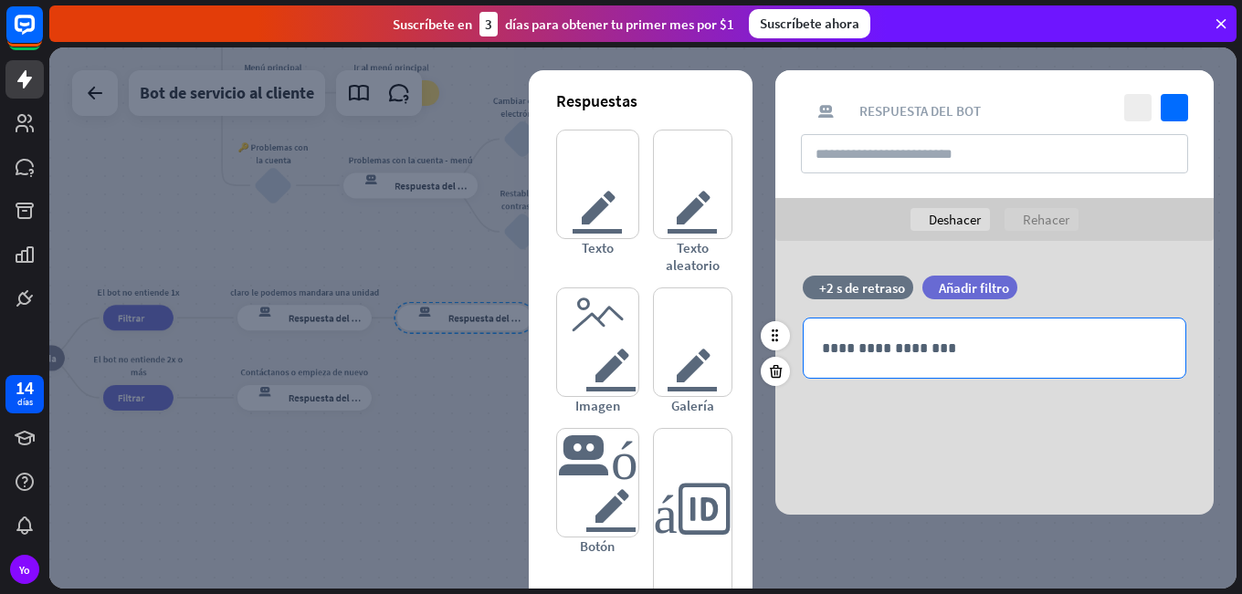
click at [943, 357] on p "**********" at bounding box center [994, 348] width 345 height 23
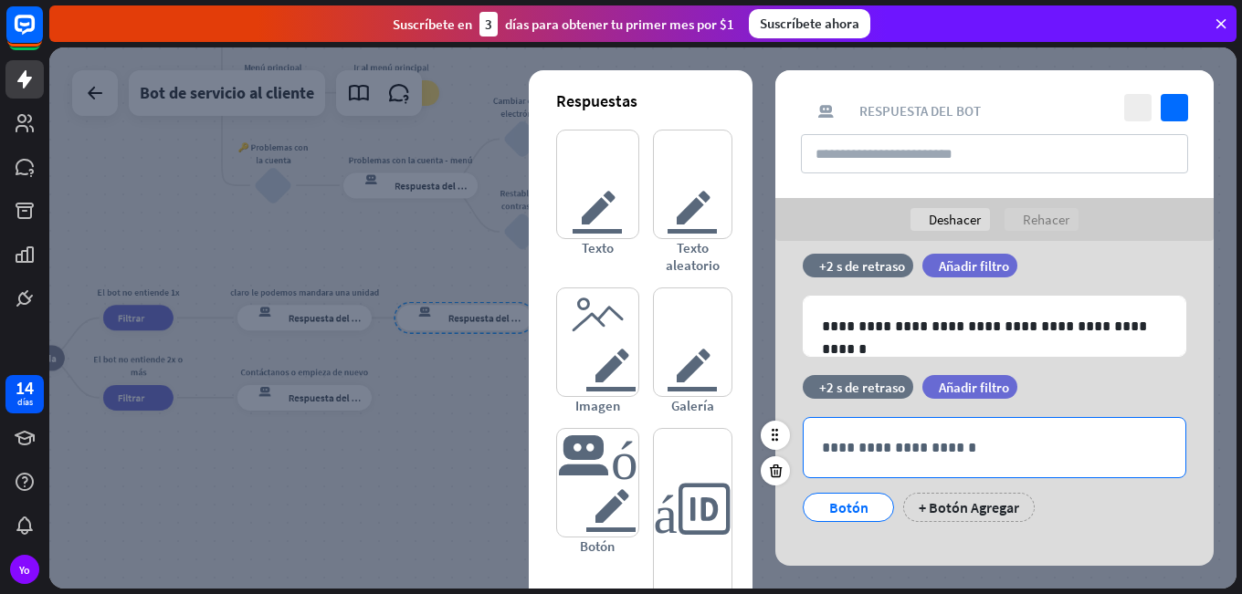
scroll to position [42, 0]
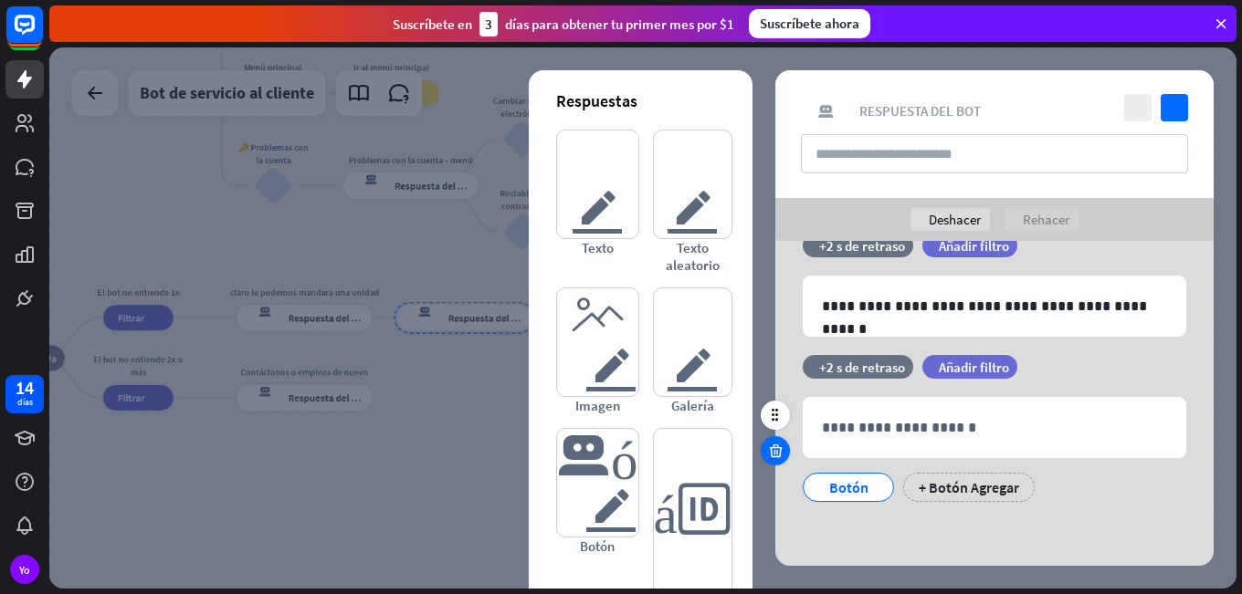
click at [772, 458] on icon at bounding box center [775, 451] width 17 height 16
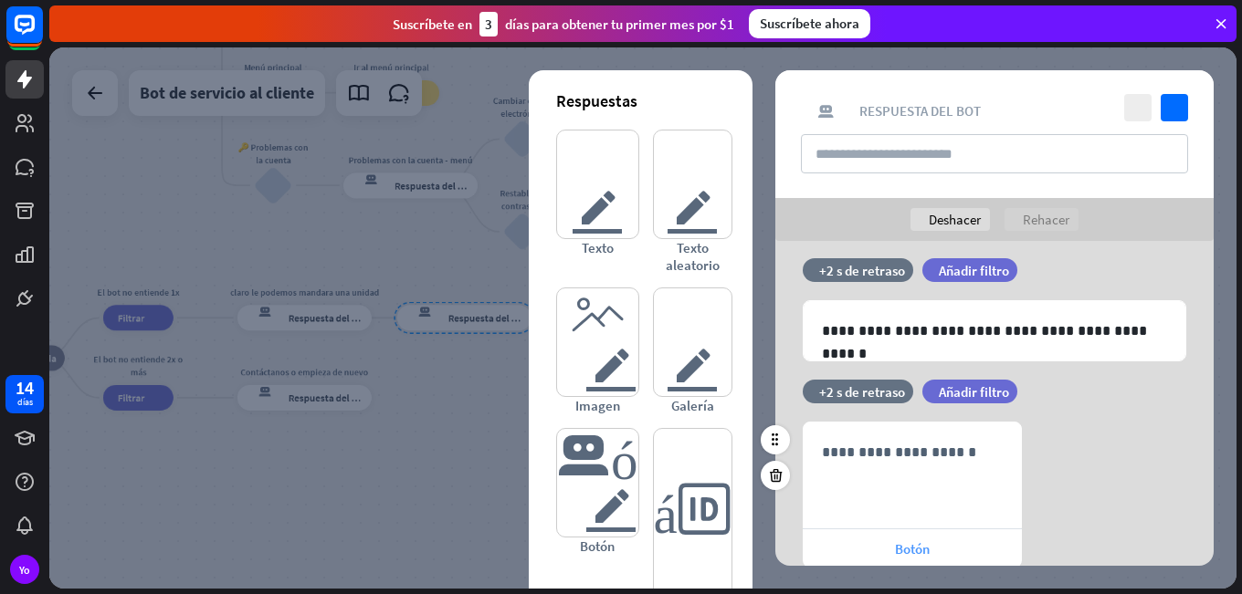
scroll to position [0, 0]
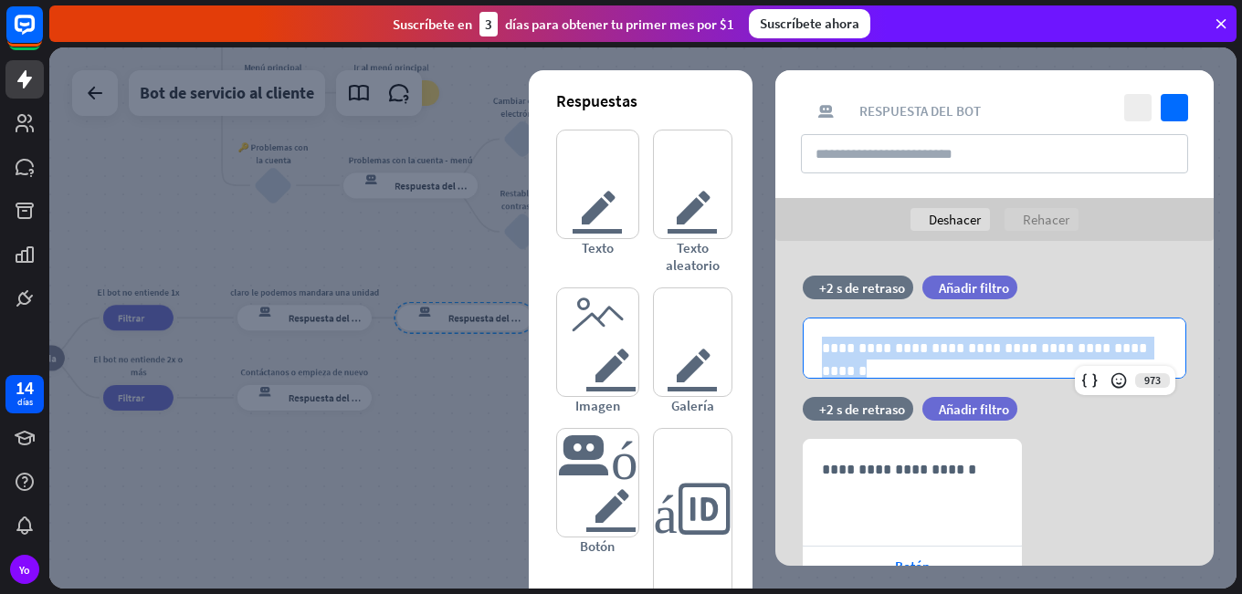
drag, startPoint x: 1168, startPoint y: 347, endPoint x: 501, endPoint y: 339, distance: 666.5
click at [501, 339] on div "**********" at bounding box center [642, 317] width 1187 height 541
copy p "**********"
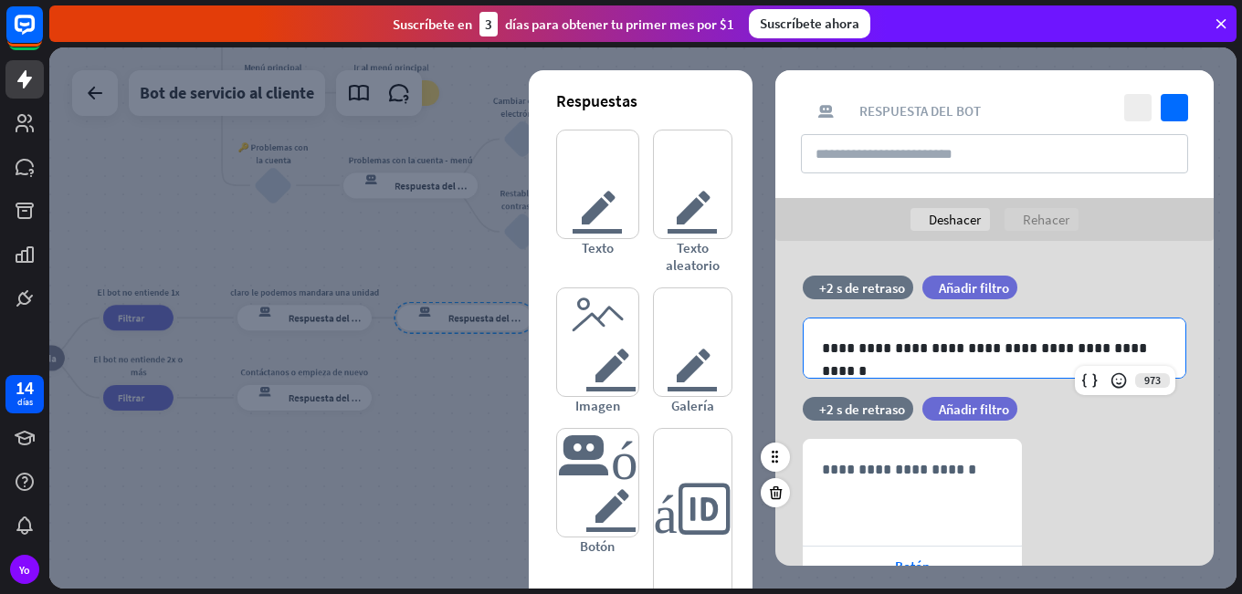
click at [879, 435] on div "tiempo +2 s de retraso" at bounding box center [858, 418] width 110 height 42
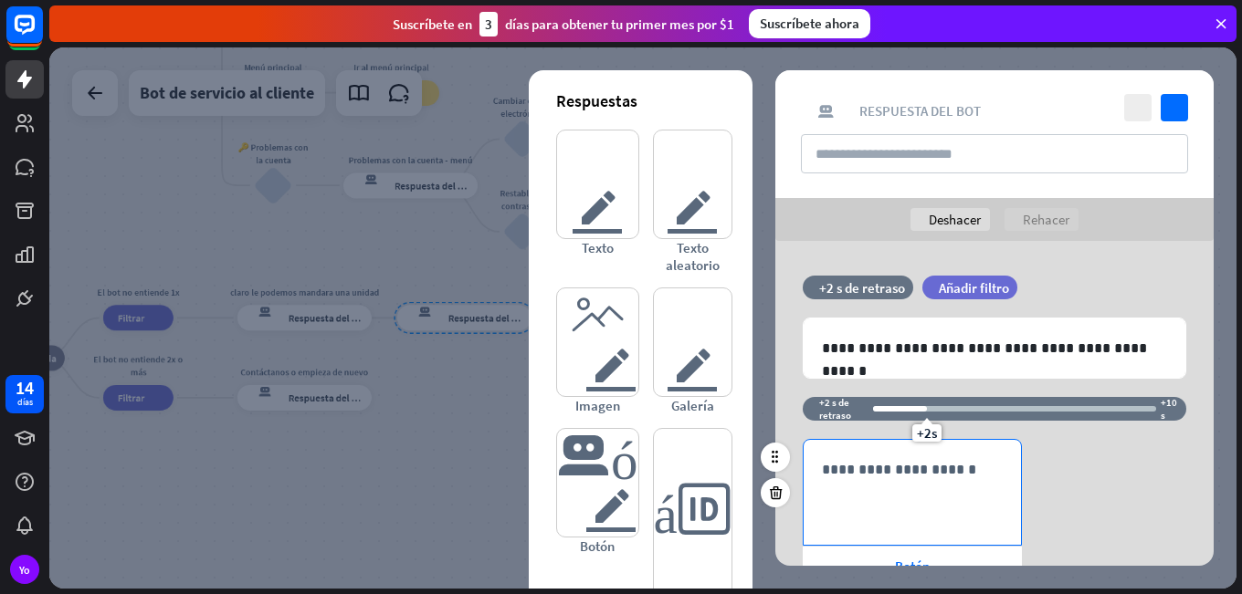
click at [869, 479] on p "**********" at bounding box center [912, 469] width 181 height 23
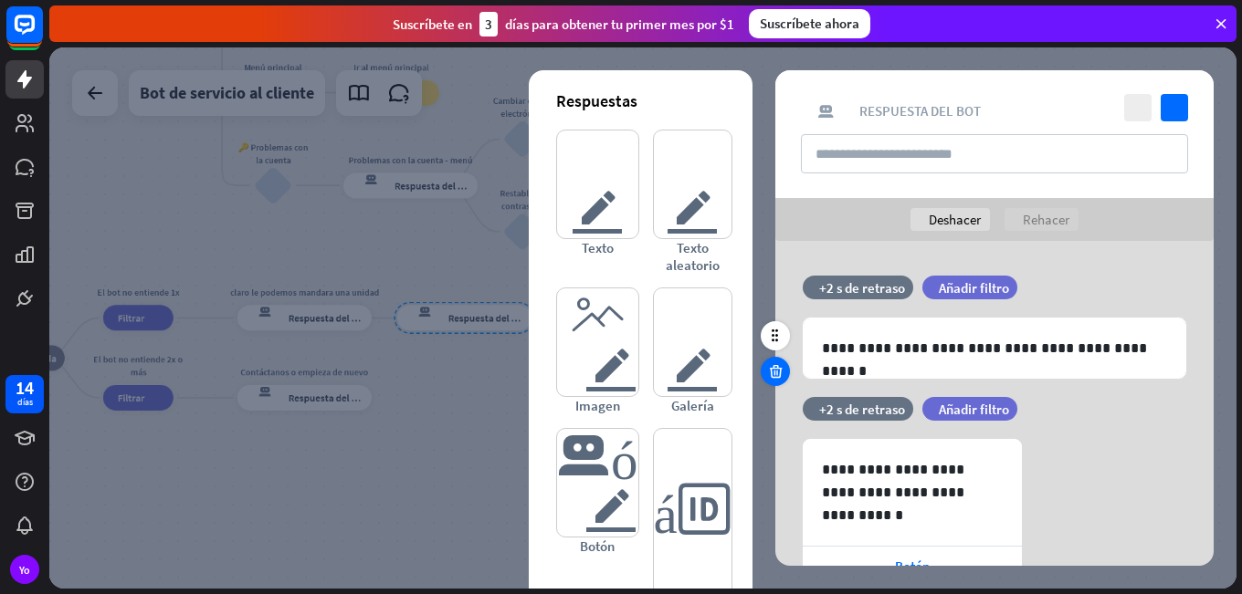
click at [782, 367] on icon at bounding box center [775, 371] width 17 height 16
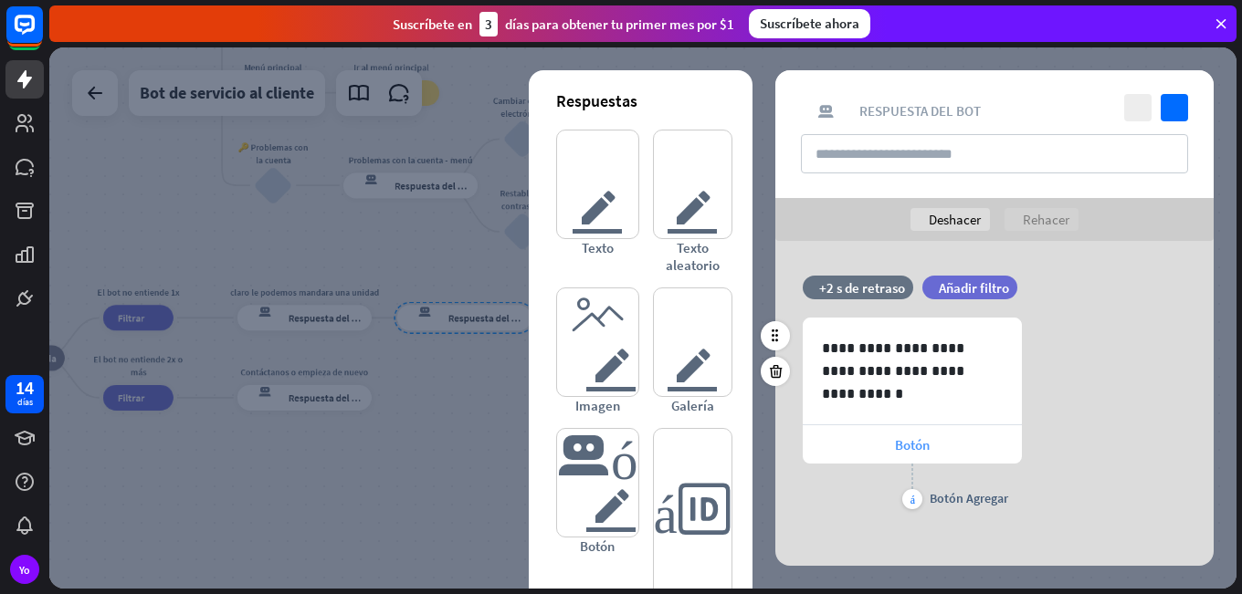
click at [935, 447] on div "Botón" at bounding box center [912, 444] width 219 height 38
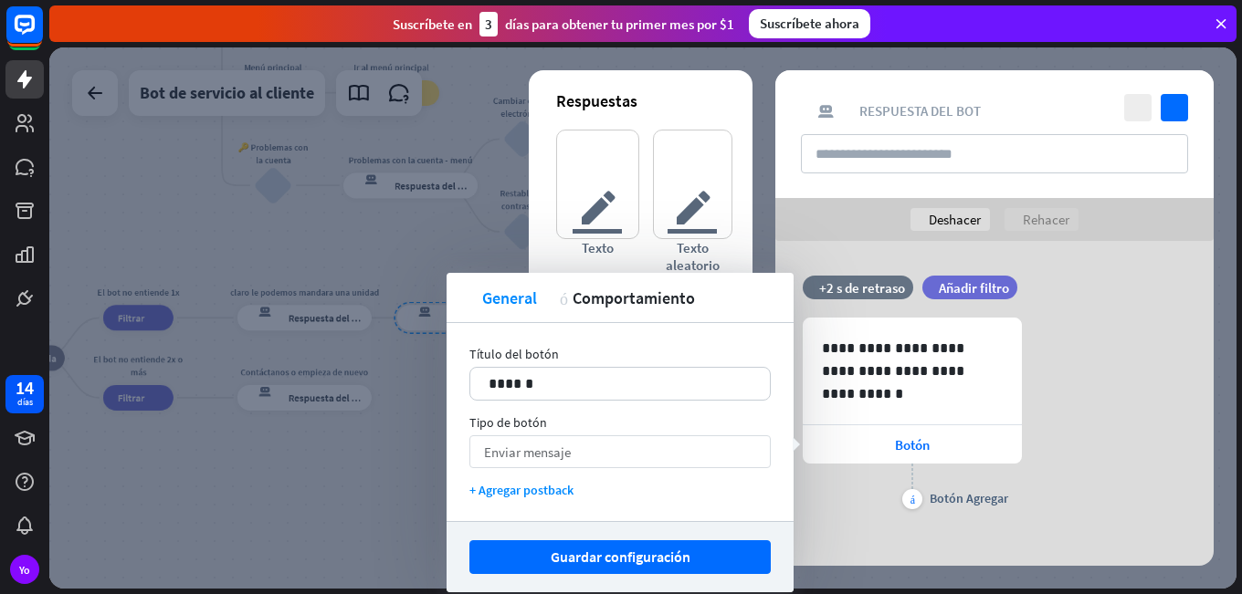
click at [607, 462] on div "Enviar mensaje flecha_abajo" at bounding box center [619, 452] width 301 height 33
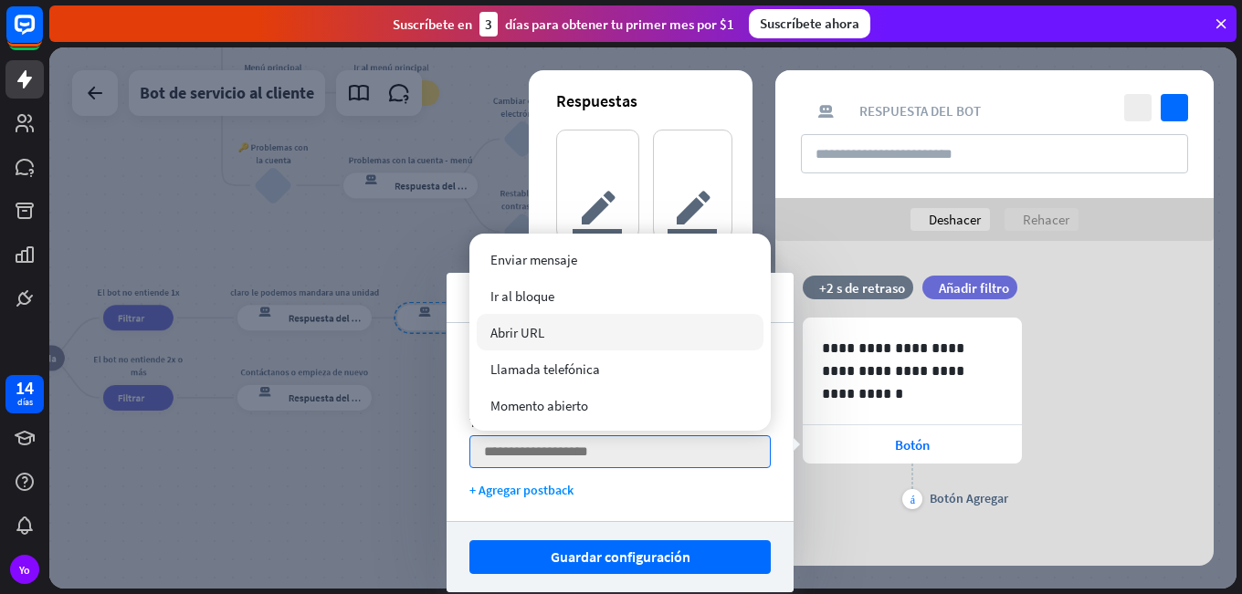
click at [598, 332] on div "Abrir URL" at bounding box center [620, 332] width 287 height 37
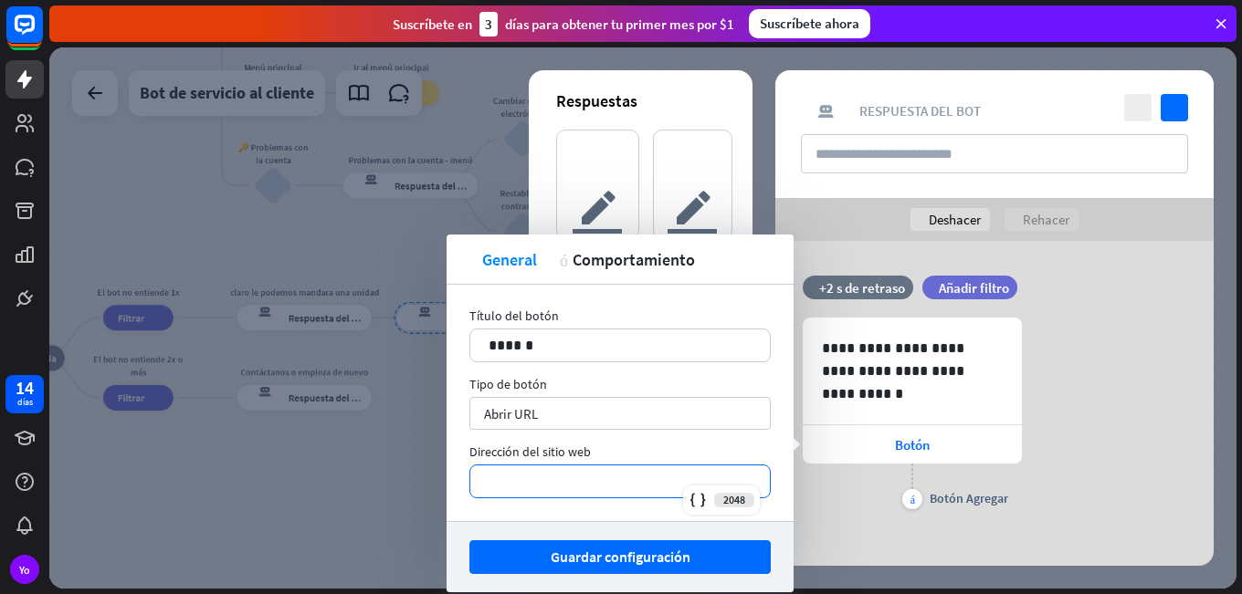
click at [531, 468] on div "*********" at bounding box center [619, 482] width 299 height 32
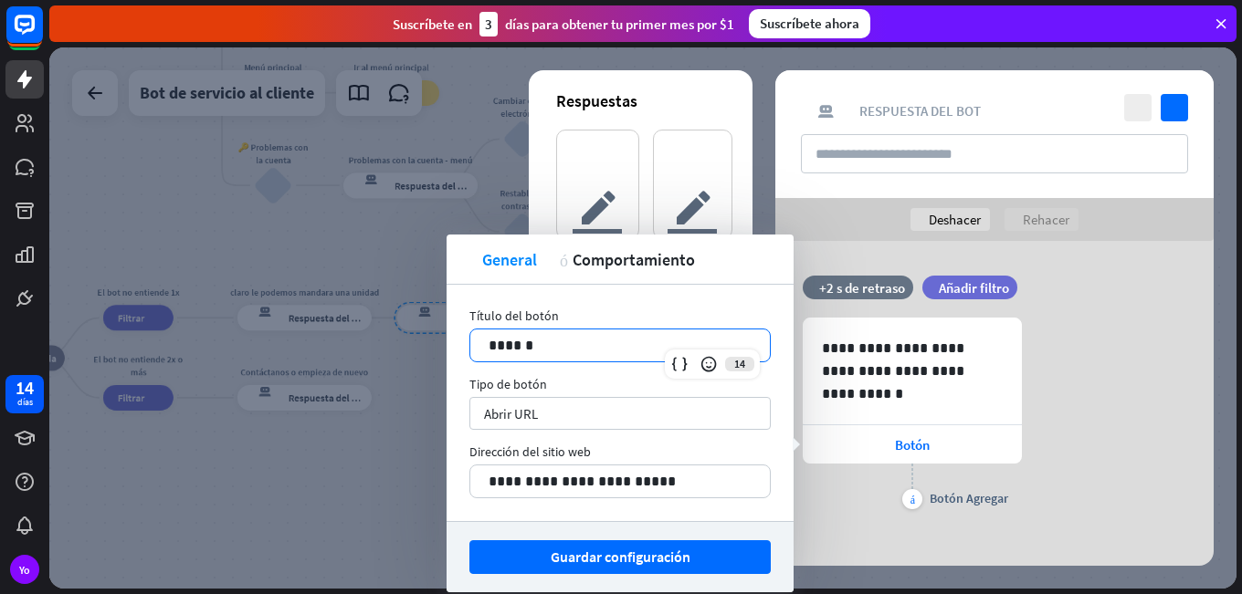
click at [600, 352] on p "******" at bounding box center [619, 345] width 263 height 23
drag, startPoint x: 600, startPoint y: 352, endPoint x: 336, endPoint y: 341, distance: 264.1
drag, startPoint x: 336, startPoint y: 341, endPoint x: 685, endPoint y: 337, distance: 348.8
click at [685, 337] on p "******" at bounding box center [619, 345] width 263 height 23
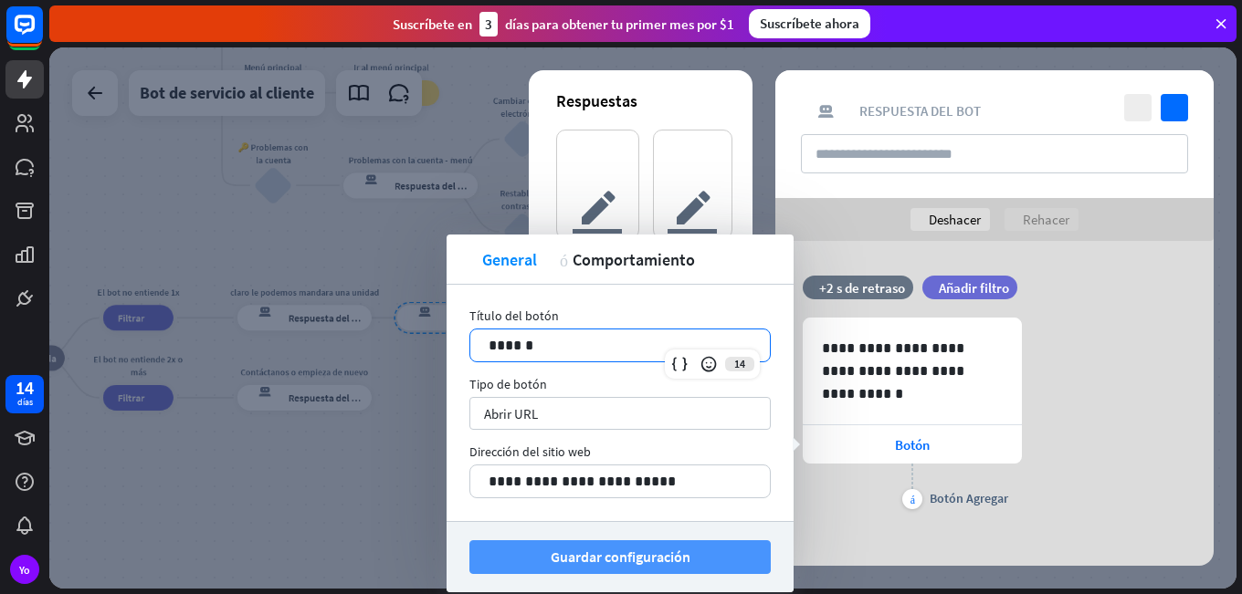
click at [593, 559] on font "Guardar configuración" at bounding box center [621, 557] width 140 height 18
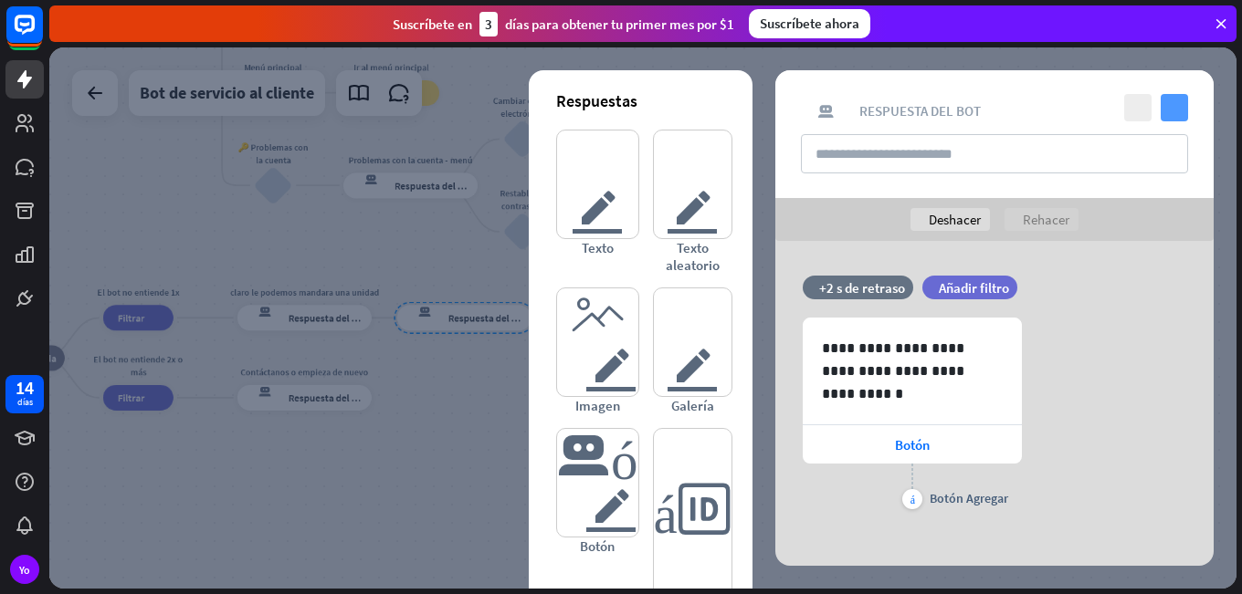
click at [1179, 110] on icon "controlar" at bounding box center [1173, 107] width 27 height 27
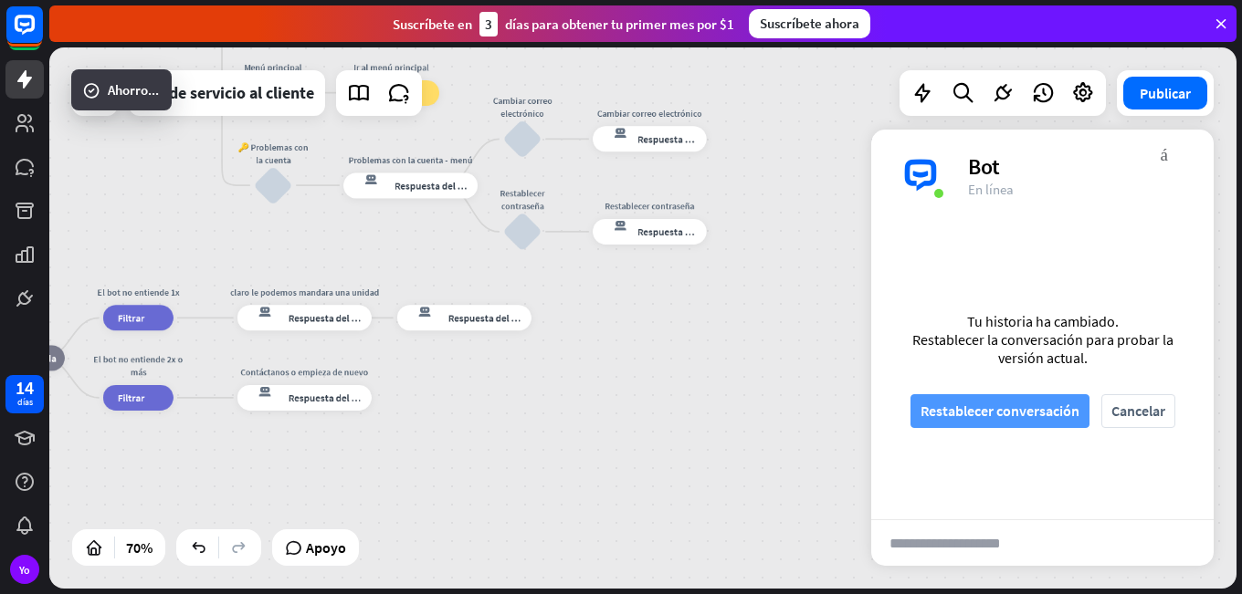
click at [987, 414] on font "Restablecer conversación" at bounding box center [999, 411] width 159 height 18
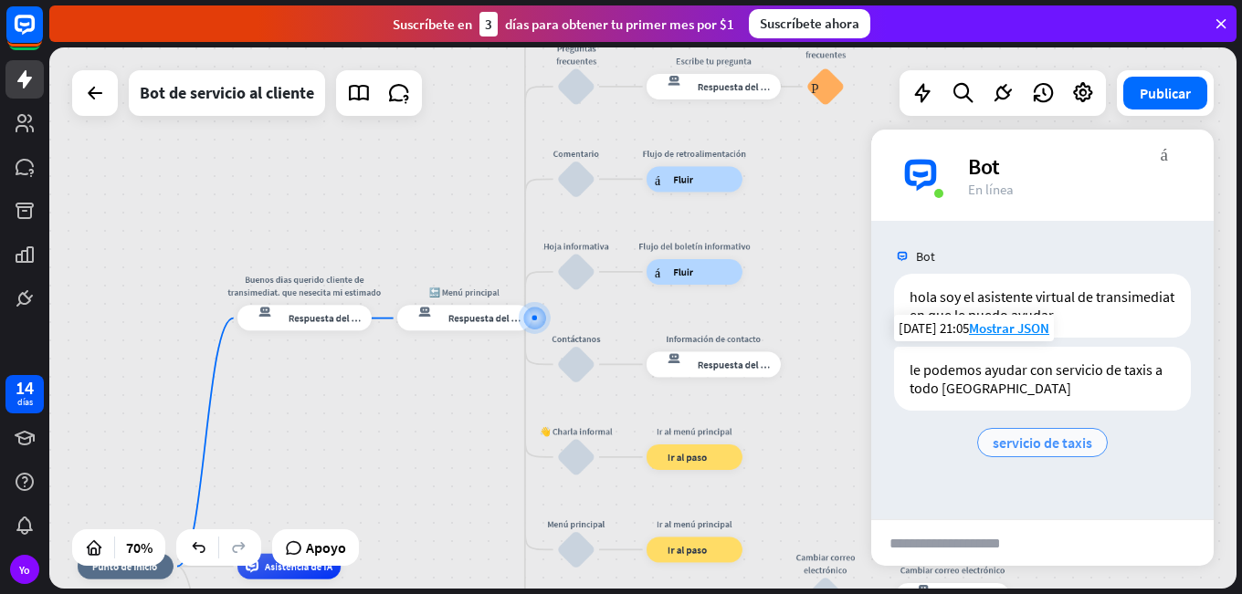
click at [1007, 450] on font "servicio de taxis" at bounding box center [1042, 443] width 100 height 18
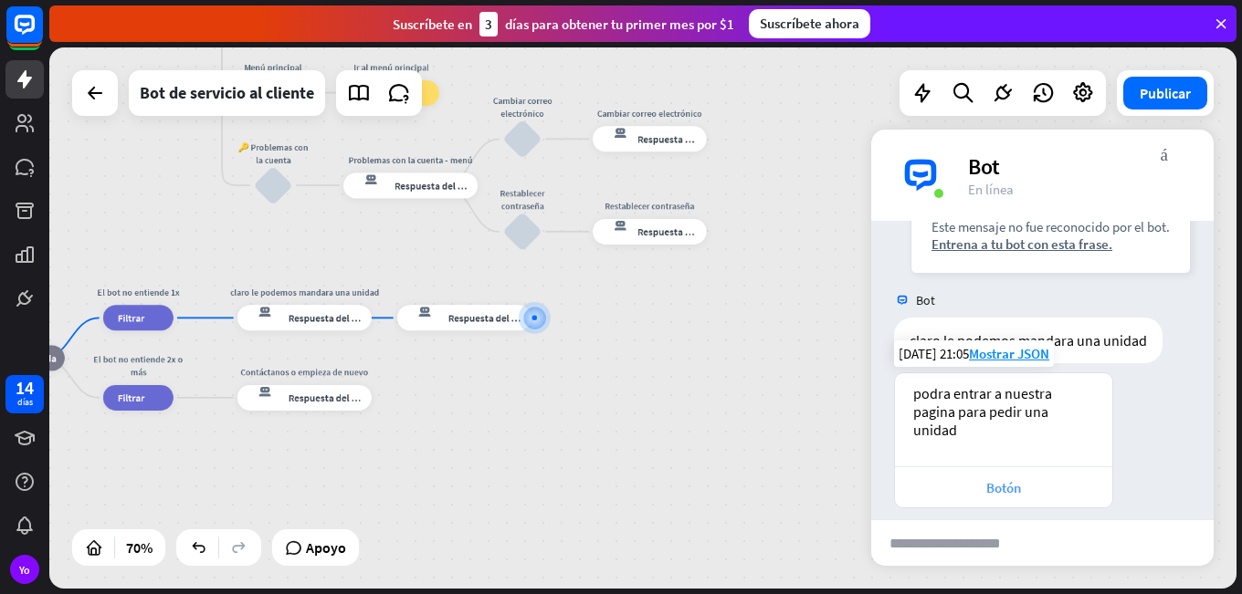
scroll to position [337, 0]
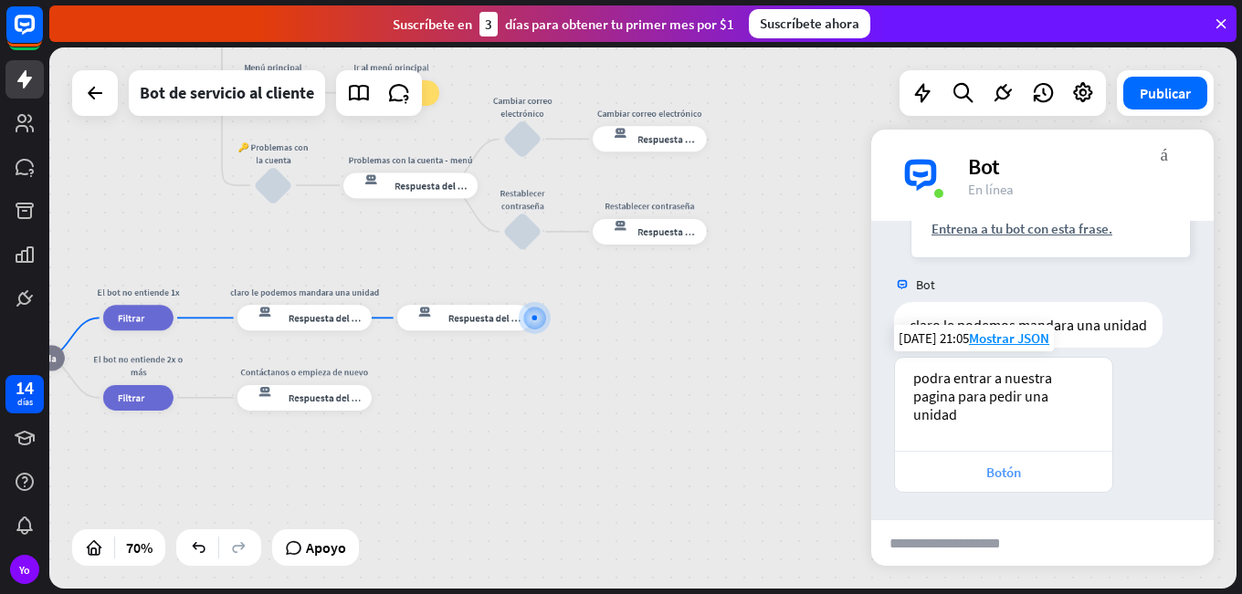
click at [989, 467] on font "Botón" at bounding box center [1003, 472] width 35 height 17
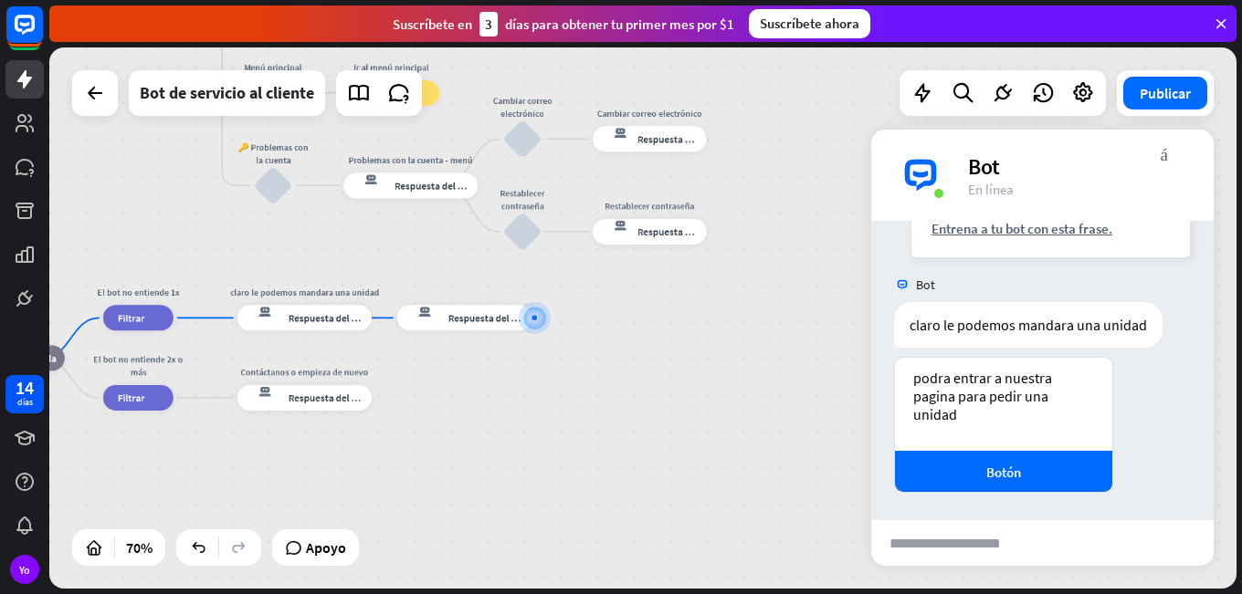
click at [970, 537] on input "text" at bounding box center [960, 543] width 179 height 46
type input "****"
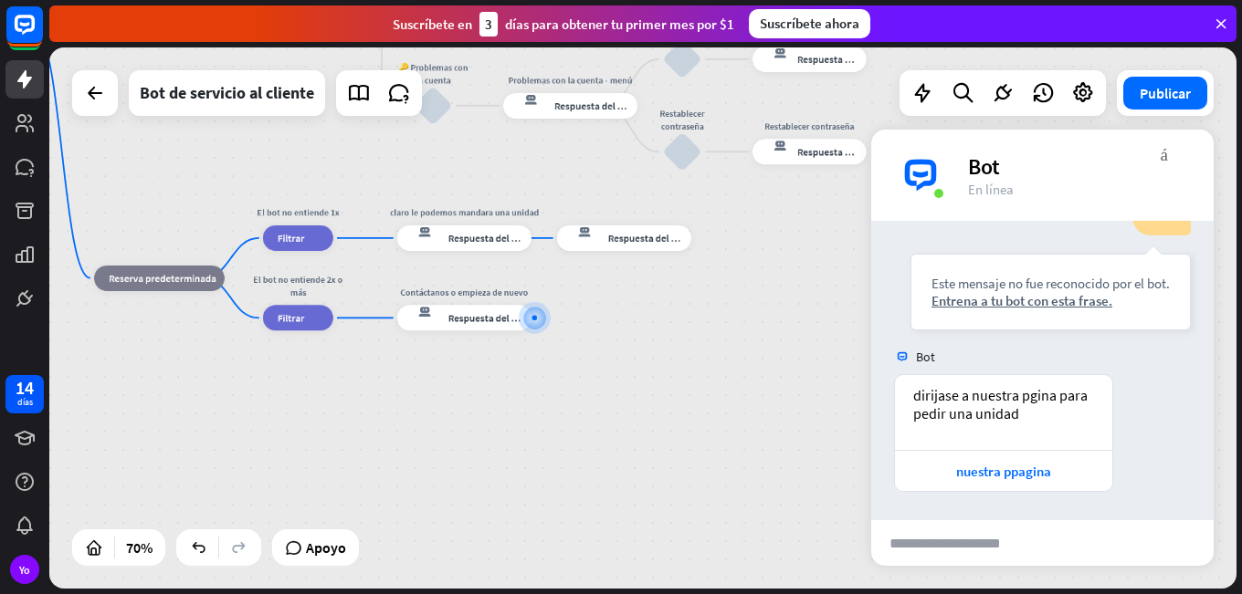
scroll to position [700, 0]
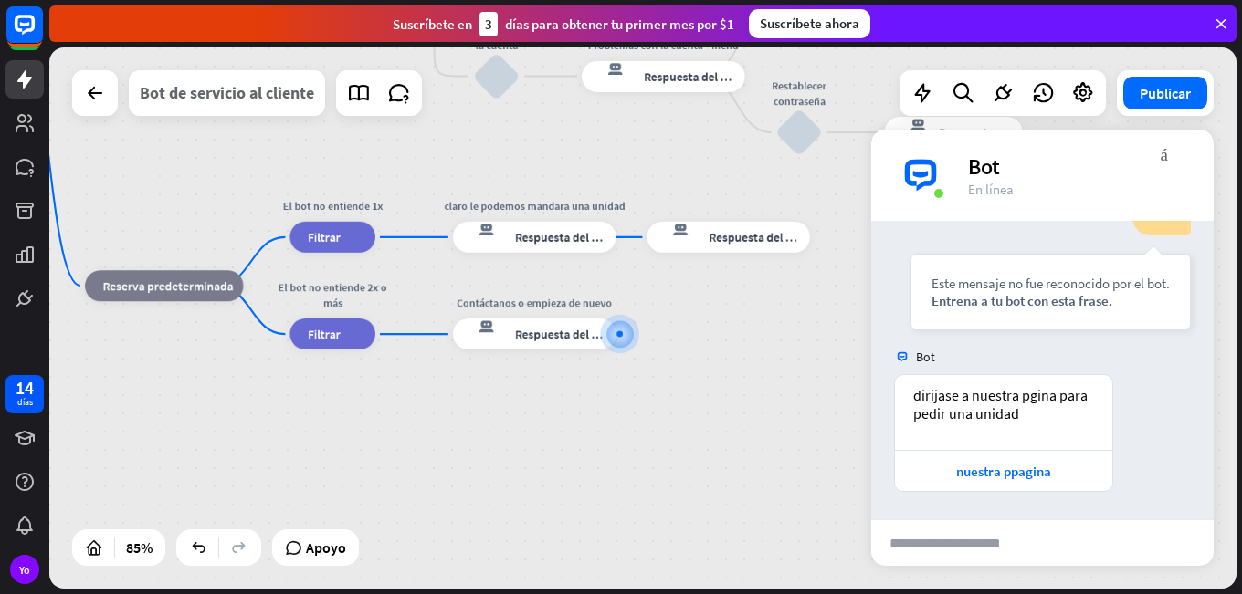
click at [232, 100] on font "Bot de servicio al cliente" at bounding box center [227, 92] width 174 height 21
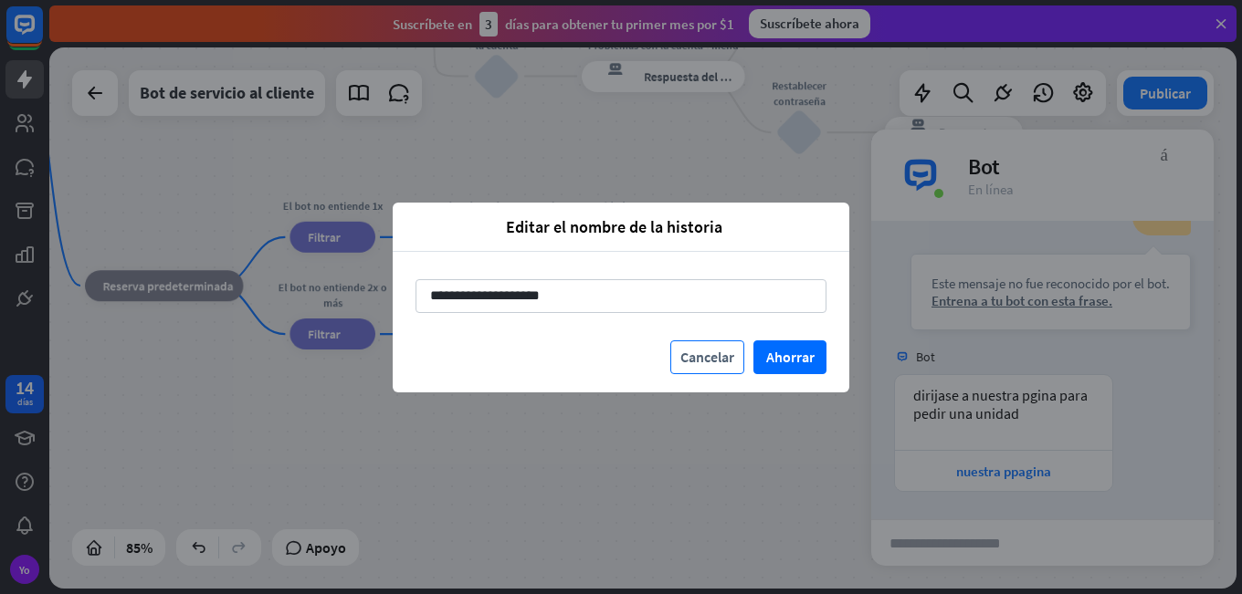
click at [709, 348] on font "Cancelar" at bounding box center [707, 357] width 54 height 18
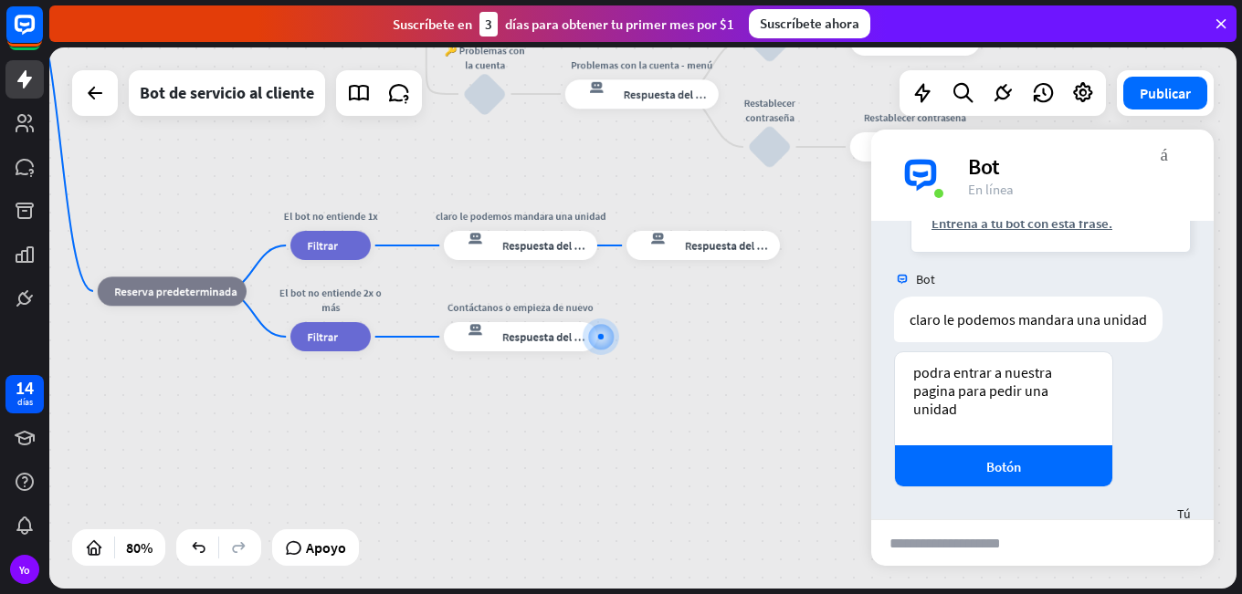
scroll to position [335, 0]
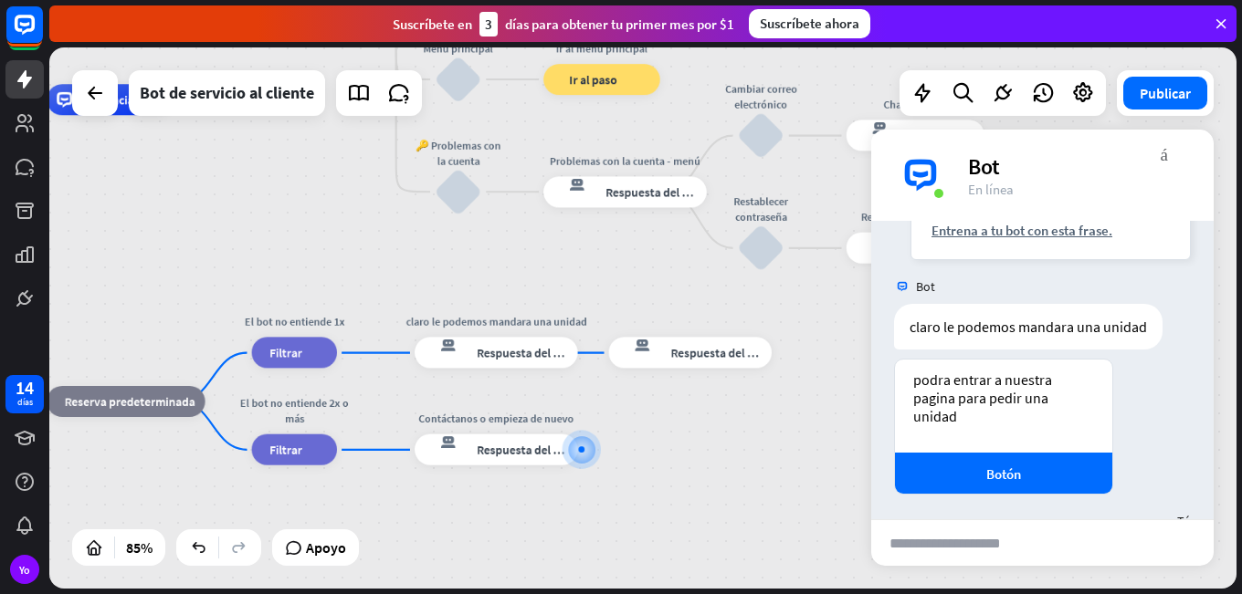
drag, startPoint x: 707, startPoint y: 417, endPoint x: 613, endPoint y: 269, distance: 175.3
click at [726, 520] on div "CLIENTE inicio_2 Punto de inicio Buenos dias querido cliente de transimediat. q…" at bounding box center [357, 330] width 1009 height 460
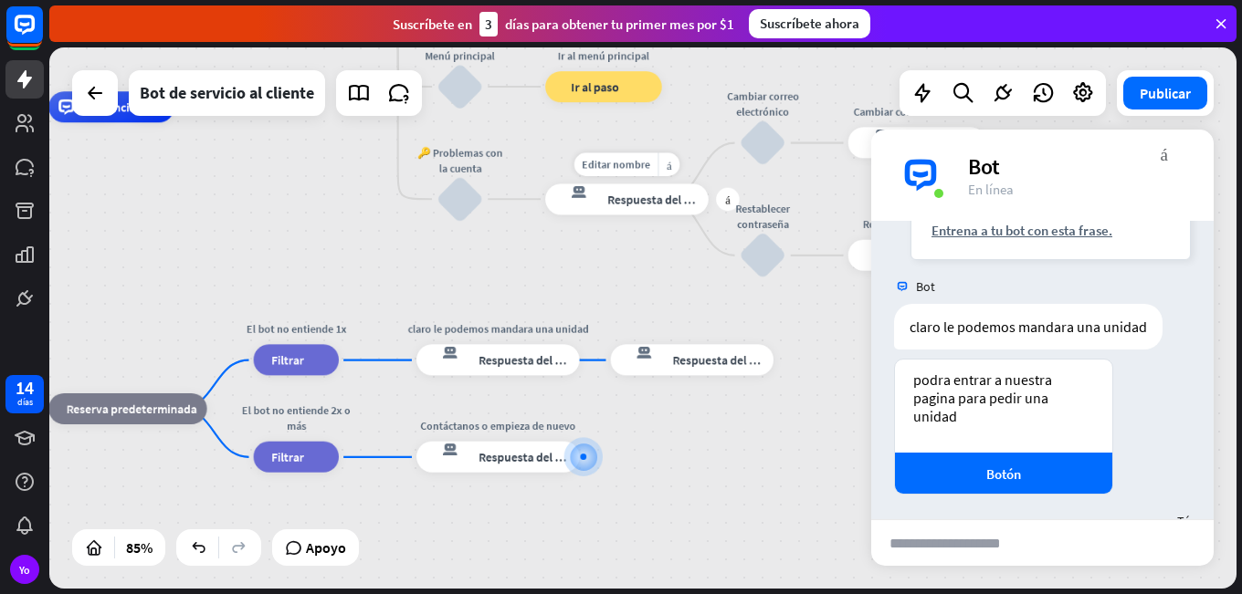
drag, startPoint x: 578, startPoint y: 215, endPoint x: 654, endPoint y: 342, distance: 147.8
click at [654, 215] on div "Editar nombre más_amarillo más Problemas con la cuenta - menú respuesta del bot…" at bounding box center [626, 199] width 163 height 31
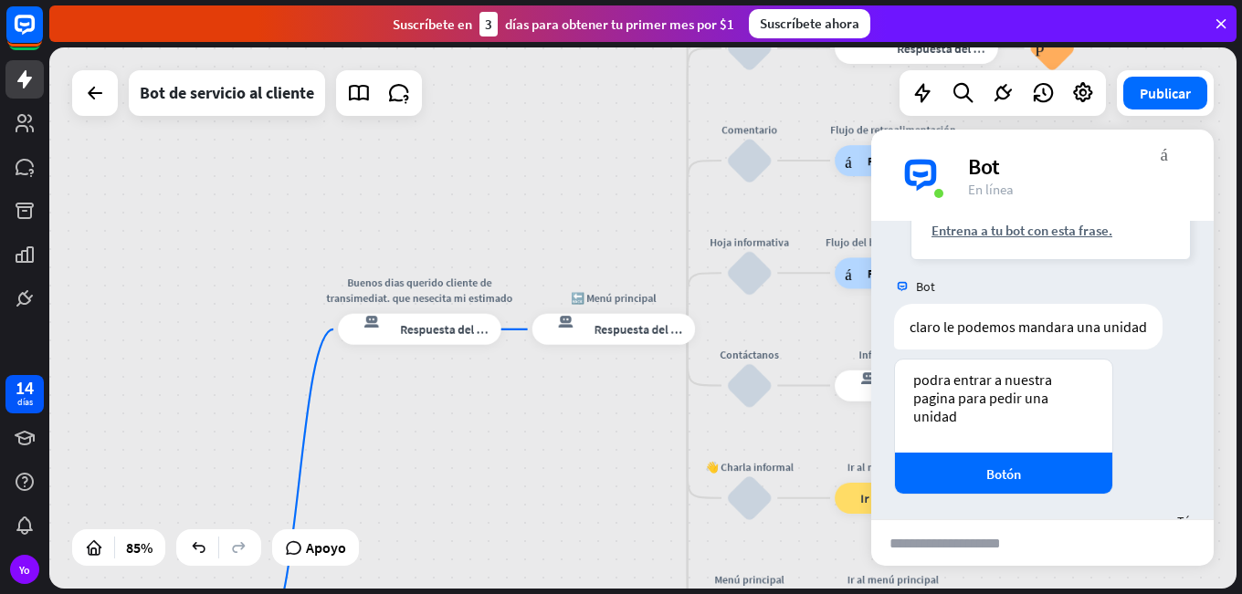
drag, startPoint x: 423, startPoint y: 219, endPoint x: 636, endPoint y: 609, distance: 444.6
click at [636, 593] on html "14 días Yo cerca Ayuda del producto Pinitos Comience a usar ChatBot Centro de a…" at bounding box center [621, 297] width 1242 height 594
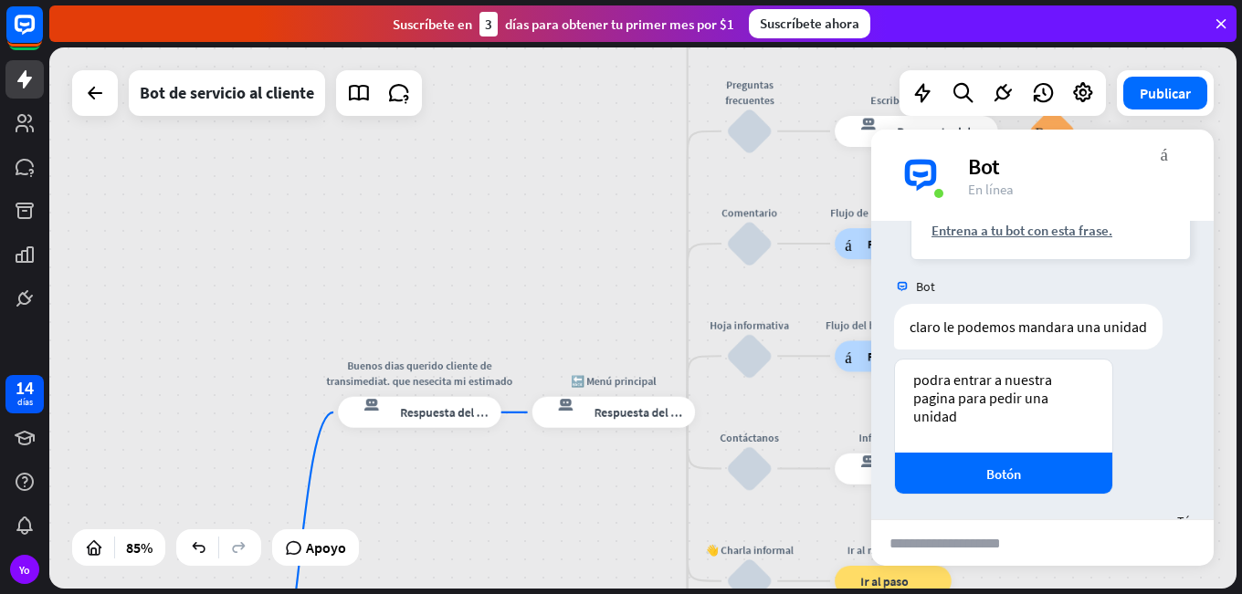
drag, startPoint x: 535, startPoint y: 427, endPoint x: 547, endPoint y: 578, distance: 151.1
click at [541, 577] on div "CLIENTE inicio_2 Punto de inicio Buenos dias querido cliente de transimediat. q…" at bounding box center [642, 317] width 1187 height 541
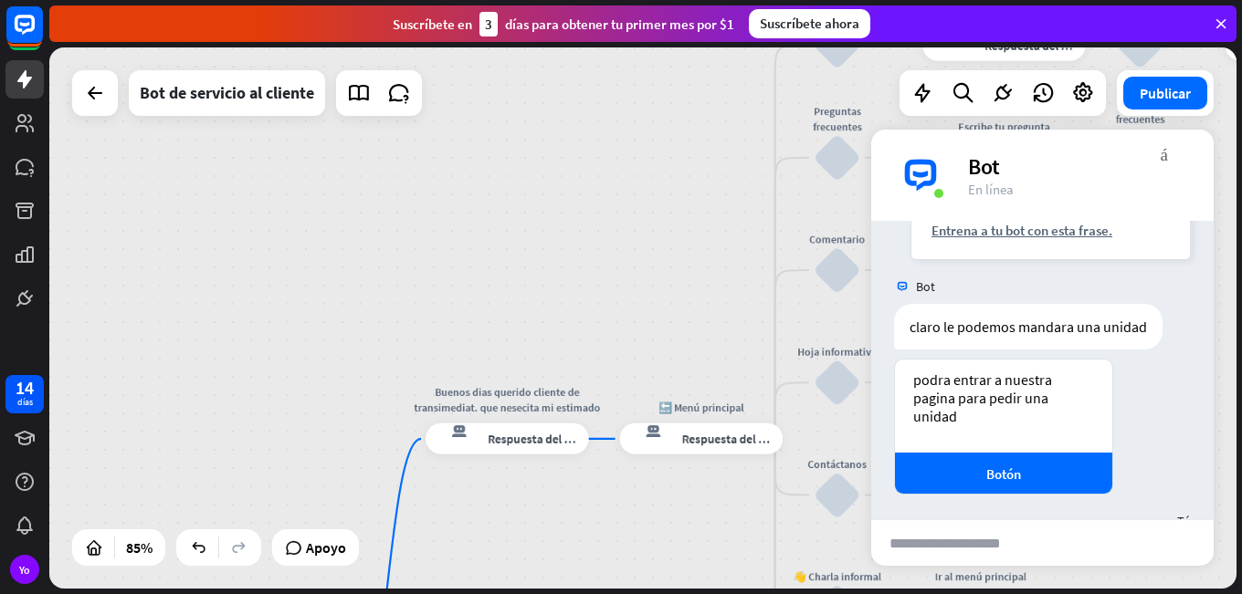
drag, startPoint x: 595, startPoint y: 311, endPoint x: 727, endPoint y: 180, distance: 185.9
click at [685, 255] on div "CLIENTE inicio_2 Punto de inicio Buenos dias querido cliente de transimediat. q…" at bounding box center [642, 317] width 1187 height 541
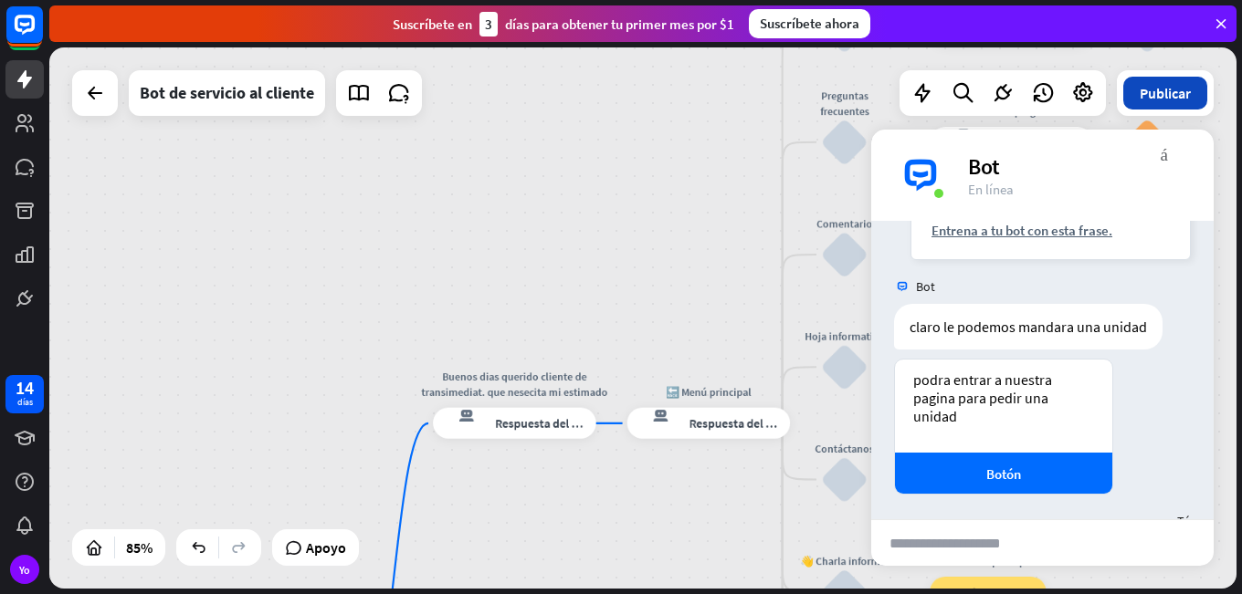
click at [1179, 104] on button "Publicar" at bounding box center [1165, 93] width 84 height 33
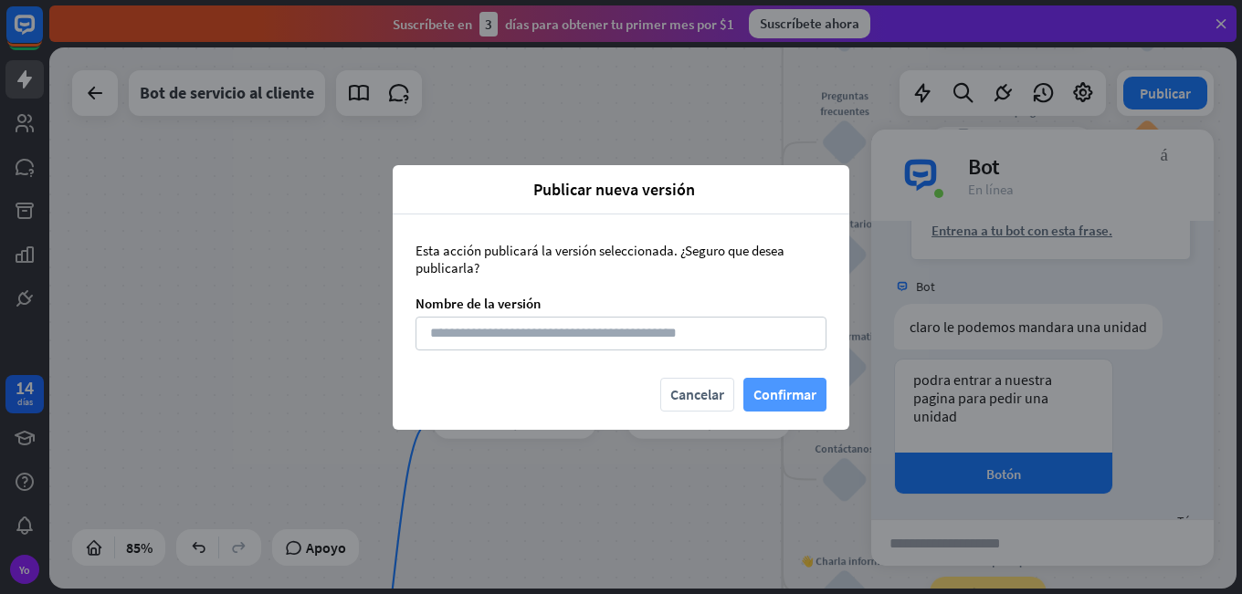
click at [768, 391] on font "Confirmar" at bounding box center [784, 394] width 63 height 18
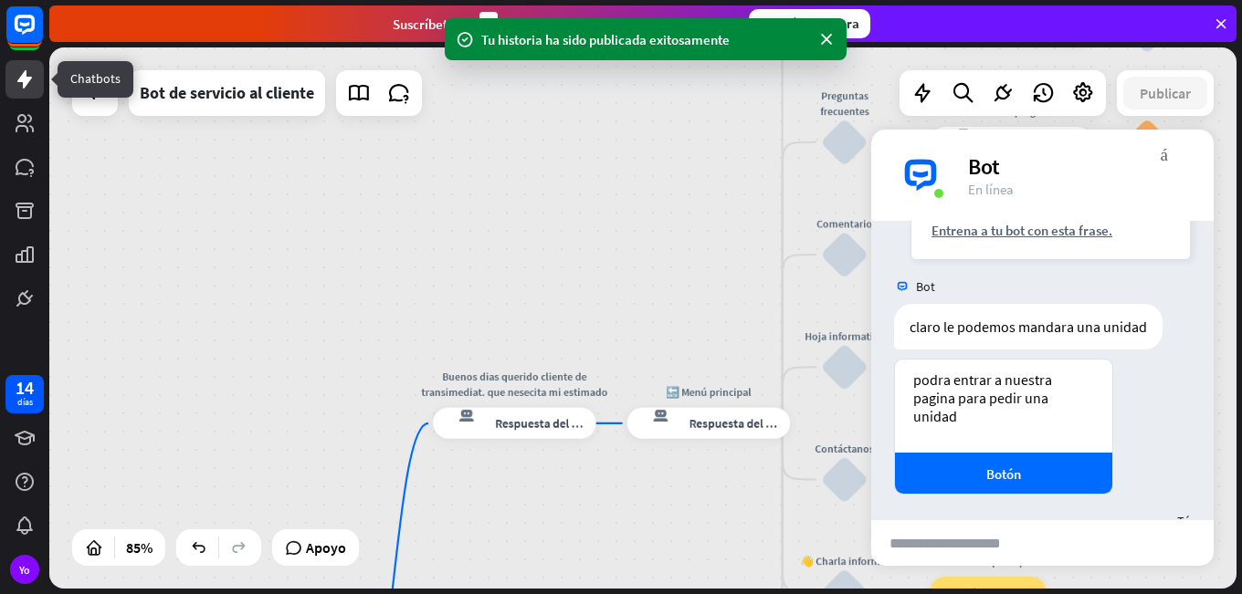
click at [28, 92] on link at bounding box center [24, 79] width 38 height 38
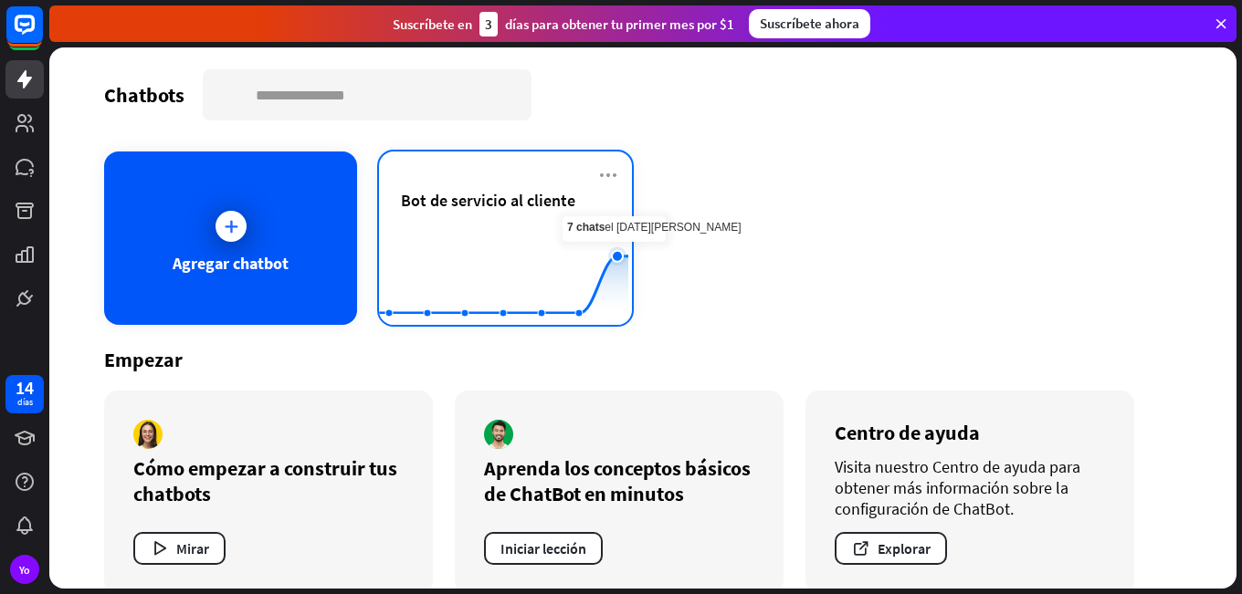
click at [614, 261] on icon at bounding box center [617, 256] width 11 height 11
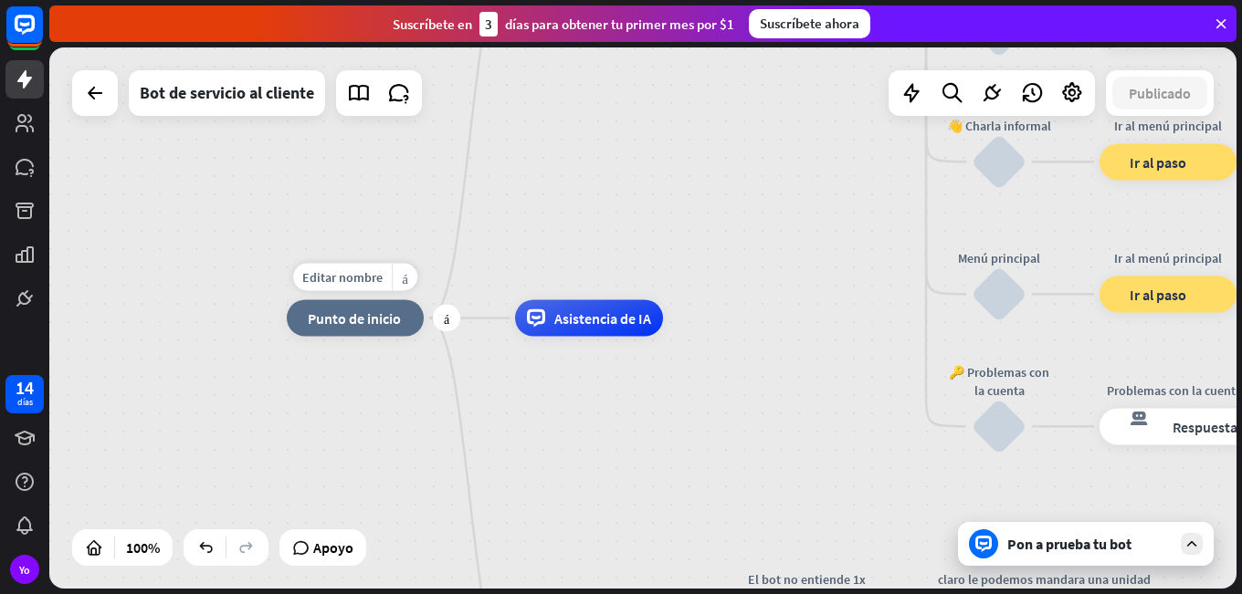
click at [392, 337] on div "Editar nombre más_amarillo más CLIENTE inicio_2 Punto de inicio" at bounding box center [355, 318] width 137 height 37
click at [1110, 552] on font "Pon a prueba tu bot" at bounding box center [1069, 544] width 124 height 18
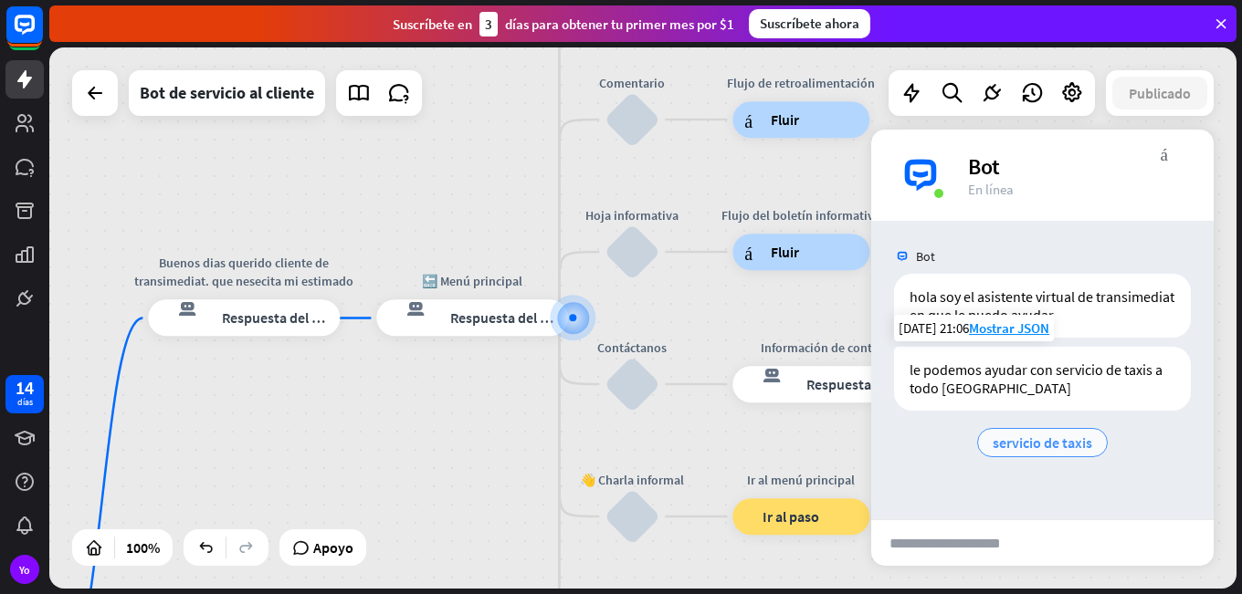
click at [1064, 431] on div "servicio de taxis" at bounding box center [1042, 442] width 131 height 29
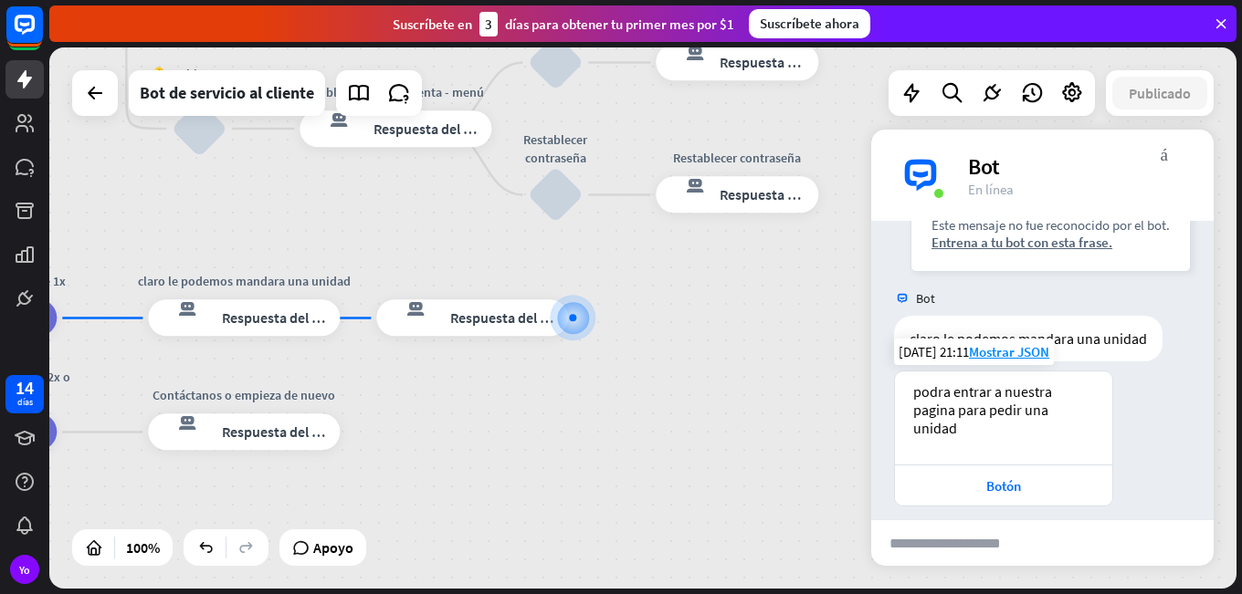
scroll to position [337, 0]
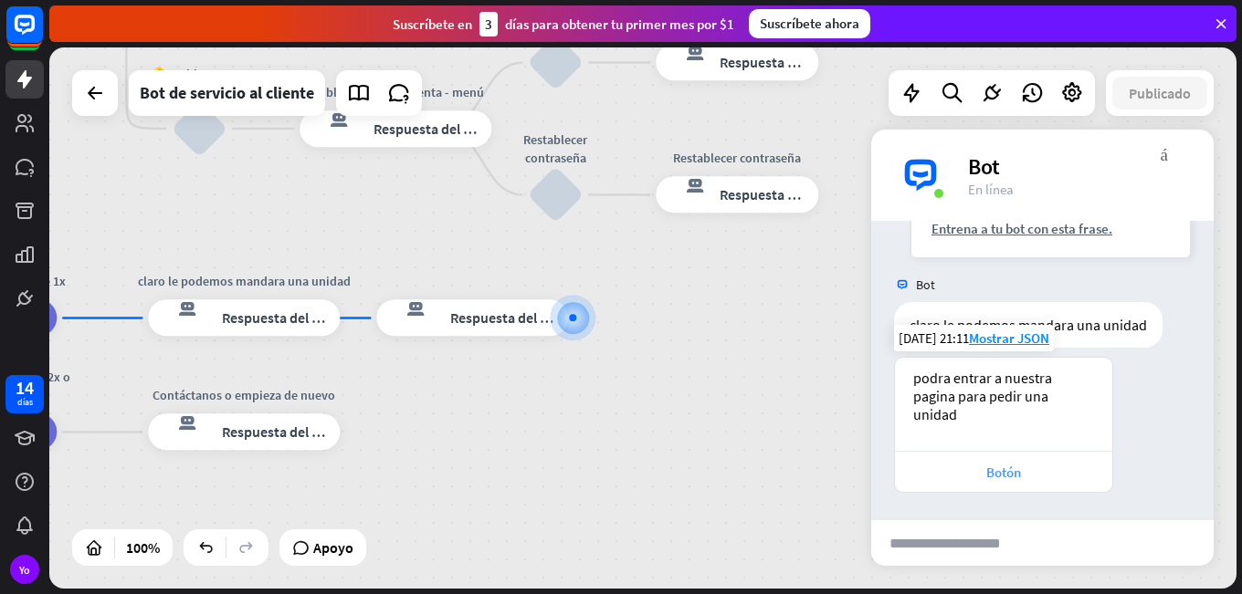
click at [1019, 477] on font "Botón" at bounding box center [1003, 472] width 35 height 17
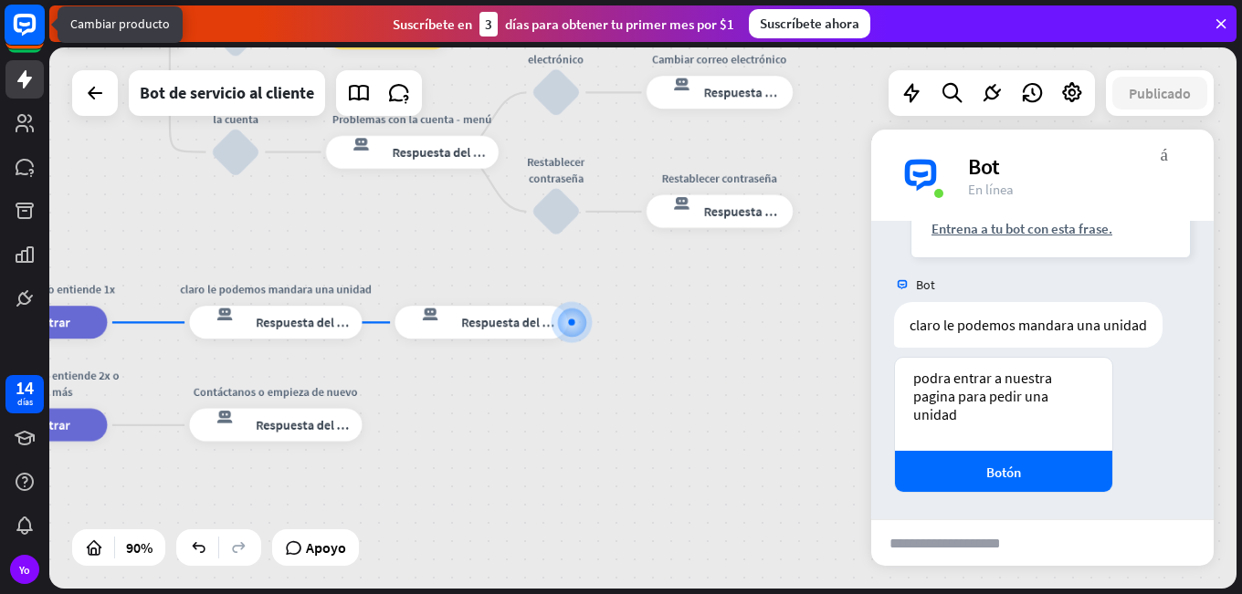
click at [26, 32] on icon at bounding box center [25, 25] width 22 height 22
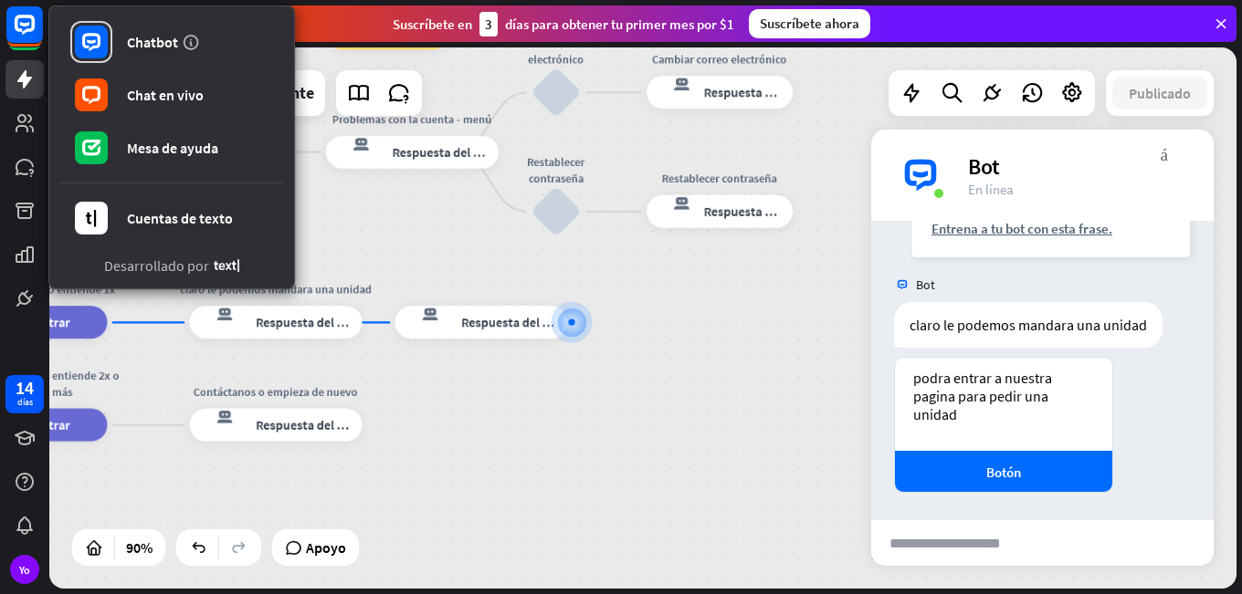
click at [579, 441] on div "CLIENTE inicio_2 Punto de inicio Buenos dias querido cliente de transimediat. q…" at bounding box center [129, 299] width 1068 height 488
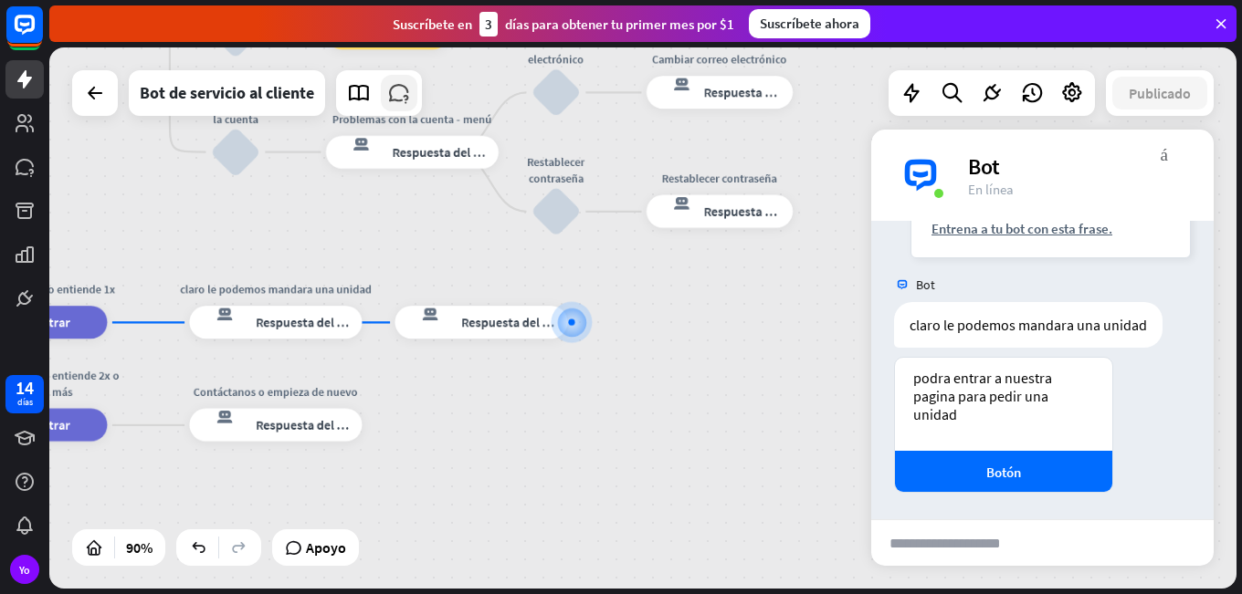
click at [395, 102] on icon at bounding box center [399, 93] width 24 height 24
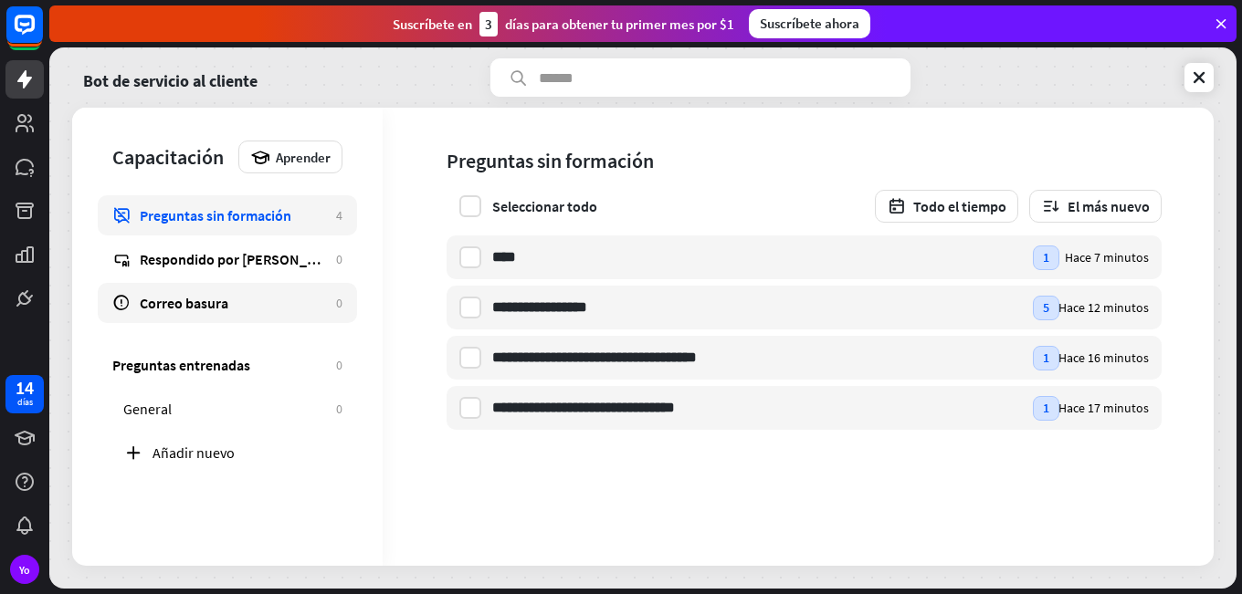
click at [166, 283] on link "Correo basura 0" at bounding box center [227, 303] width 259 height 40
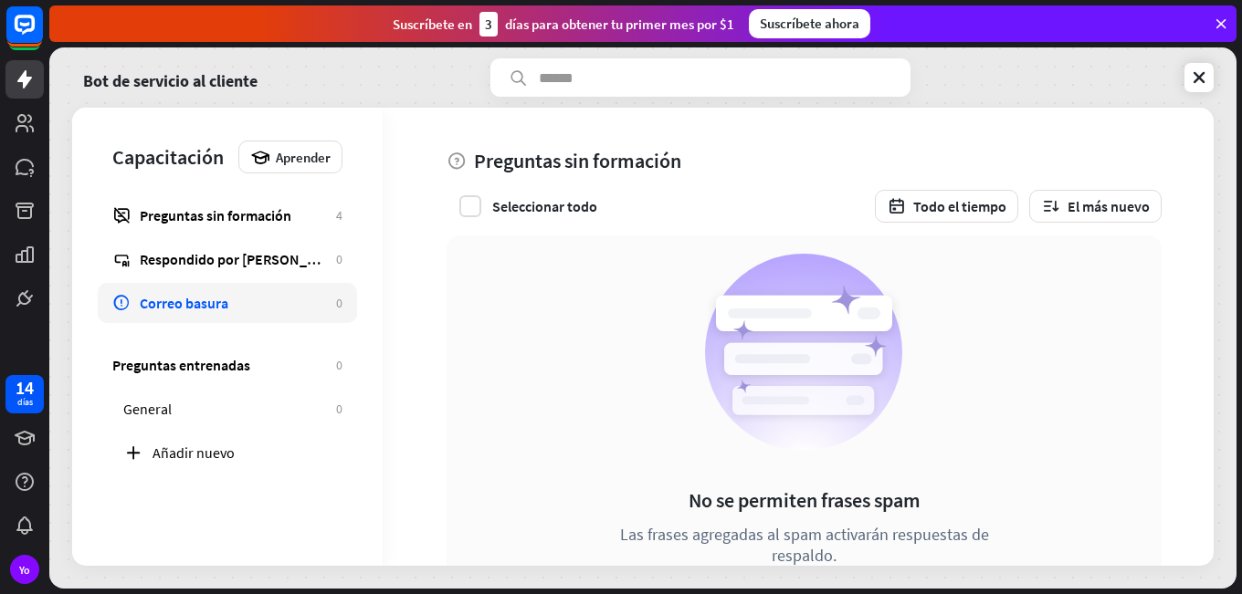
click at [172, 260] on font "Respondido por [PERSON_NAME]" at bounding box center [244, 259] width 209 height 18
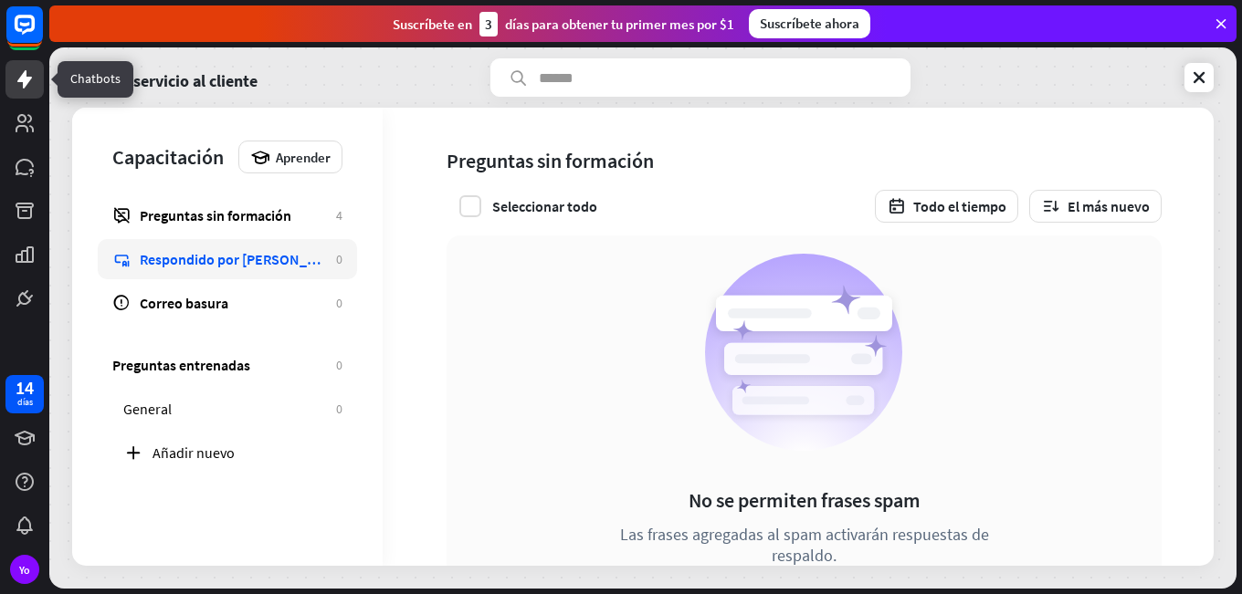
click at [31, 74] on icon at bounding box center [25, 79] width 22 height 22
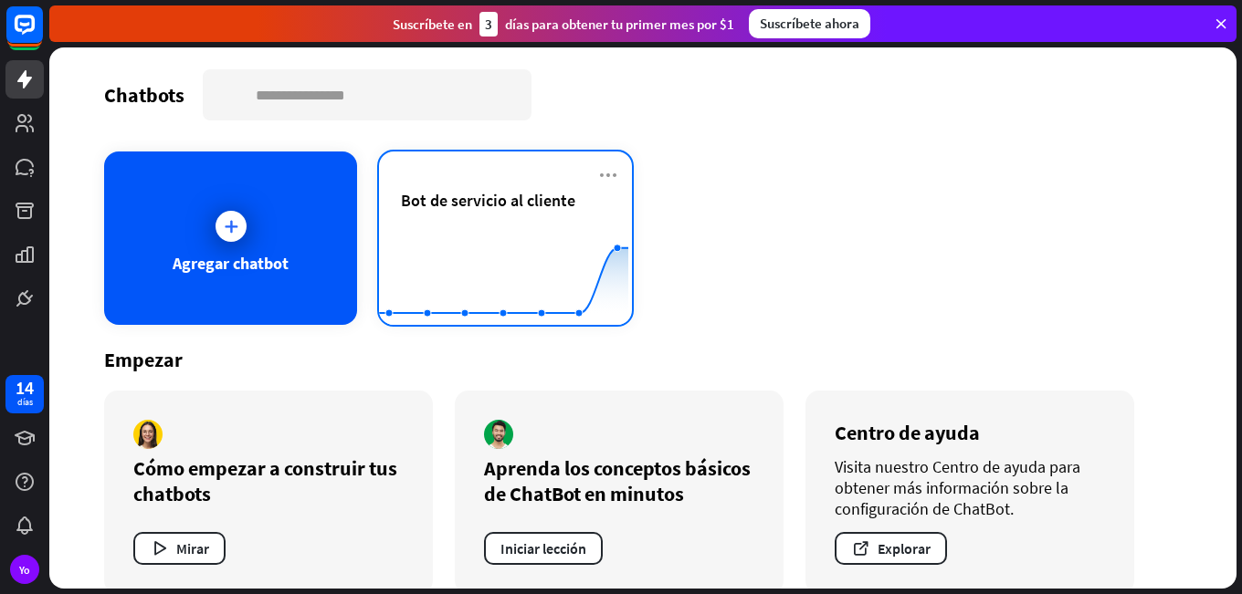
click at [599, 163] on div "Bot de servicio al cliente Created with Highcharts 10.1.0 0 5 10" at bounding box center [505, 238] width 253 height 173
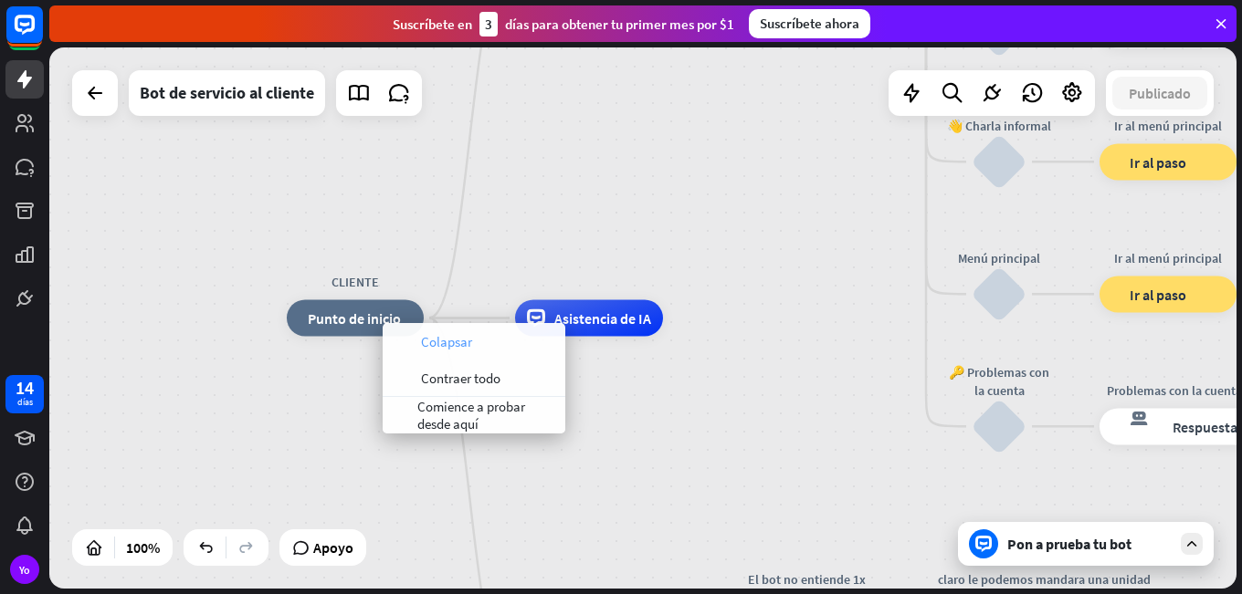
click at [437, 334] on font "Colapsar" at bounding box center [446, 341] width 51 height 17
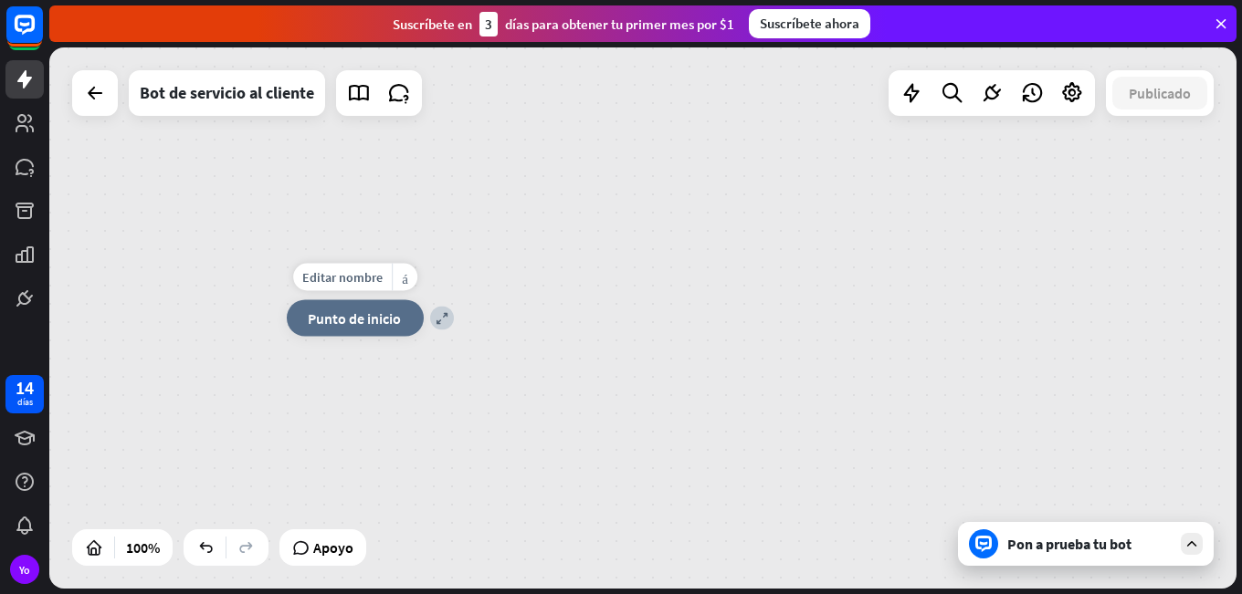
click at [372, 327] on font "Punto de inicio" at bounding box center [354, 319] width 93 height 18
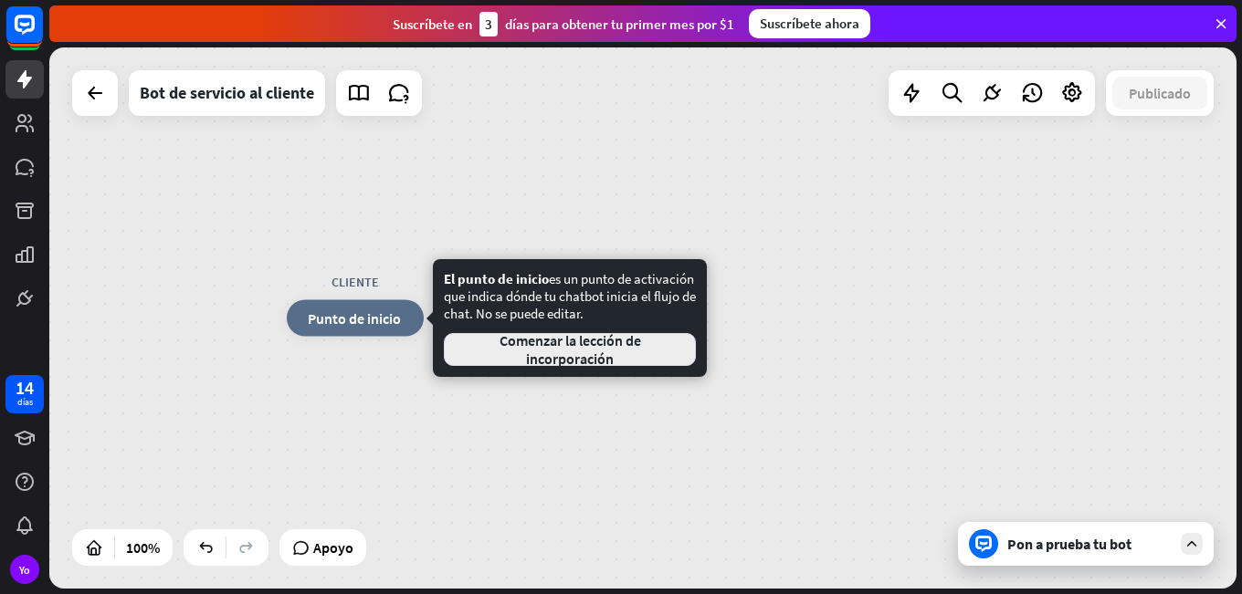
click at [520, 365] on font "Comenzar la lección de incorporación" at bounding box center [569, 349] width 221 height 37
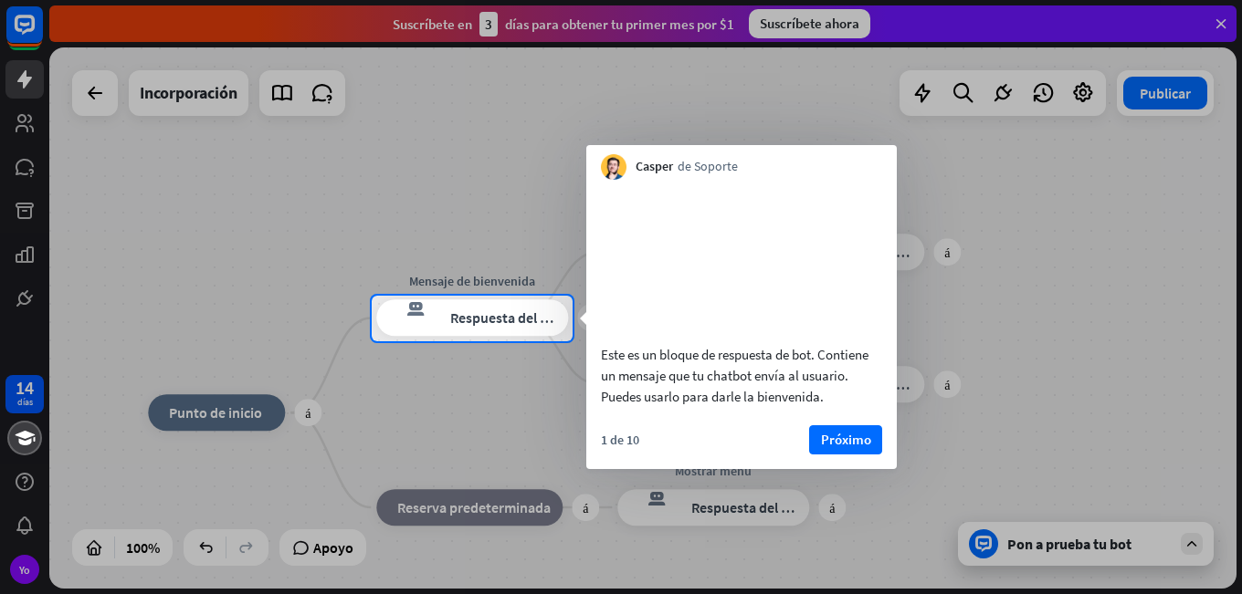
click at [25, 73] on div at bounding box center [621, 148] width 1242 height 296
click at [837, 448] on font "Próximo" at bounding box center [846, 439] width 50 height 17
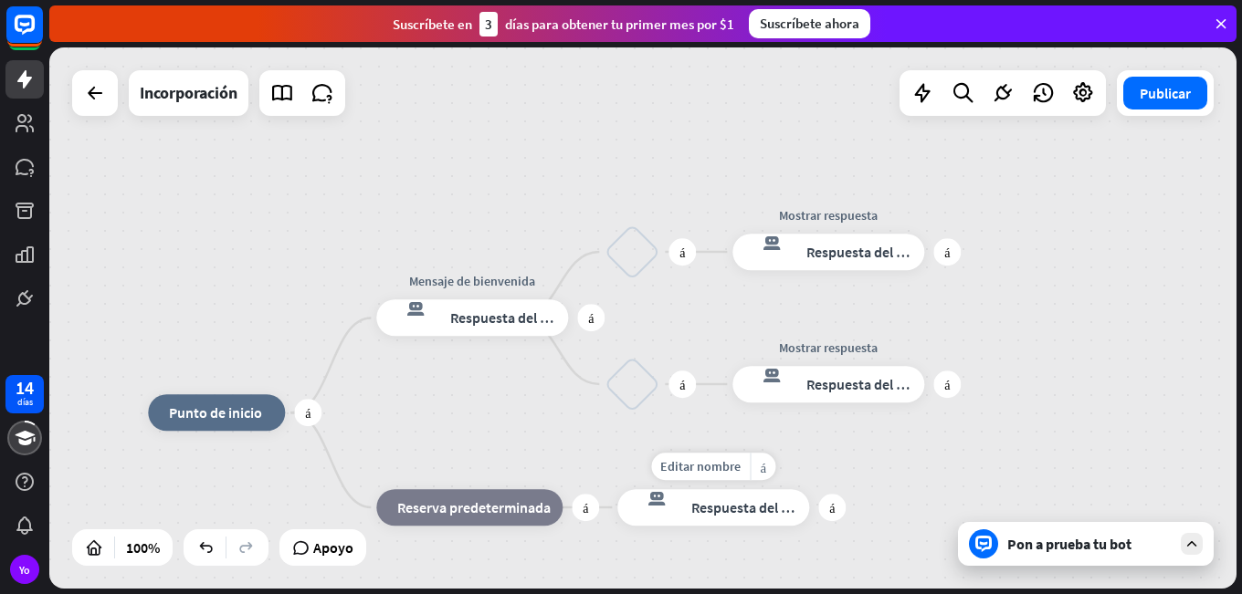
click at [809, 489] on div "Editar nombre más_amarillo más Mostrar menú respuesta del bot de bloqueo Respue…" at bounding box center [713, 507] width 192 height 37
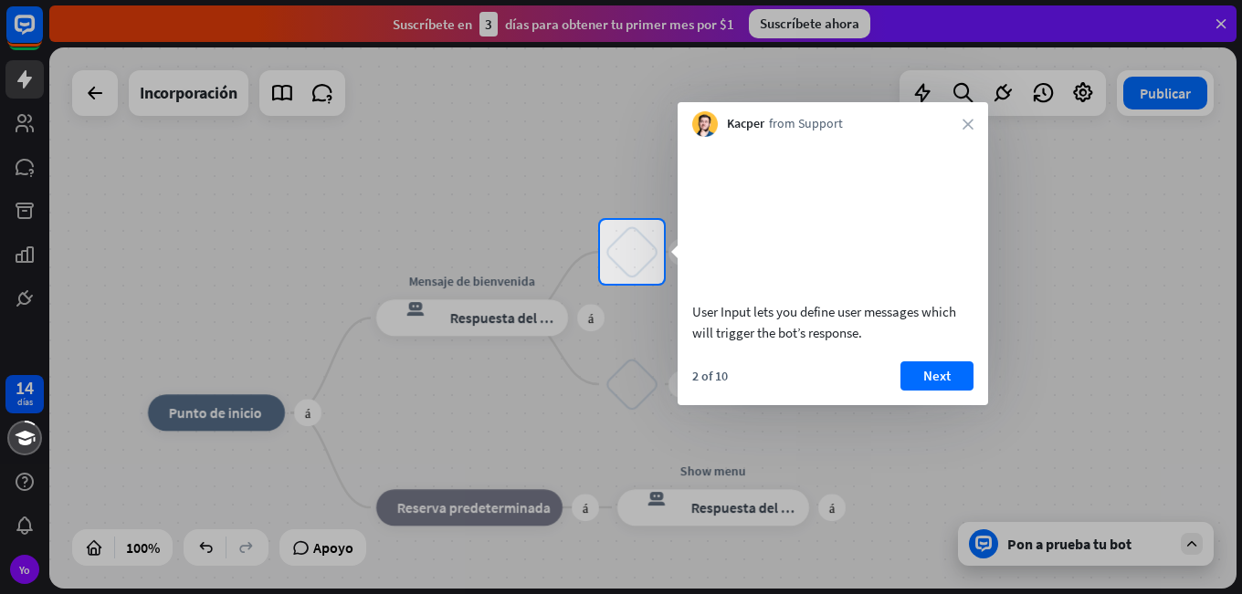
click at [837, 458] on div at bounding box center [621, 439] width 1242 height 310
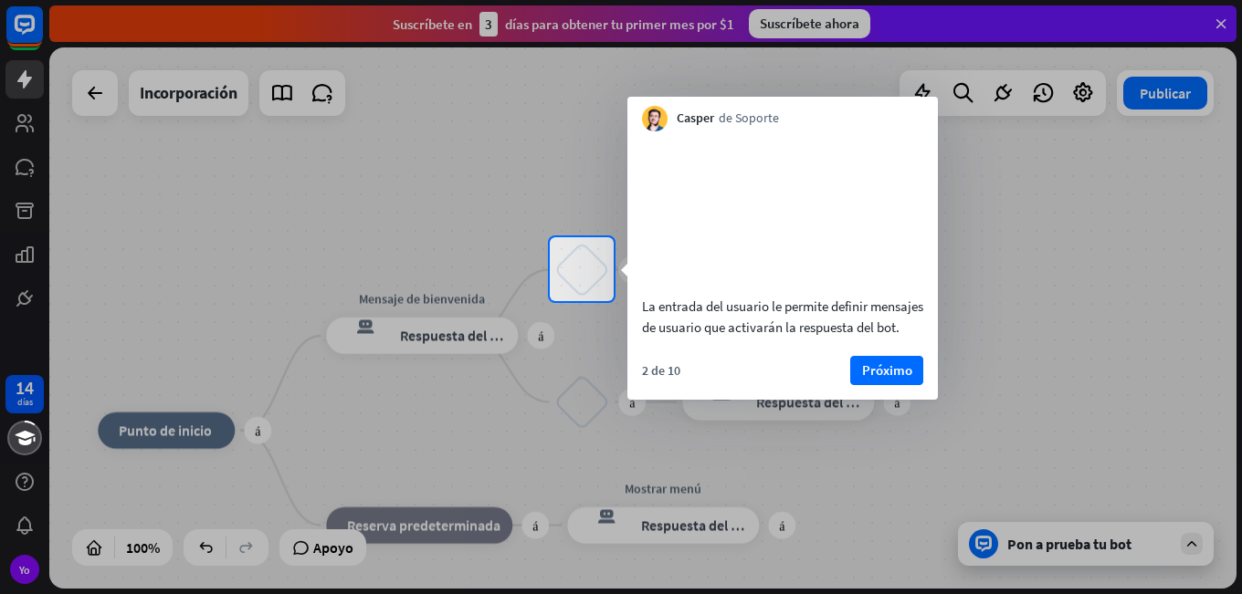
click at [837, 458] on div at bounding box center [621, 447] width 1242 height 293
click at [837, 458] on body "14 días Yo cerca Ayuda del producto Pinitos Comience a usar ChatBot Centro de a…" at bounding box center [621, 297] width 1242 height 594
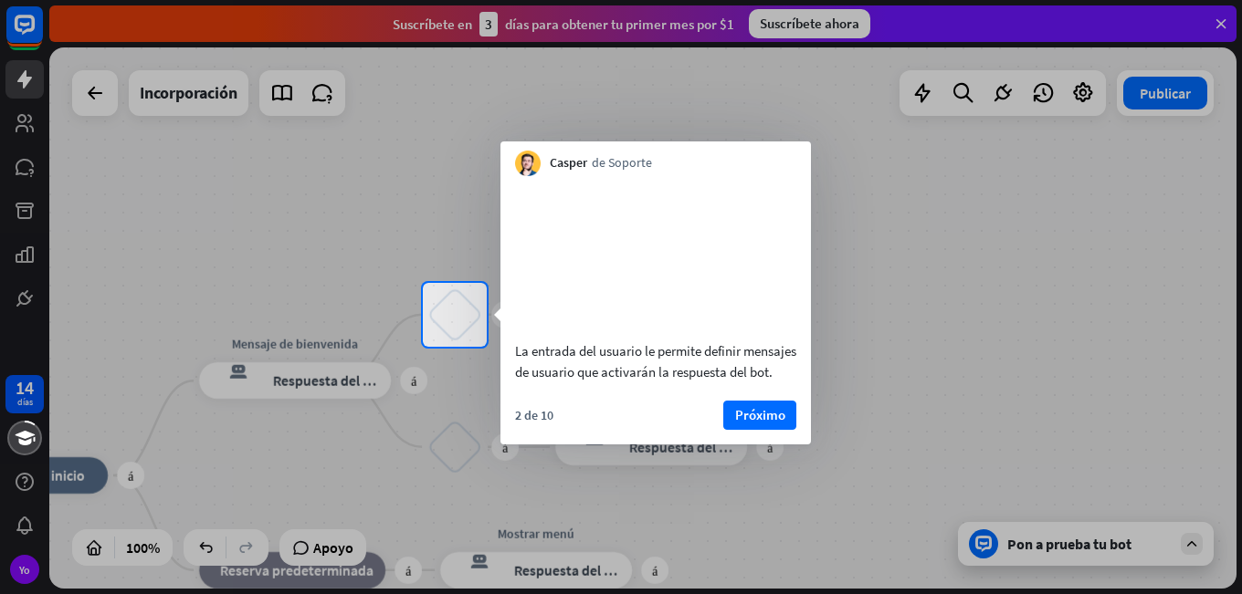
click at [837, 458] on div at bounding box center [621, 470] width 1242 height 247
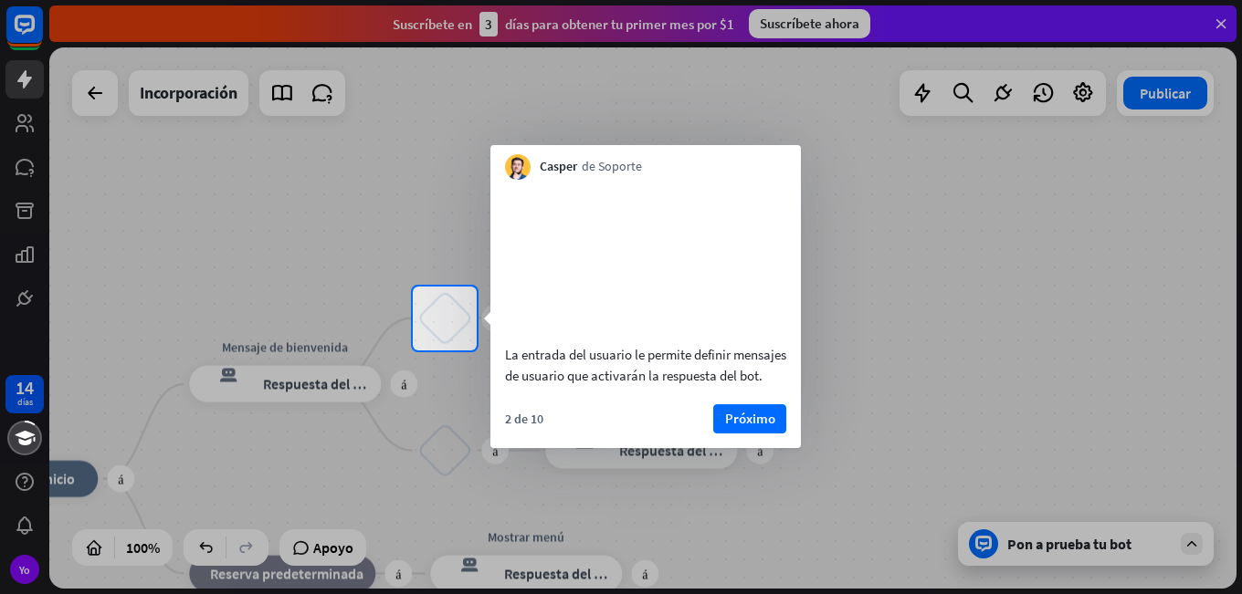
click at [811, 445] on div at bounding box center [621, 473] width 1242 height 245
drag, startPoint x: 1104, startPoint y: 86, endPoint x: 1091, endPoint y: 132, distance: 48.3
click at [1107, 107] on div at bounding box center [621, 143] width 1242 height 287
click at [438, 315] on div "bloquear_entrada_de_usuario" at bounding box center [444, 318] width 55 height 55
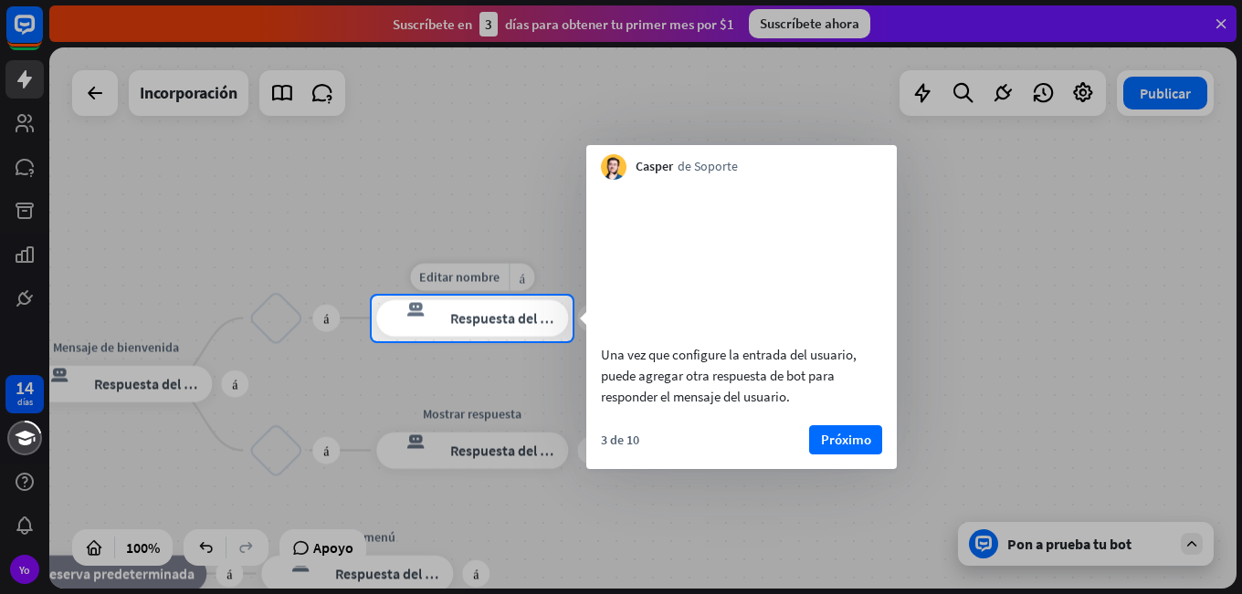
click at [515, 321] on font "Respuesta del bot" at bounding box center [505, 319] width 111 height 18
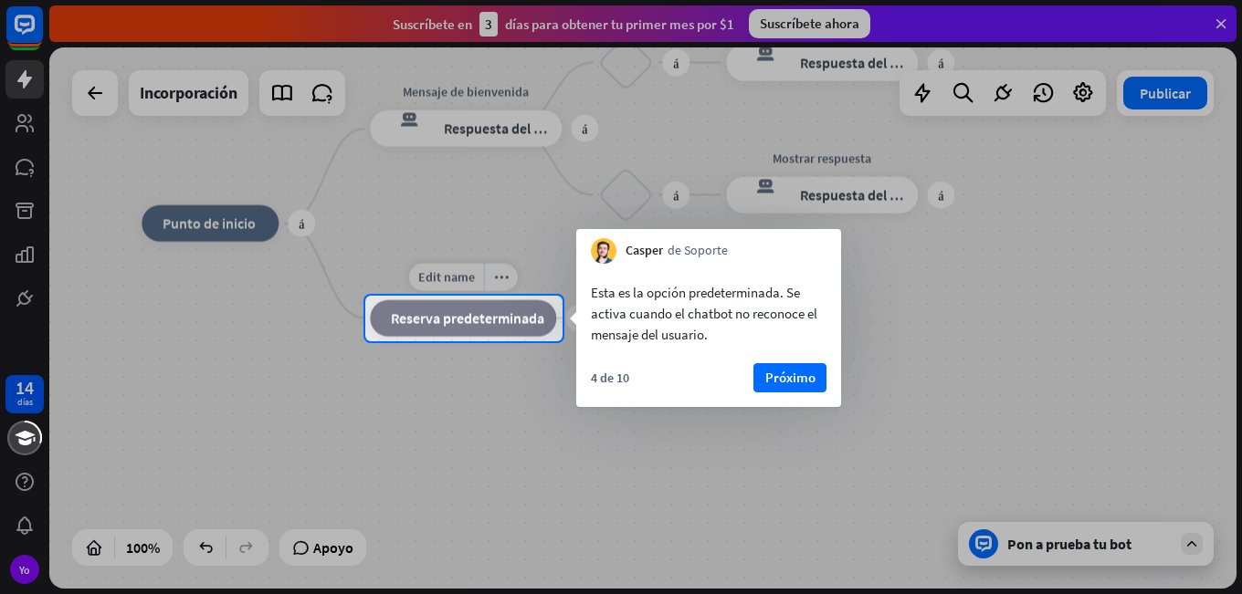
click at [473, 306] on div "bloque_de_retroceso Reserva predeterminada" at bounding box center [463, 318] width 186 height 37
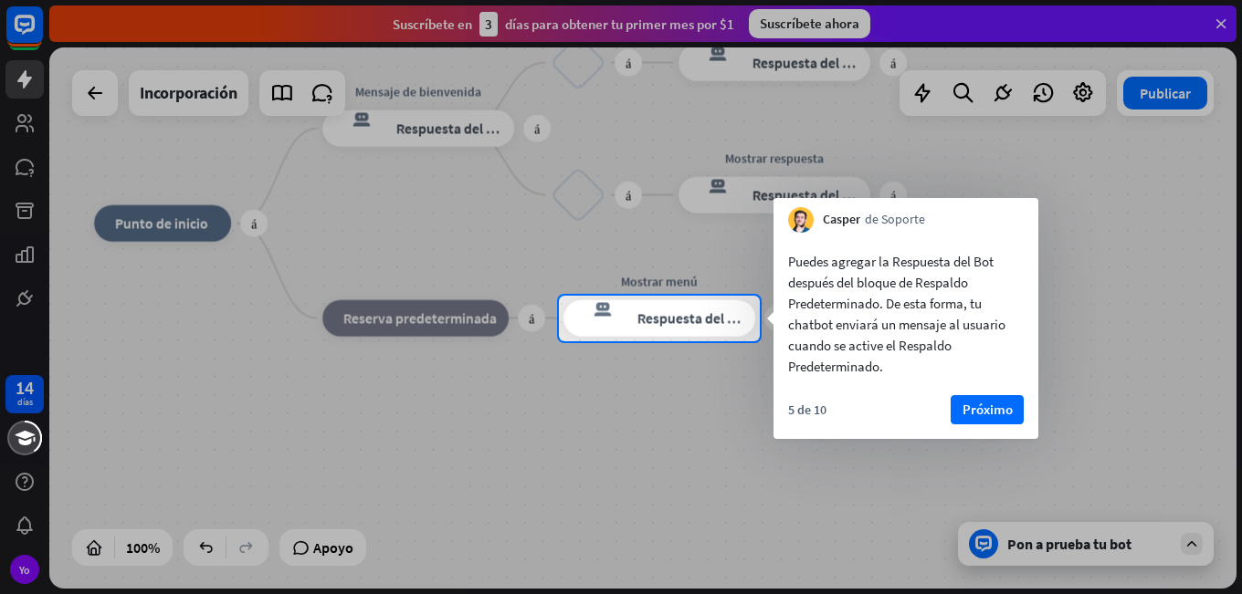
click at [654, 323] on body "14 días Yo cerca Ayuda del producto Pinitos Comience a usar ChatBot Centro de a…" at bounding box center [621, 297] width 1242 height 594
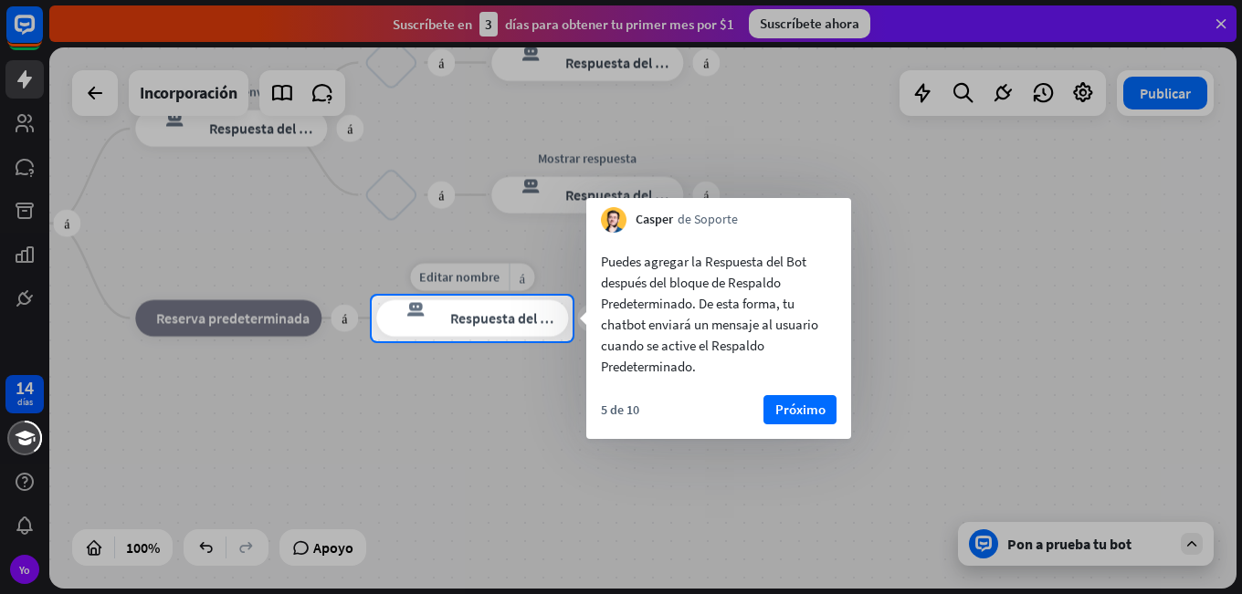
click at [508, 310] on font "Respuesta del bot" at bounding box center [505, 319] width 111 height 18
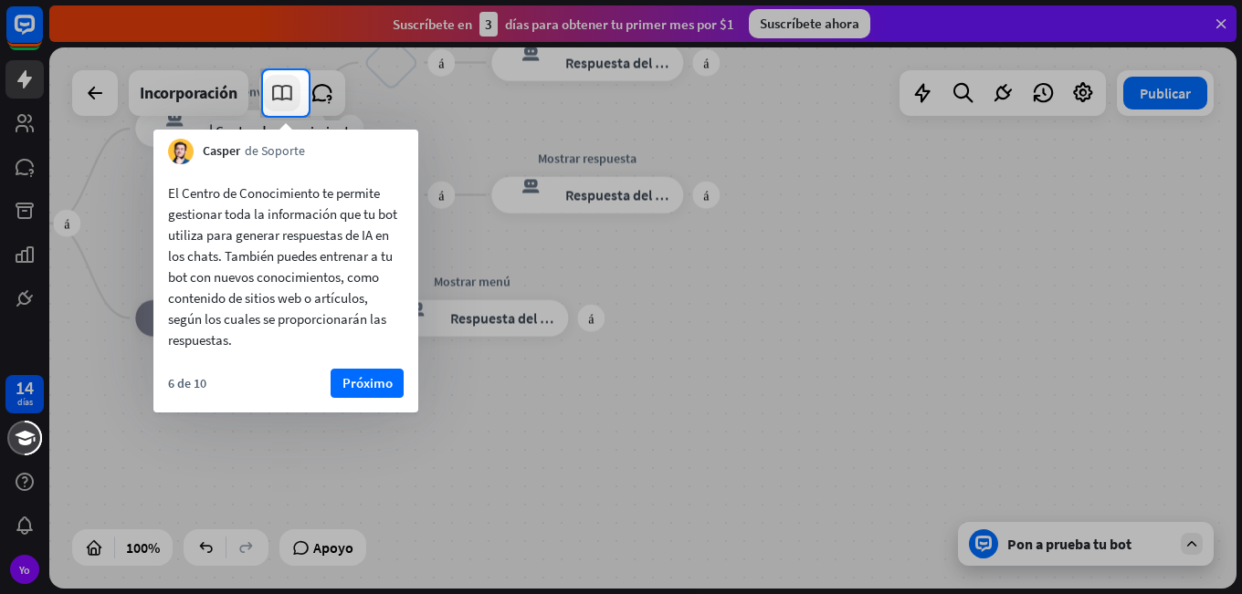
click at [285, 76] on link at bounding box center [282, 93] width 37 height 37
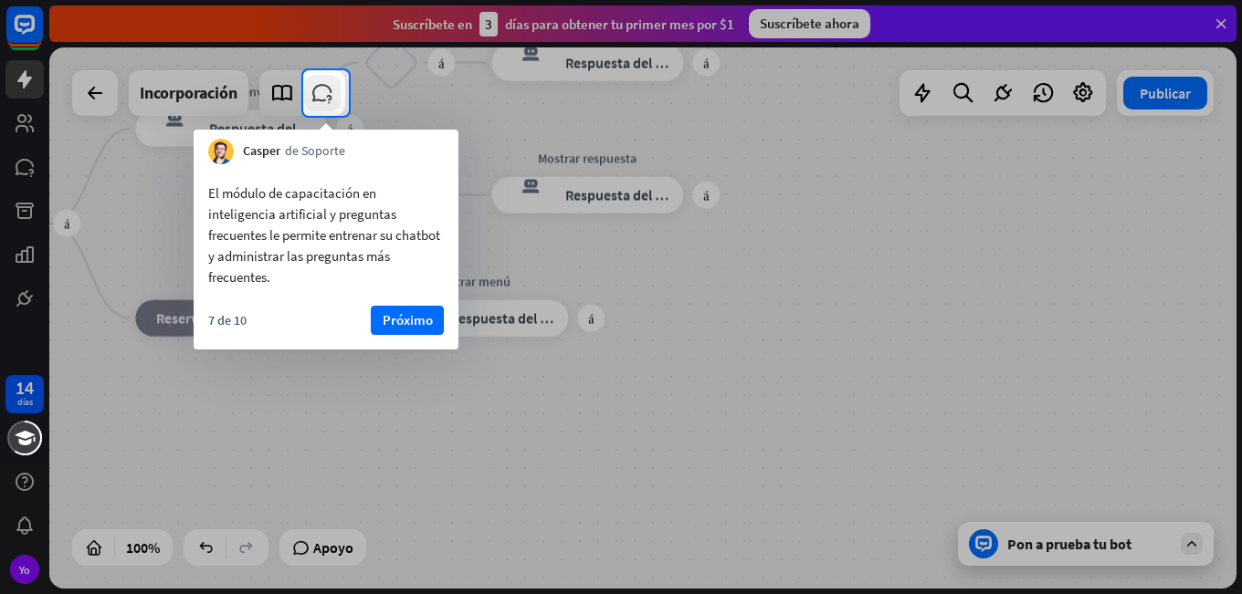
click at [334, 87] on icon at bounding box center [322, 93] width 24 height 24
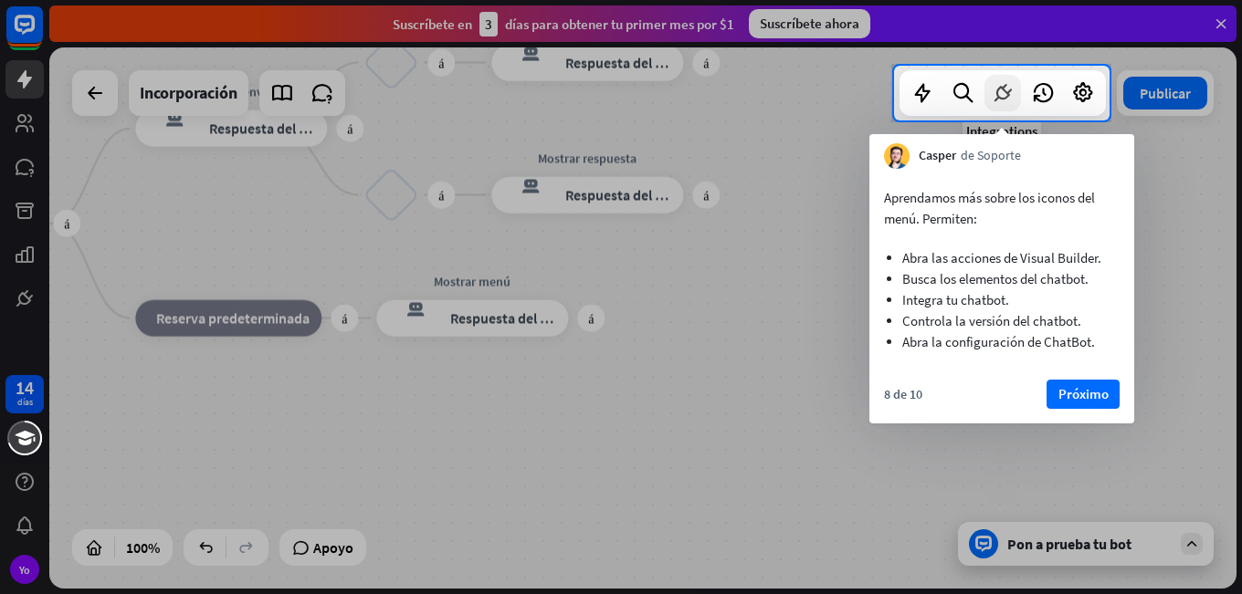
click at [1000, 108] on div at bounding box center [1002, 93] width 37 height 37
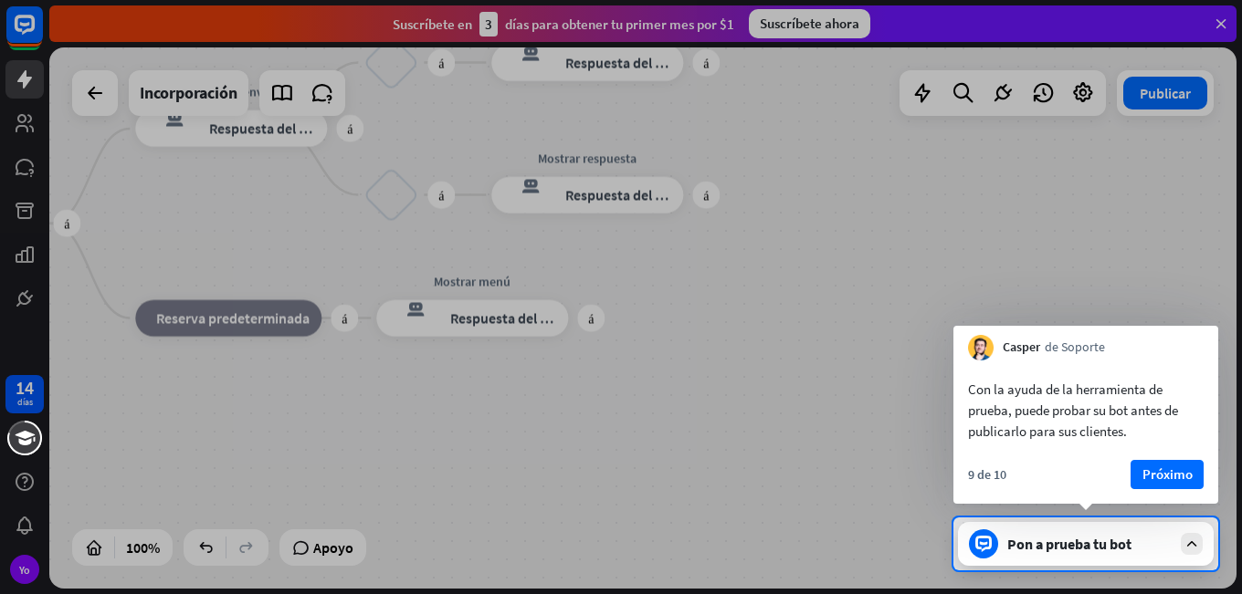
click at [1070, 554] on div "Pon a prueba tu bot" at bounding box center [1086, 544] width 256 height 44
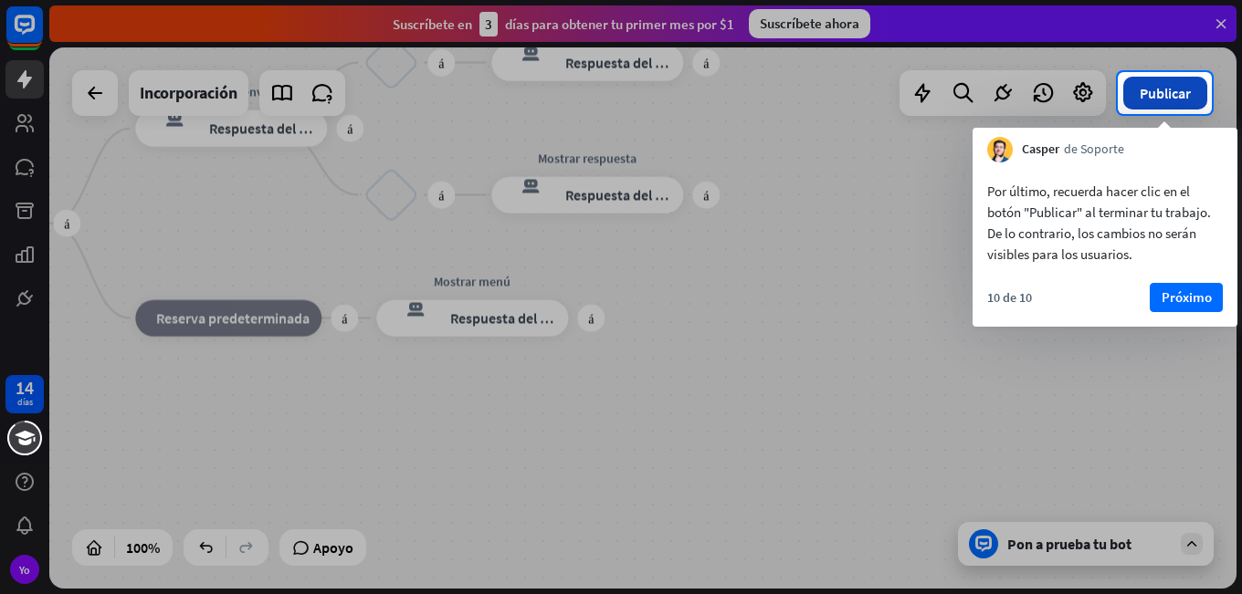
click at [1171, 98] on font "Publicar" at bounding box center [1164, 93] width 51 height 18
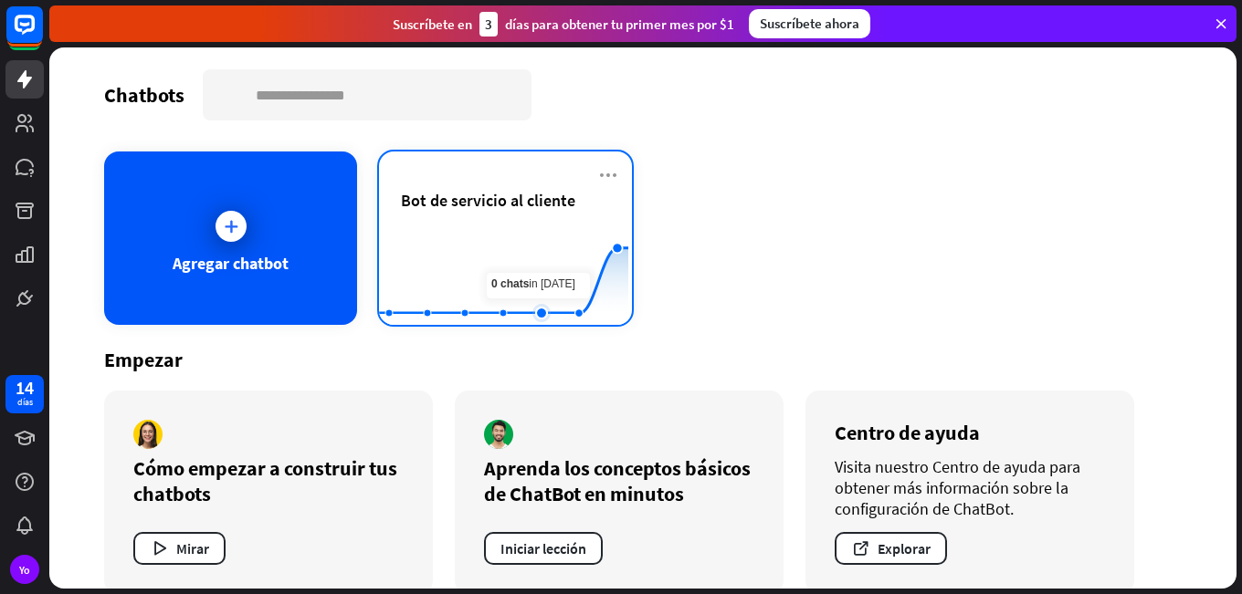
click at [545, 242] on rect at bounding box center [503, 280] width 249 height 114
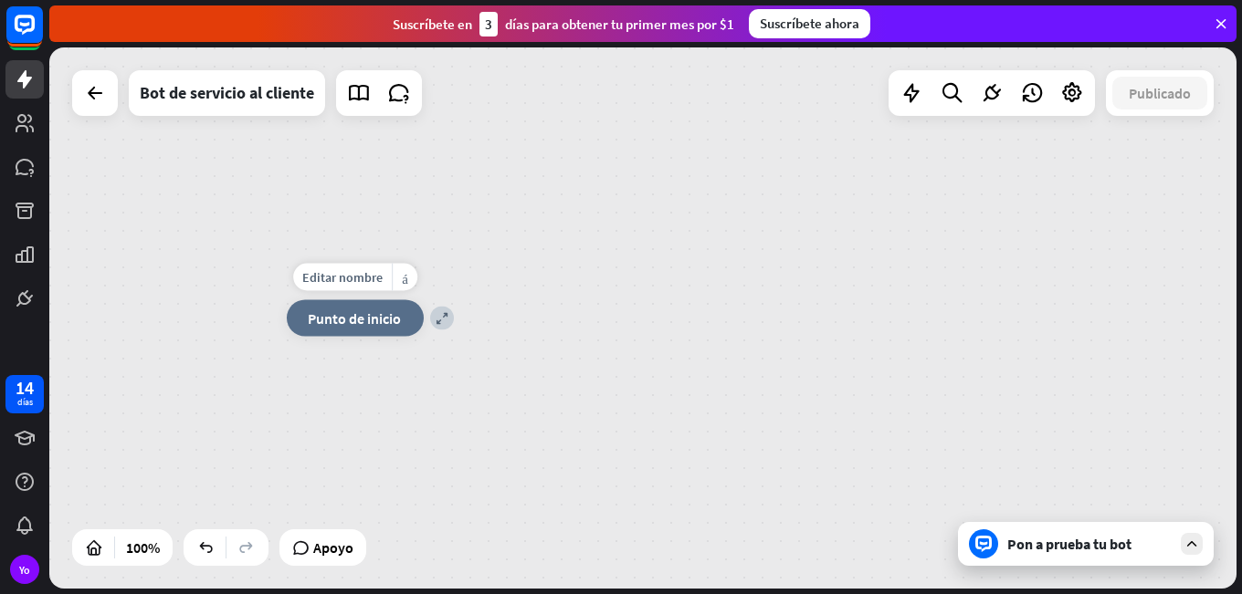
click at [377, 331] on div "inicio_2 Punto de inicio" at bounding box center [355, 318] width 137 height 37
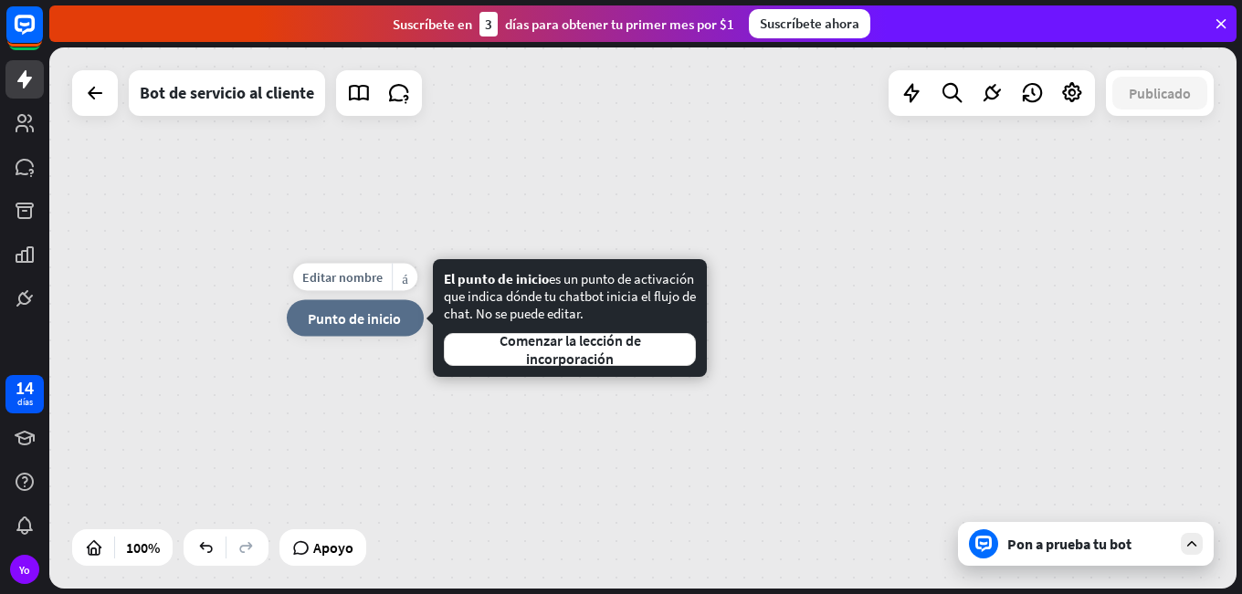
click at [338, 327] on font "Punto de inicio" at bounding box center [354, 319] width 93 height 18
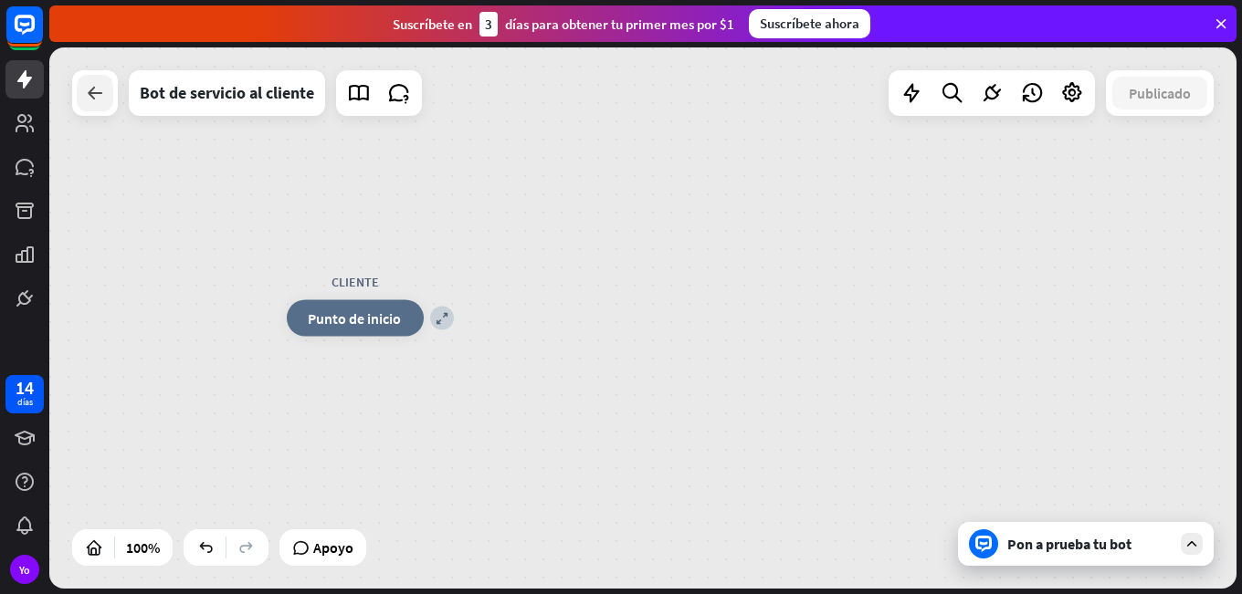
click at [95, 94] on icon at bounding box center [95, 93] width 22 height 22
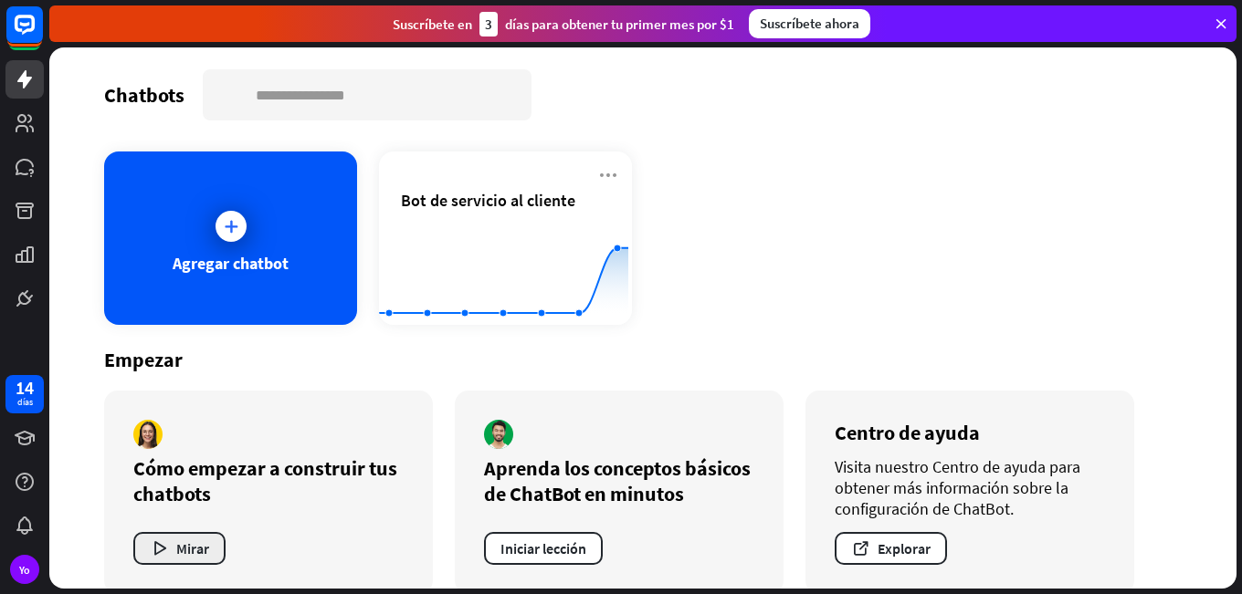
click at [161, 551] on icon "button" at bounding box center [159, 549] width 19 height 19
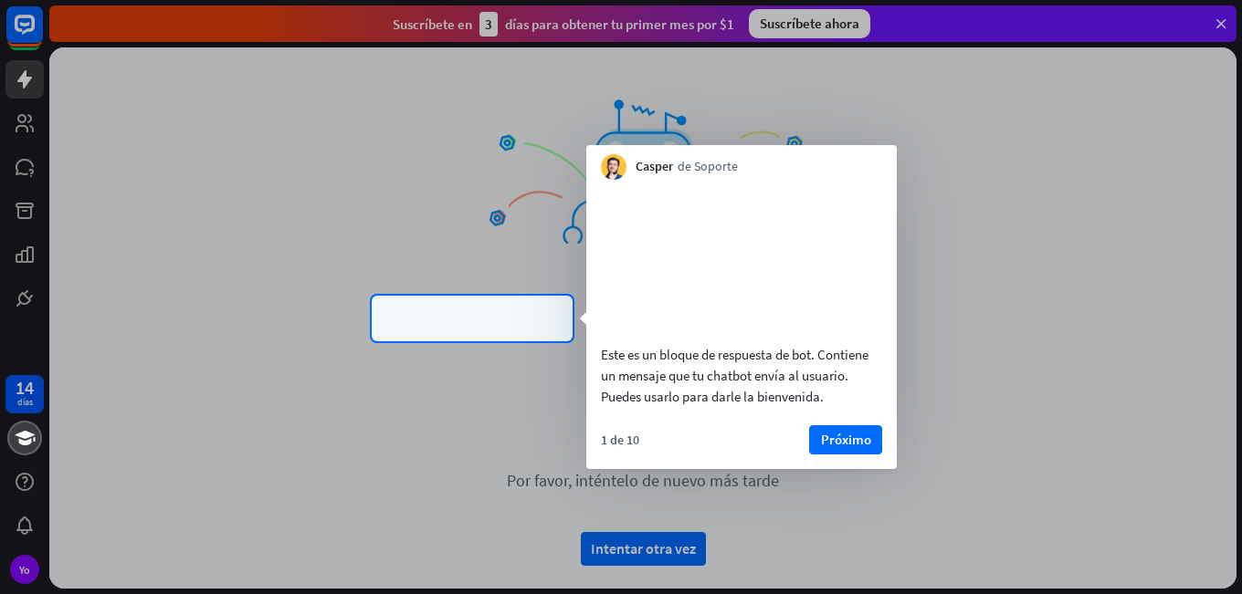
click at [527, 331] on icon at bounding box center [642, 221] width 329 height 310
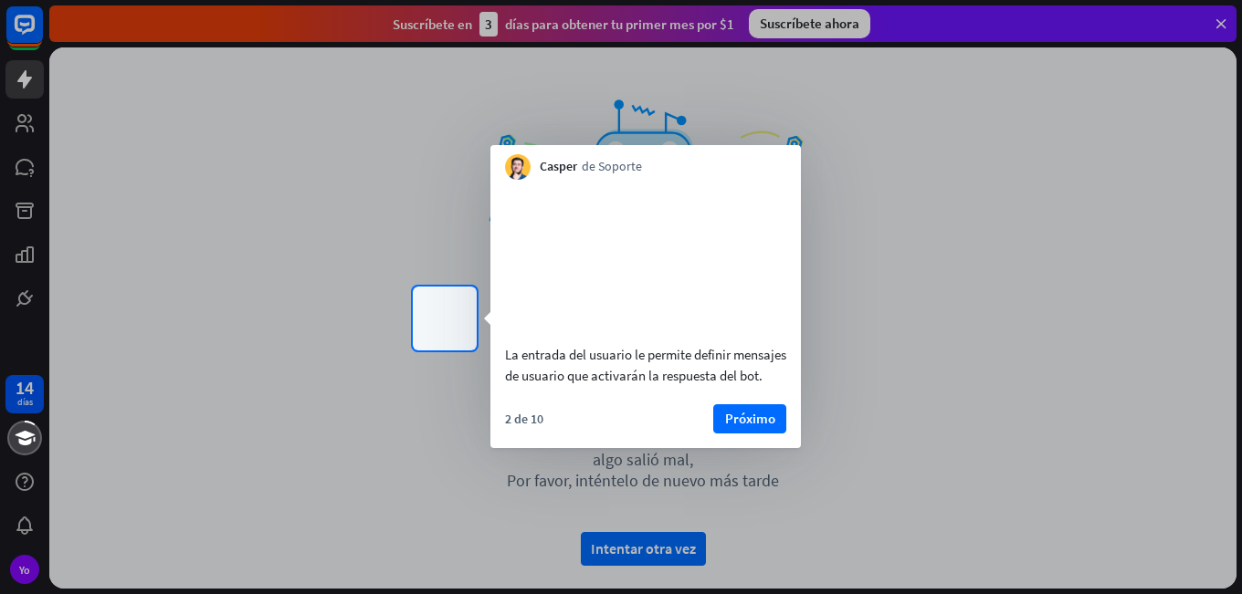
click at [446, 305] on div "¡Ups! algo salió mal, Por favor, inténtelo de nuevo más tarde Intentar otra vez" at bounding box center [642, 317] width 1187 height 541
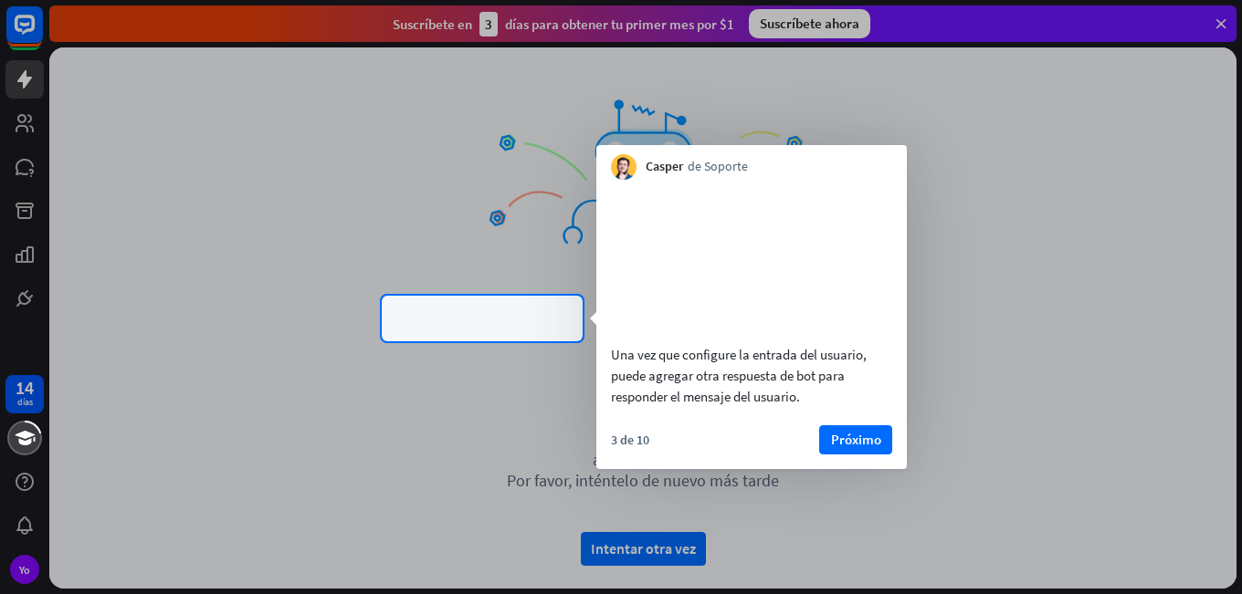
click at [446, 307] on div "¡Ups! algo salió mal, Por favor, inténtelo de nuevo más tarde Intentar otra vez" at bounding box center [642, 317] width 1187 height 541
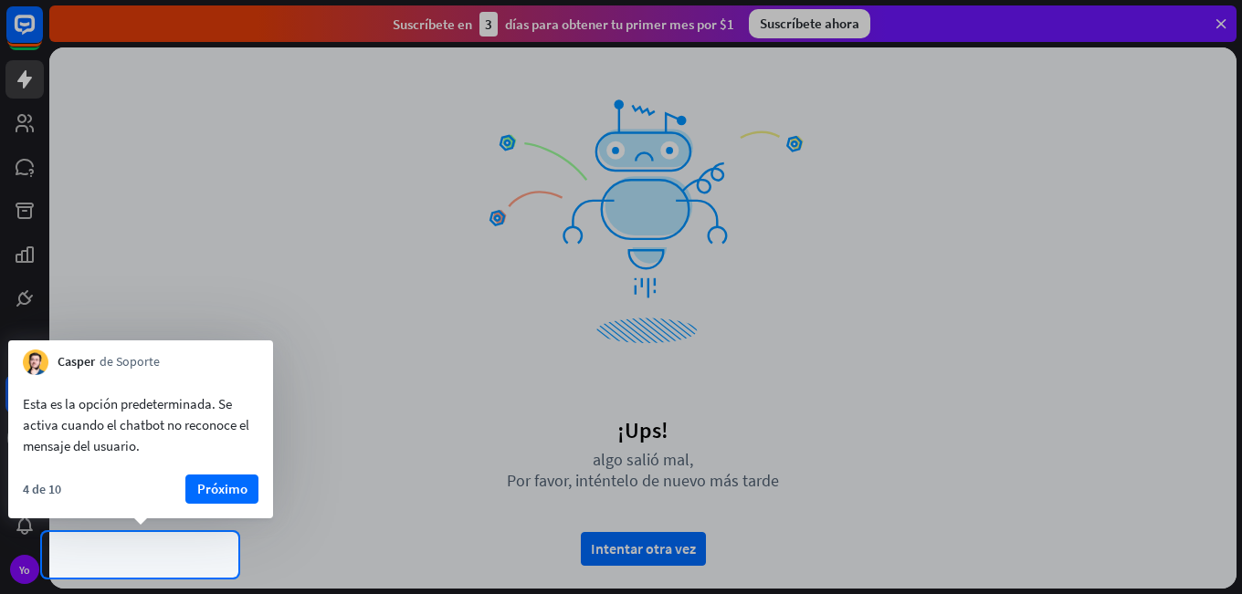
click at [446, 307] on div at bounding box center [621, 266] width 1242 height 532
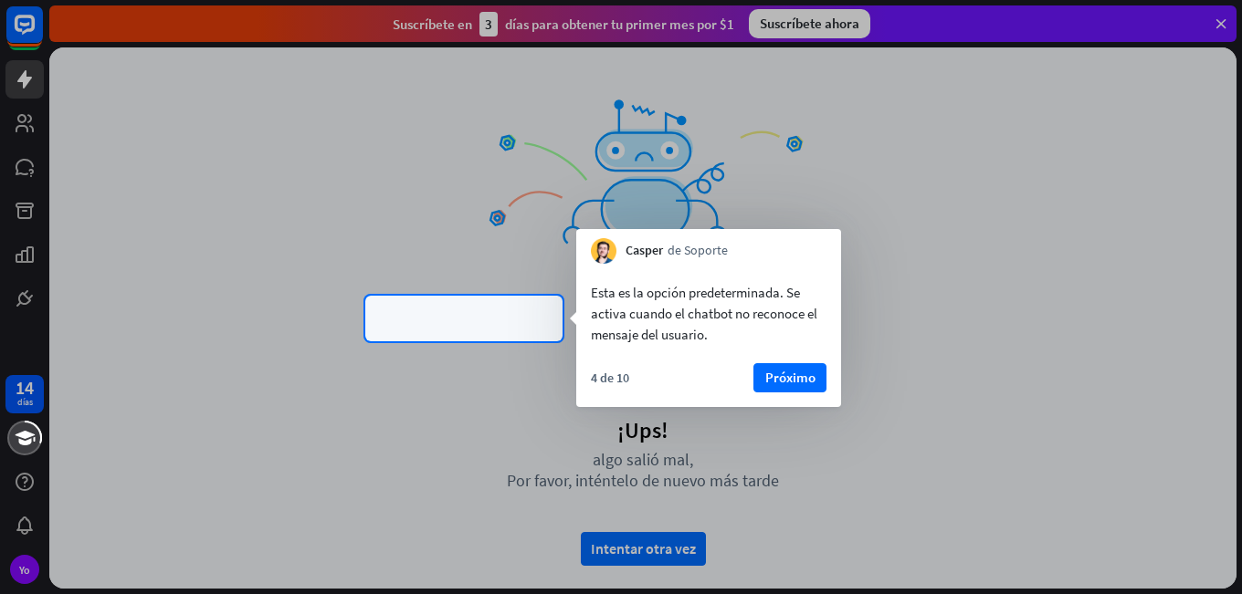
click at [446, 307] on div "¡Ups! algo salió mal, Por favor, inténtelo de nuevo más tarde Intentar otra vez" at bounding box center [642, 317] width 1187 height 541
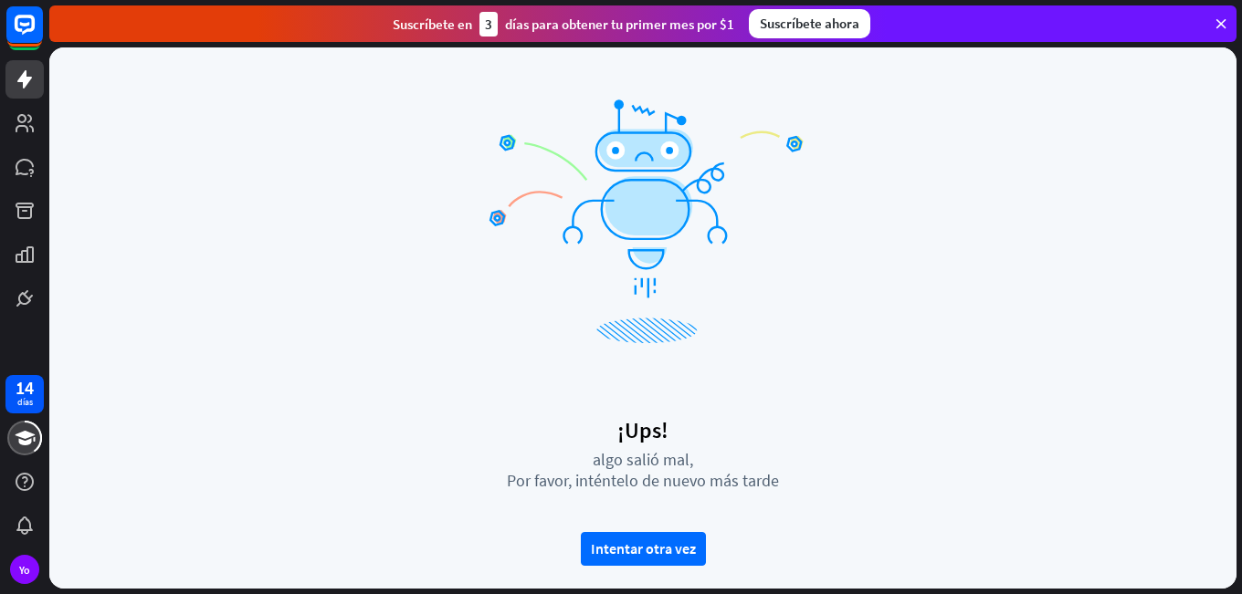
click at [446, 307] on div "¡Ups! algo salió mal, Por favor, inténtelo de nuevo más tarde Intentar otra vez" at bounding box center [642, 317] width 1187 height 541
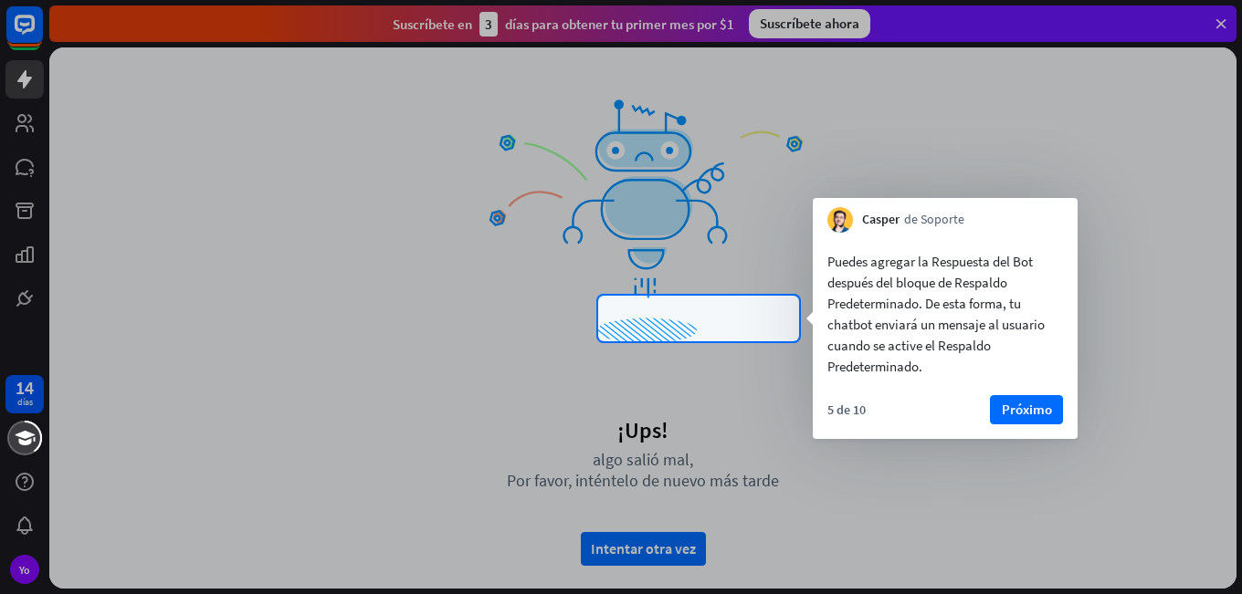
click at [446, 307] on div at bounding box center [299, 319] width 598 height 46
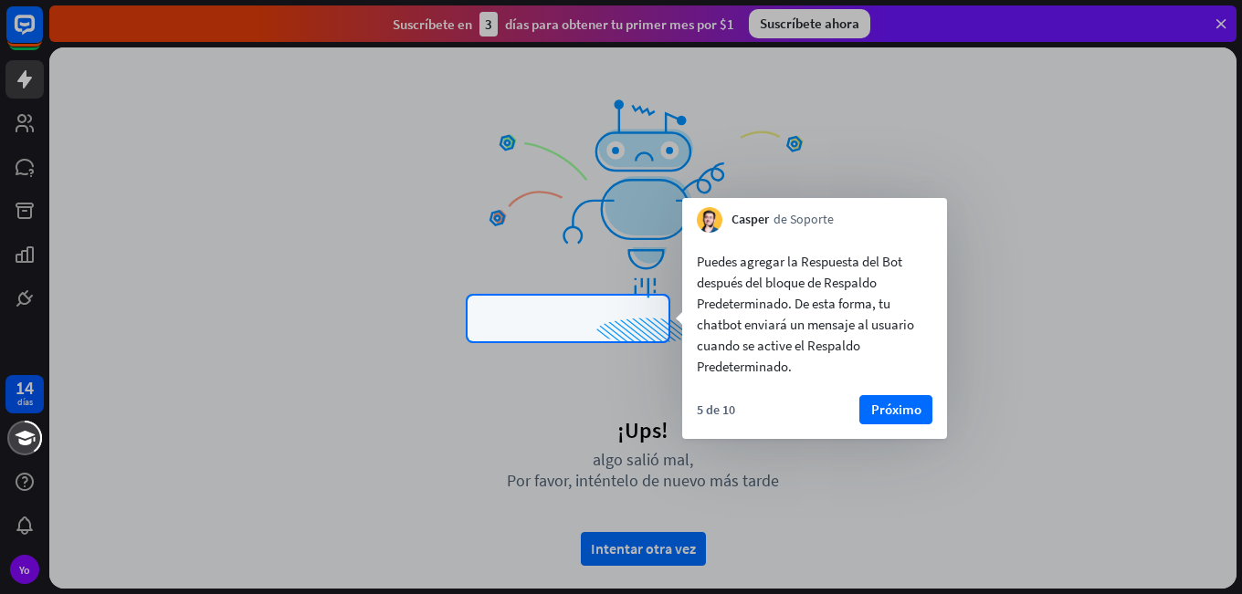
click at [446, 307] on div "¡Ups! algo salió mal, Por favor, inténtelo de nuevo más tarde Intentar otra vez" at bounding box center [642, 317] width 1187 height 541
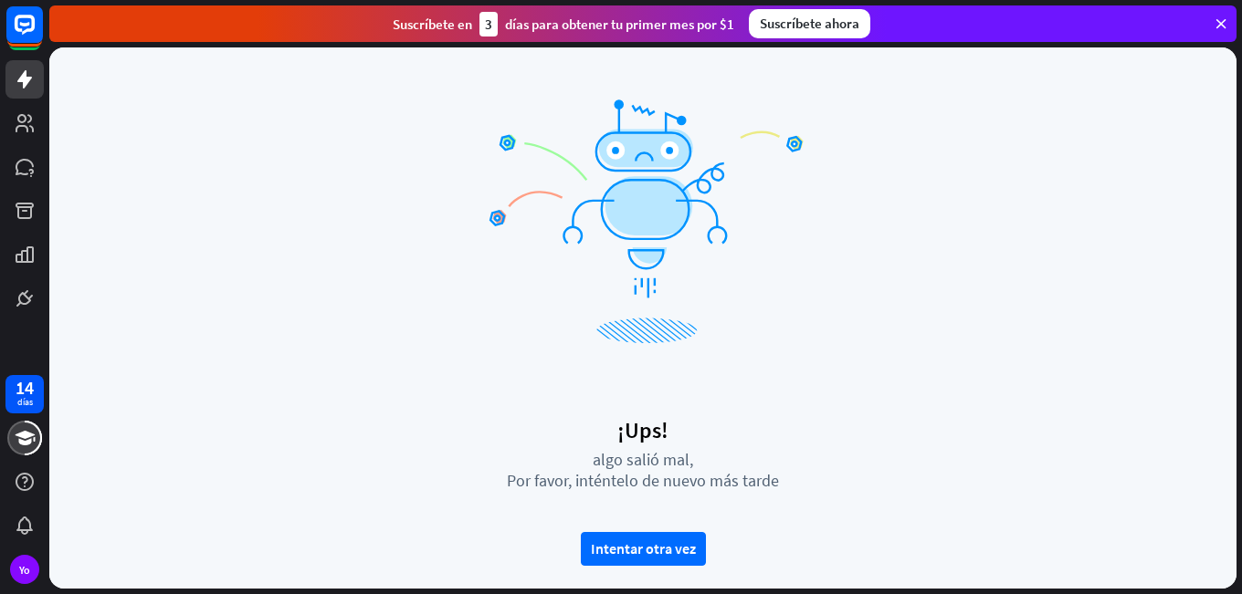
click at [436, 309] on div "¡Ups! algo salió mal, Por favor, inténtelo de nuevo más tarde Intentar otra vez" at bounding box center [642, 317] width 1187 height 541
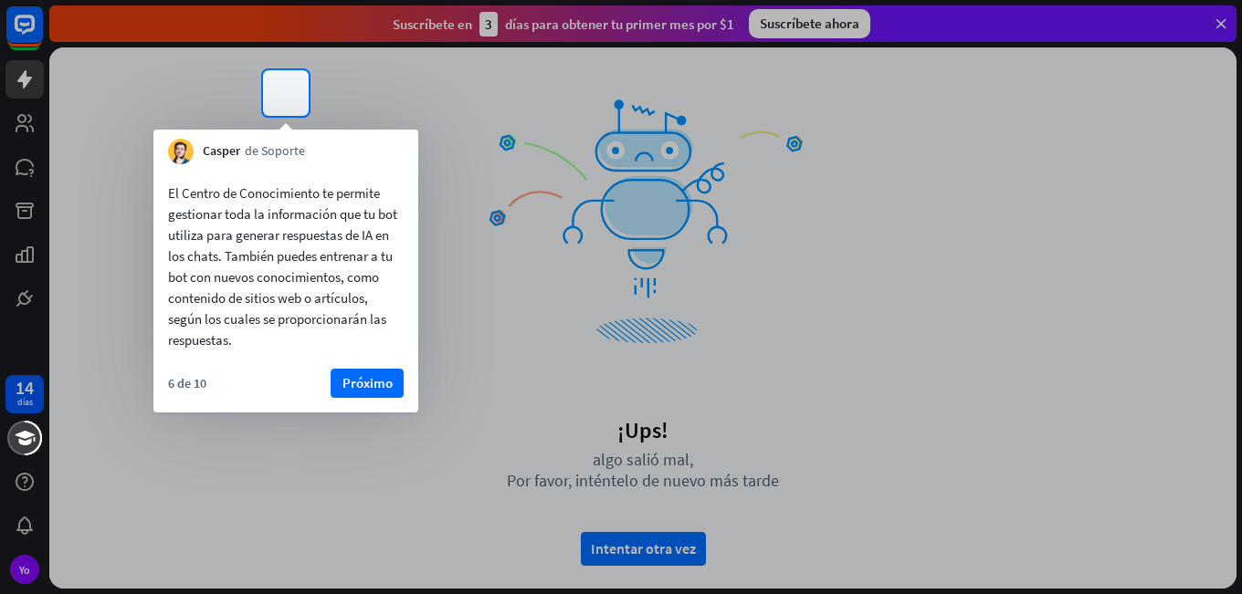
click at [431, 310] on div at bounding box center [621, 355] width 1242 height 478
click at [293, 90] on div "¡Ups! algo salió mal, Por favor, inténtelo de nuevo más tarde Intentar otra vez" at bounding box center [642, 317] width 1187 height 541
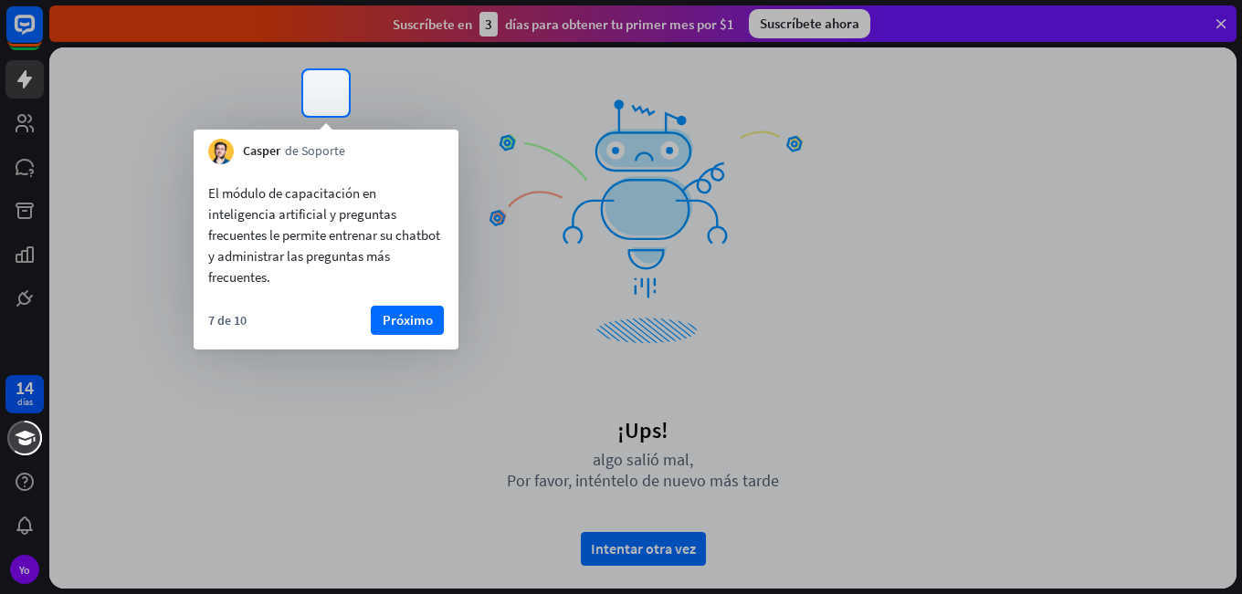
click at [293, 90] on div at bounding box center [151, 93] width 303 height 46
click at [311, 85] on div "¡Ups! algo salió mal, Por favor, inténtelo de nuevo más tarde Intentar otra vez" at bounding box center [642, 317] width 1187 height 541
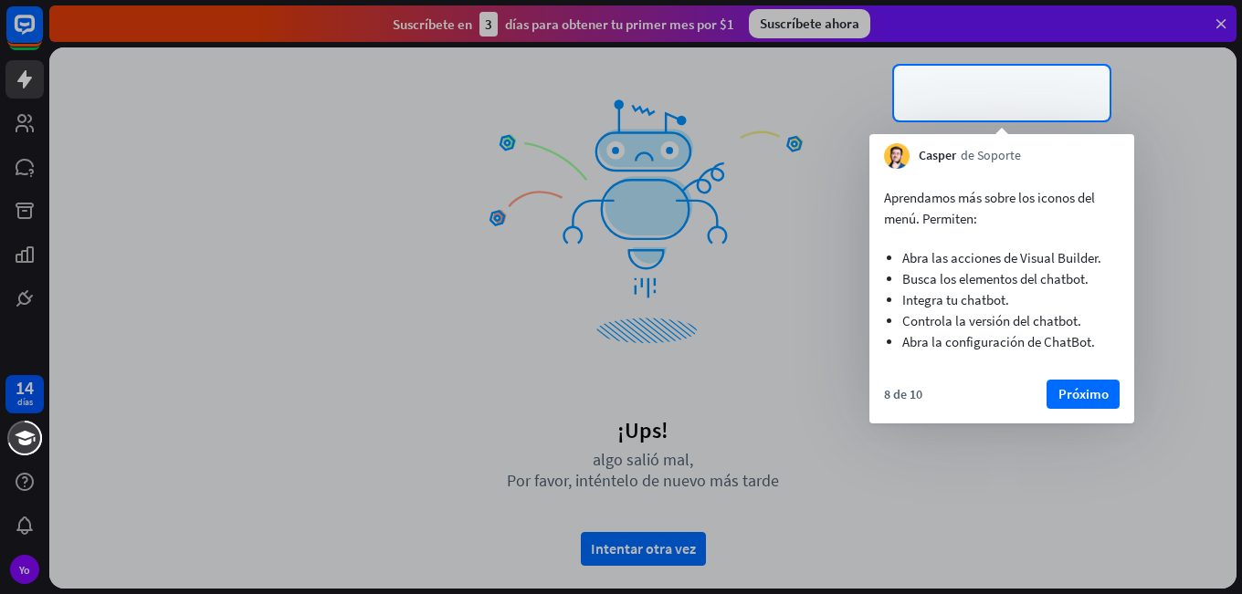
click at [974, 101] on div "¡Ups! algo salió mal, Por favor, inténtelo de nuevo más tarde Intentar otra vez" at bounding box center [642, 317] width 1187 height 541
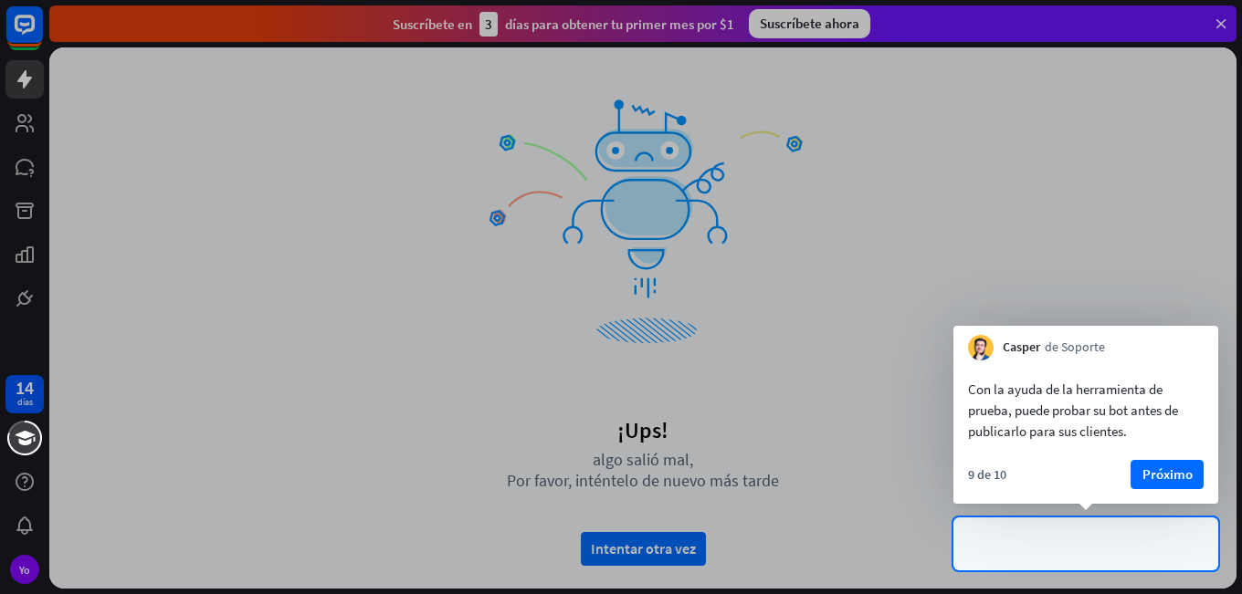
click at [992, 545] on div "¡Ups! algo salió mal, Por favor, inténtelo de nuevo más tarde Intentar otra vez" at bounding box center [642, 317] width 1187 height 541
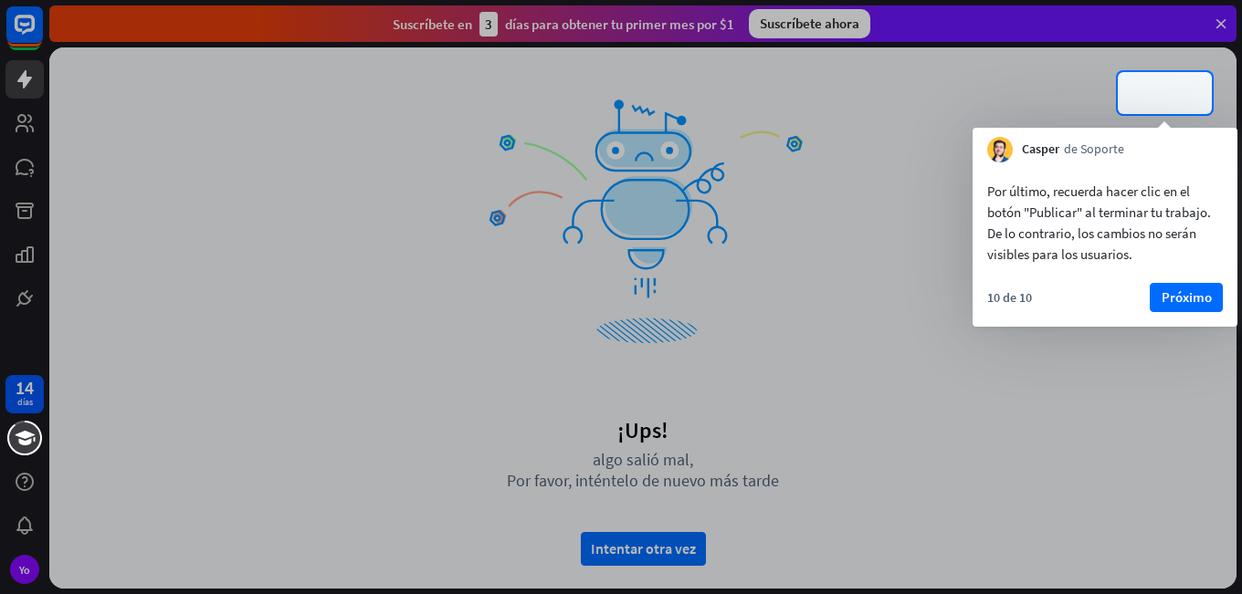
click at [1188, 96] on div "¡Ups! algo salió mal, Por favor, inténtelo de nuevo más tarde Intentar otra vez" at bounding box center [642, 317] width 1187 height 541
